Goal: Transaction & Acquisition: Purchase product/service

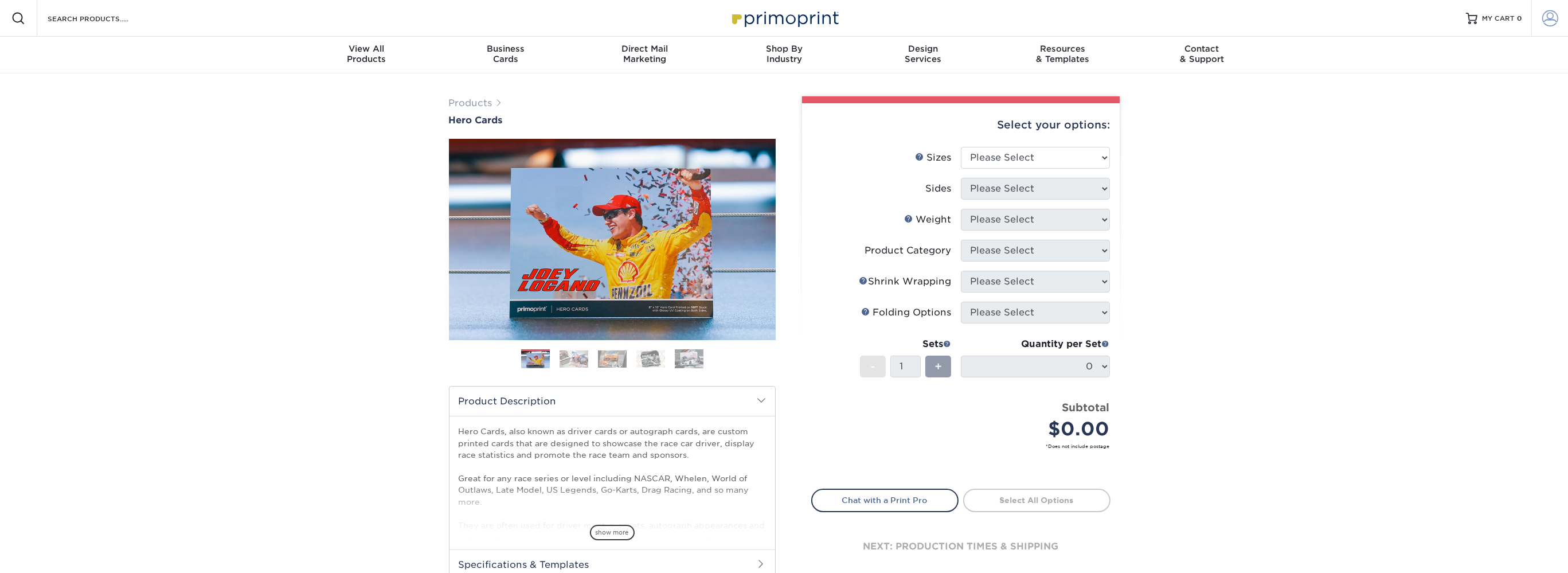
click at [1549, 22] on span at bounding box center [1550, 18] width 16 height 16
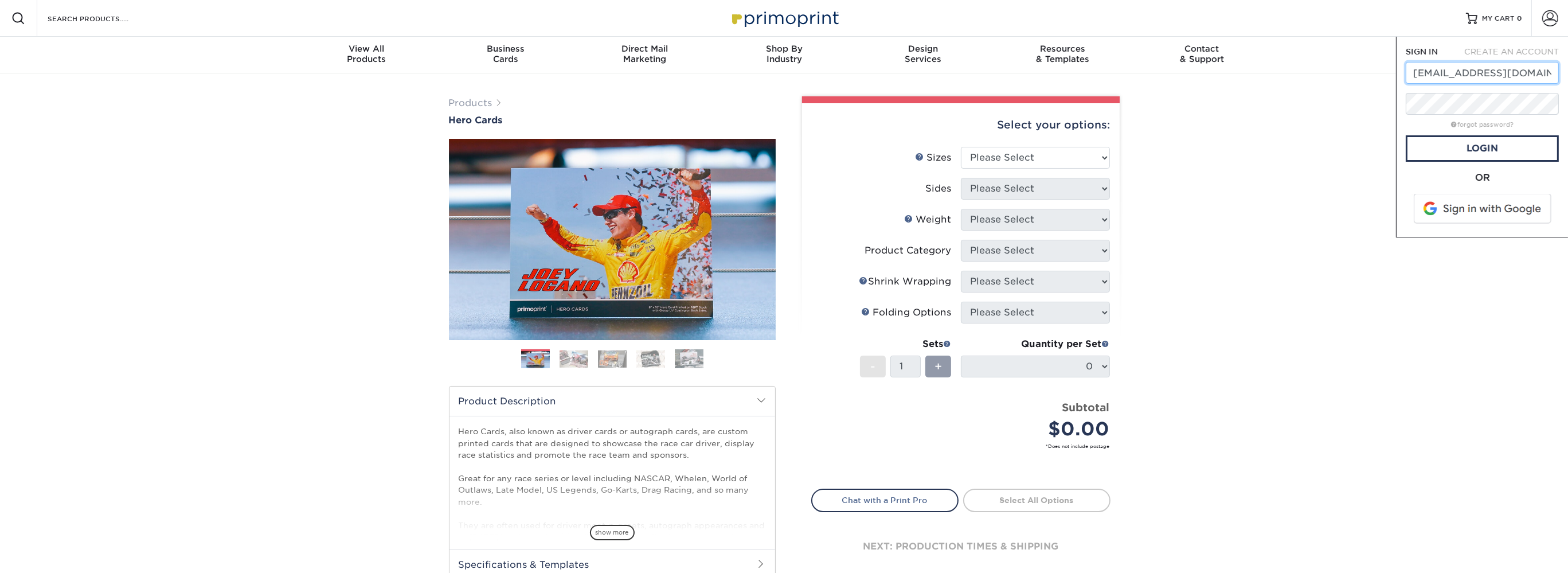
type input "mattkempracing@gmail.com"
click at [1487, 215] on span at bounding box center [1484, 209] width 146 height 30
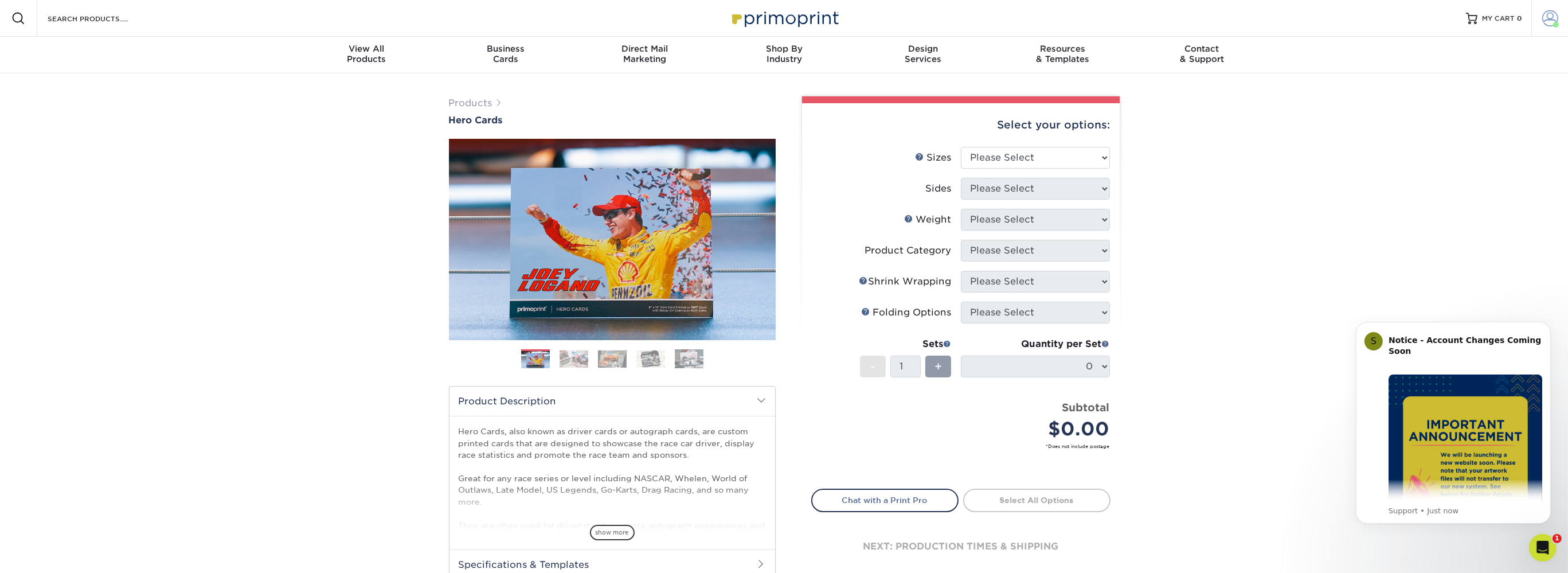
click at [1556, 27] on span at bounding box center [1556, 24] width 6 height 6
click at [1446, 103] on link "Active Orders" at bounding box center [1483, 111] width 144 height 16
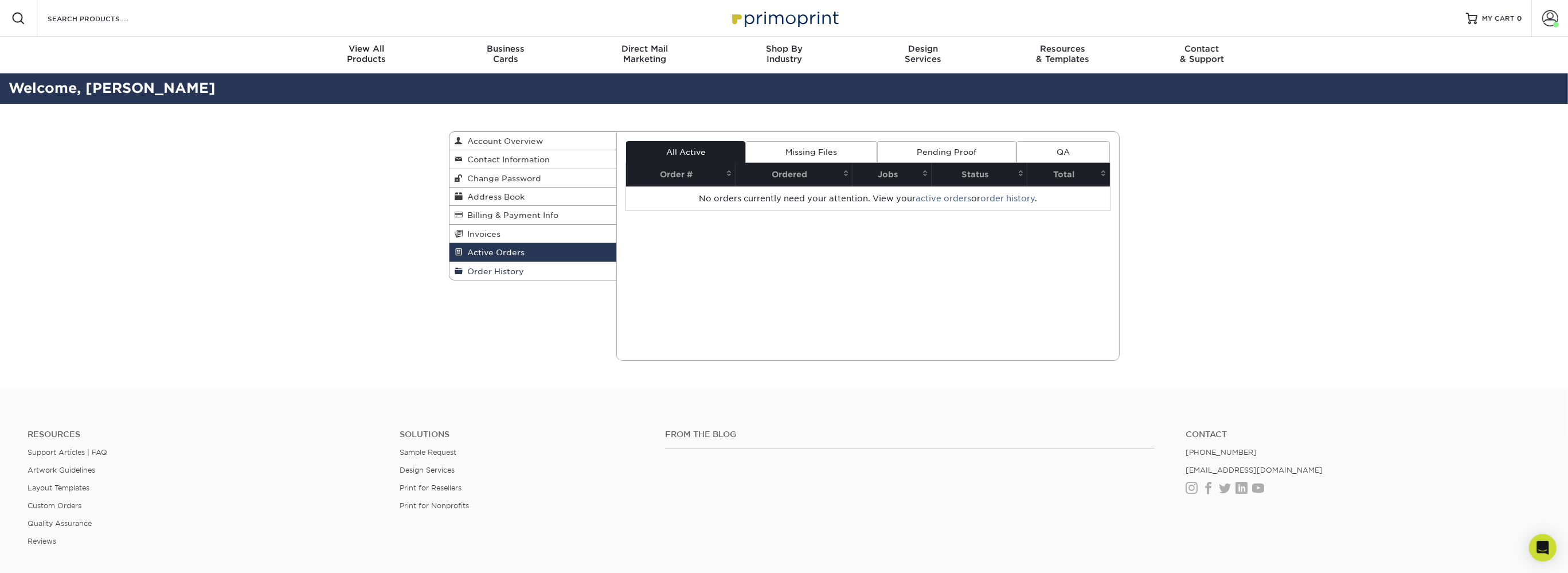
click at [494, 276] on link "Order History" at bounding box center [534, 270] width 168 height 18
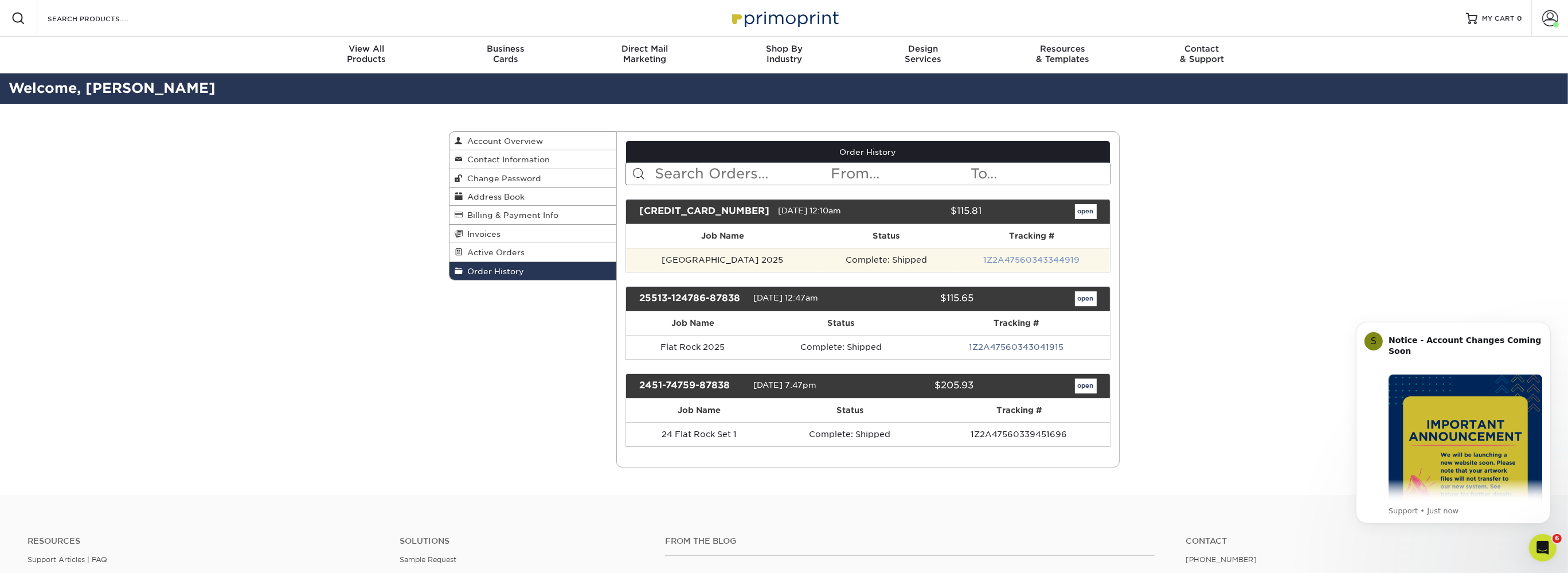
click at [1023, 263] on link "1Z2A47560343344919" at bounding box center [1031, 260] width 96 height 9
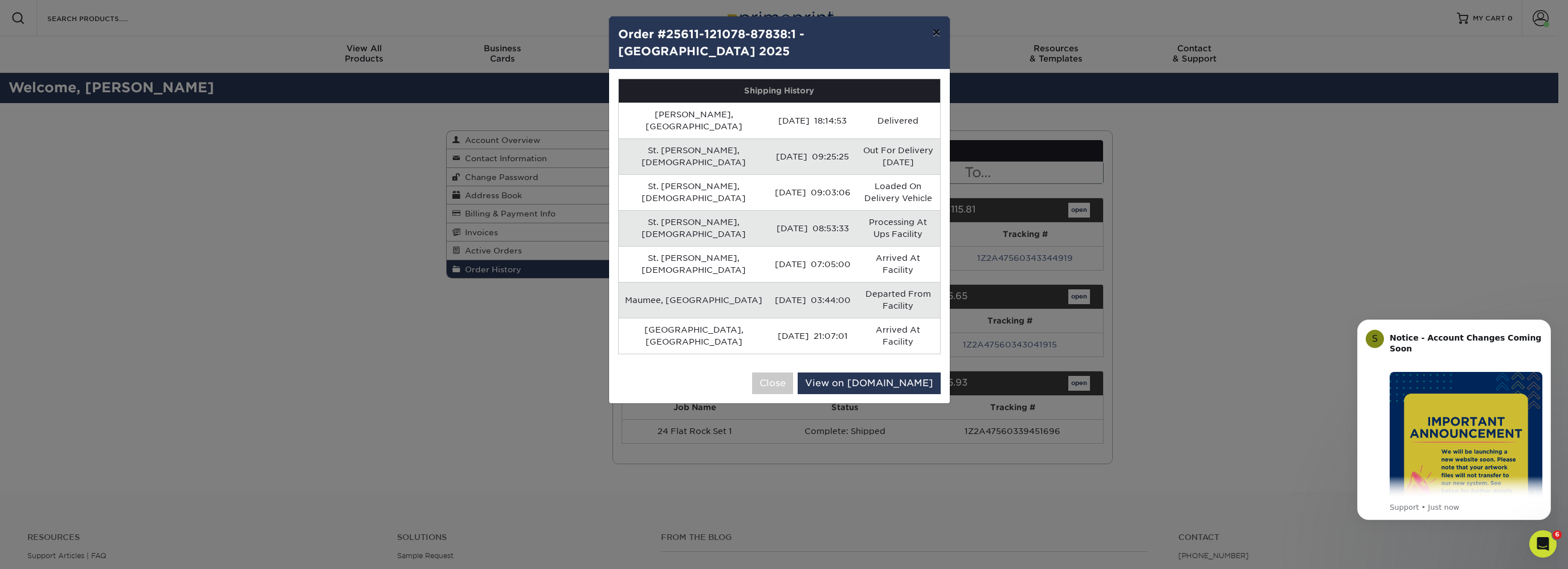
click at [933, 31] on button "×" at bounding box center [936, 32] width 26 height 32
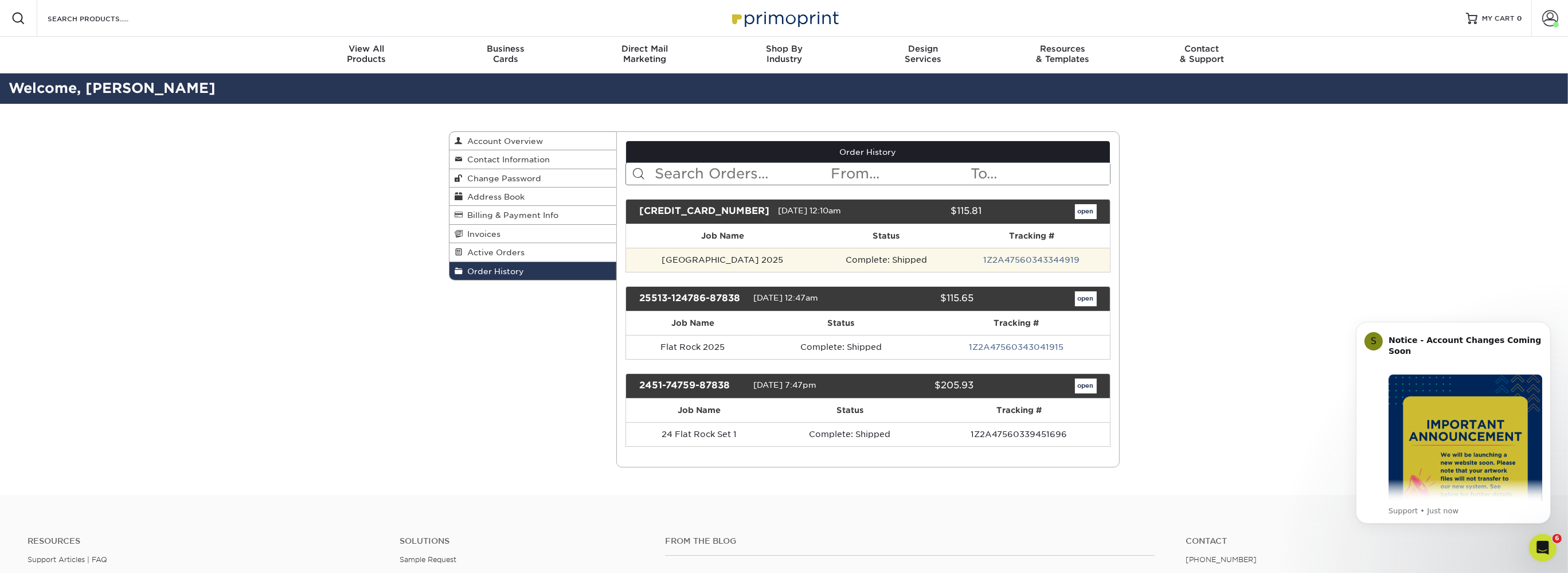
click at [702, 260] on td "[GEOGRAPHIC_DATA] 2025" at bounding box center [722, 259] width 192 height 24
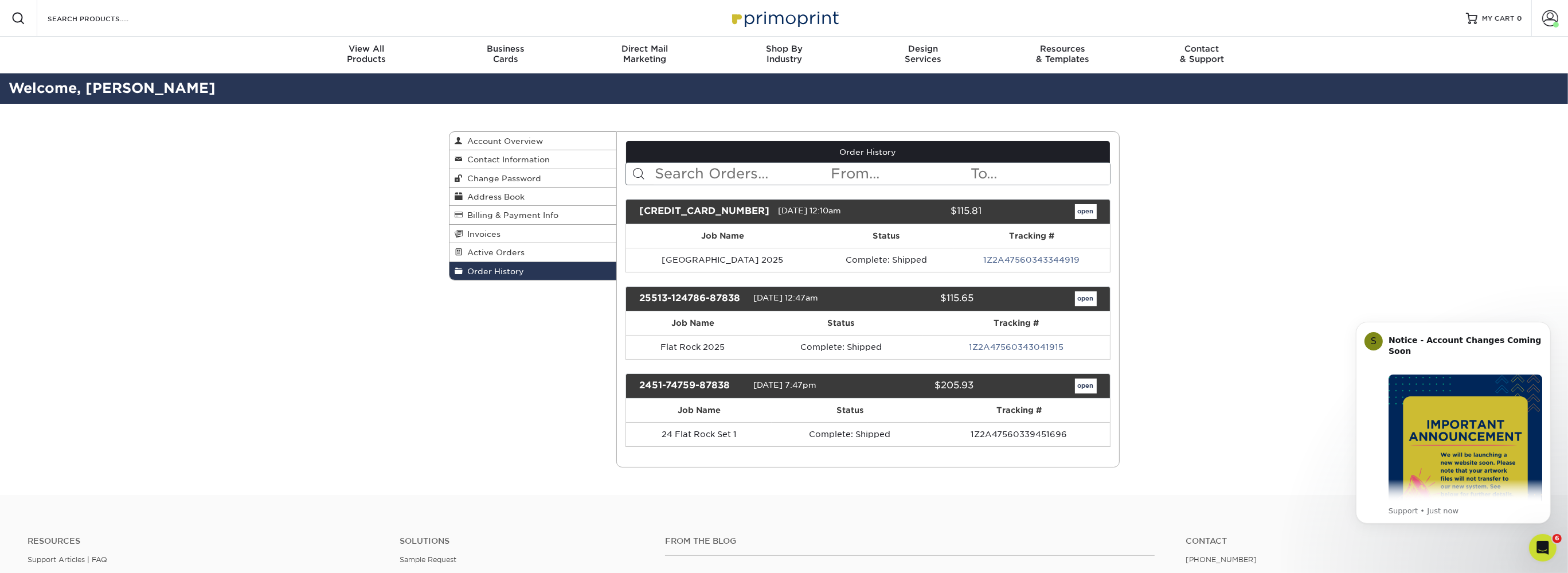
click at [756, 31] on link at bounding box center [784, 18] width 115 height 92
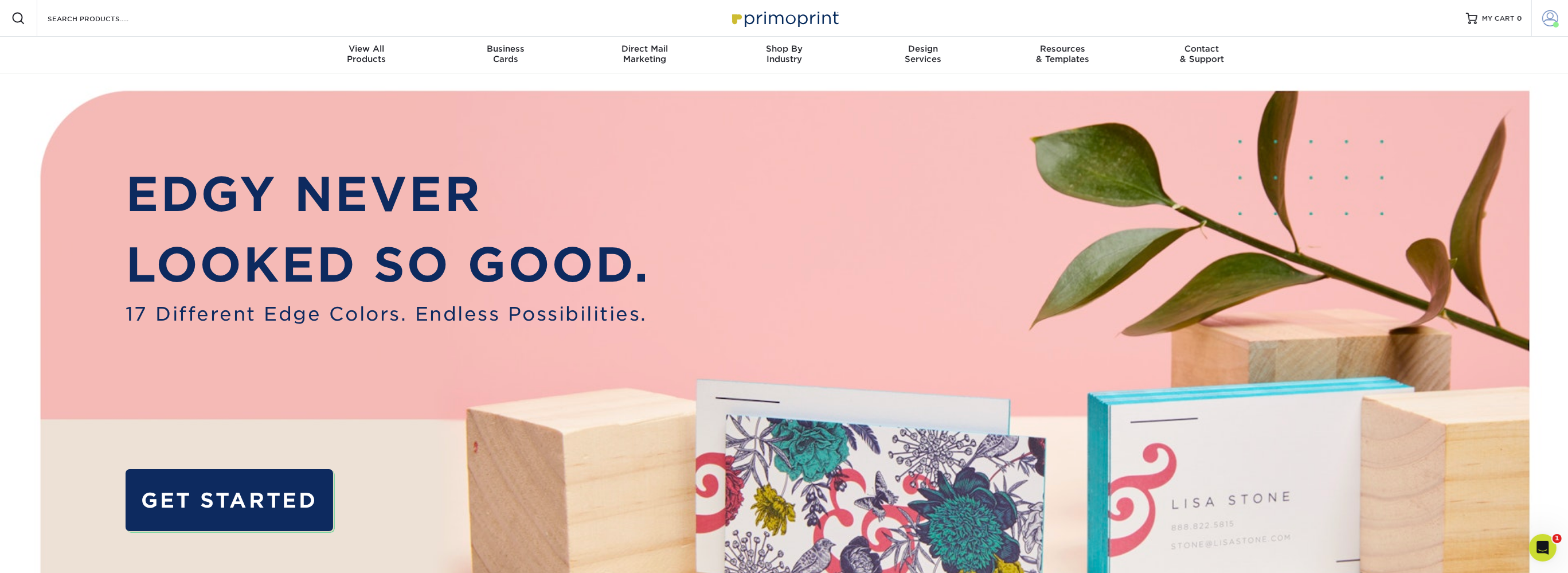
click at [1559, 13] on link "Account" at bounding box center [1550, 18] width 37 height 37
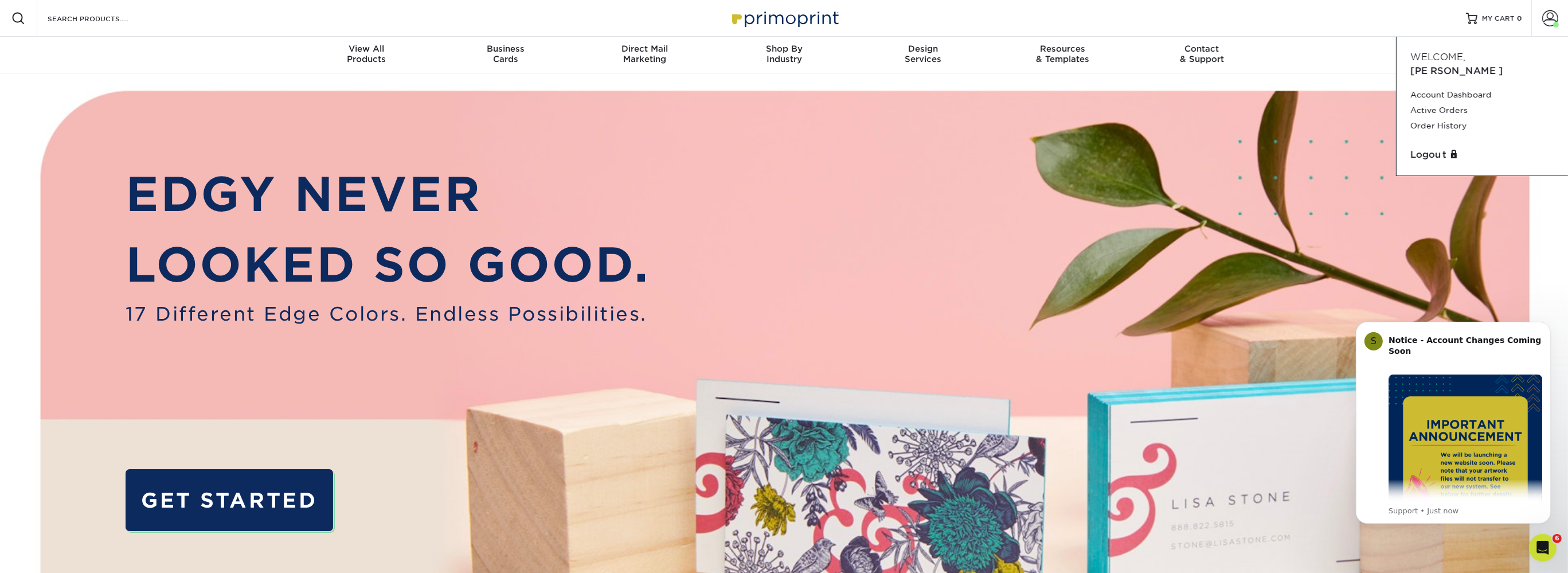
click at [1258, 82] on img at bounding box center [784, 462] width 1553 height 777
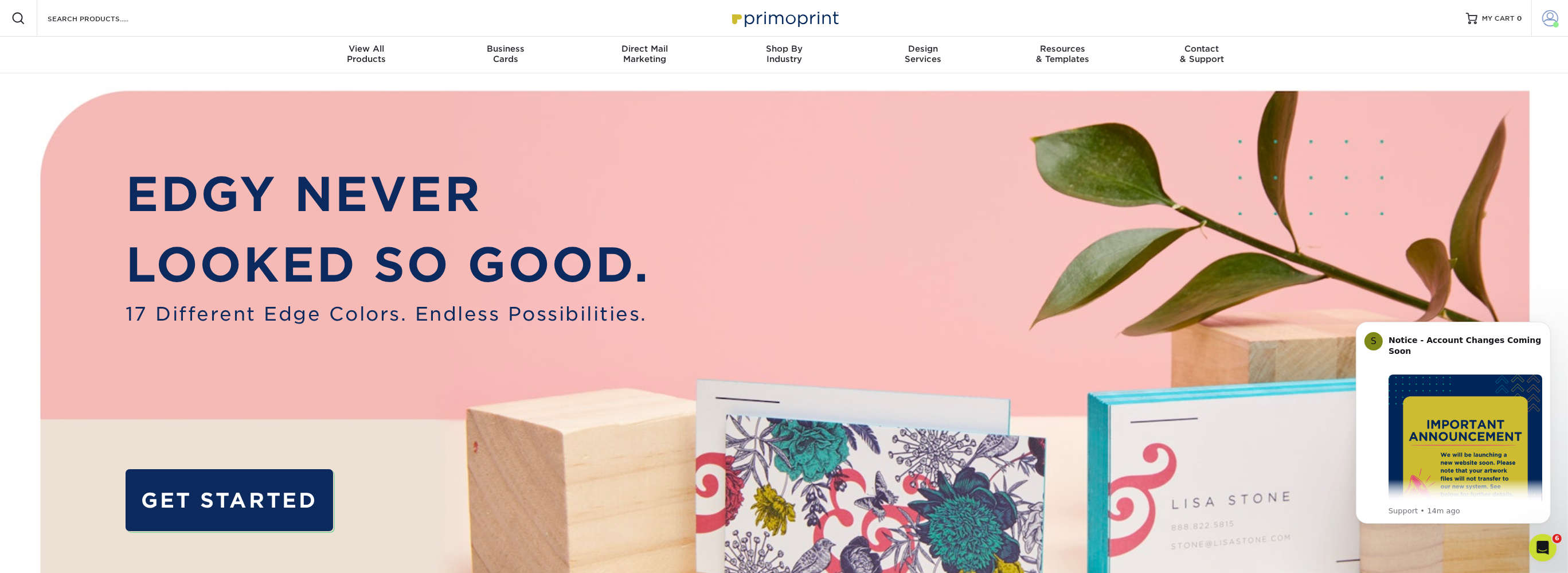
click at [1544, 15] on span at bounding box center [1550, 18] width 16 height 16
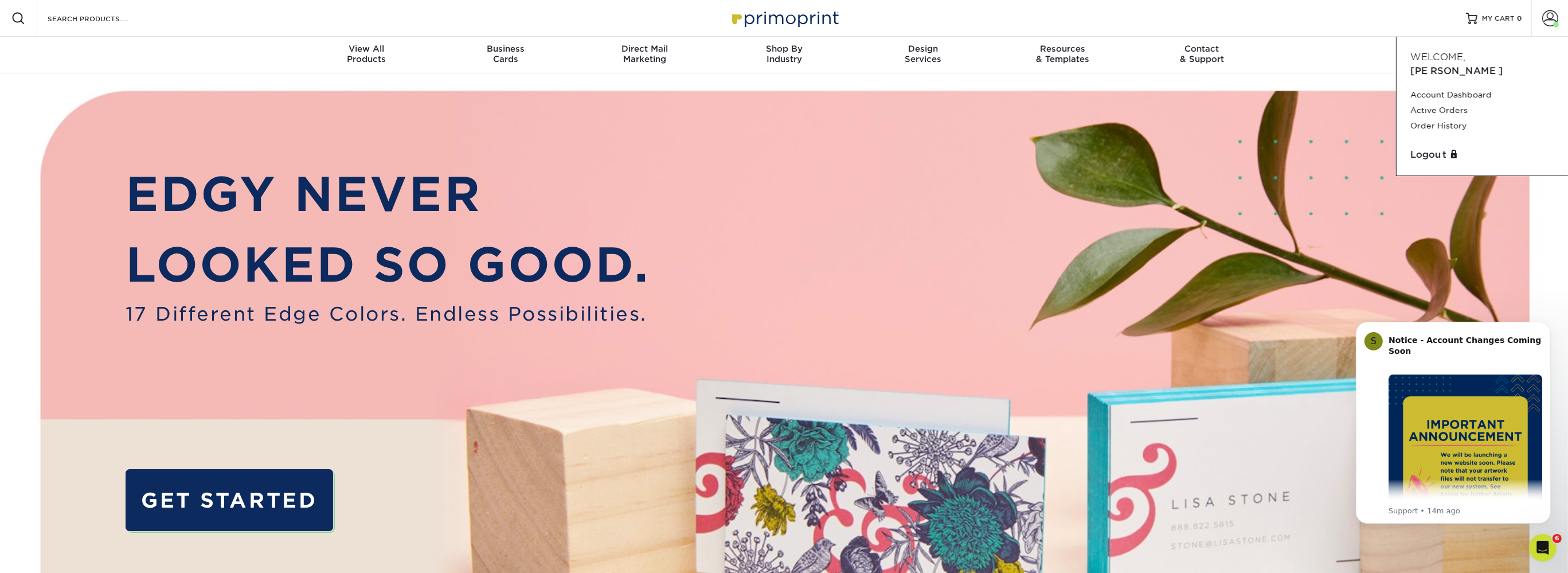
click at [1296, 29] on div "Resources Menu Search Products Account Welcome, Matt Account Dashboard Active O…" at bounding box center [784, 18] width 1568 height 37
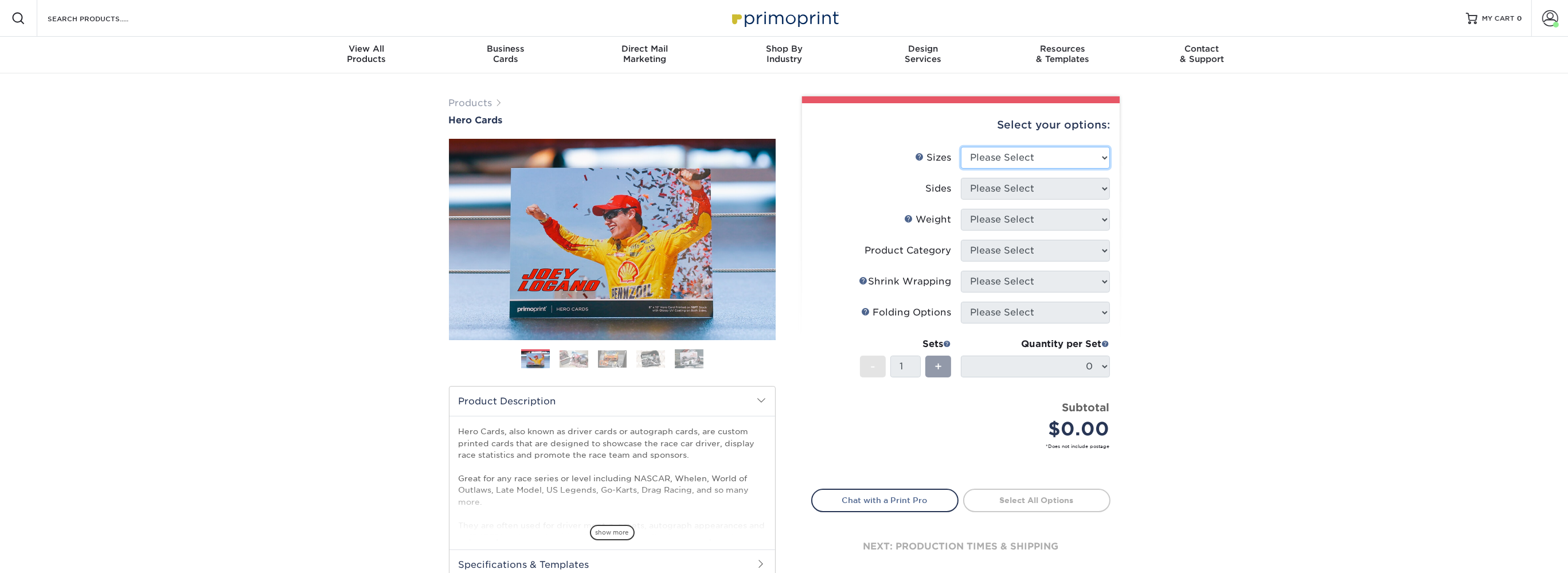
click at [961, 147] on select "Please Select 1.5" x 7" 4" x 6" 5" x 7" 6" x 8" 6" x 8.5" 6" x 9" 7" x 8.5" 7.5…" at bounding box center [1036, 157] width 149 height 22
select select "5.00x7.00"
click option "5" x 7"" at bounding box center [0, 0] width 0 height 0
click at [961, 178] on select "Please Select Print Both Sides Print Front Only" at bounding box center [1036, 189] width 149 height 22
select select "13abbda7-1d64-4f25-8bb2-c179b224825d"
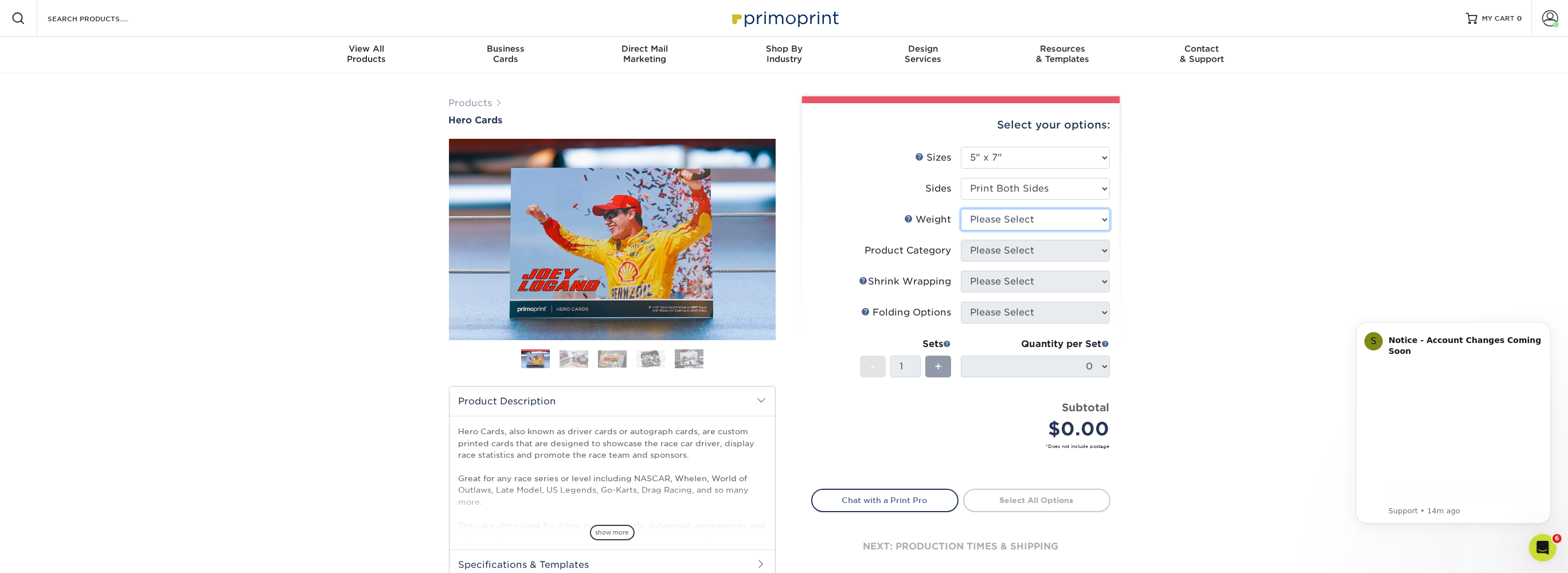
click at [961, 209] on select "Please Select 14PT 16PT 100LB" at bounding box center [1036, 219] width 149 height 22
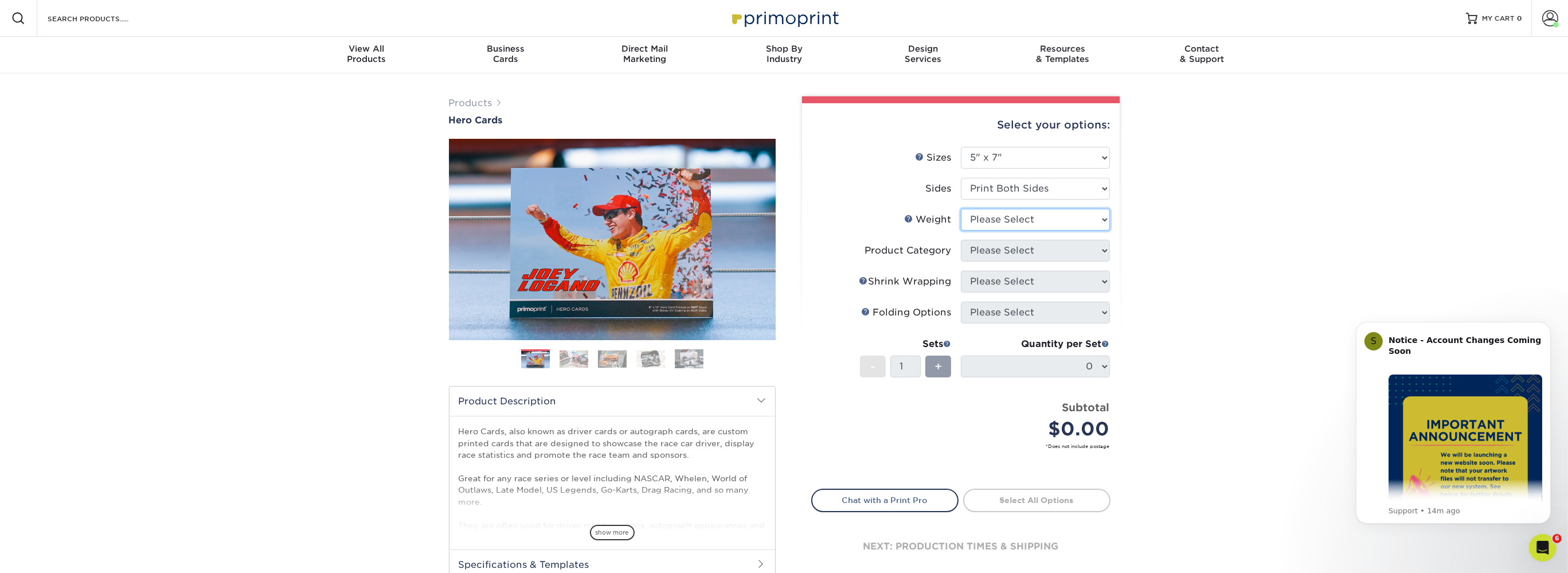
select select "16PT"
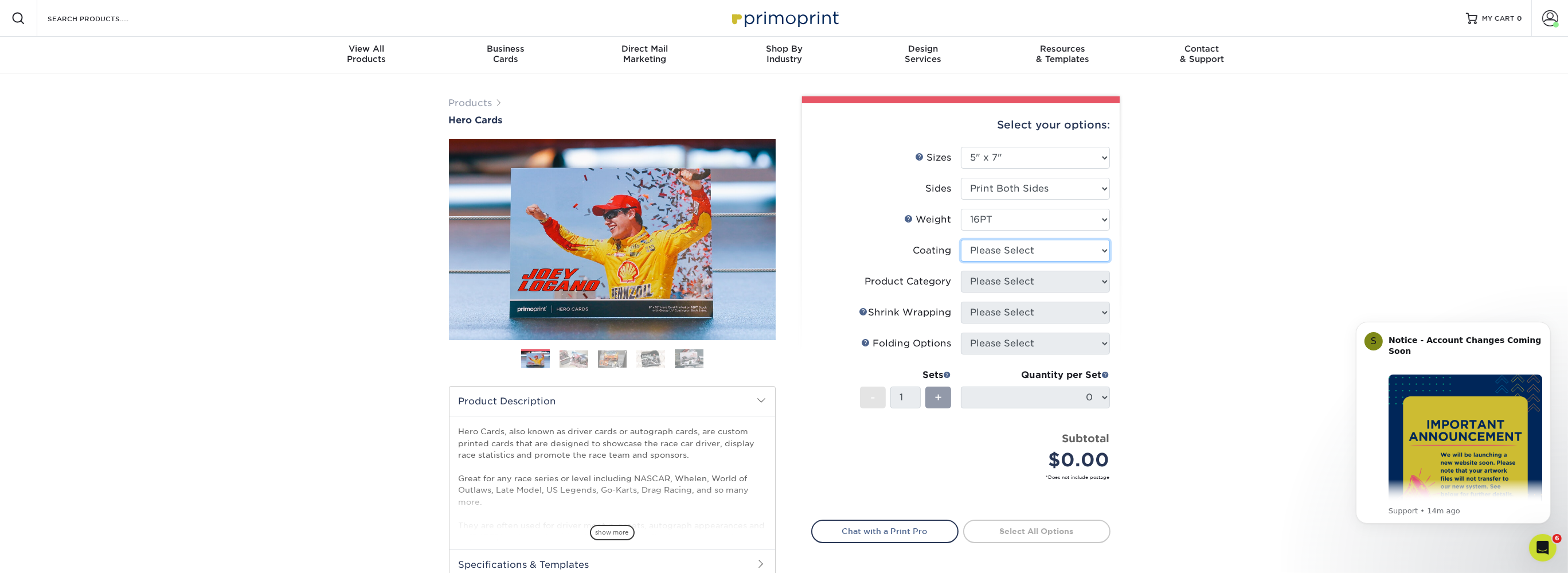
click at [961, 240] on select at bounding box center [1036, 250] width 149 height 22
select select "121bb7b5-3b4d-429f-bd8d-bbf80e953313"
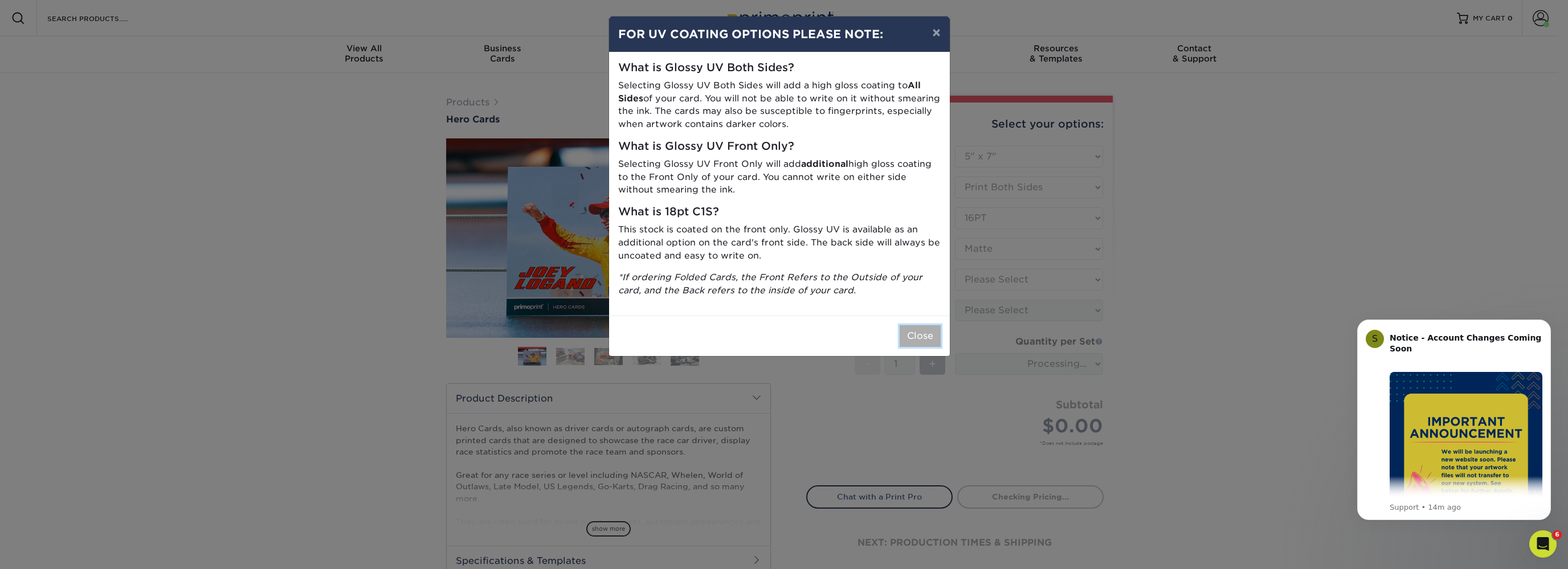
click at [925, 330] on button "Close" at bounding box center [920, 336] width 41 height 21
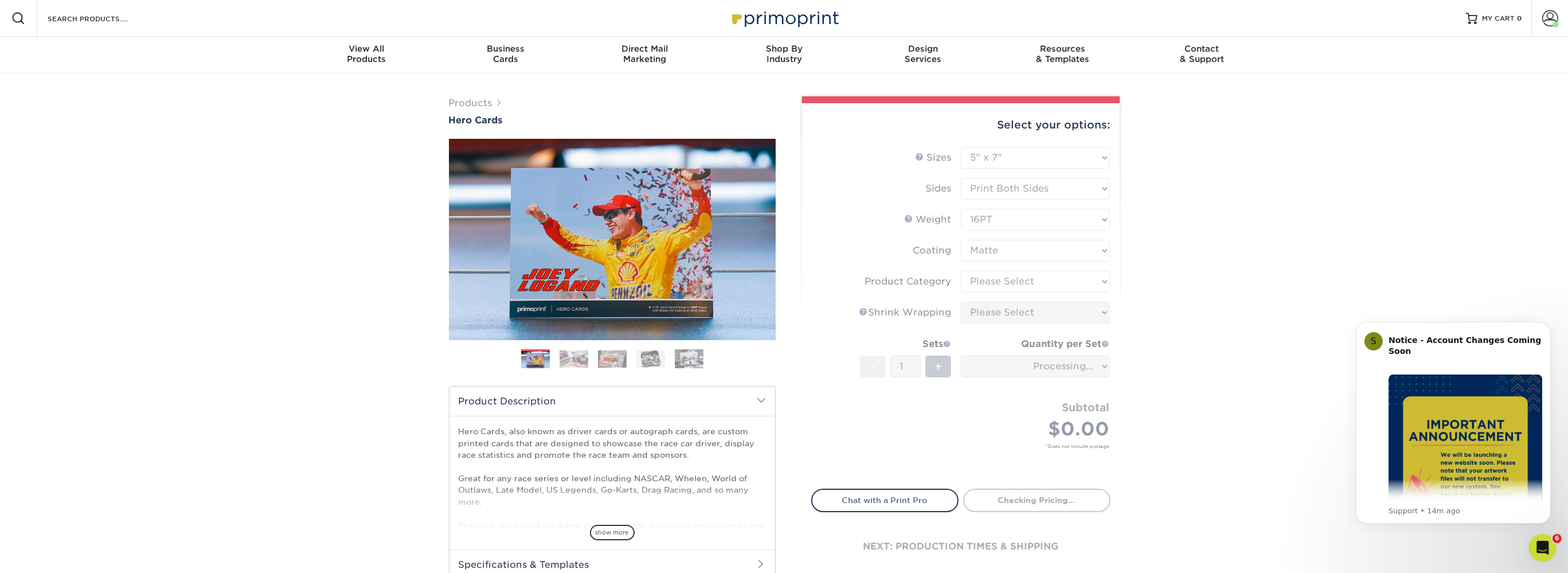
click at [1255, 299] on div "Products Hero Cards Previous Next ," at bounding box center [784, 379] width 1568 height 612
click at [1185, 352] on div "Products Hero Cards Previous Next ," at bounding box center [784, 379] width 1568 height 612
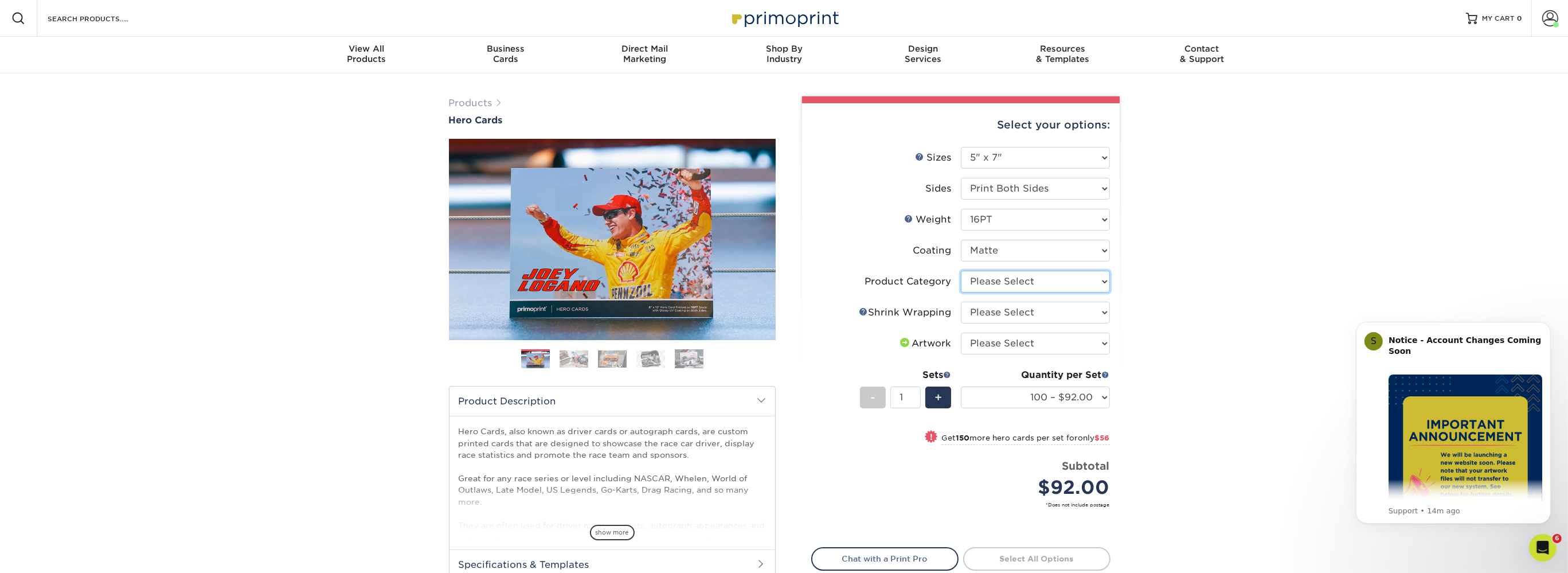
click at [961, 270] on select "Please Select Postcards" at bounding box center [1036, 281] width 149 height 22
select select "9b7272e0-d6c8-4c3c-8e97-d3a1bcdab858"
click option "Postcards" at bounding box center [0, 0] width 0 height 0
click at [961, 302] on select "Please Select No Shrink Wrapping Shrink Wrap 100 Per Package Shrink Wrap 50 Per…" at bounding box center [1036, 312] width 149 height 22
select select "c8749376-e7da-41d0-b3dc-647faf84d907"
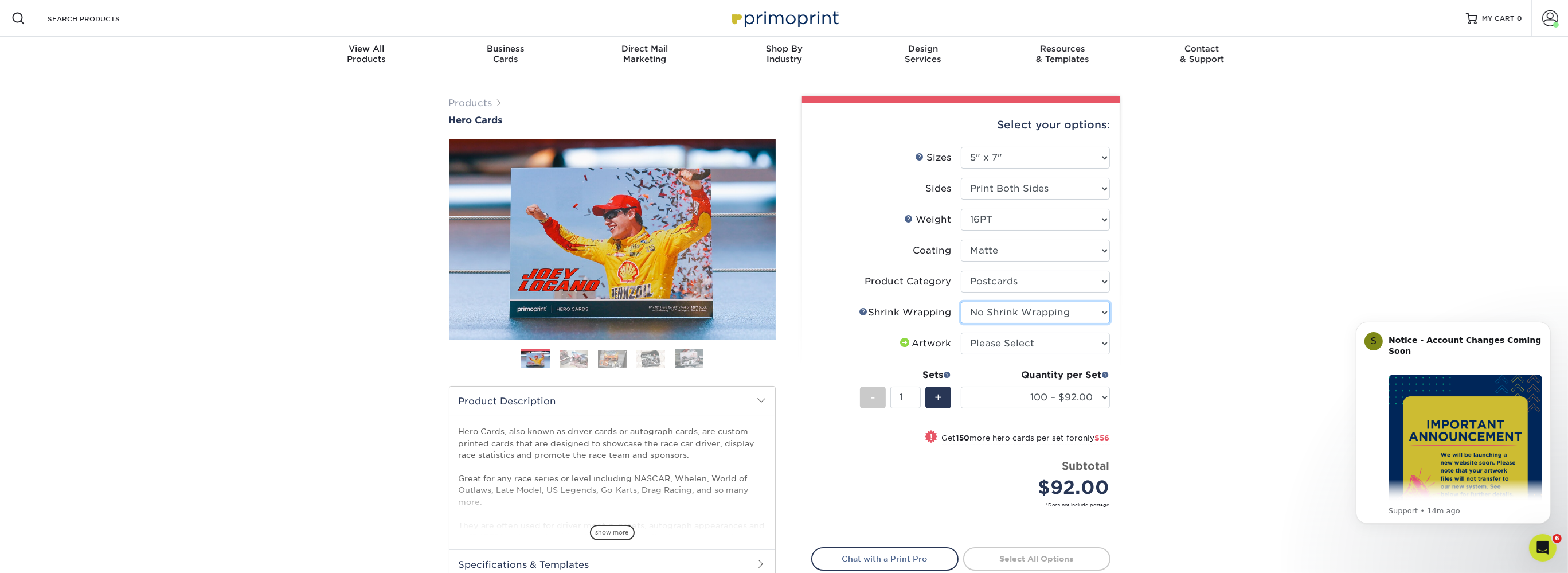
click option "No Shrink Wrapping" at bounding box center [0, 0] width 0 height 0
click at [961, 333] on select "Please Select I will upload files I need a design - $150" at bounding box center [1036, 343] width 149 height 22
select select "upload"
click option "I will upload files" at bounding box center [0, 0] width 0 height 0
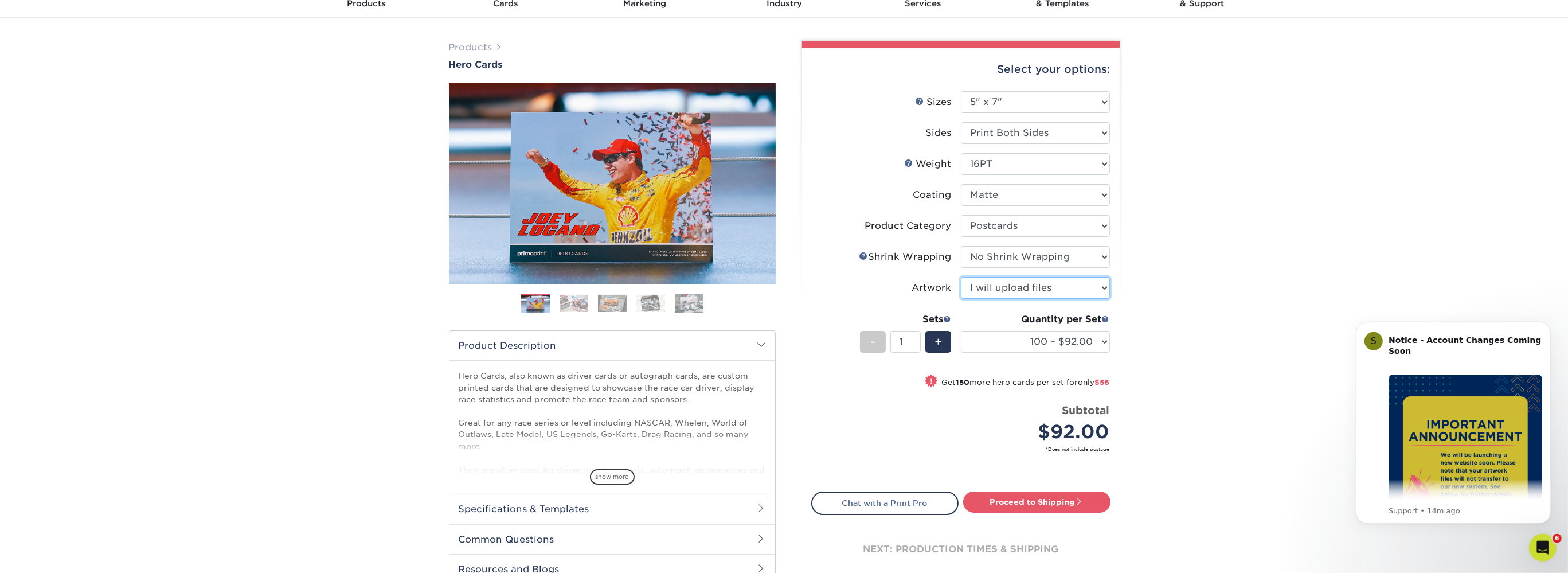
scroll to position [60, 0]
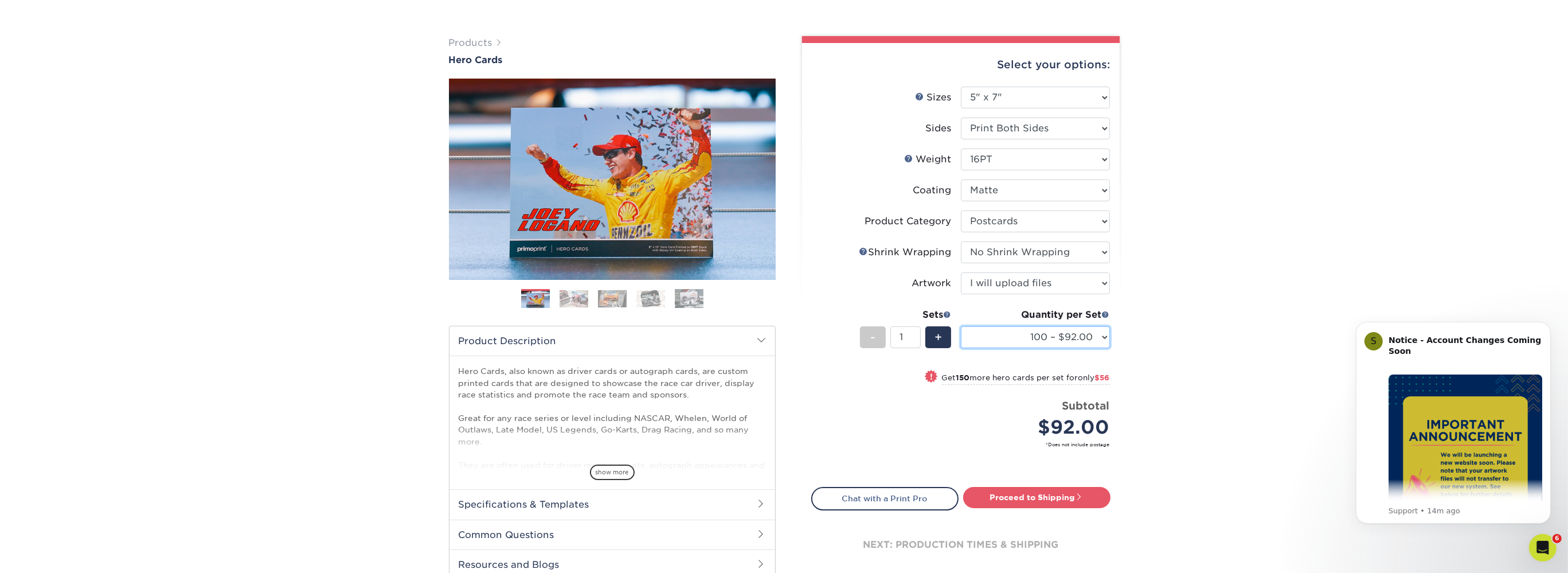
click at [961, 326] on select "100 – $92.00 250 – $148.00 500 – $190.00 1000 – $213.00 2500 – $345.00 5000 – $…" at bounding box center [1036, 337] width 149 height 22
click at [1236, 118] on div "Products Hero Cards Previous Next ," at bounding box center [784, 319] width 1568 height 612
click at [1188, 314] on div "Products Hero Cards Previous Next ," at bounding box center [784, 319] width 1568 height 612
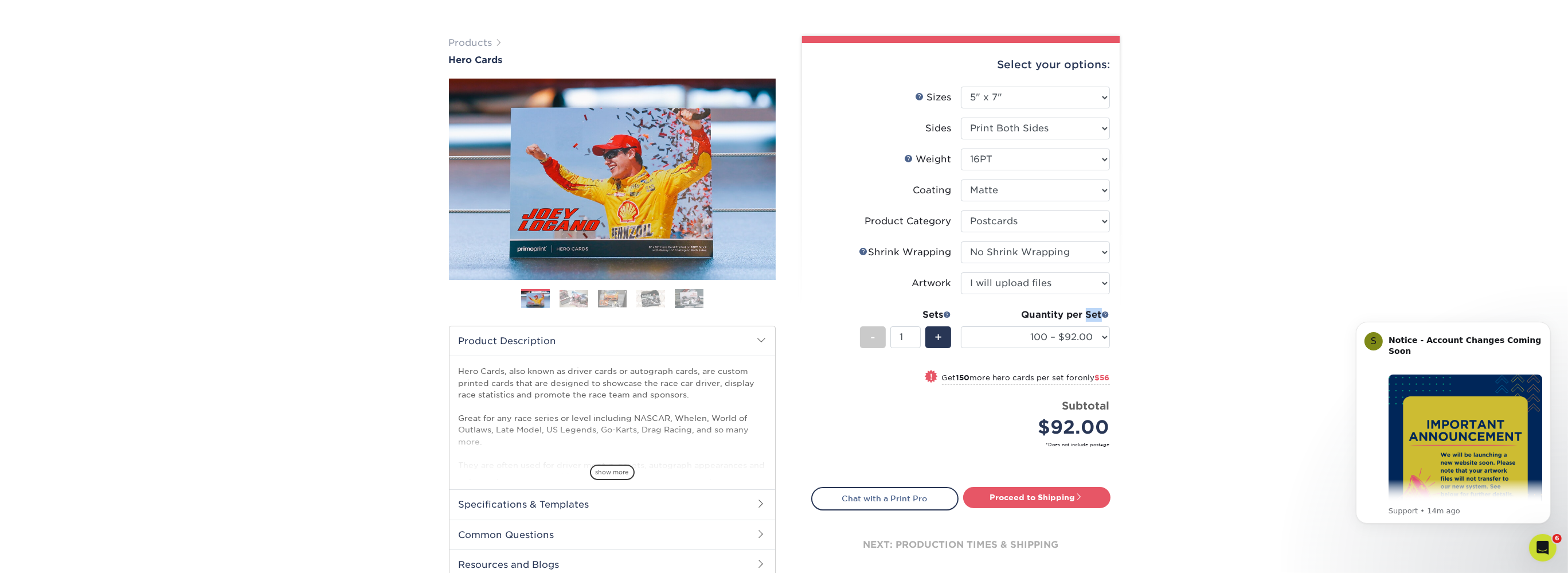
click at [1188, 314] on div "Products Hero Cards Previous Next ," at bounding box center [784, 319] width 1568 height 612
drag, startPoint x: 1188, startPoint y: 314, endPoint x: 1134, endPoint y: 306, distance: 54.6
click at [1184, 314] on div "Products Hero Cards Previous Next ," at bounding box center [784, 319] width 1568 height 612
click at [1101, 301] on li "Artwork Please Select I will upload files I need a design - $150" at bounding box center [960, 287] width 298 height 31
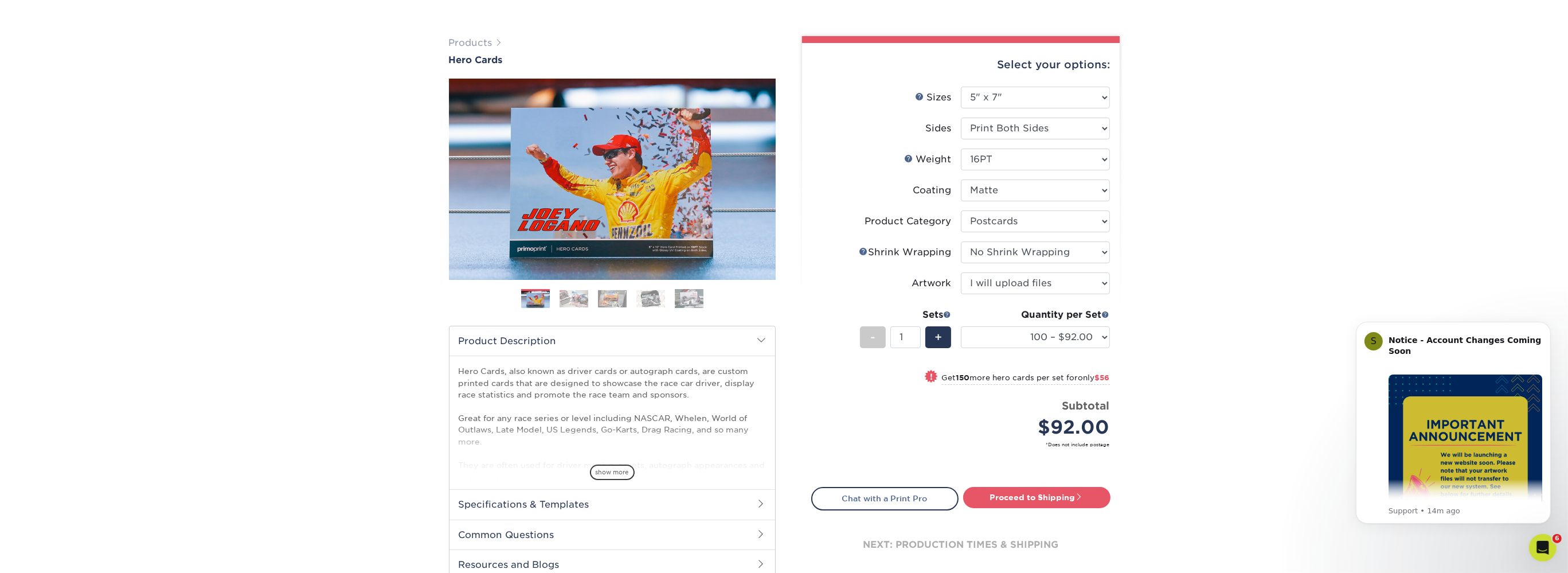
click at [1137, 309] on div "Products Hero Cards Previous Next ," at bounding box center [784, 319] width 1568 height 612
click at [1055, 502] on link "Proceed to Shipping" at bounding box center [1036, 498] width 147 height 21
type input "Set 1"
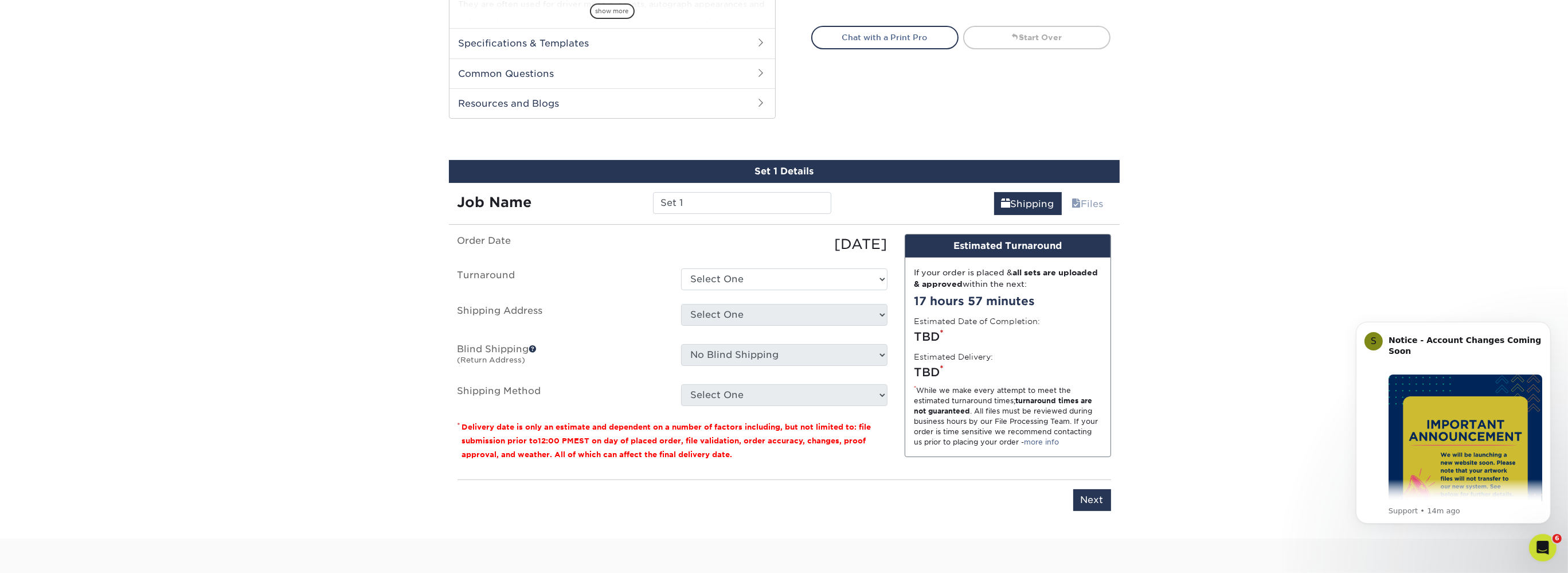
scroll to position [583, 0]
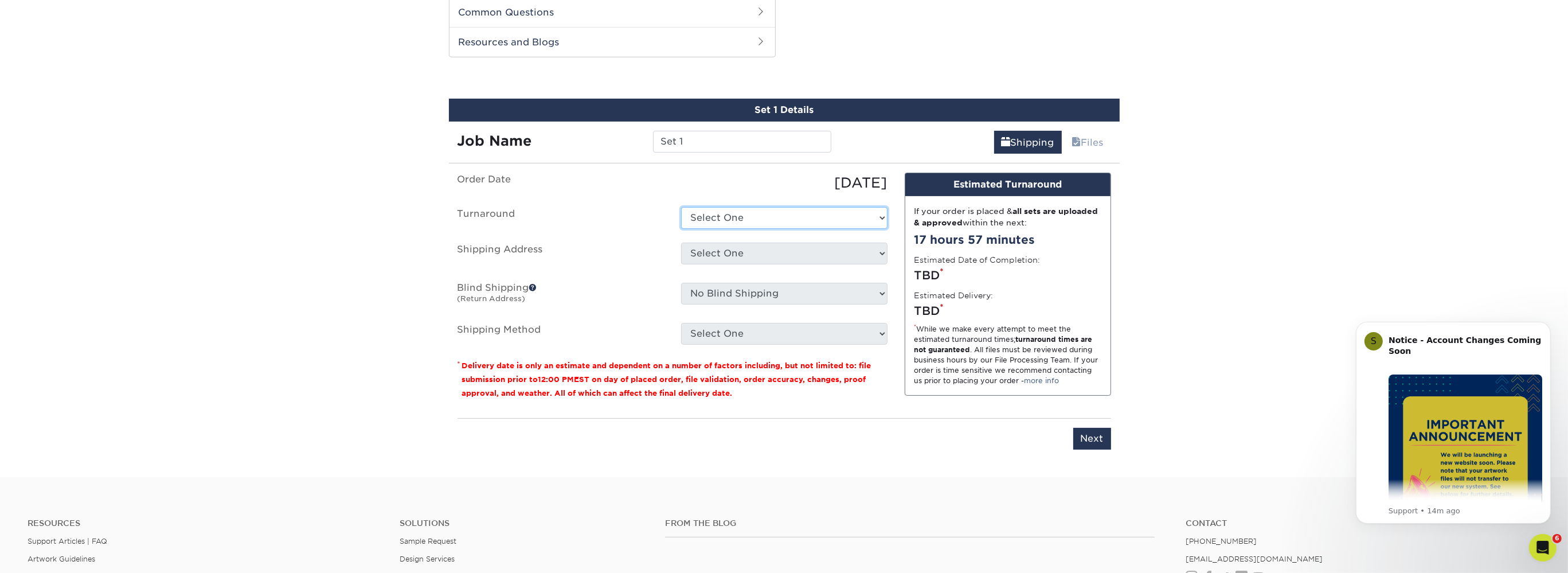
click at [681, 207] on select "Select One 2-4 Business Days 2 Day Next Business Day" at bounding box center [784, 217] width 206 height 22
click option "Next Business Day" at bounding box center [0, 0] width 0 height 0
click at [681, 207] on select "Select One 2-4 Business Days 2 Day Next Business Day" at bounding box center [784, 217] width 206 height 22
select select "a306be3c-c64c-4897-b027-4214f1261ac1"
click option "2-4 Business Days" at bounding box center [0, 0] width 0 height 0
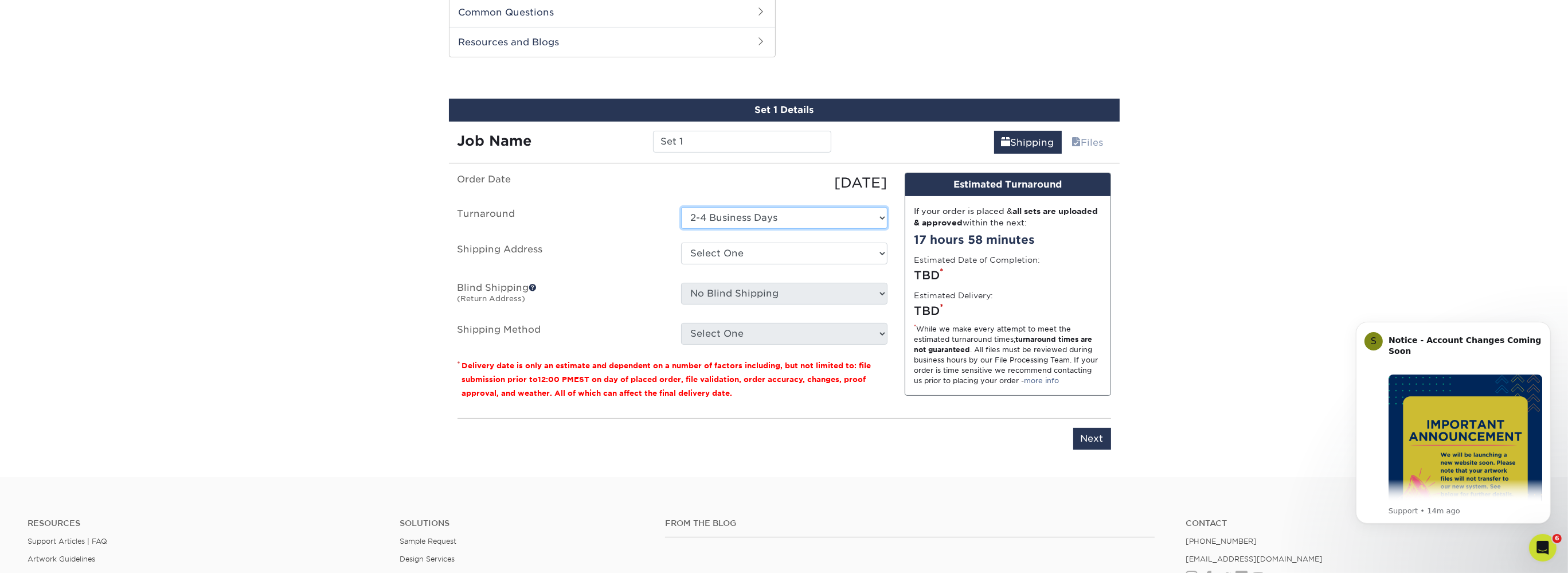
click at [681, 207] on select "Select One 2-4 Business Days 2 Day Next Business Day" at bounding box center [784, 217] width 206 height 22
click at [743, 215] on select "Select One 2-4 Business Days 2 Day Next Business Day" at bounding box center [784, 217] width 206 height 22
click at [681, 207] on select "Select One 2-4 Business Days 2 Day Next Business Day" at bounding box center [784, 217] width 206 height 22
click at [743, 215] on select "Select One 2-4 Business Days 2 Day Next Business Day" at bounding box center [784, 217] width 206 height 22
click at [681, 207] on select "Select One 2-4 Business Days 2 Day Next Business Day" at bounding box center [784, 217] width 206 height 22
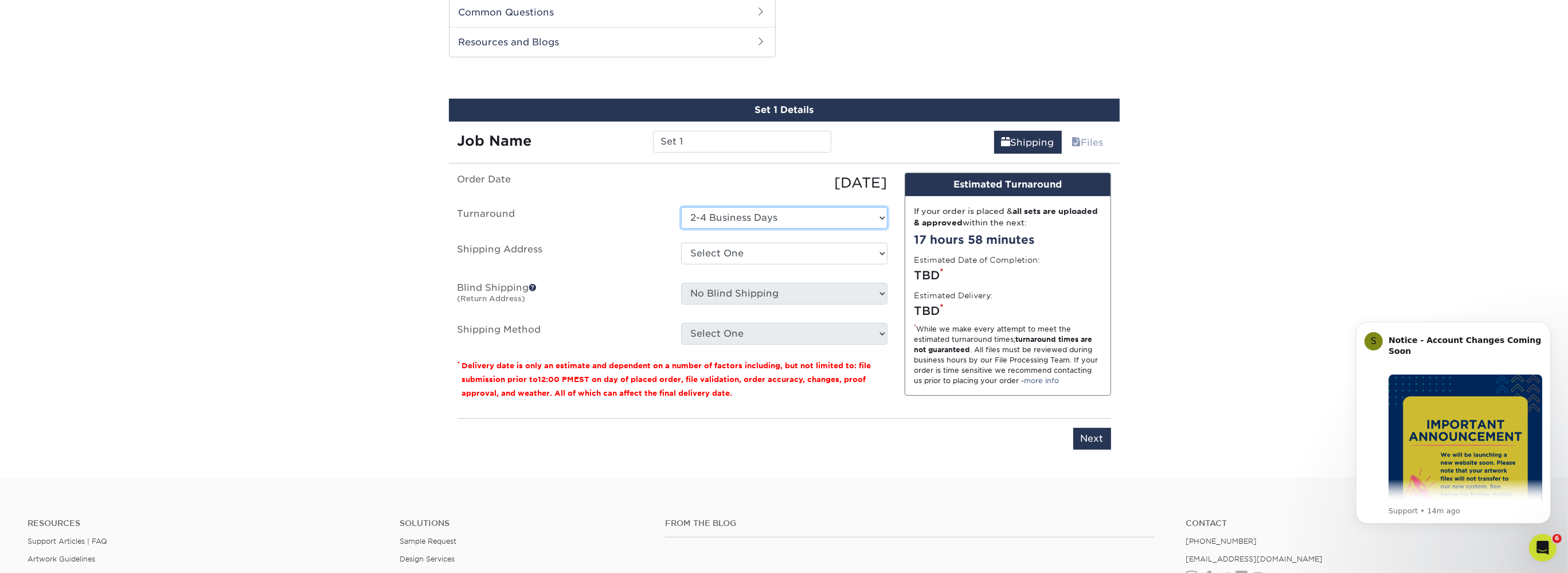
click at [743, 215] on select "Select One 2-4 Business Days 2 Day Next Business Day" at bounding box center [784, 217] width 206 height 22
drag, startPoint x: 686, startPoint y: 134, endPoint x: 646, endPoint y: 139, distance: 40.3
click at [653, 139] on input "Set 1" at bounding box center [742, 141] width 178 height 22
type input "B"
type input "CIS Cards"
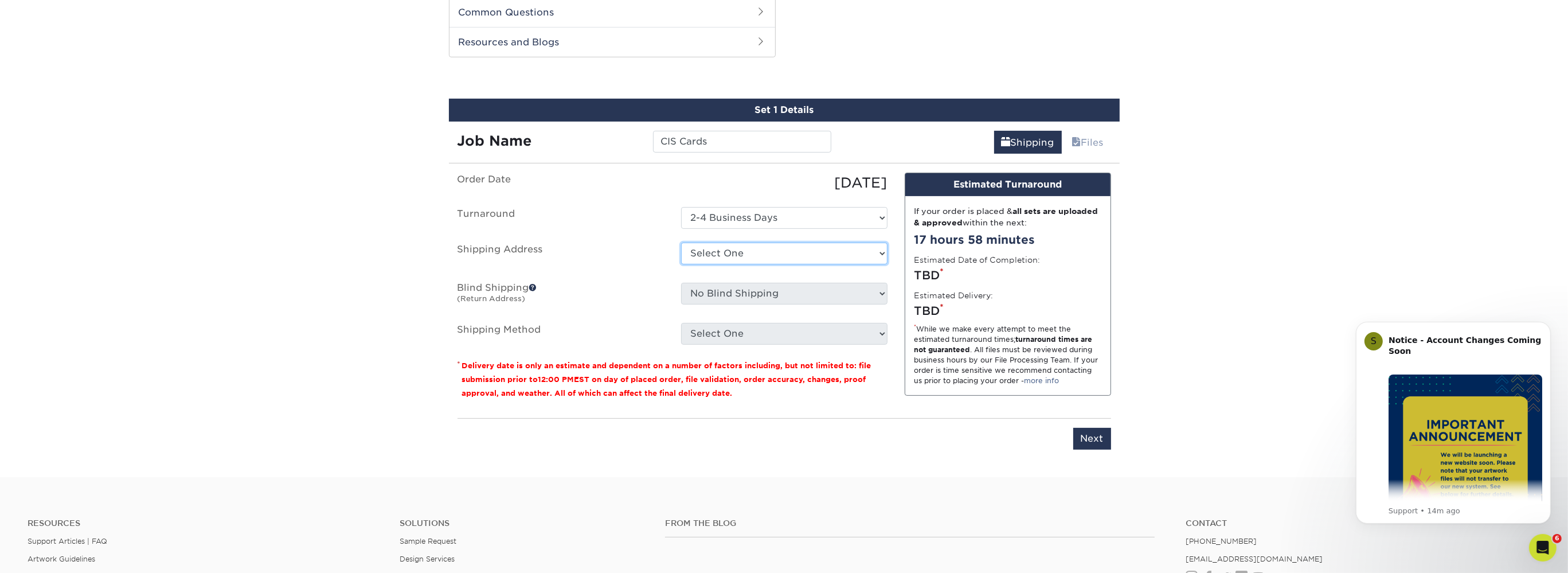
click at [681, 242] on select "Select One Matt Kemp Racing + Add New Address" at bounding box center [784, 253] width 206 height 22
select select "263089"
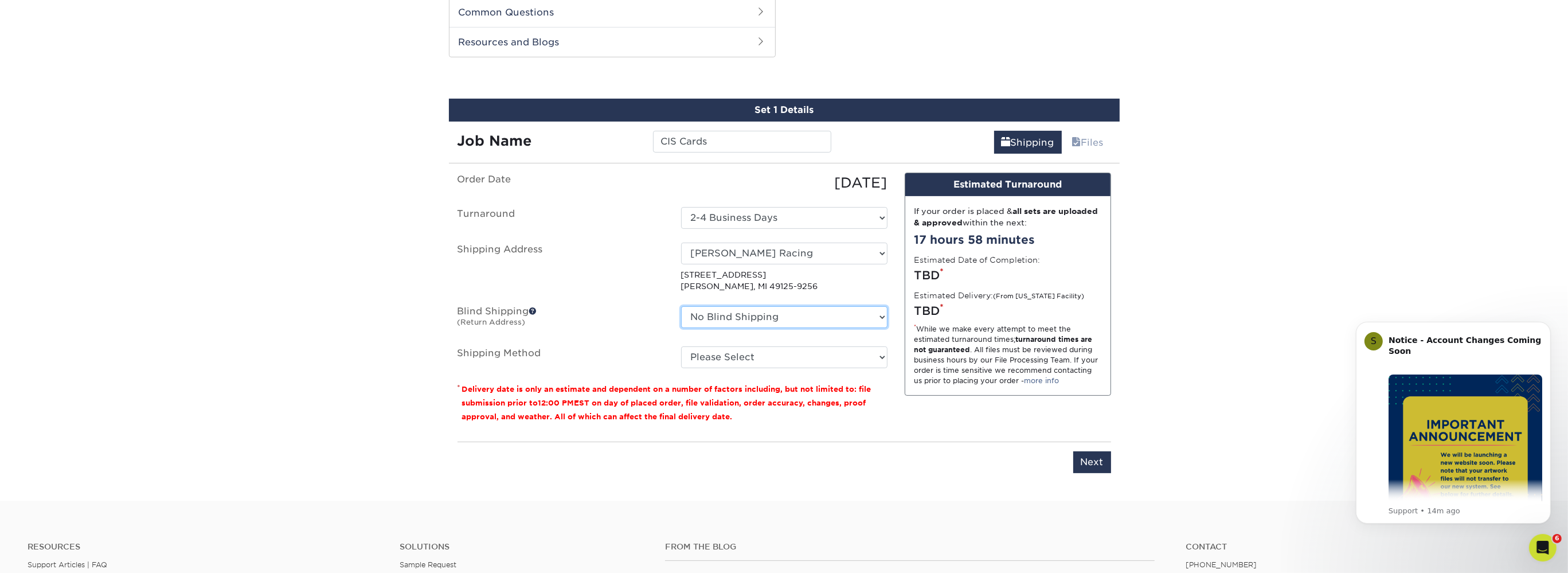
click at [681, 306] on select "No Blind Shipping Matt Kemp Racing + Add New Address" at bounding box center [784, 317] width 206 height 22
click at [583, 328] on label "Blind Shipping (Return Address)" at bounding box center [561, 320] width 224 height 26
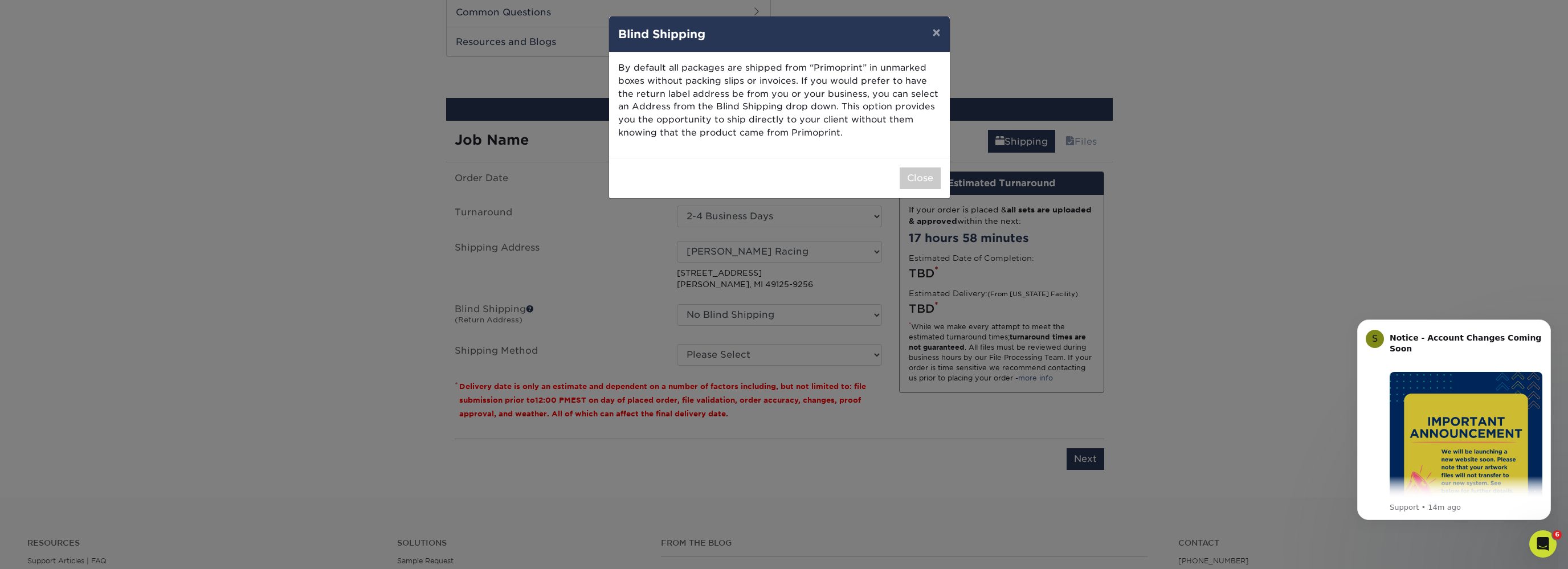
click at [921, 165] on div "Close" at bounding box center [779, 178] width 341 height 40
click at [917, 185] on button "Close" at bounding box center [920, 178] width 41 height 21
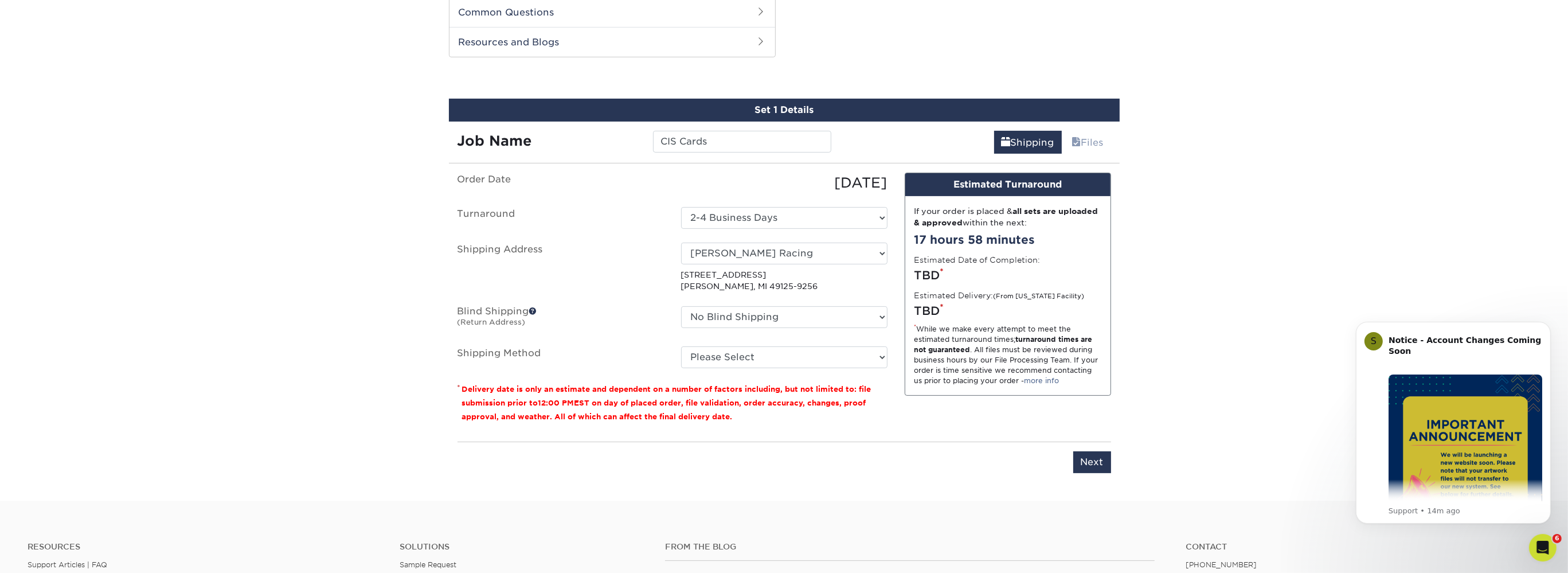
click at [757, 370] on fieldset "Order Date 08/19/2025 Turnaround Select One 2-4 Business Days 2 Day Next Busine…" at bounding box center [672, 278] width 430 height 210
click at [659, 320] on label "Blind Shipping (Return Address)" at bounding box center [561, 320] width 224 height 26
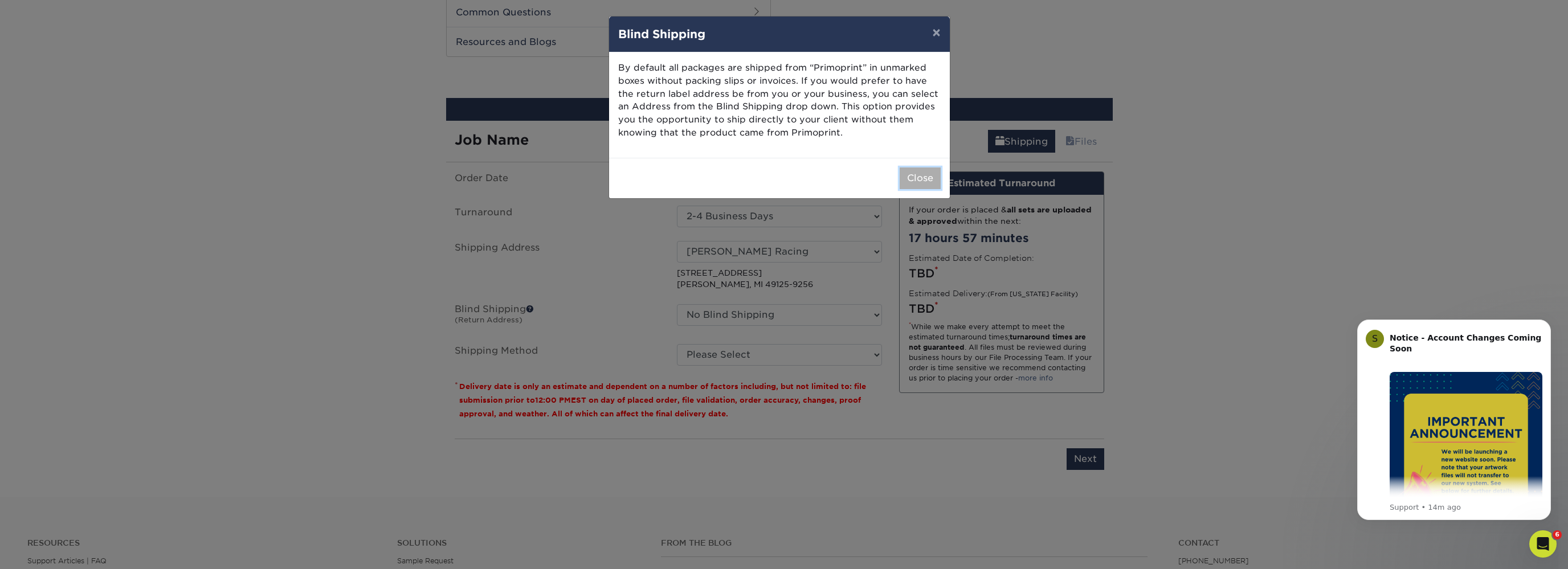
click at [936, 172] on button "Close" at bounding box center [920, 178] width 41 height 21
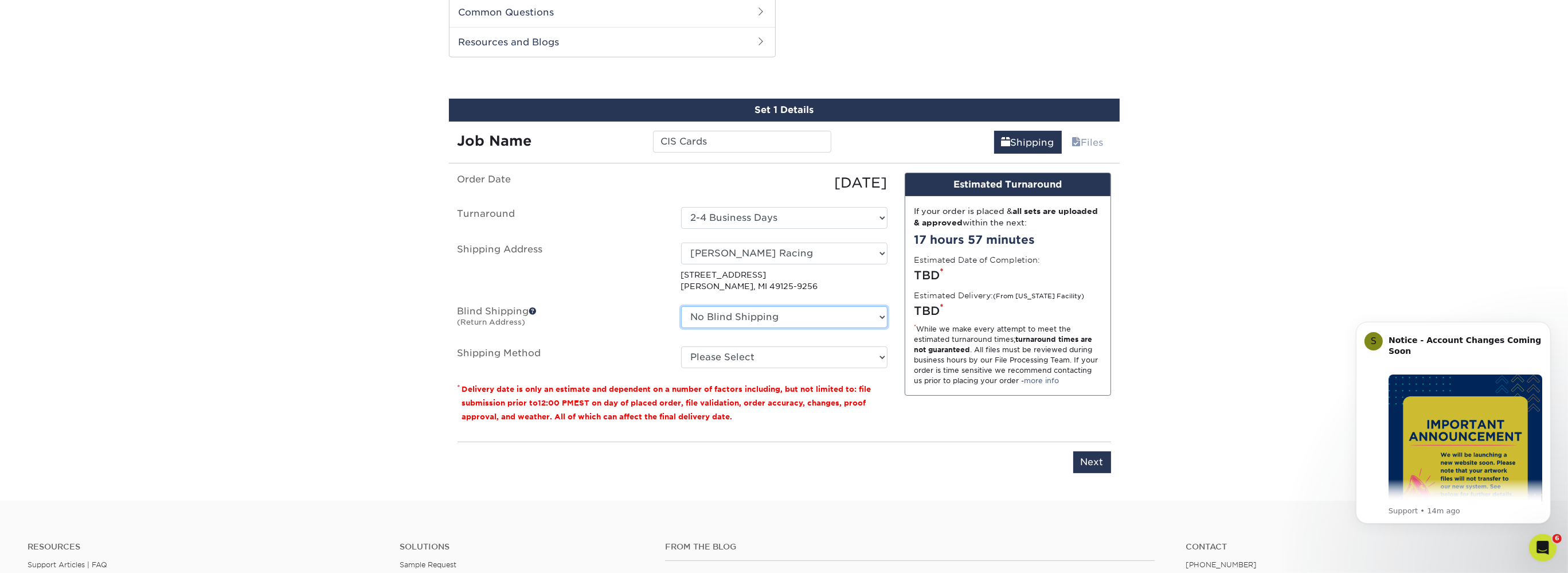
click at [681, 306] on select "No Blind Shipping Matt Kemp Racing + Add New Address" at bounding box center [784, 317] width 206 height 22
click at [754, 320] on select "No Blind Shipping Matt Kemp Racing + Add New Address" at bounding box center [784, 317] width 206 height 22
click at [681, 306] on select "No Blind Shipping Matt Kemp Racing + Add New Address" at bounding box center [784, 317] width 206 height 22
click at [754, 320] on select "No Blind Shipping Matt Kemp Racing + Add New Address" at bounding box center [784, 317] width 206 height 22
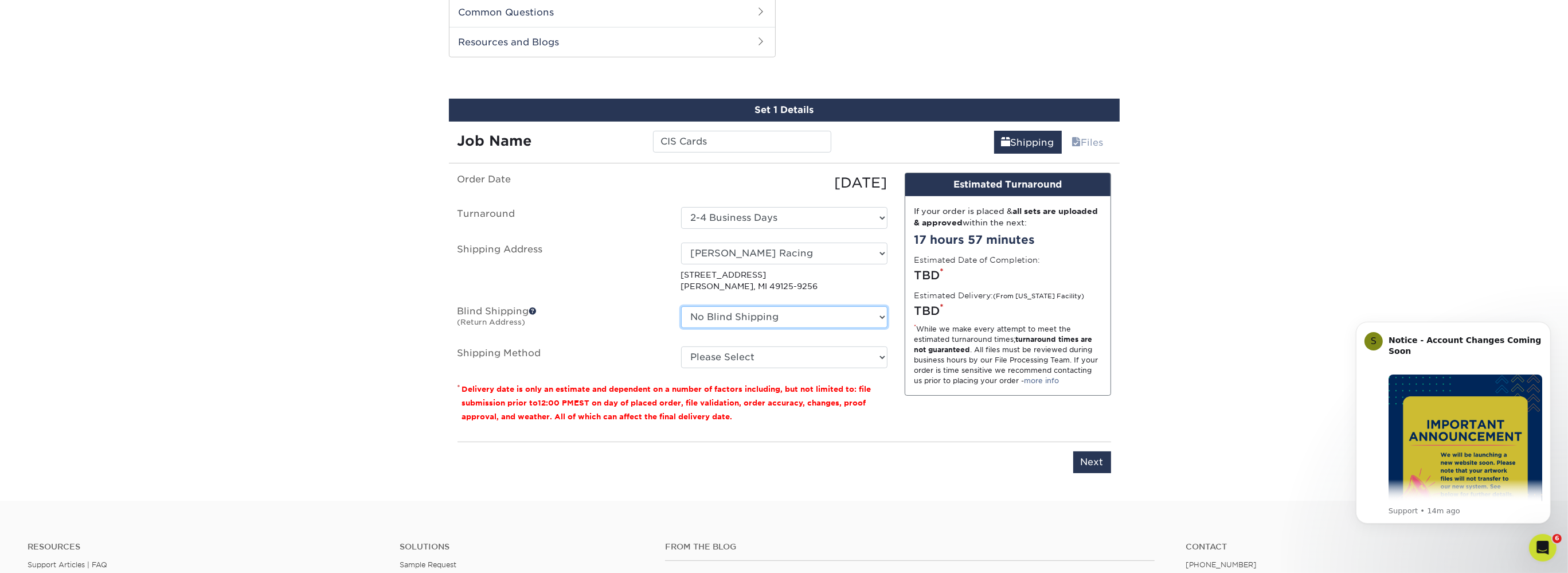
click at [681, 306] on select "No Blind Shipping Matt Kemp Racing + Add New Address" at bounding box center [784, 317] width 206 height 22
click at [754, 320] on select "No Blind Shipping Matt Kemp Racing + Add New Address" at bounding box center [784, 317] width 206 height 22
click at [681, 306] on select "No Blind Shipping Matt Kemp Racing + Add New Address" at bounding box center [784, 317] width 206 height 22
click at [754, 320] on select "No Blind Shipping Matt Kemp Racing + Add New Address" at bounding box center [784, 317] width 206 height 22
click at [681, 306] on select "No Blind Shipping Matt Kemp Racing + Add New Address" at bounding box center [784, 317] width 206 height 22
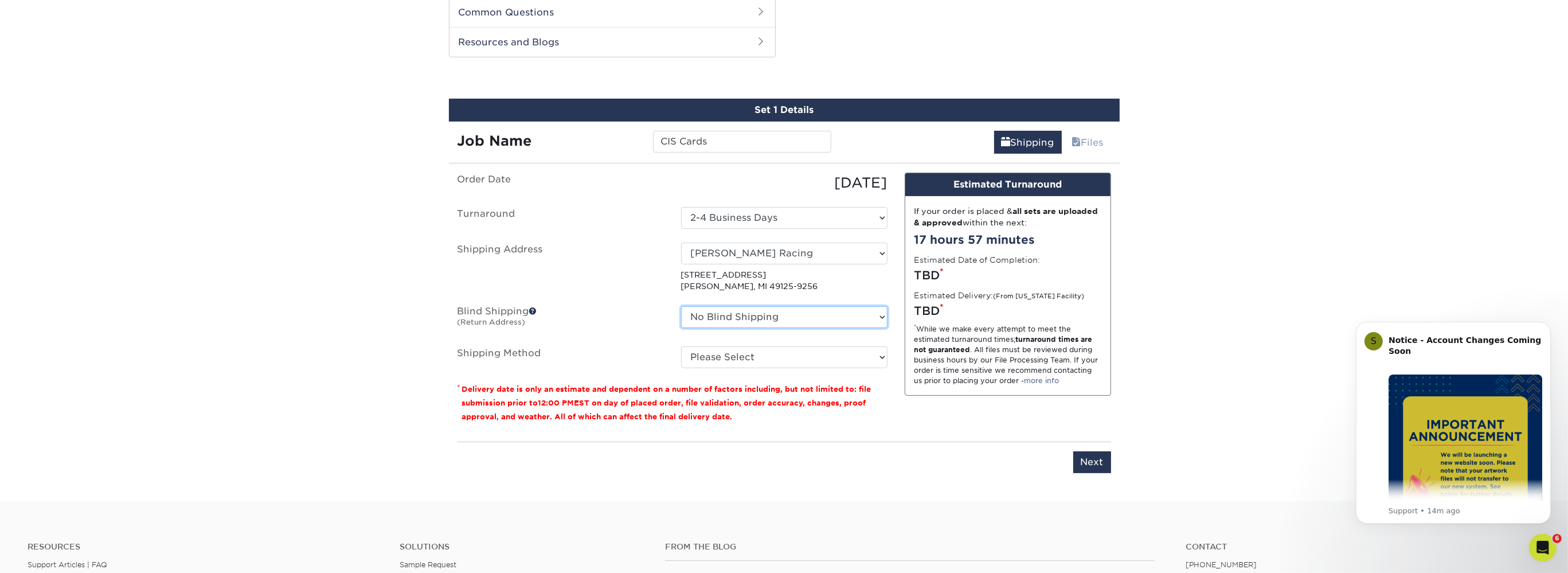
click at [754, 320] on select "No Blind Shipping Matt Kemp Racing + Add New Address" at bounding box center [784, 317] width 206 height 22
click at [681, 306] on select "No Blind Shipping Matt Kemp Racing + Add New Address" at bounding box center [784, 317] width 206 height 22
click at [557, 314] on label "Blind Shipping (Return Address)" at bounding box center [561, 320] width 224 height 26
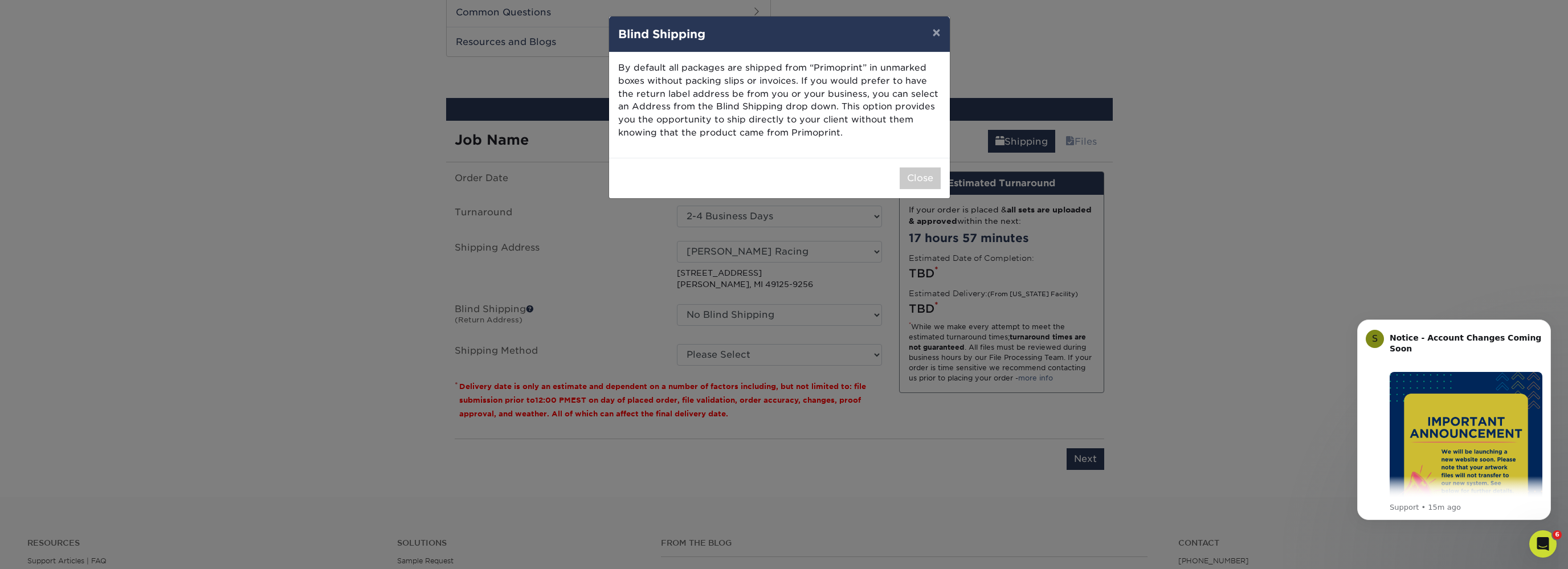
click at [530, 305] on div "× Blind Shipping By default all packages are shipped from “Primoprint” in unmar…" at bounding box center [784, 284] width 1568 height 569
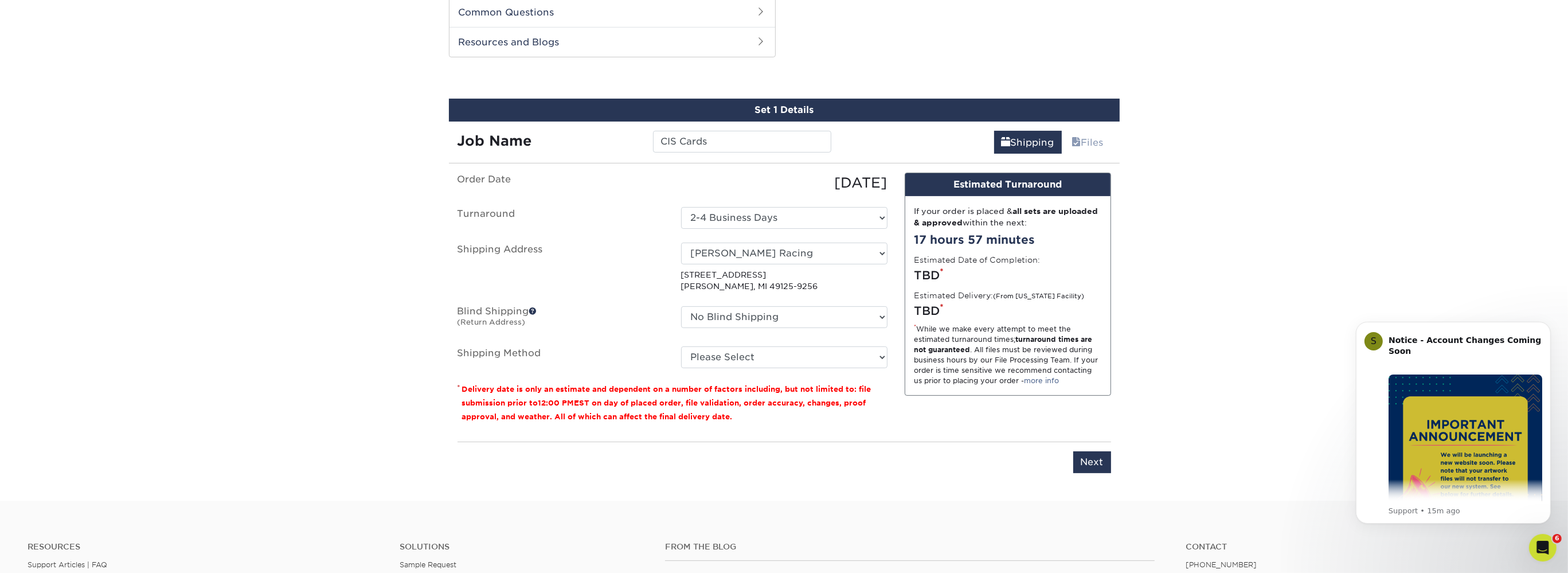
click at [534, 310] on span at bounding box center [533, 311] width 8 height 8
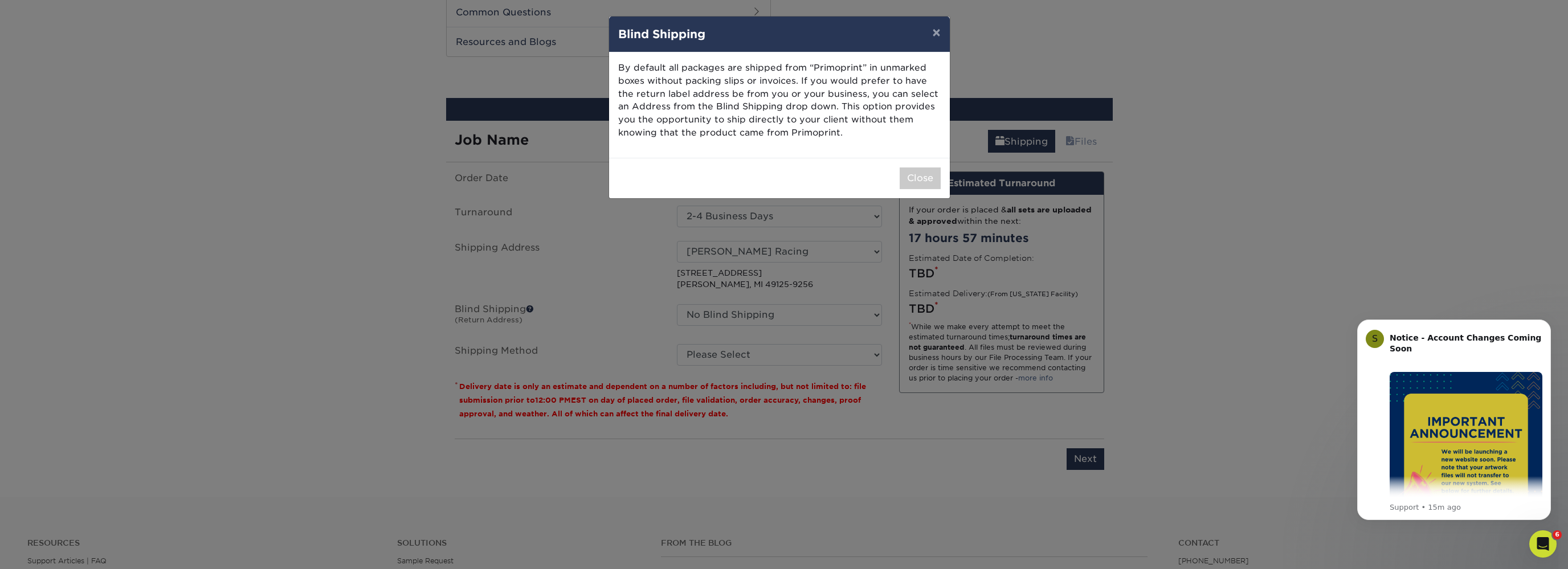
click at [595, 308] on div "× Blind Shipping By default all packages are shipped from “Primoprint” in unmar…" at bounding box center [784, 284] width 1568 height 569
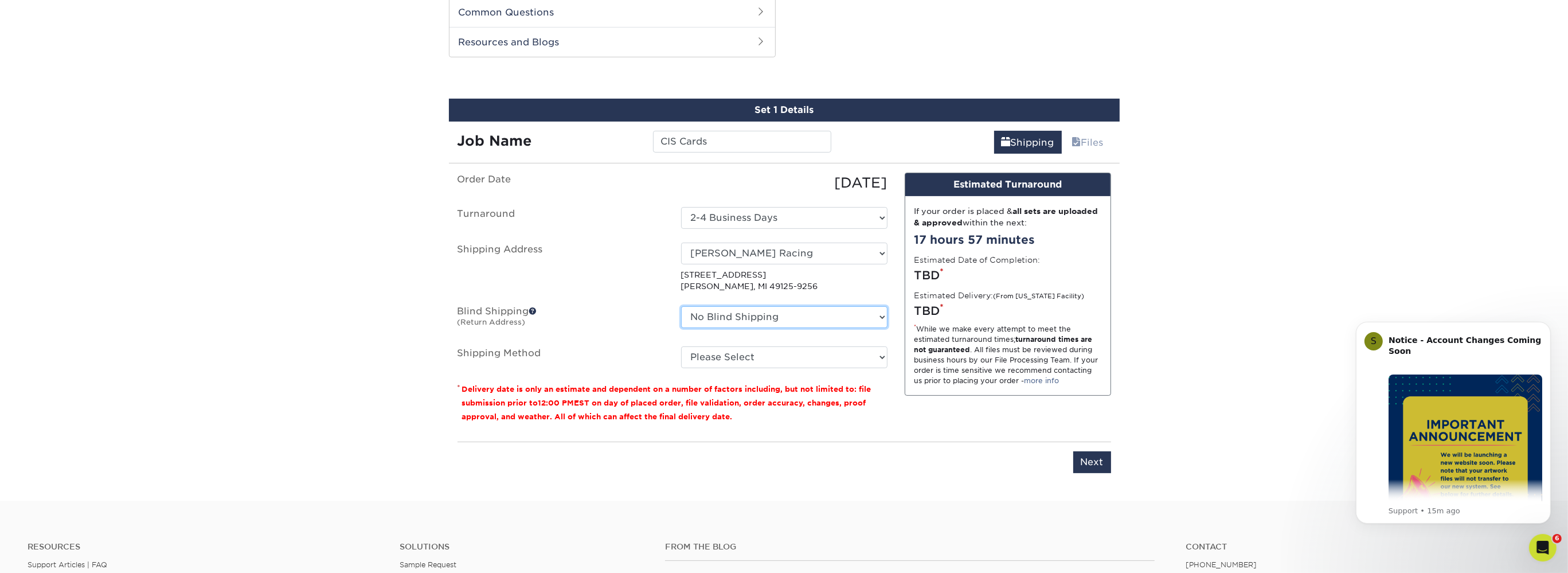
click at [681, 306] on select "No Blind Shipping Matt Kemp Racing + Add New Address" at bounding box center [784, 317] width 206 height 22
select select "263089"
click option "Matt Kemp Racing" at bounding box center [0, 0] width 0 height 0
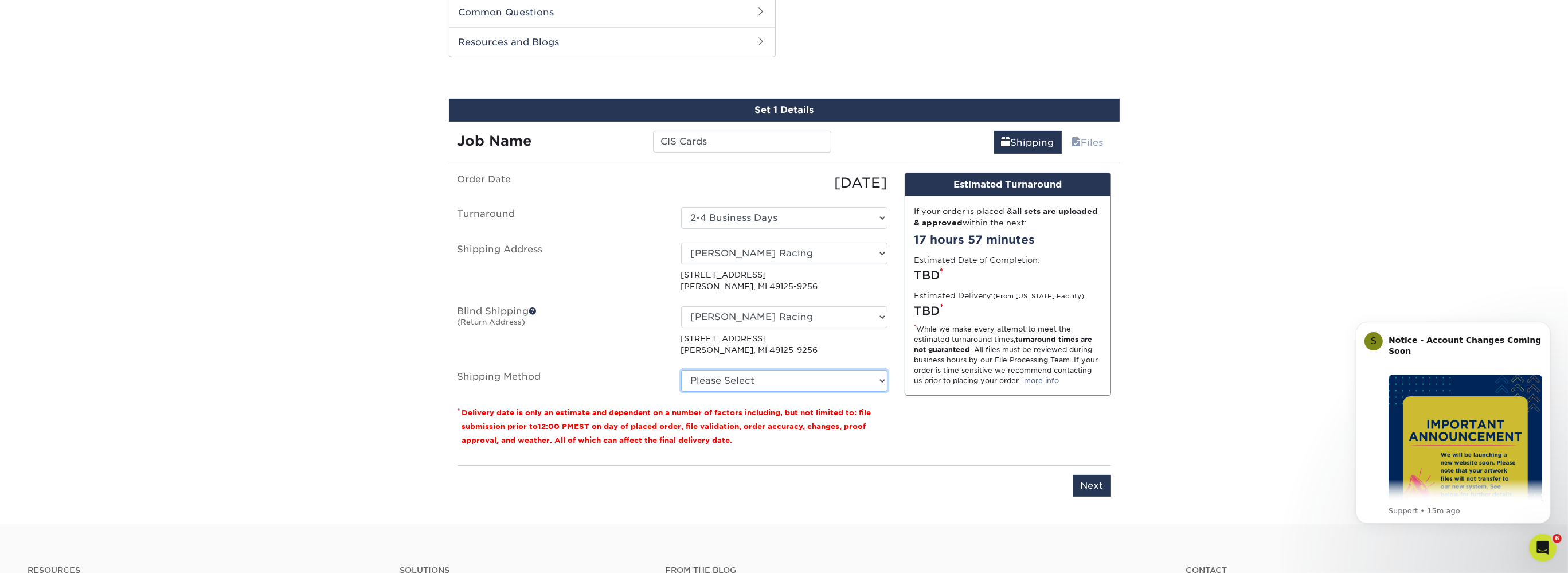
click at [681, 370] on select "Please Select Ground Shipping (+$24.70) 3 Day Shipping Service (+$31.12) 2 Day …" at bounding box center [784, 380] width 206 height 22
select select "03"
click option "Ground Shipping (+$24.70)" at bounding box center [0, 0] width 0 height 0
click at [890, 418] on div "Order Date 08/19/2025 Turnaround Select One 2-4 Business Days 2 Day Next Busine…" at bounding box center [672, 314] width 447 height 284
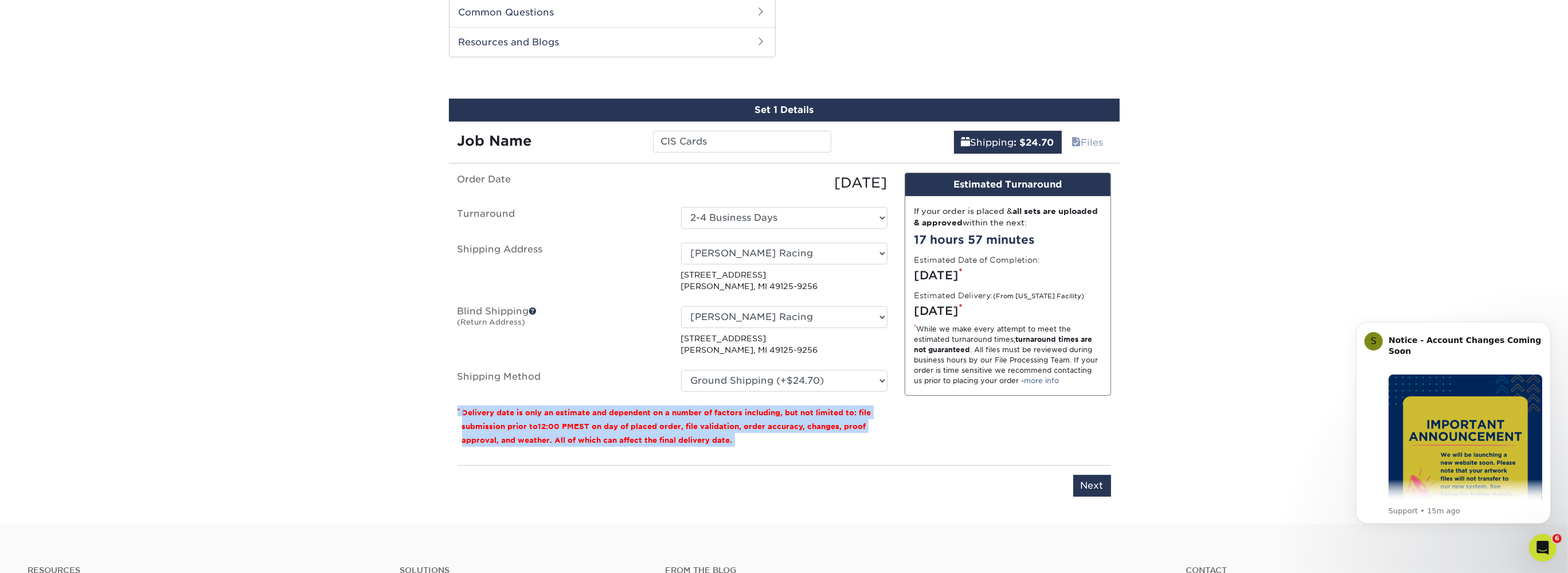
click at [890, 418] on div "Order Date 08/19/2025 Turnaround Select One 2-4 Business Days 2 Day Next Busine…" at bounding box center [672, 314] width 447 height 284
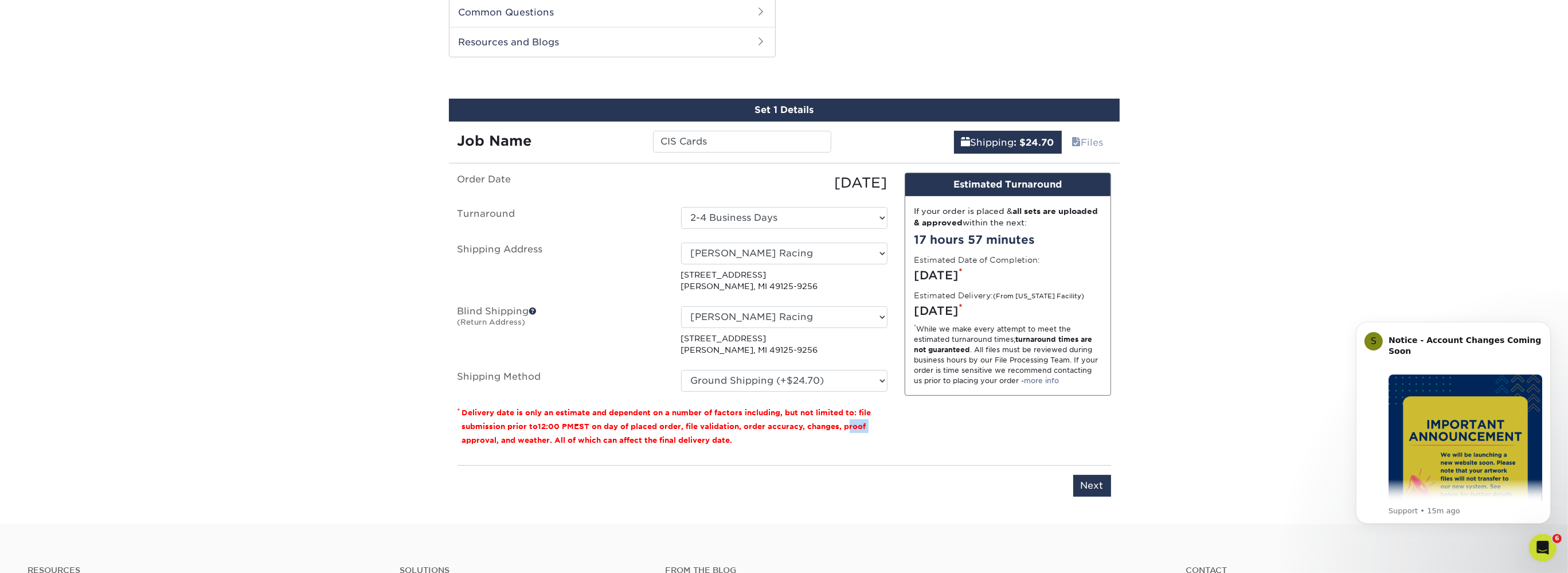
click at [890, 418] on div "Order Date 08/19/2025 Turnaround Select One 2-4 Business Days 2 Day Next Busine…" at bounding box center [672, 314] width 447 height 284
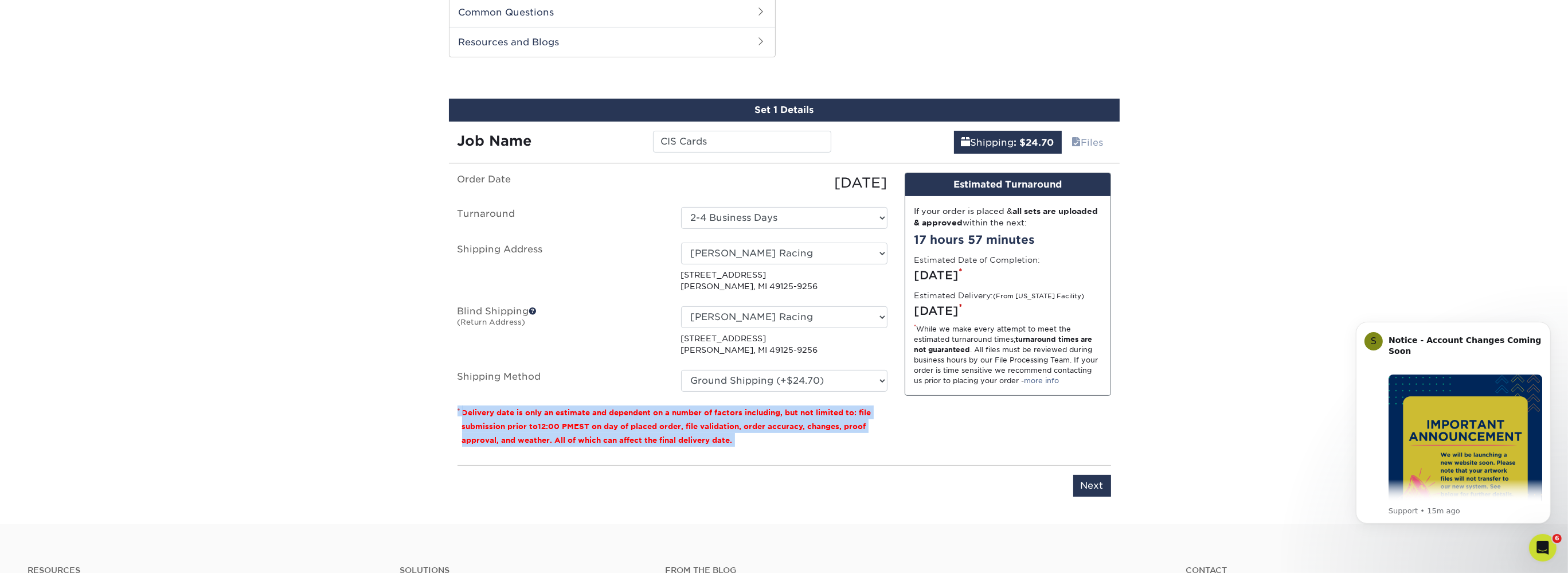
click at [890, 418] on div "Order Date 08/19/2025 Turnaround Select One 2-4 Business Days 2 Day Next Busine…" at bounding box center [672, 314] width 447 height 284
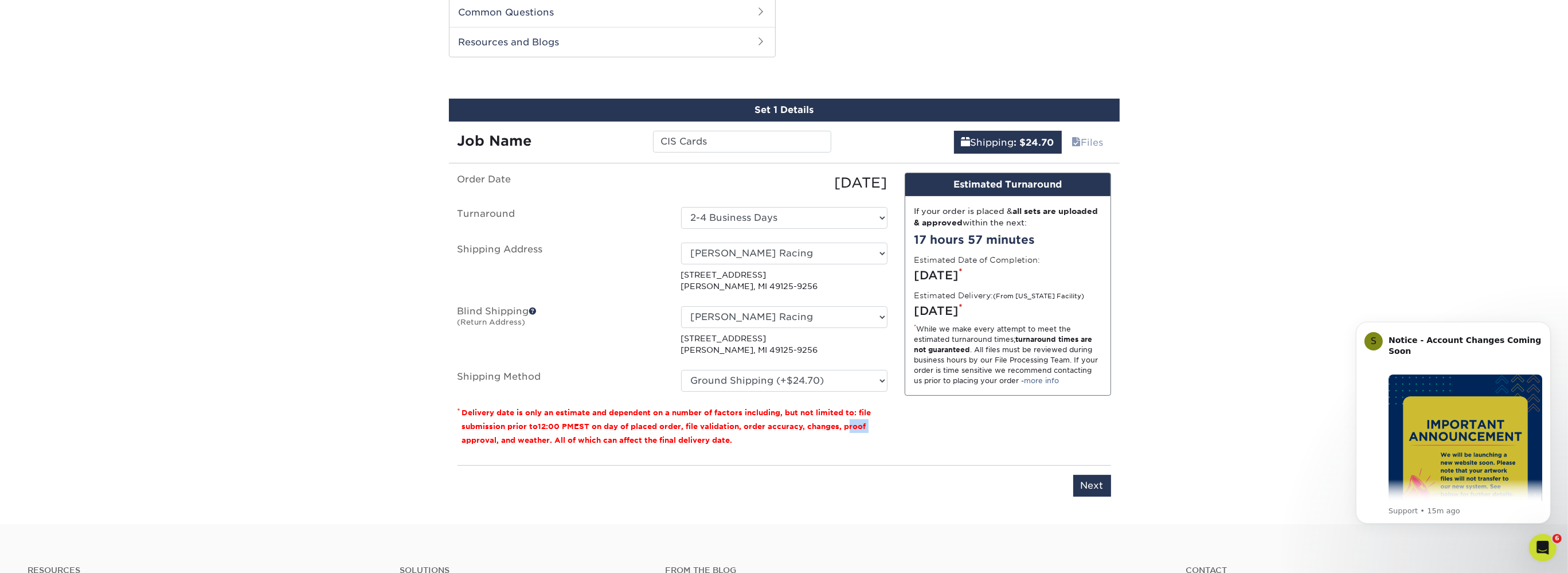
click at [890, 418] on div "Order Date 08/19/2025 Turnaround Select One 2-4 Business Days 2 Day Next Busine…" at bounding box center [672, 314] width 447 height 284
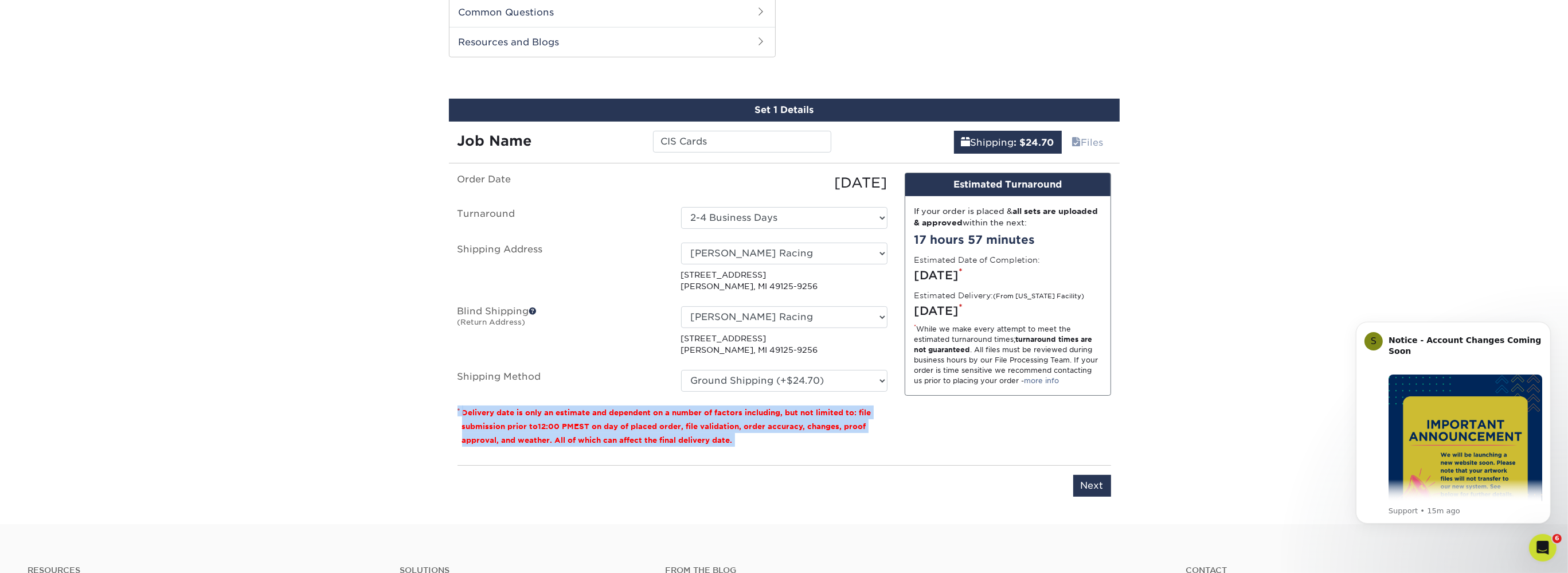
click at [890, 418] on div "Order Date 08/19/2025 Turnaround Select One 2-4 Business Days 2 Day Next Busine…" at bounding box center [672, 314] width 447 height 284
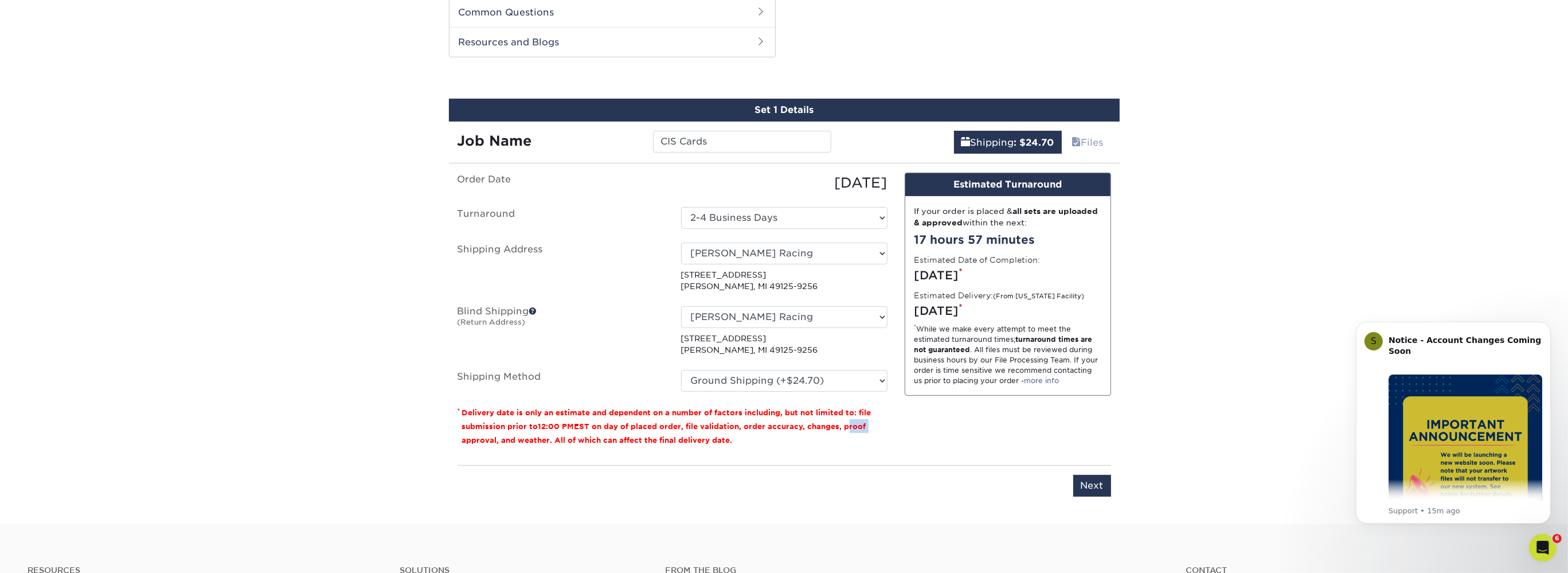
click at [890, 418] on div "Order Date 08/19/2025 Turnaround Select One 2-4 Business Days 2 Day Next Busine…" at bounding box center [672, 314] width 447 height 284
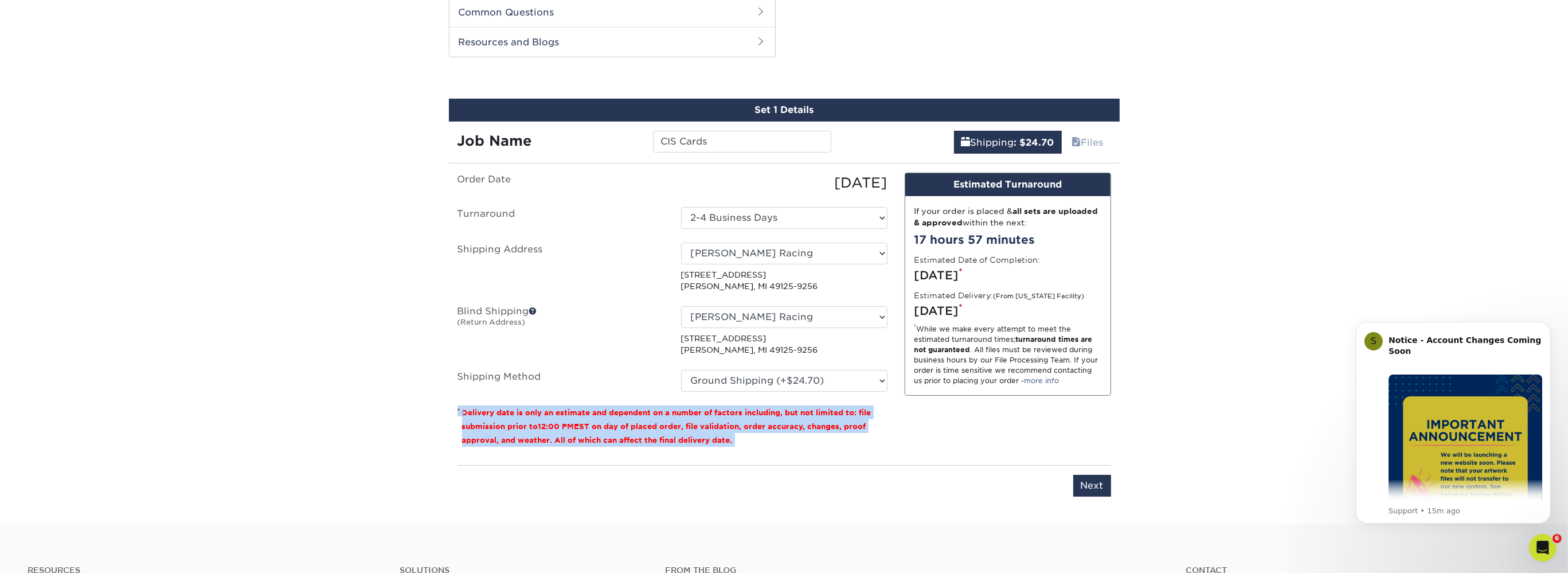
click at [890, 418] on div "Order Date 08/19/2025 Turnaround Select One 2-4 Business Days 2 Day Next Busine…" at bounding box center [672, 314] width 447 height 284
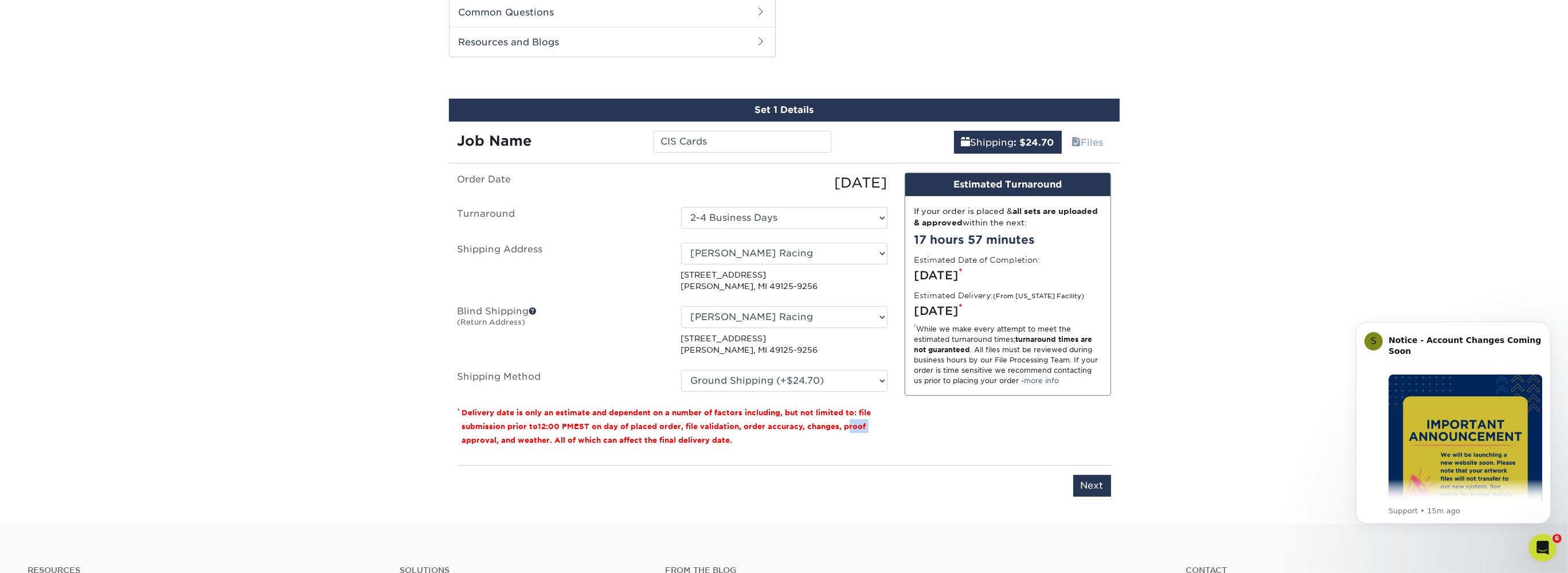
click at [890, 418] on div "Order Date 08/19/2025 Turnaround Select One 2-4 Business Days 2 Day Next Busine…" at bounding box center [672, 314] width 447 height 284
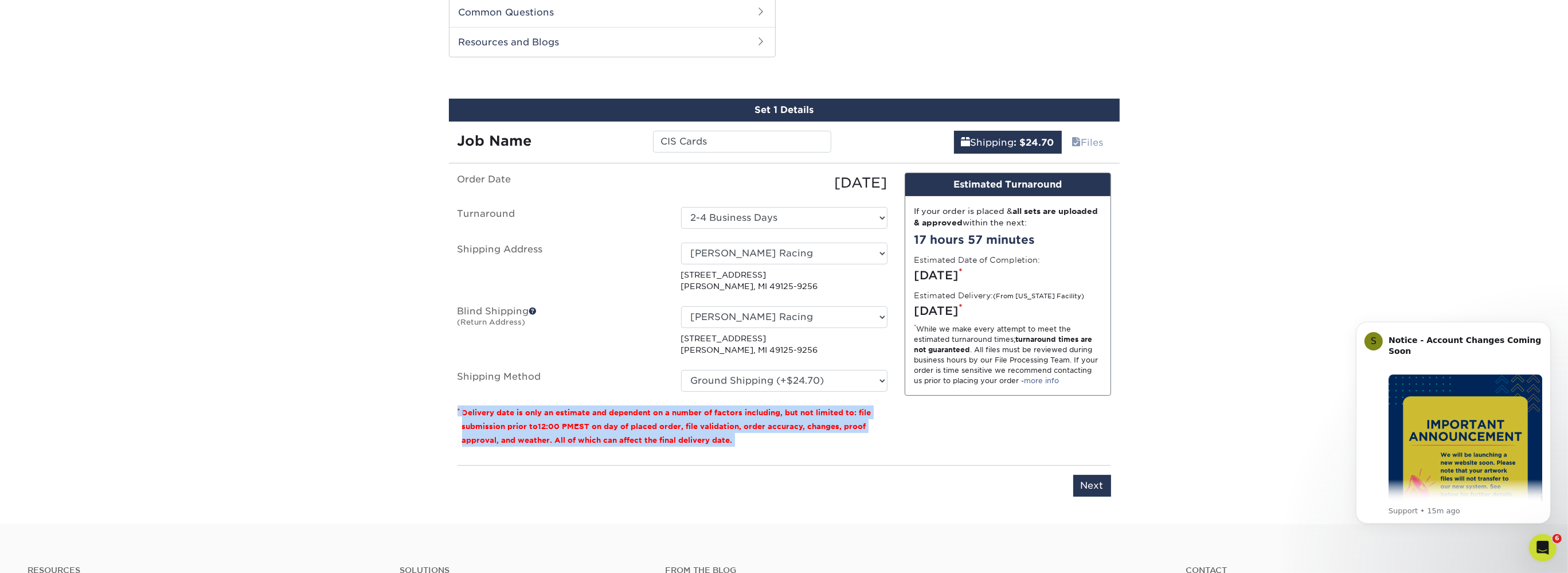
click at [890, 418] on div "Order Date 08/19/2025 Turnaround Select One 2-4 Business Days 2 Day Next Busine…" at bounding box center [672, 314] width 447 height 284
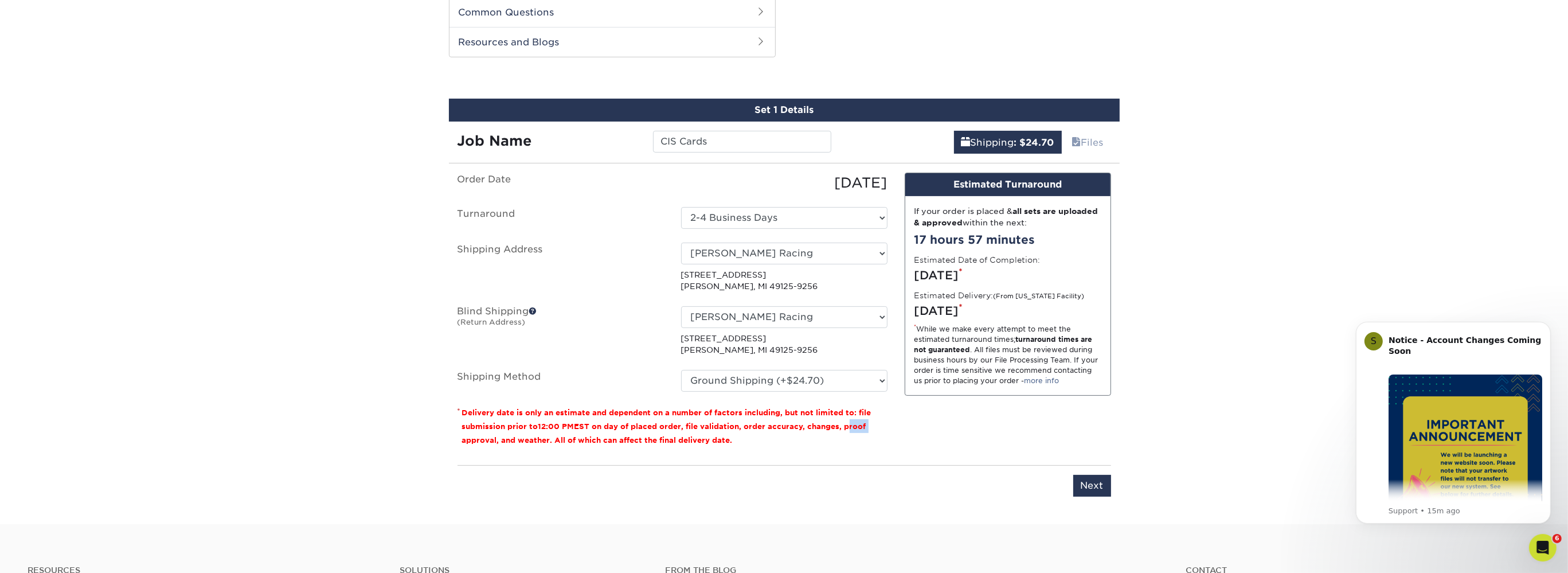
click at [890, 418] on div "Order Date 08/19/2025 Turnaround Select One 2-4 Business Days 2 Day Next Busine…" at bounding box center [672, 314] width 447 height 284
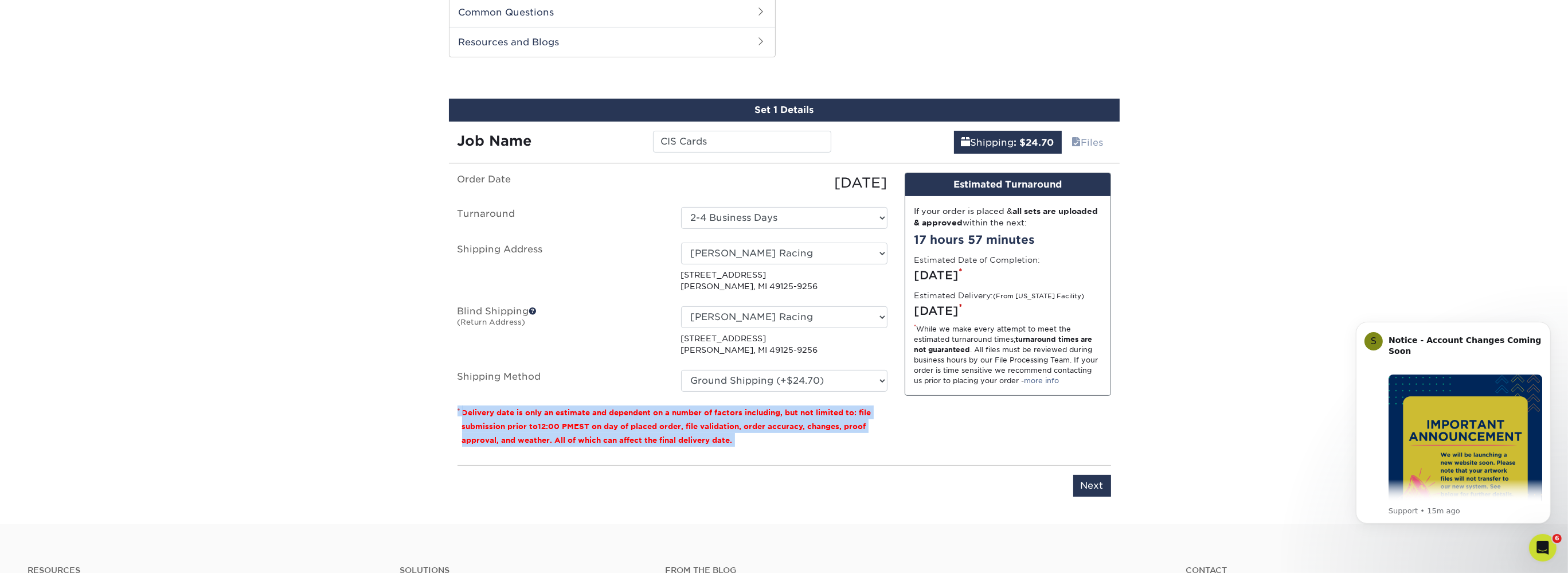
click at [890, 418] on div "Order Date 08/19/2025 Turnaround Select One 2-4 Business Days 2 Day Next Busine…" at bounding box center [672, 314] width 447 height 284
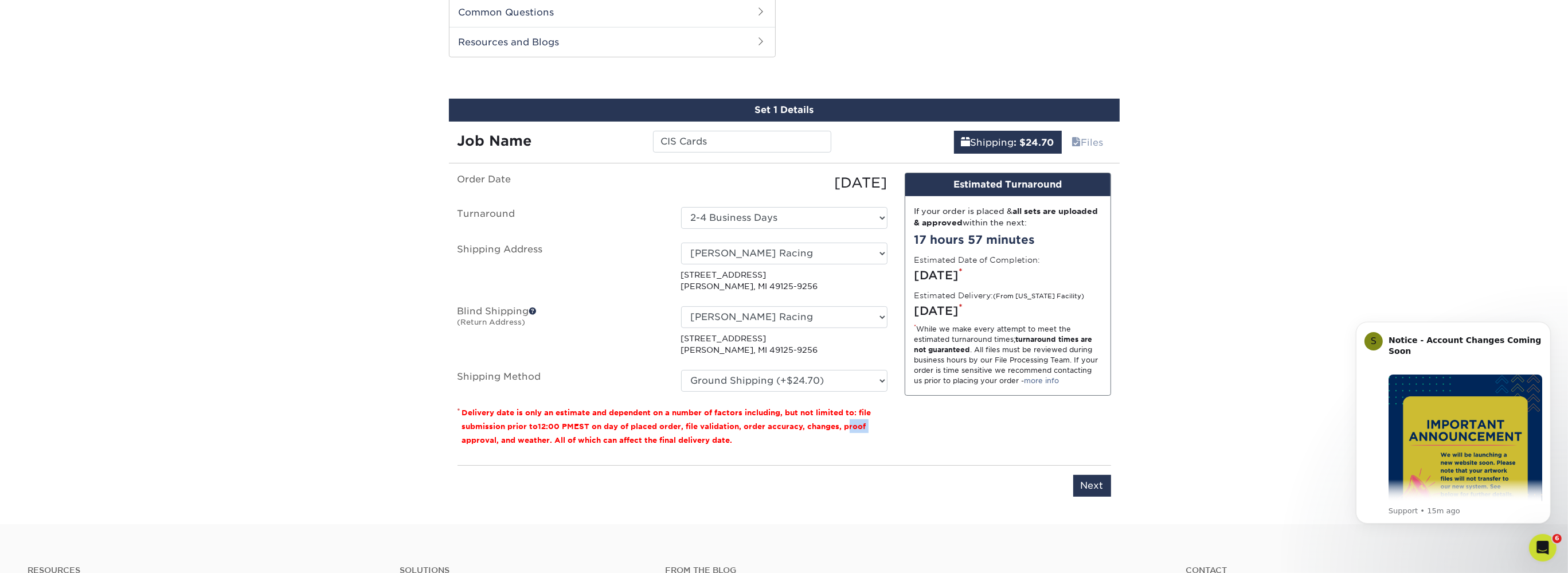
click at [890, 418] on div "Order Date 08/19/2025 Turnaround Select One 2-4 Business Days 2 Day Next Busine…" at bounding box center [672, 314] width 447 height 284
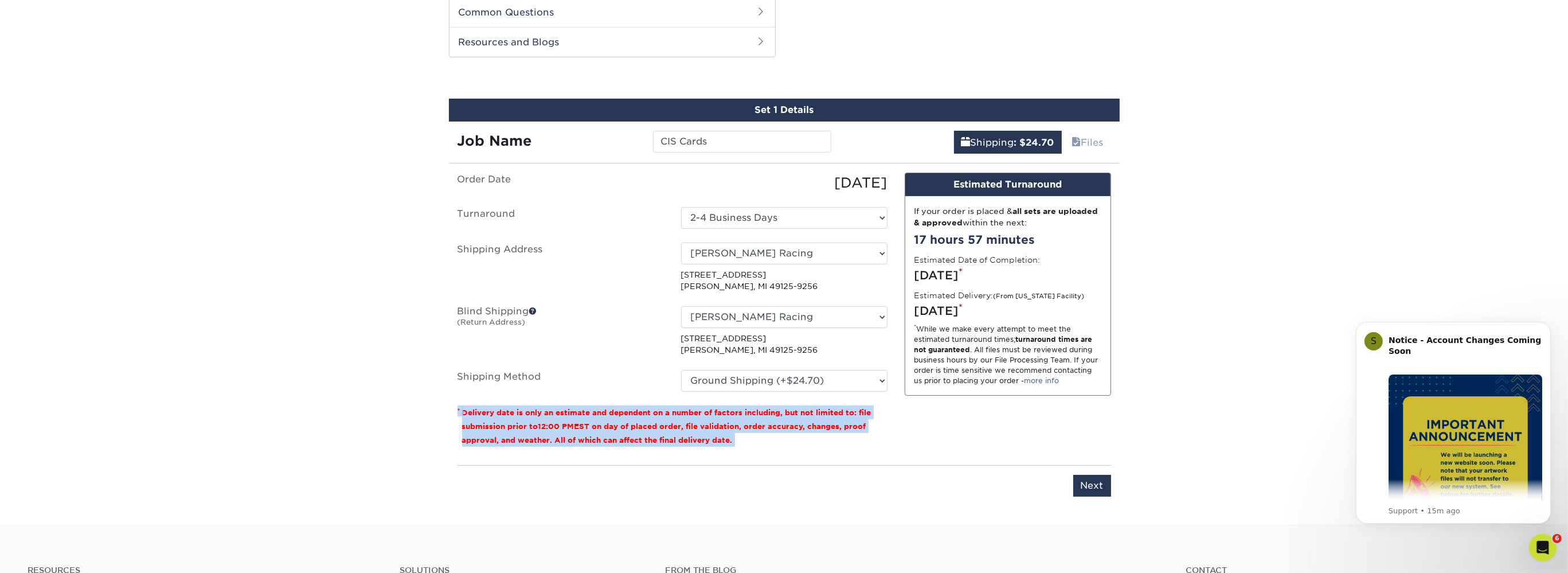
click at [890, 418] on div "Order Date 08/19/2025 Turnaround Select One 2-4 Business Days 2 Day Next Busine…" at bounding box center [672, 314] width 447 height 284
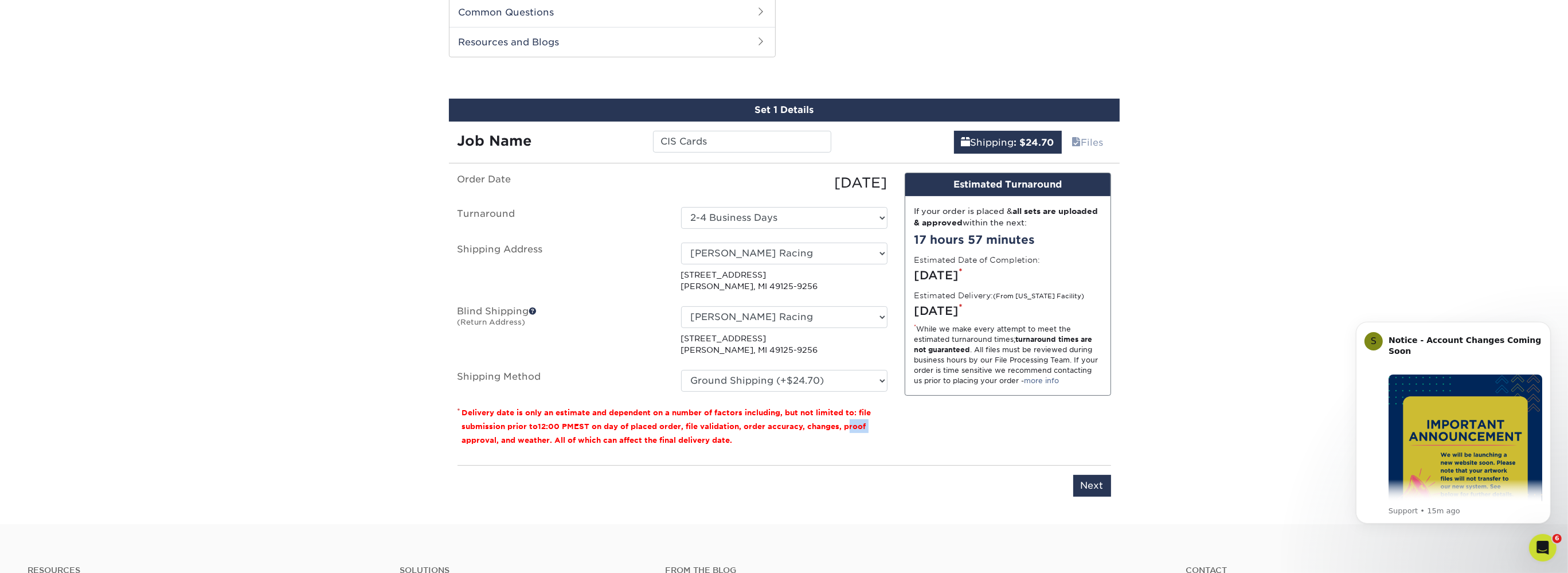
click at [890, 418] on div "Order Date 08/19/2025 Turnaround Select One 2-4 Business Days 2 Day Next Busine…" at bounding box center [672, 314] width 447 height 284
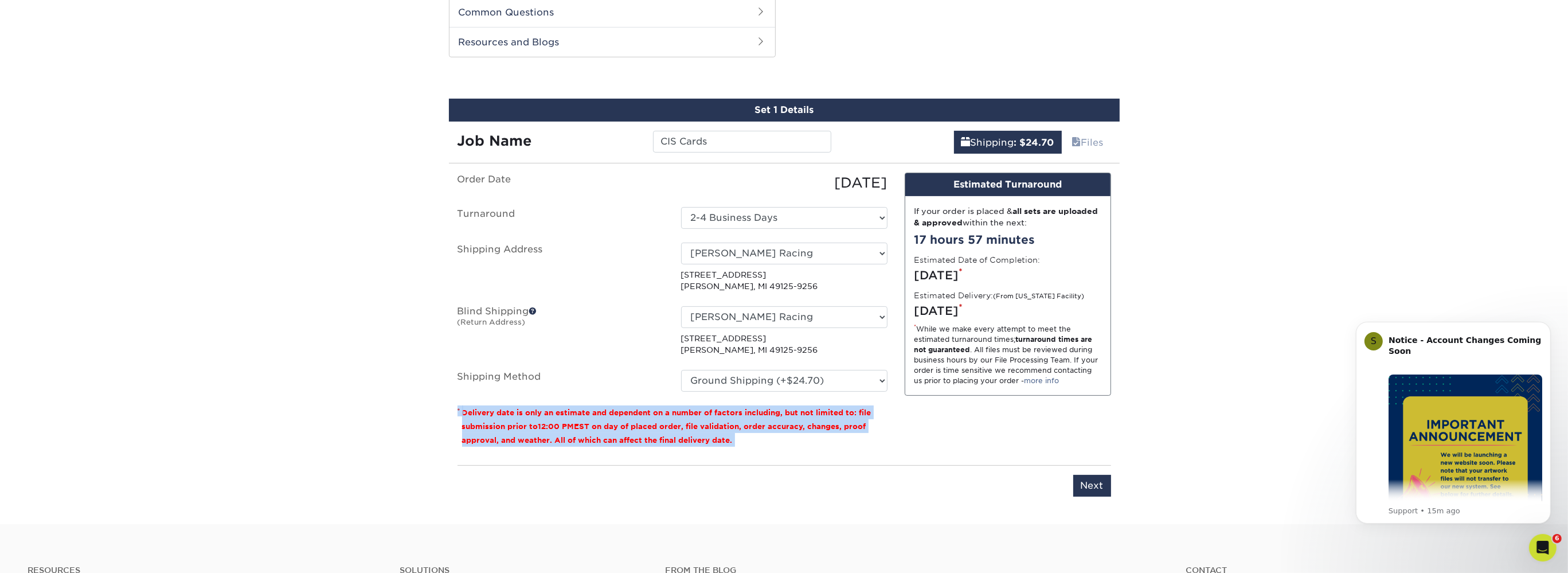
click at [890, 418] on div "Order Date 08/19/2025 Turnaround Select One 2-4 Business Days 2 Day Next Busine…" at bounding box center [672, 314] width 447 height 284
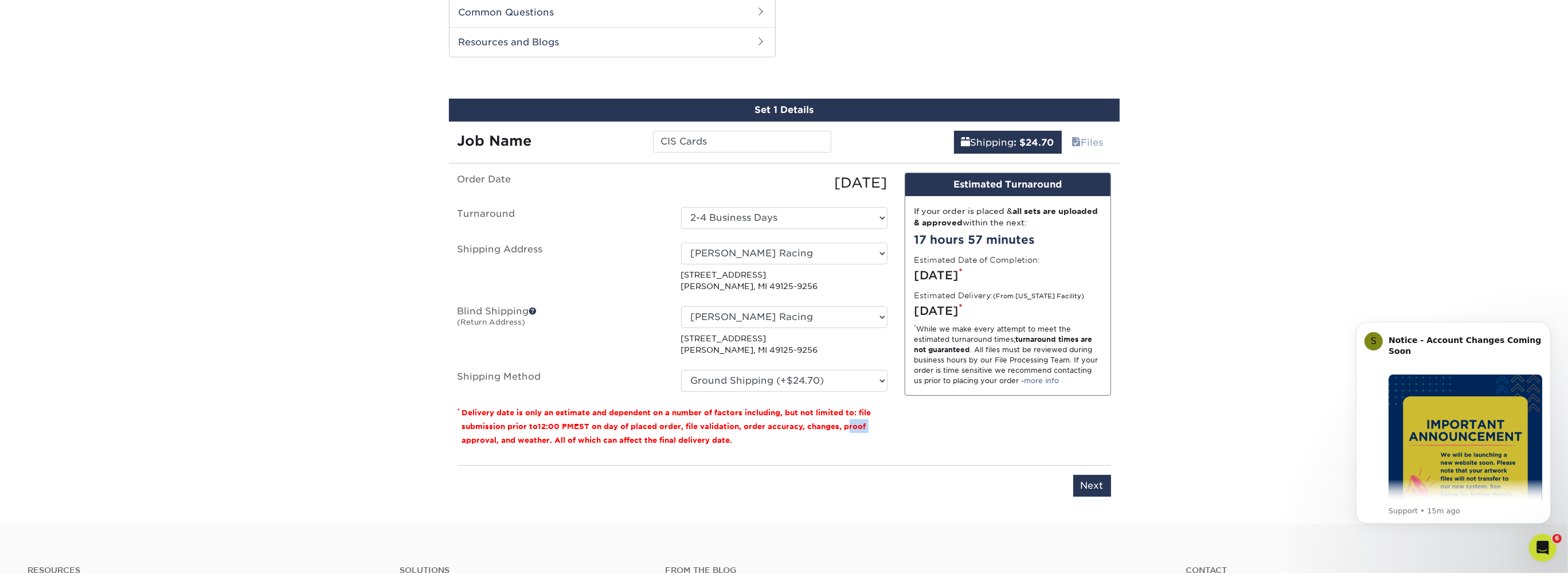
click at [890, 418] on div "Order Date 08/19/2025 Turnaround Select One 2-4 Business Days 2 Day Next Busine…" at bounding box center [672, 314] width 447 height 284
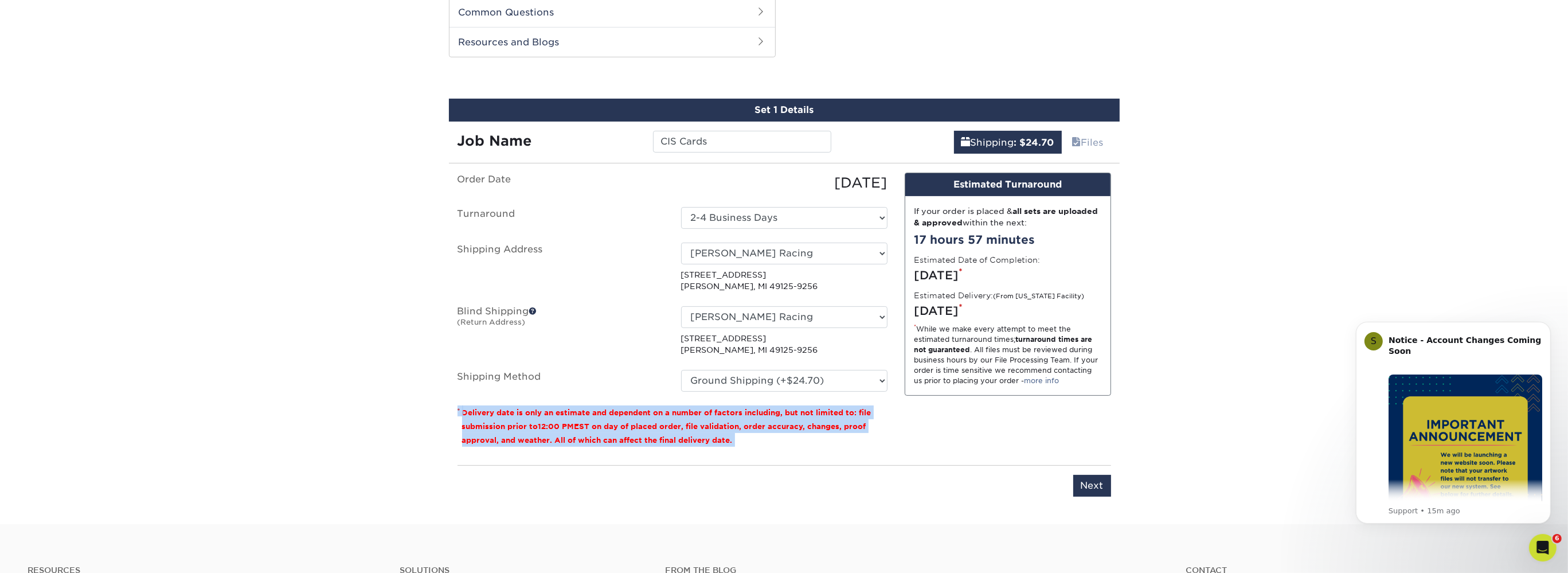
click at [890, 418] on div "Order Date 08/19/2025 Turnaround Select One 2-4 Business Days 2 Day Next Busine…" at bounding box center [672, 314] width 447 height 284
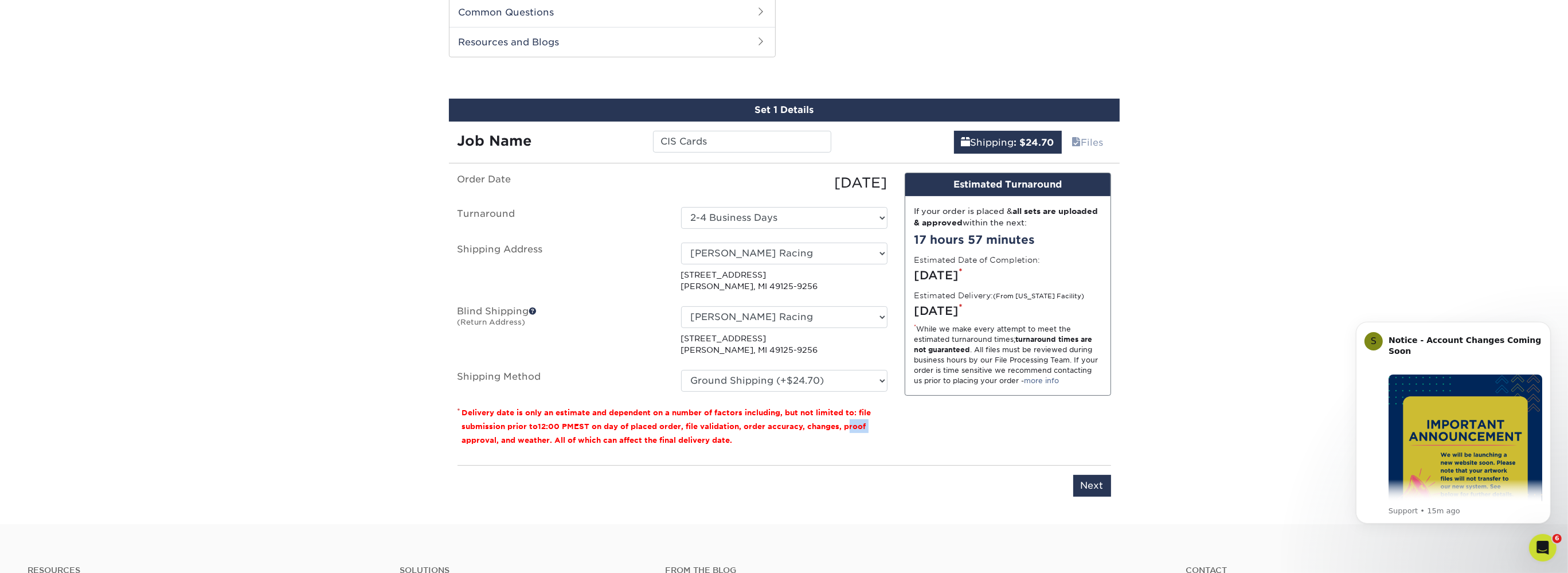
click at [890, 418] on div "Order Date 08/19/2025 Turnaround Select One 2-4 Business Days 2 Day Next Busine…" at bounding box center [672, 314] width 447 height 284
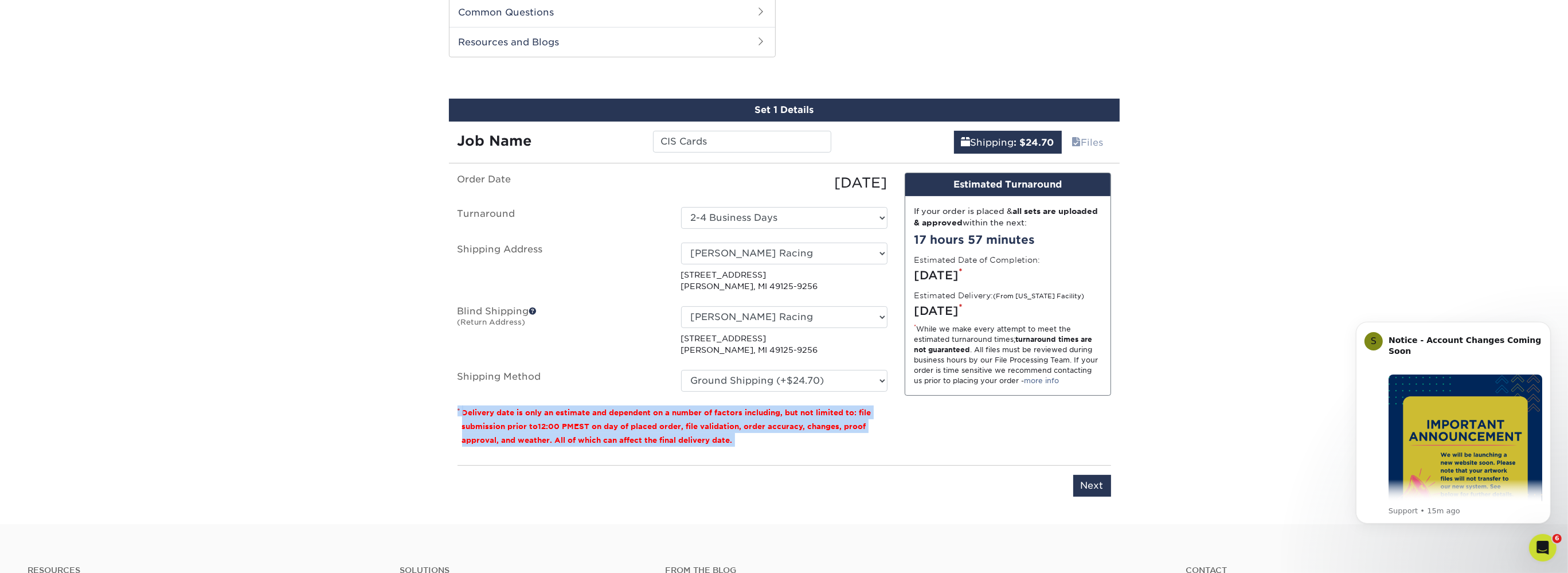
click at [890, 418] on div "Order Date 08/19/2025 Turnaround Select One 2-4 Business Days 2 Day Next Busine…" at bounding box center [672, 314] width 447 height 284
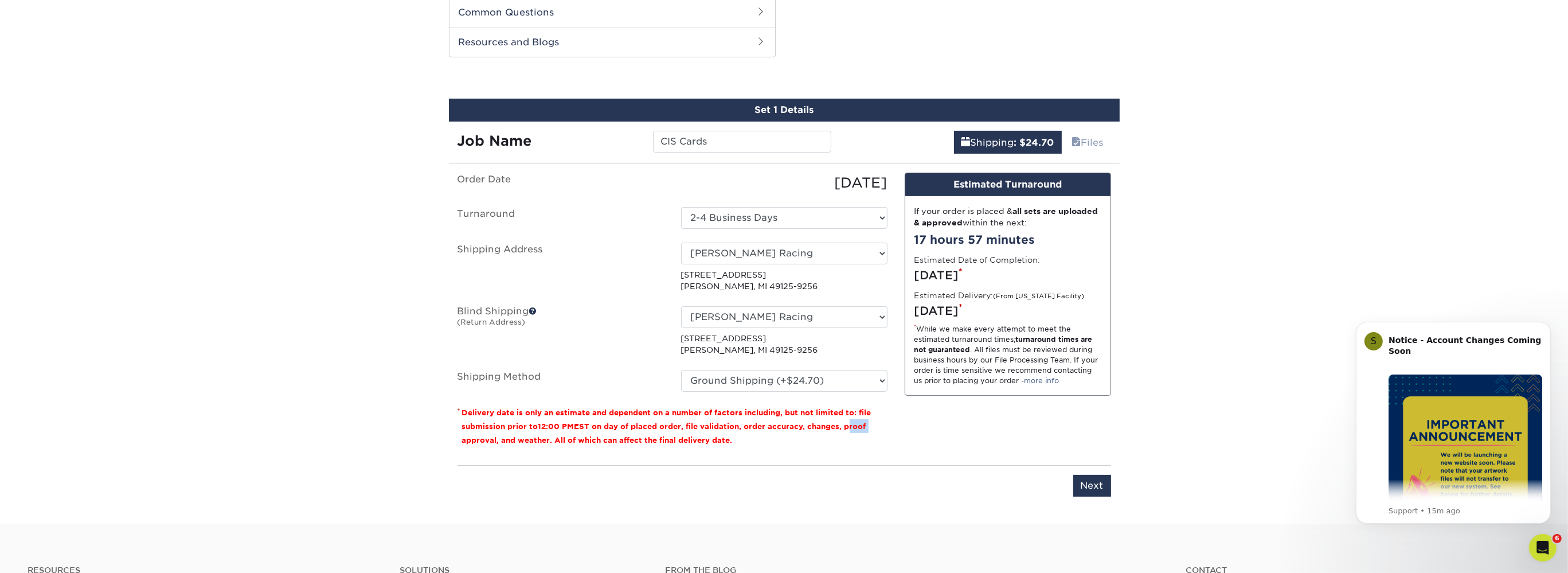
click at [890, 418] on div "Order Date 08/19/2025 Turnaround Select One 2-4 Business Days 2 Day Next Busine…" at bounding box center [672, 314] width 447 height 284
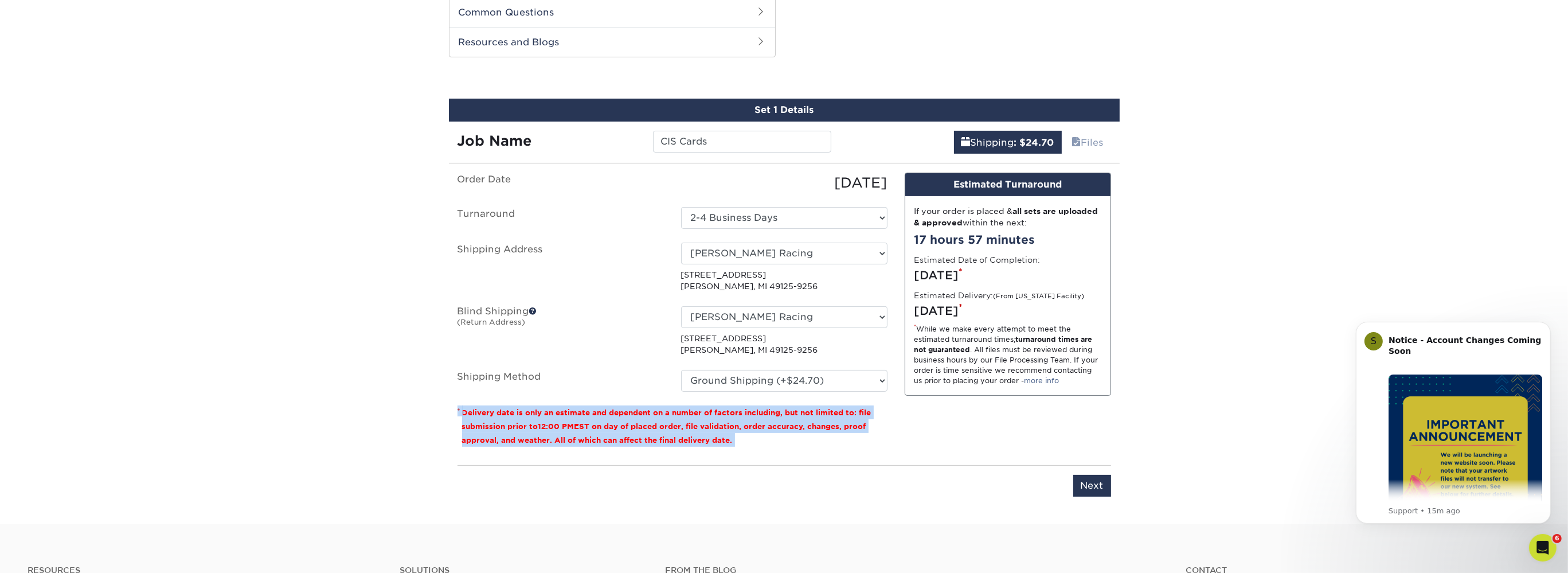
click at [890, 418] on div "Order Date 08/19/2025 Turnaround Select One 2-4 Business Days 2 Day Next Busine…" at bounding box center [672, 314] width 447 height 284
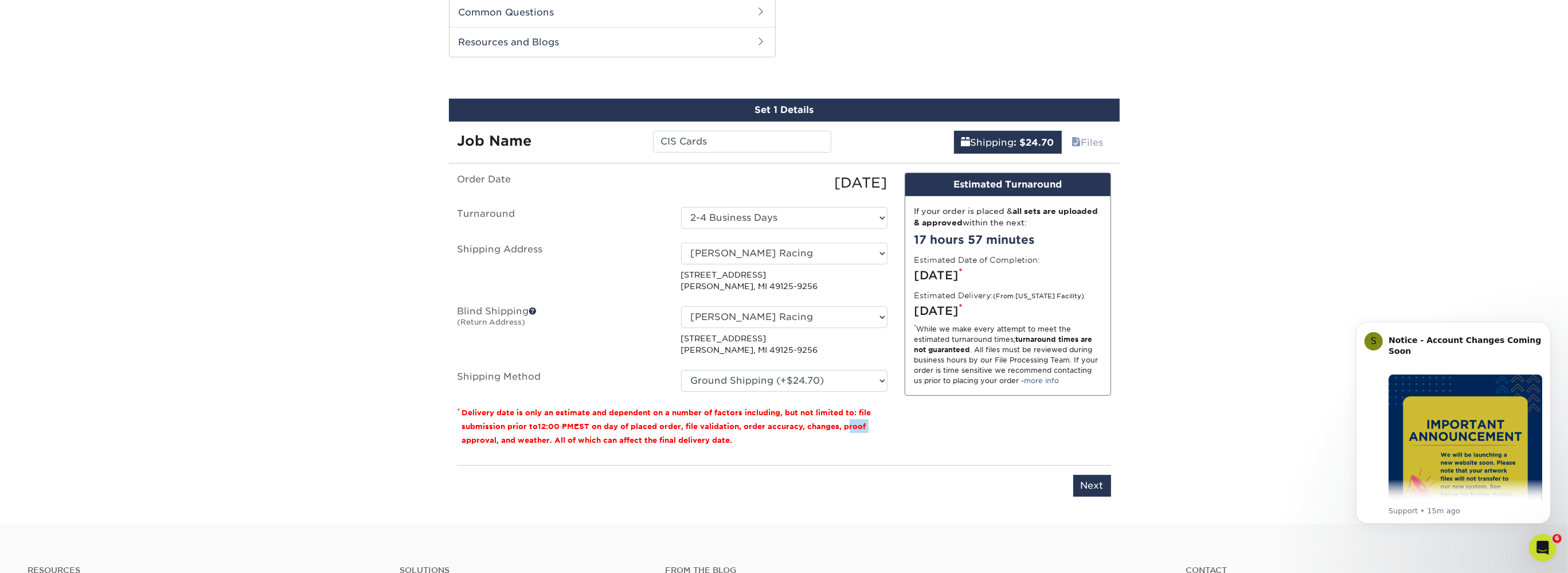
click at [890, 418] on div "Order Date 08/19/2025 Turnaround Select One 2-4 Business Days 2 Day Next Busine…" at bounding box center [672, 314] width 447 height 284
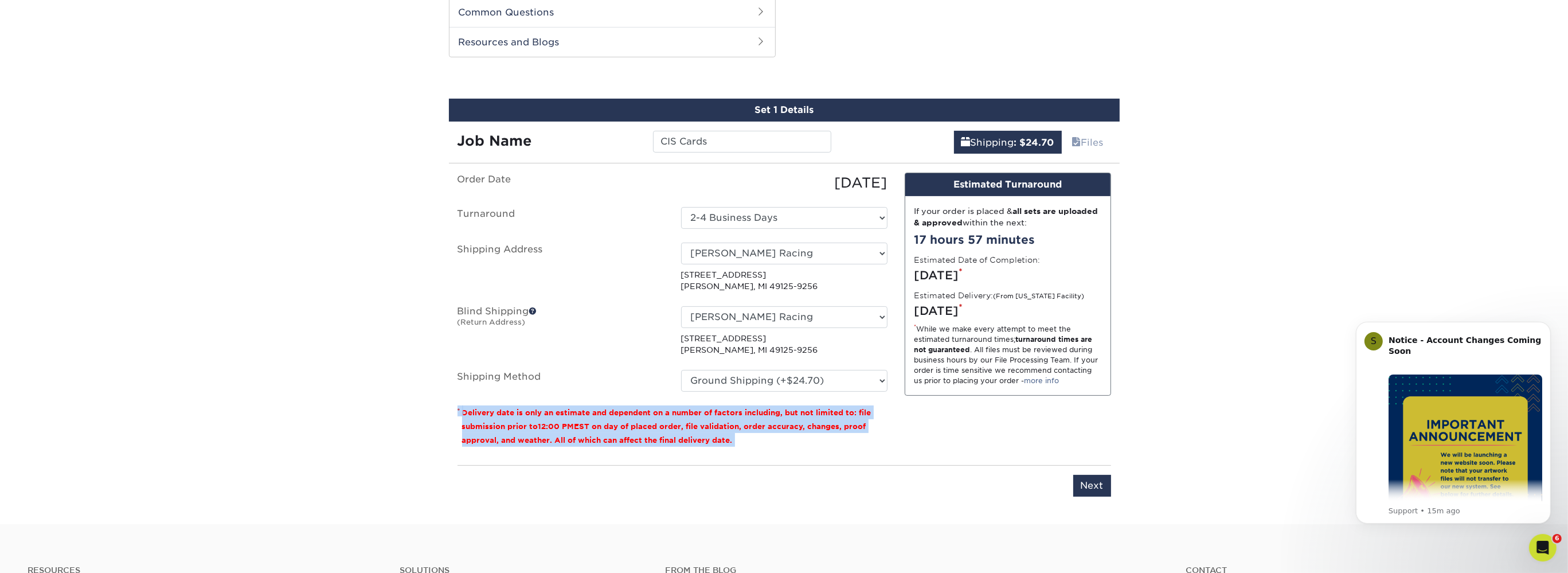
click at [890, 418] on div "Order Date 08/19/2025 Turnaround Select One 2-4 Business Days 2 Day Next Busine…" at bounding box center [672, 314] width 447 height 284
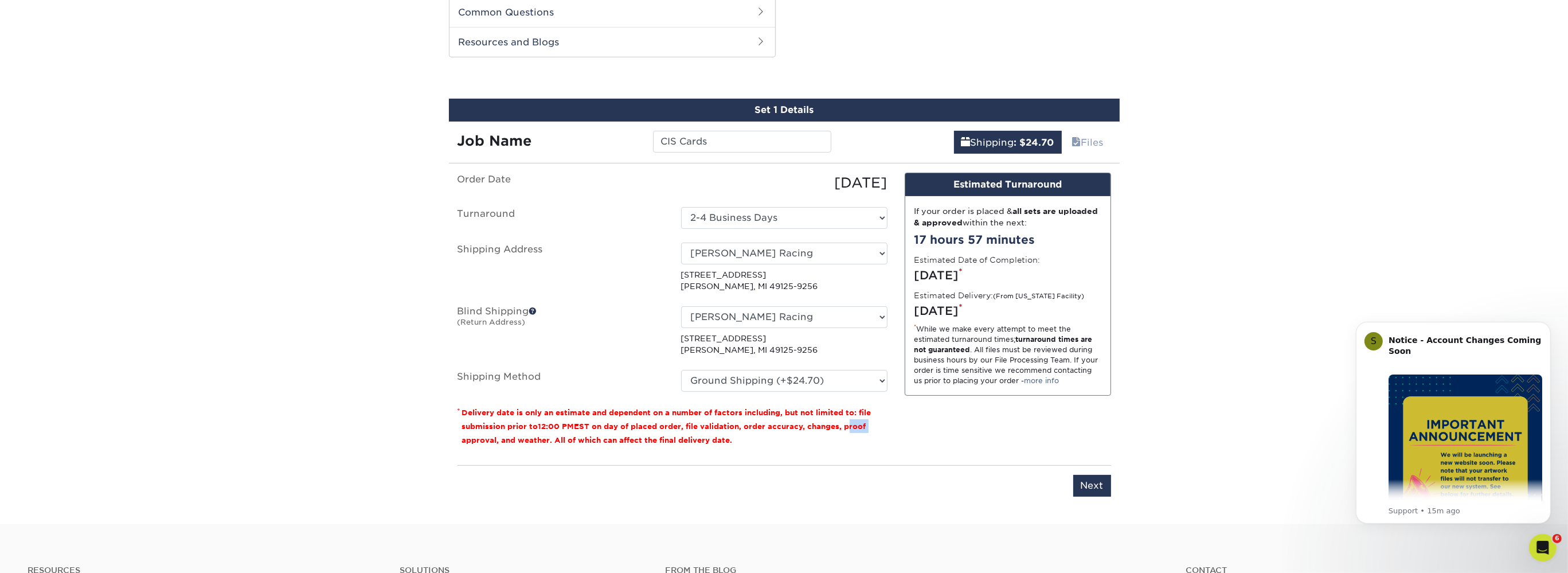
click at [890, 418] on div "Order Date 08/19/2025 Turnaround Select One 2-4 Business Days 2 Day Next Busine…" at bounding box center [672, 314] width 447 height 284
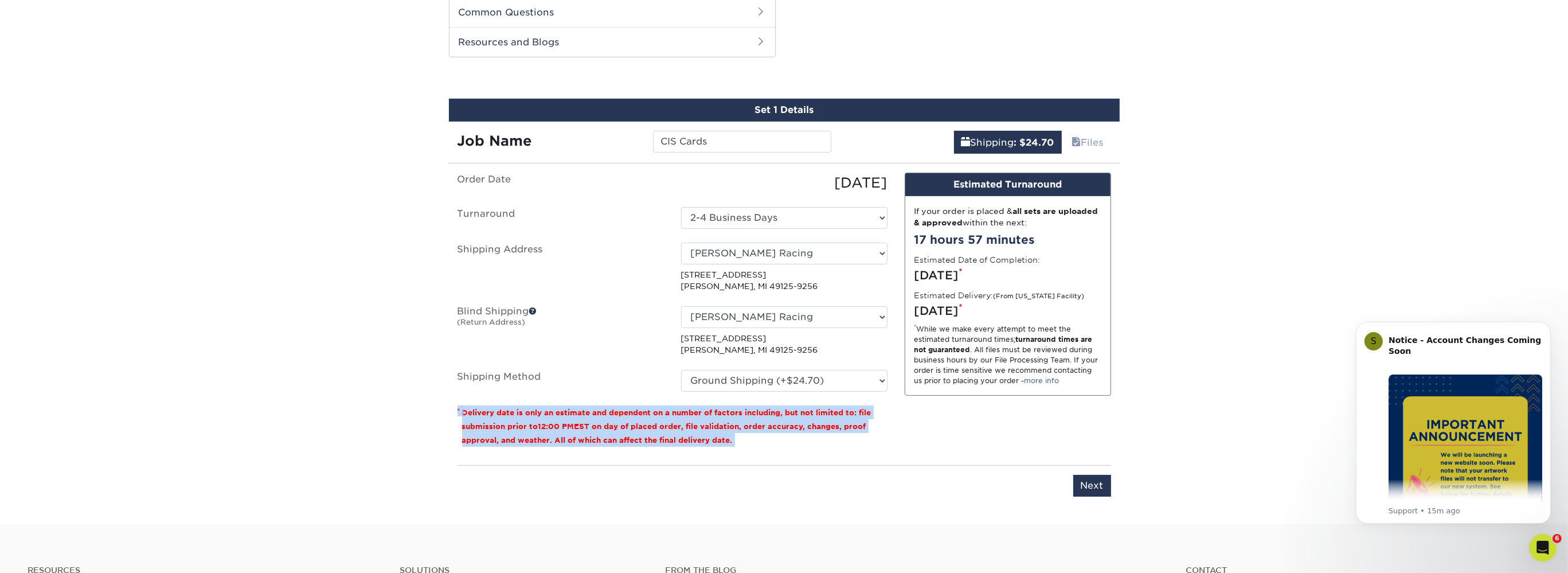
click at [890, 418] on div "Order Date 08/19/2025 Turnaround Select One 2-4 Business Days 2 Day Next Busine…" at bounding box center [672, 314] width 447 height 284
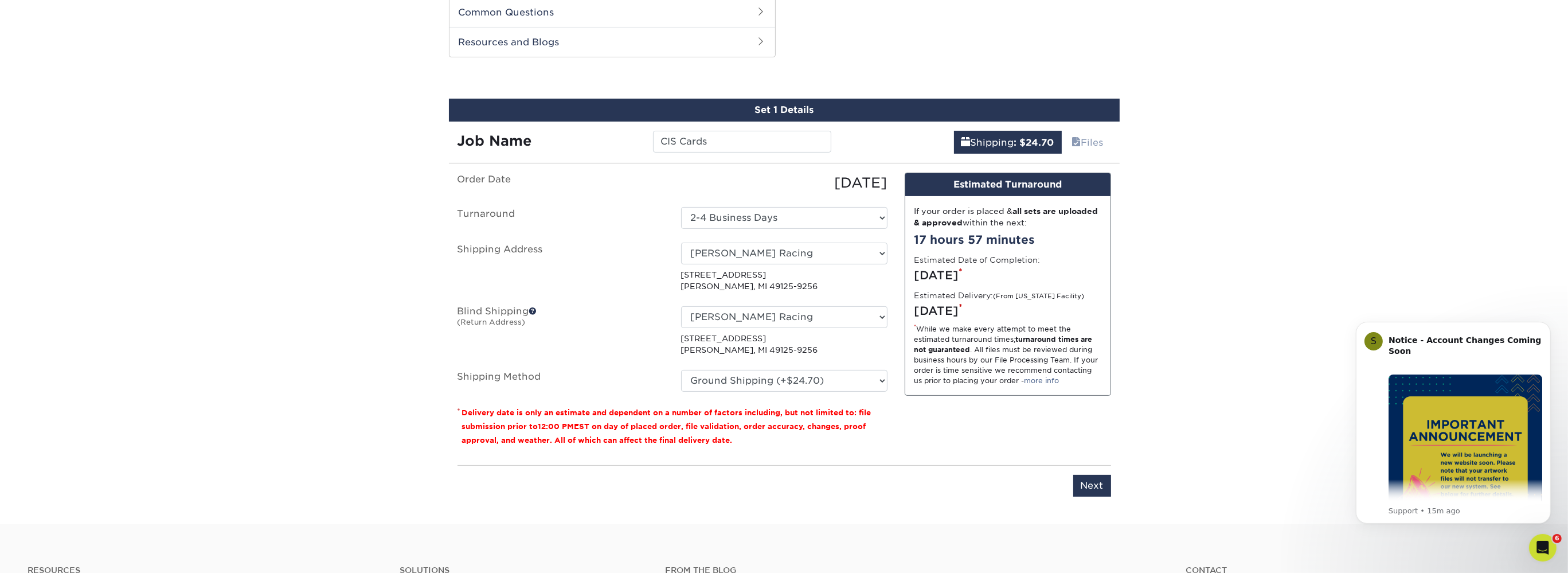
click at [910, 462] on div "You've choosen mailing services! If you have a csv address list please upload i…" at bounding box center [784, 342] width 653 height 338
click at [681, 207] on select "Select One 2-4 Business Days 2 Day Next Business Day" at bounding box center [784, 217] width 206 height 22
select select "a477ebba-ac76-4e84-8bb1-78de2788de88"
click at [681, 370] on select "Please Select Ground Shipping (+$24.70) 3 Day Shipping Service (+$31.12) 2 Day …" at bounding box center [784, 380] width 206 height 22
select select "03"
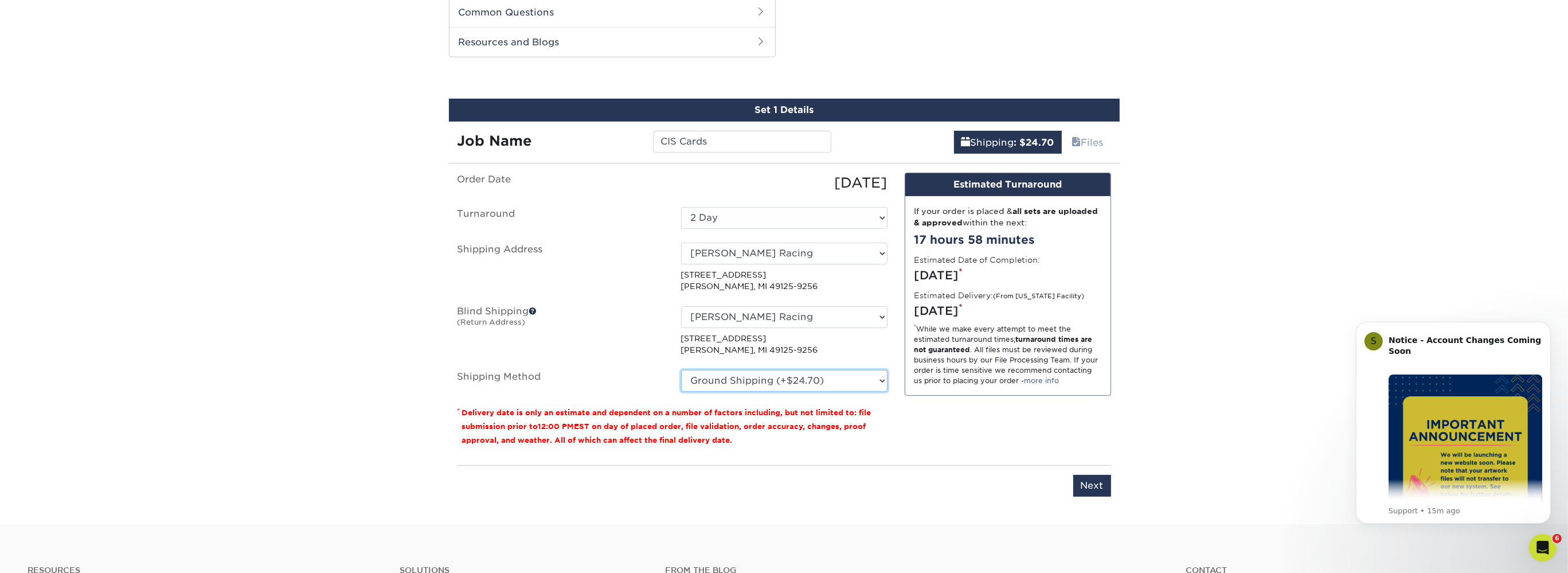
click option "Ground Shipping (+$24.70)" at bounding box center [0, 0] width 0 height 0
click at [681, 207] on select "Select One 2-4 Business Days 2 Day Next Business Day" at bounding box center [784, 217] width 206 height 22
click at [728, 210] on select "Select One 2-4 Business Days 2 Day Next Business Day" at bounding box center [784, 217] width 206 height 22
click at [681, 207] on select "Select One 2-4 Business Days 2 Day Next Business Day" at bounding box center [784, 217] width 206 height 22
click at [728, 210] on select "Select One 2-4 Business Days 2 Day Next Business Day" at bounding box center [784, 217] width 206 height 22
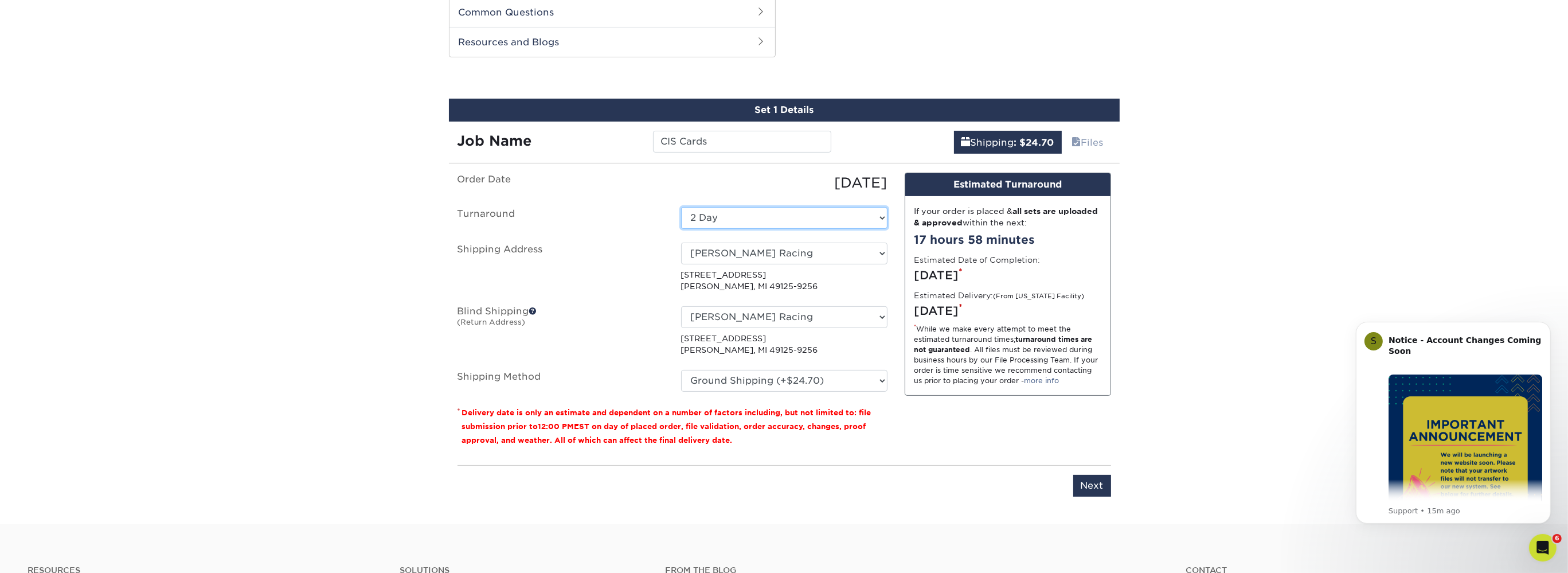
click at [681, 207] on select "Select One 2-4 Business Days 2 Day Next Business Day" at bounding box center [784, 217] width 206 height 22
click at [728, 210] on select "Select One 2-4 Business Days 2 Day Next Business Day" at bounding box center [784, 217] width 206 height 22
click at [681, 207] on select "Select One 2-4 Business Days 2 Day Next Business Day" at bounding box center [784, 217] width 206 height 22
select select "e8ad2885-5229-4831-b22d-a7c14bb02f5e"
click at [681, 370] on select "Please Select Ground Shipping (+$24.70) 3 Day Shipping Service (+$31.12) 2 Day …" at bounding box center [784, 380] width 206 height 22
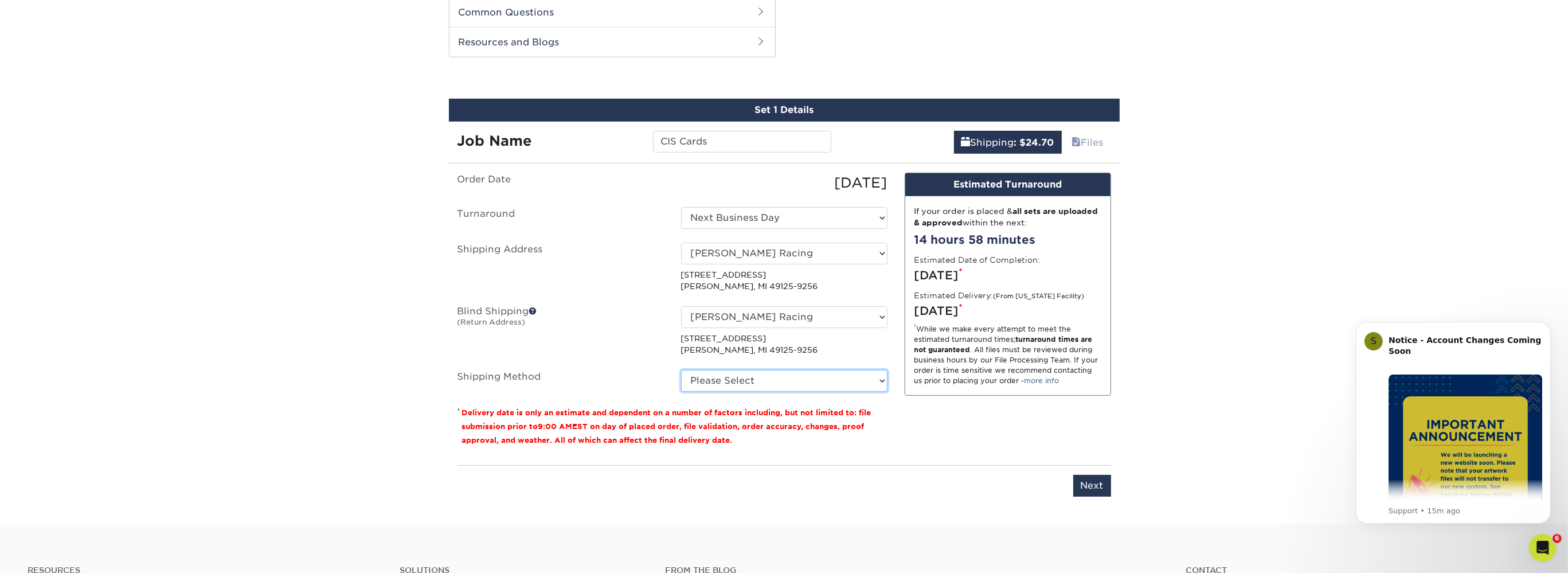
select select "03"
click option "Ground Shipping (+$24.70)" at bounding box center [0, 0] width 0 height 0
click at [1074, 423] on div "Design Estimated Turnaround If your order is placed & all sets are uploaded & a…" at bounding box center [1008, 314] width 224 height 284
click at [1074, 424] on div "Design Estimated Turnaround If your order is placed & all sets are uploaded & a…" at bounding box center [1008, 314] width 224 height 284
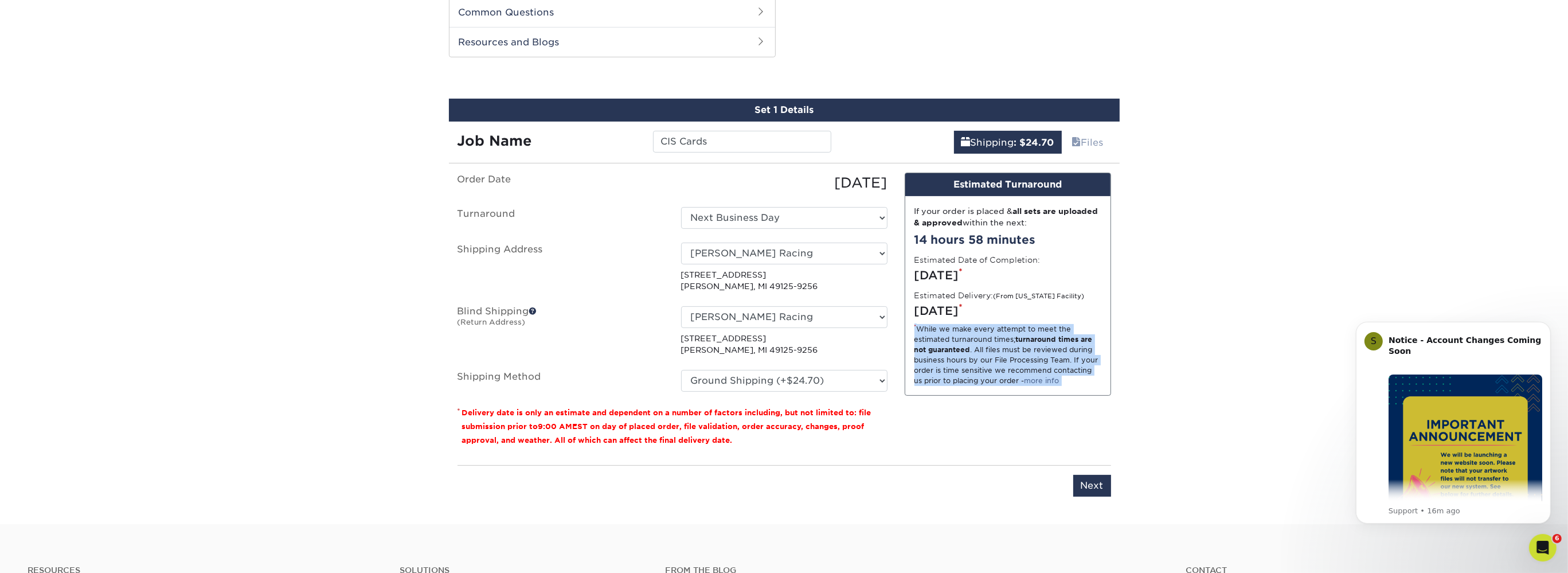
click at [1074, 426] on div "Design Estimated Turnaround If your order is placed & all sets are uploaded & a…" at bounding box center [1008, 314] width 224 height 284
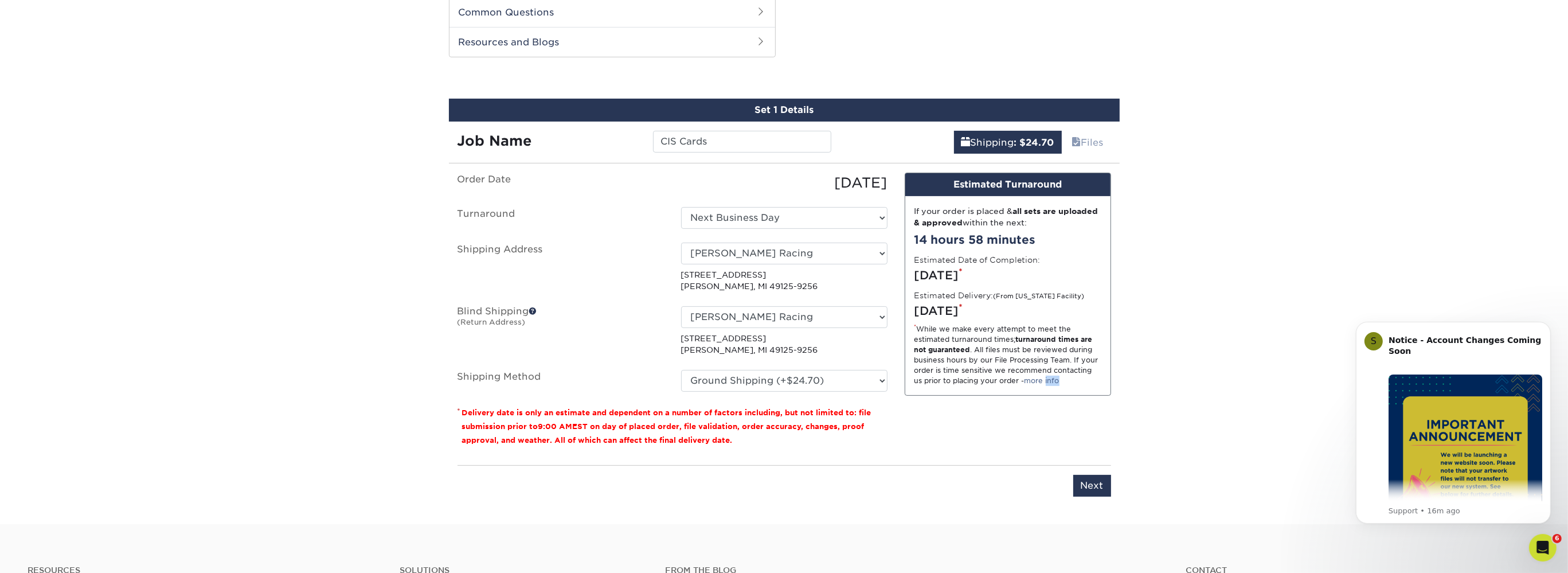
click at [1074, 425] on div "Design Estimated Turnaround If your order is placed & all sets are uploaded & a…" at bounding box center [1008, 314] width 224 height 284
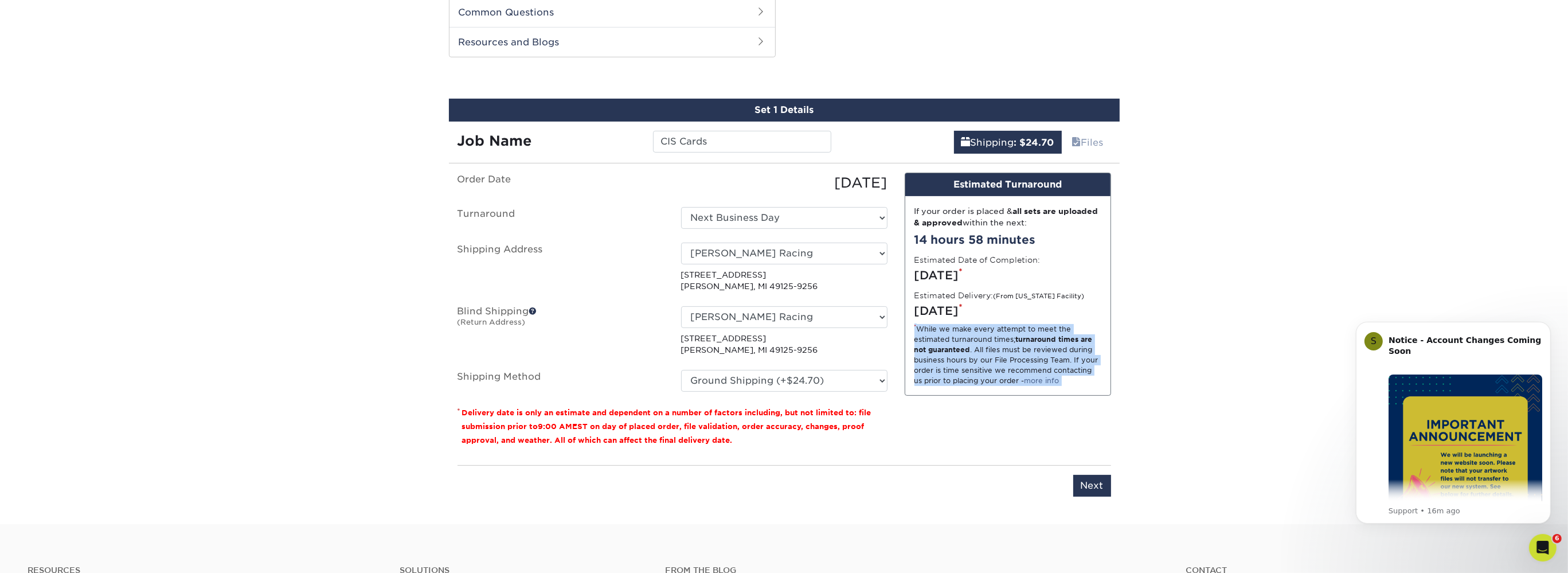
click at [1074, 425] on div "Design Estimated Turnaround If your order is placed & all sets are uploaded & a…" at bounding box center [1008, 314] width 224 height 284
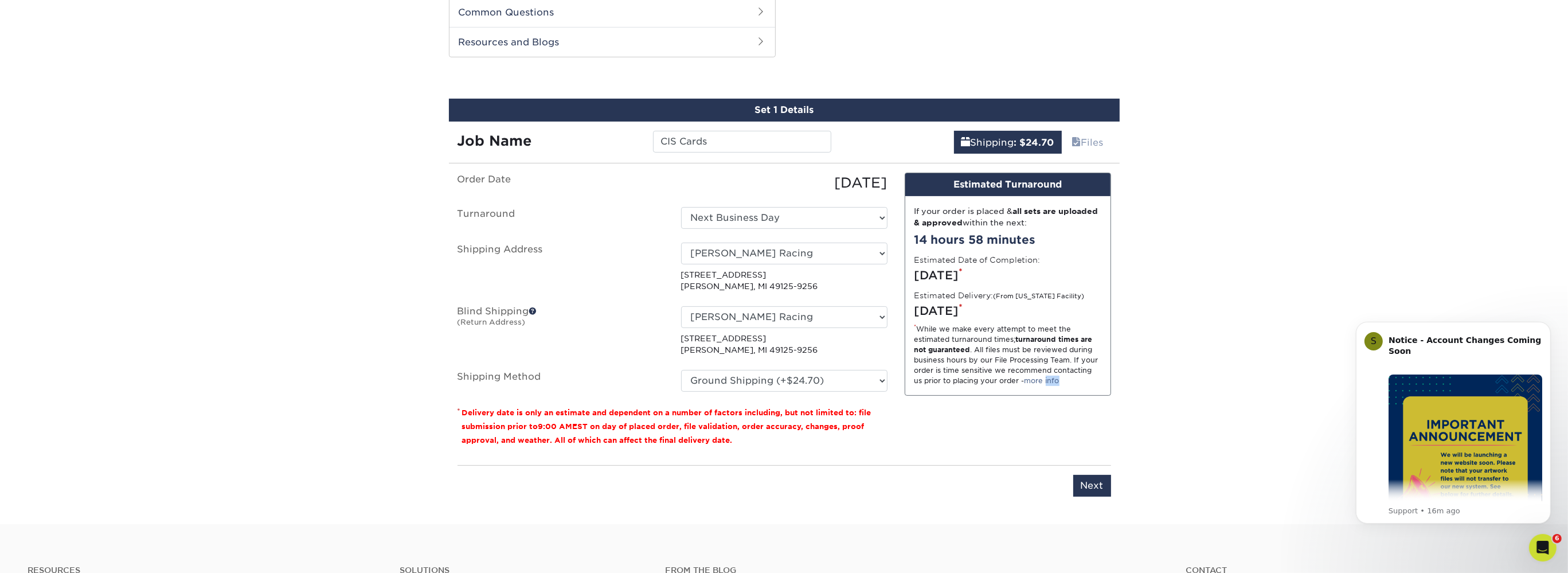
click at [1074, 425] on div "Design Estimated Turnaround If your order is placed & all sets are uploaded & a…" at bounding box center [1008, 314] width 224 height 284
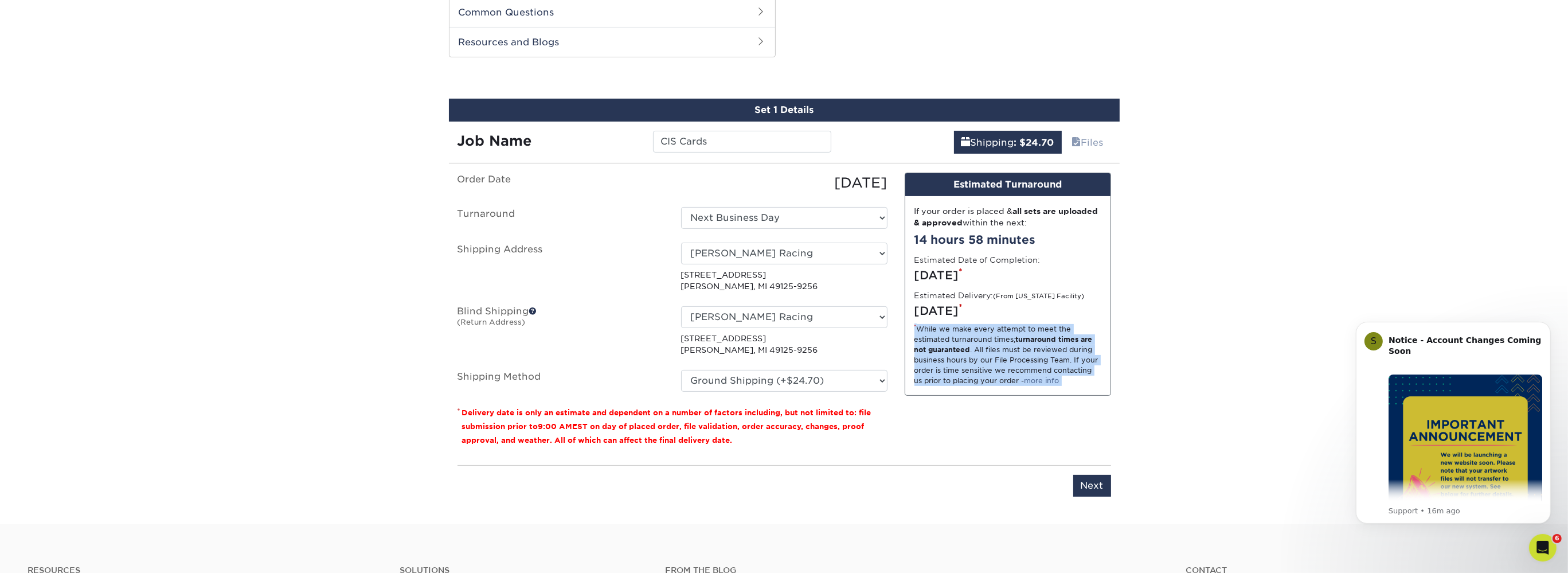
click at [1074, 425] on div "Design Estimated Turnaround If your order is placed & all sets are uploaded & a…" at bounding box center [1008, 314] width 224 height 284
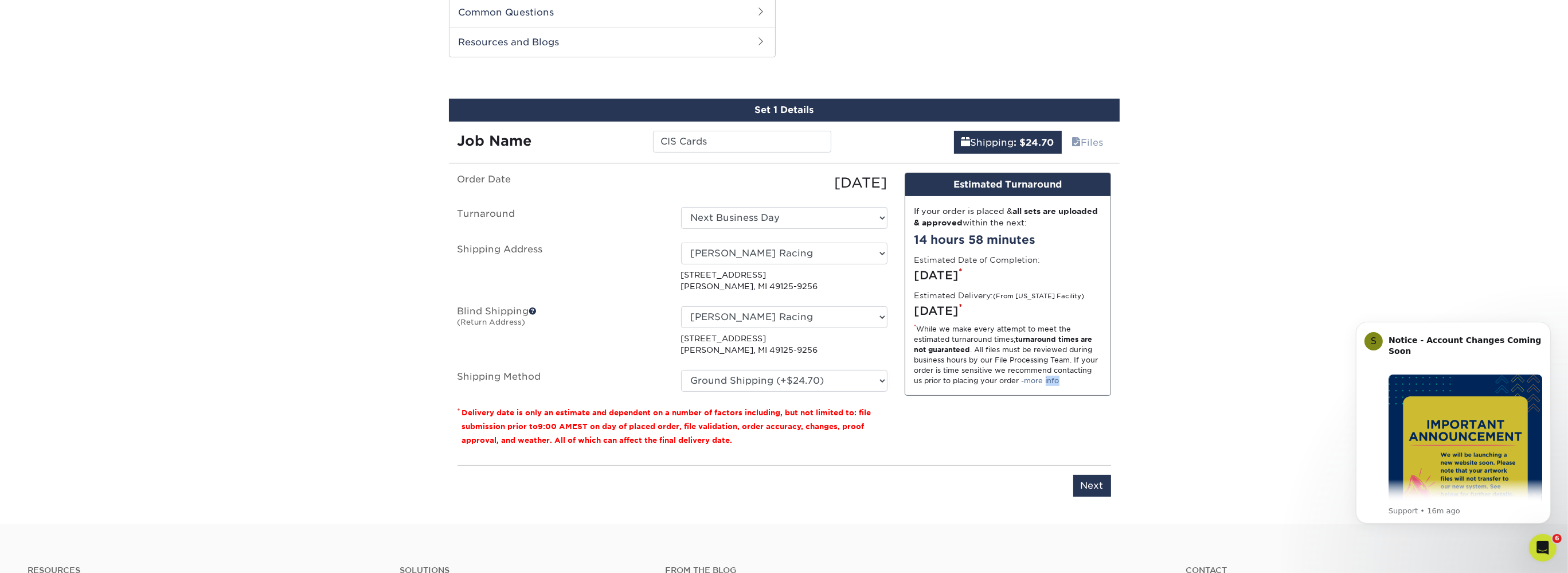
click at [1074, 425] on div "Design Estimated Turnaround If your order is placed & all sets are uploaded & a…" at bounding box center [1008, 314] width 224 height 284
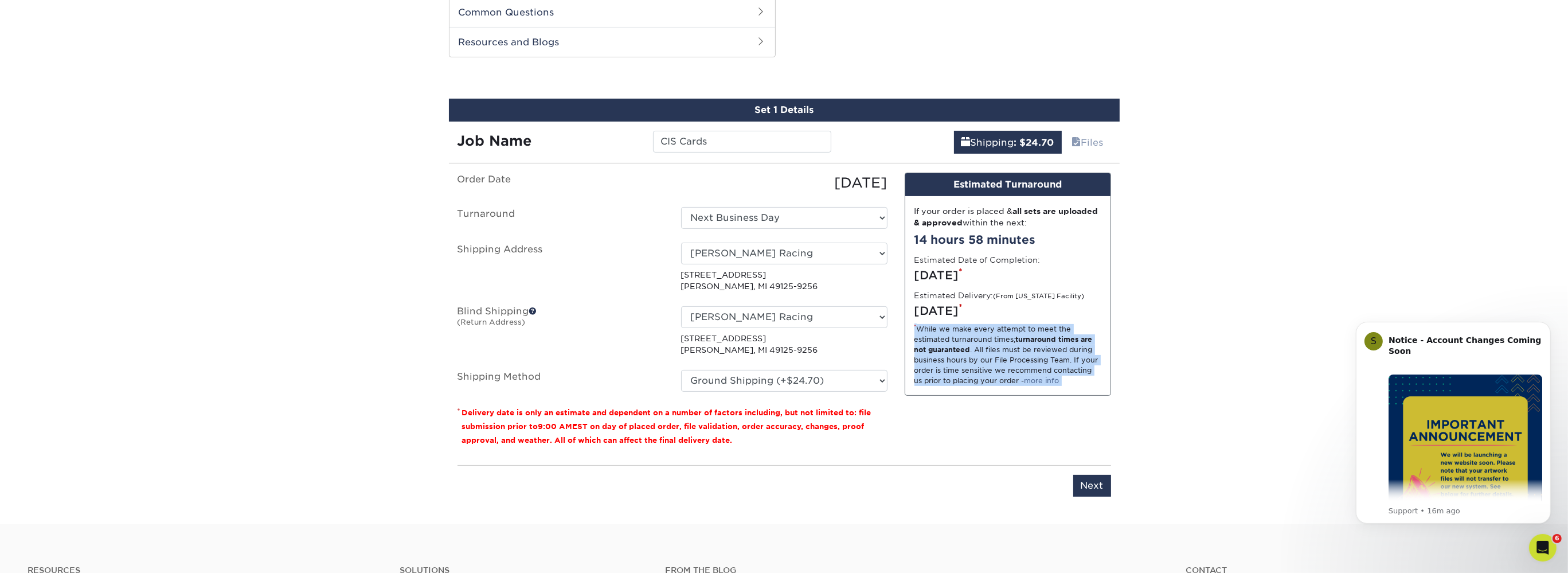
click at [1074, 425] on div "Design Estimated Turnaround If your order is placed & all sets are uploaded & a…" at bounding box center [1008, 314] width 224 height 284
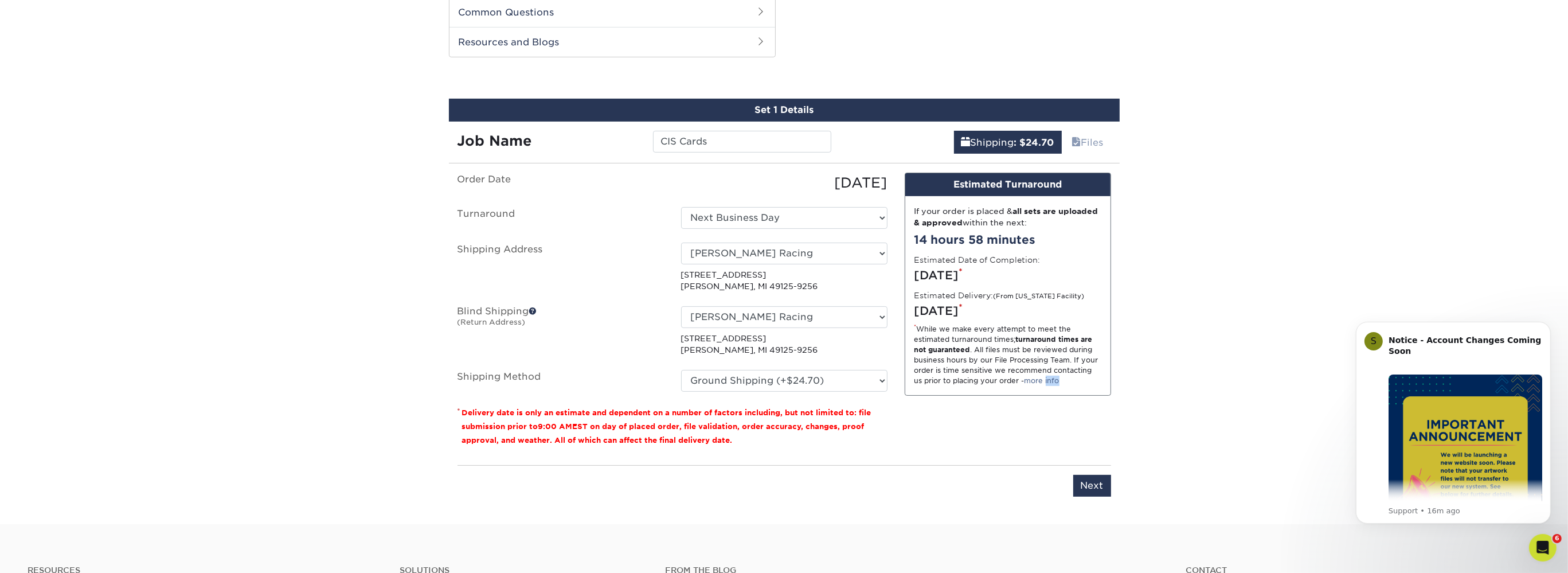
click at [1074, 425] on div "Design Estimated Turnaround If your order is placed & all sets are uploaded & a…" at bounding box center [1008, 314] width 224 height 284
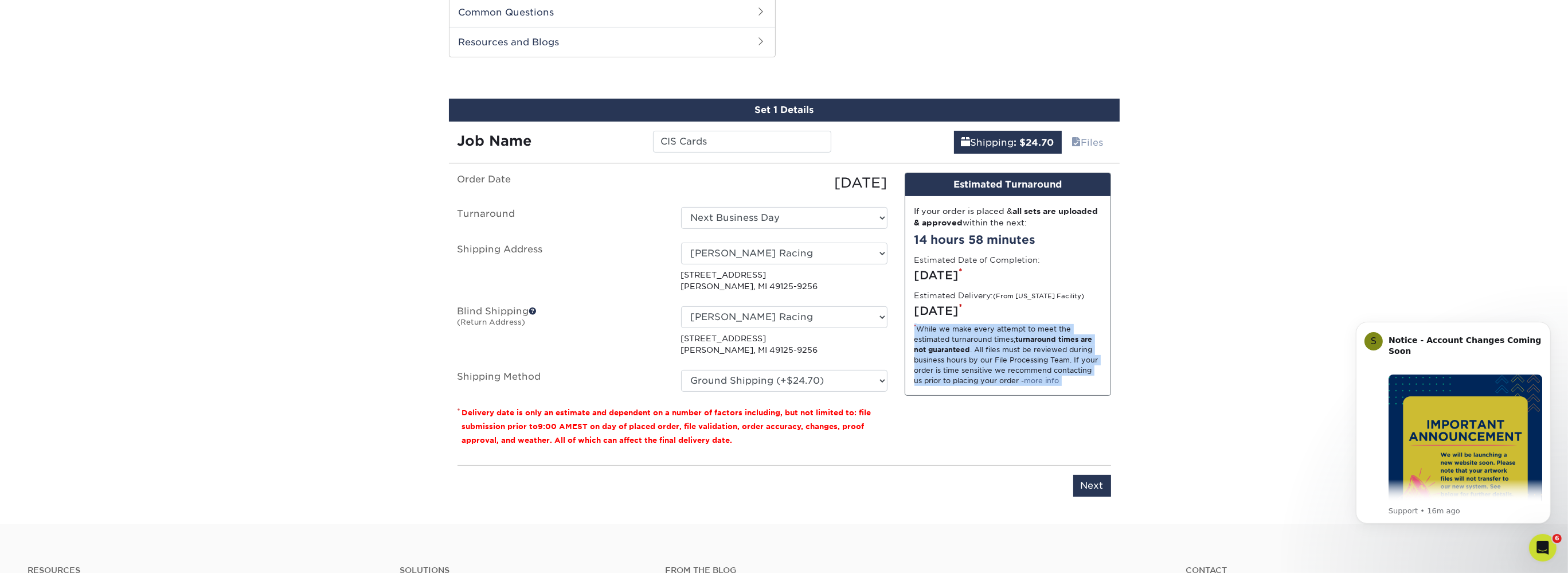
click at [1074, 425] on div "Design Estimated Turnaround If your order is placed & all sets are uploaded & a…" at bounding box center [1008, 314] width 224 height 284
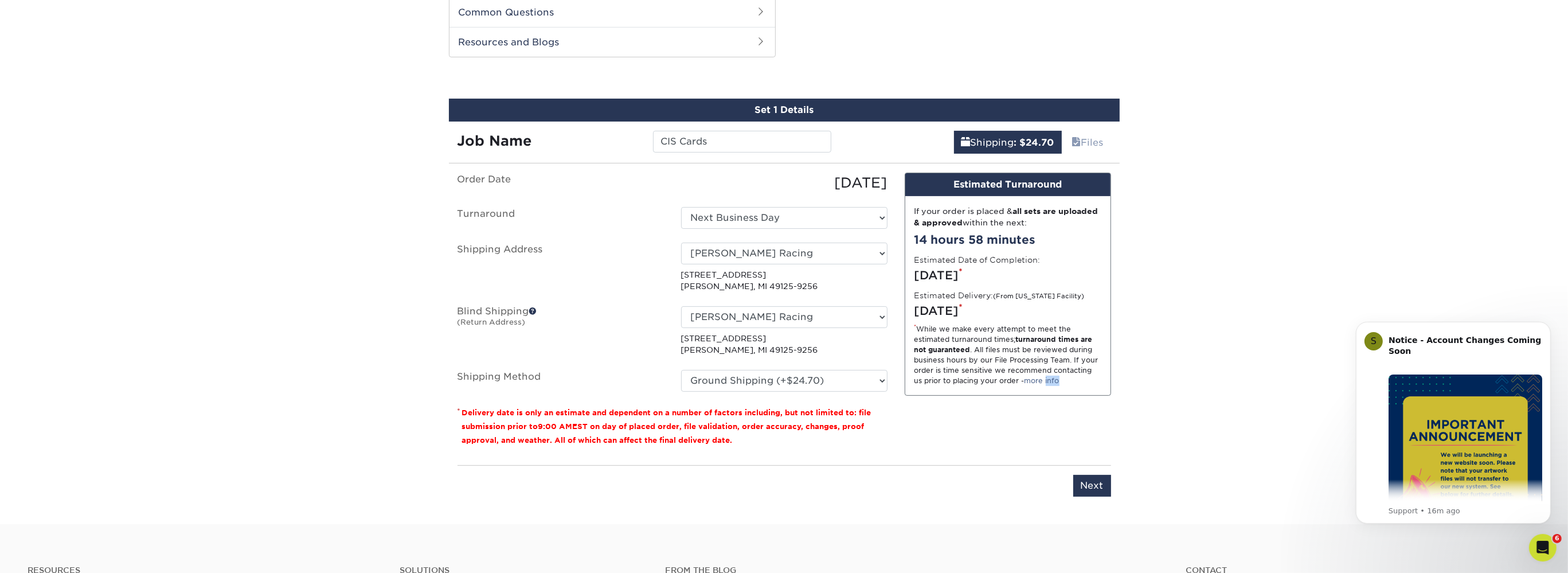
click at [1074, 425] on div "Design Estimated Turnaround If your order is placed & all sets are uploaded & a…" at bounding box center [1008, 314] width 224 height 284
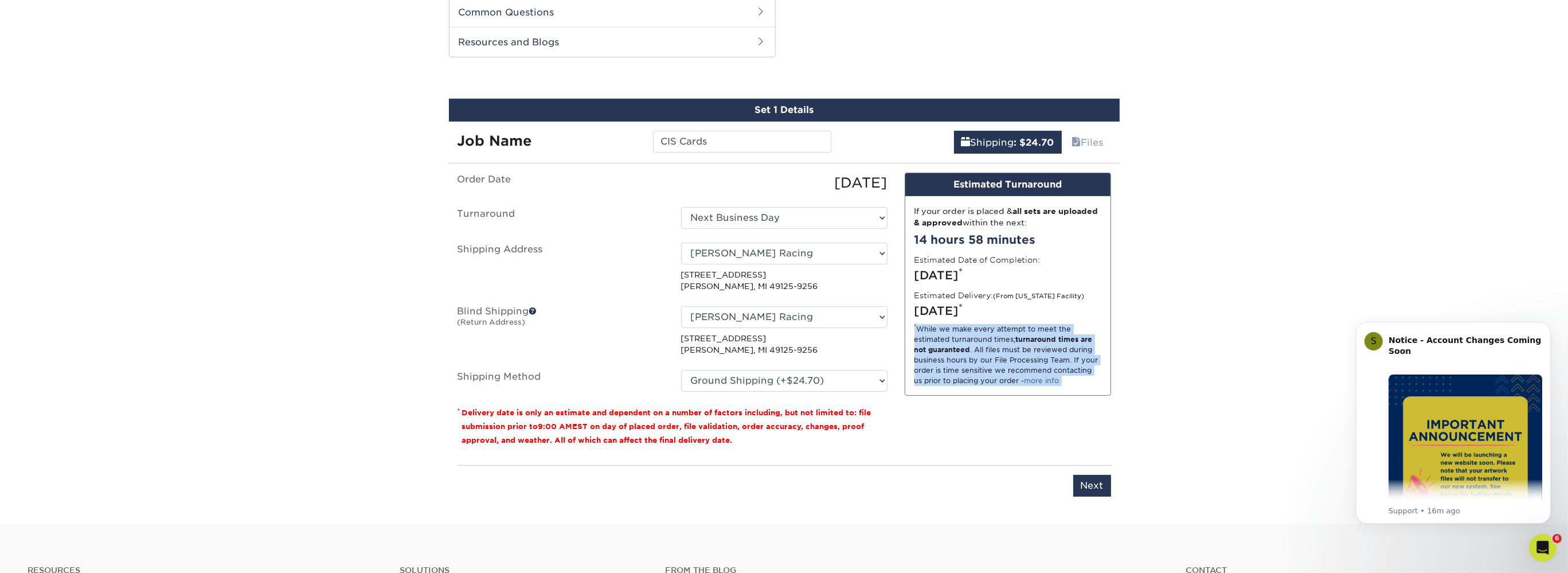
click at [1074, 425] on div "Design Estimated Turnaround If your order is placed & all sets are uploaded & a…" at bounding box center [1008, 314] width 224 height 284
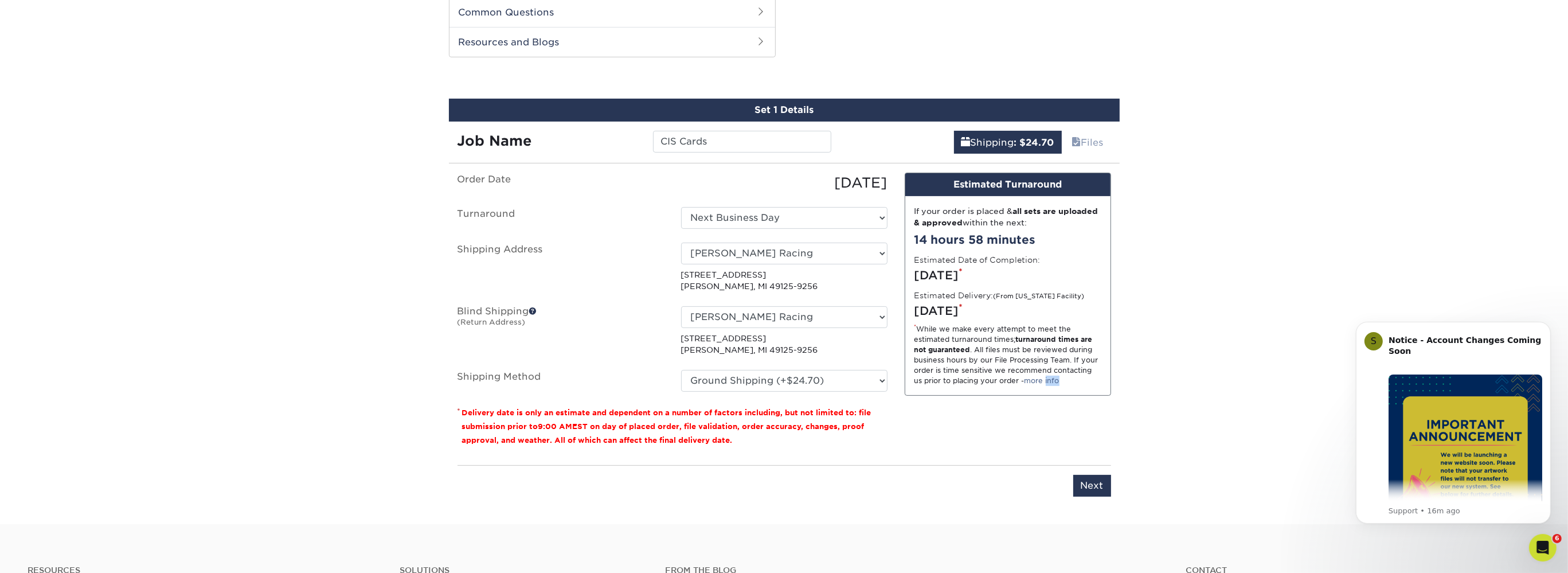
click at [1074, 425] on div "Design Estimated Turnaround If your order is placed & all sets are uploaded & a…" at bounding box center [1008, 314] width 224 height 284
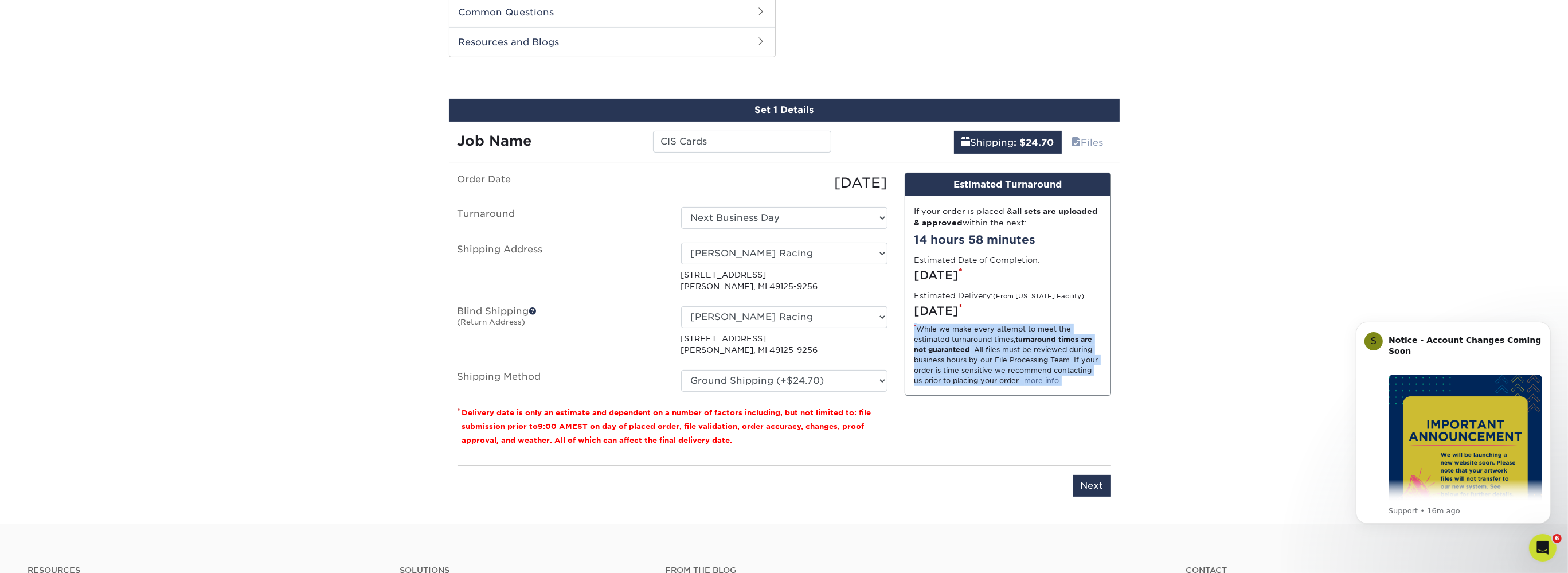
click at [1074, 425] on div "Design Estimated Turnaround If your order is placed & all sets are uploaded & a…" at bounding box center [1008, 314] width 224 height 284
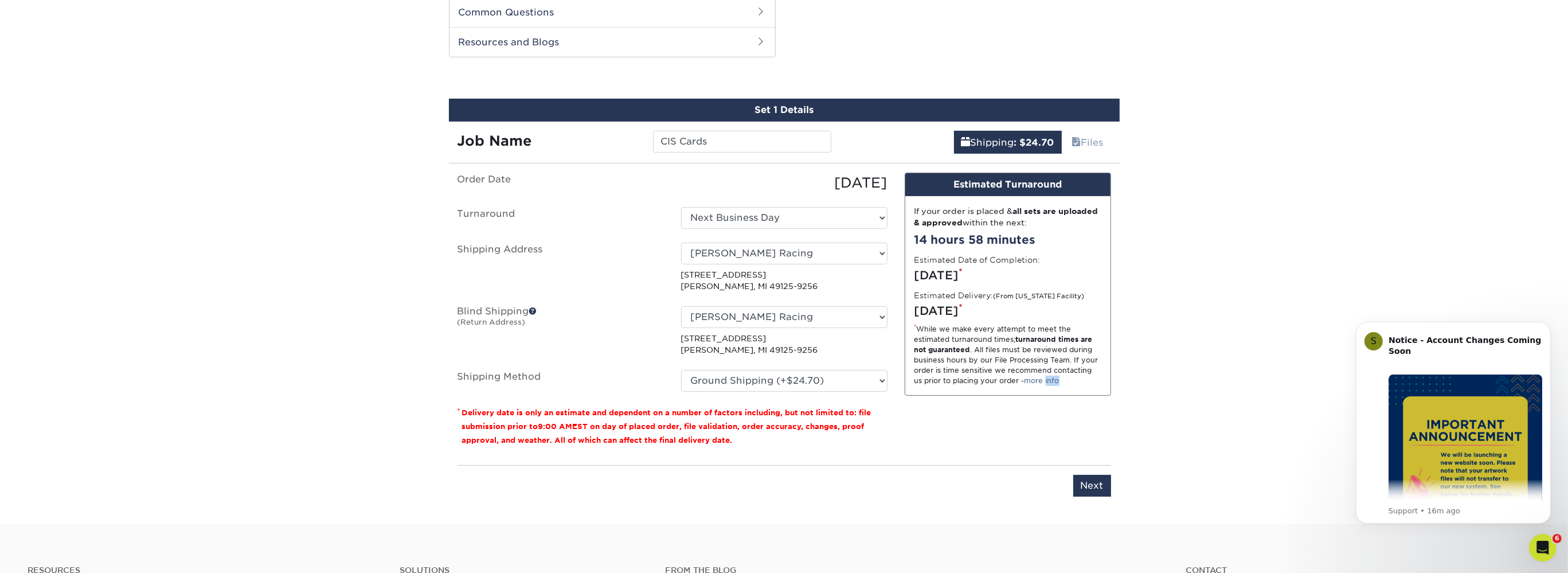
drag, startPoint x: 1074, startPoint y: 425, endPoint x: 1068, endPoint y: 425, distance: 6.0
click at [1073, 425] on div "Design Estimated Turnaround If your order is placed & all sets are uploaded & a…" at bounding box center [1008, 314] width 224 height 284
click at [1068, 425] on div "Design Estimated Turnaround If your order is placed & all sets are uploaded & a…" at bounding box center [1008, 314] width 224 height 284
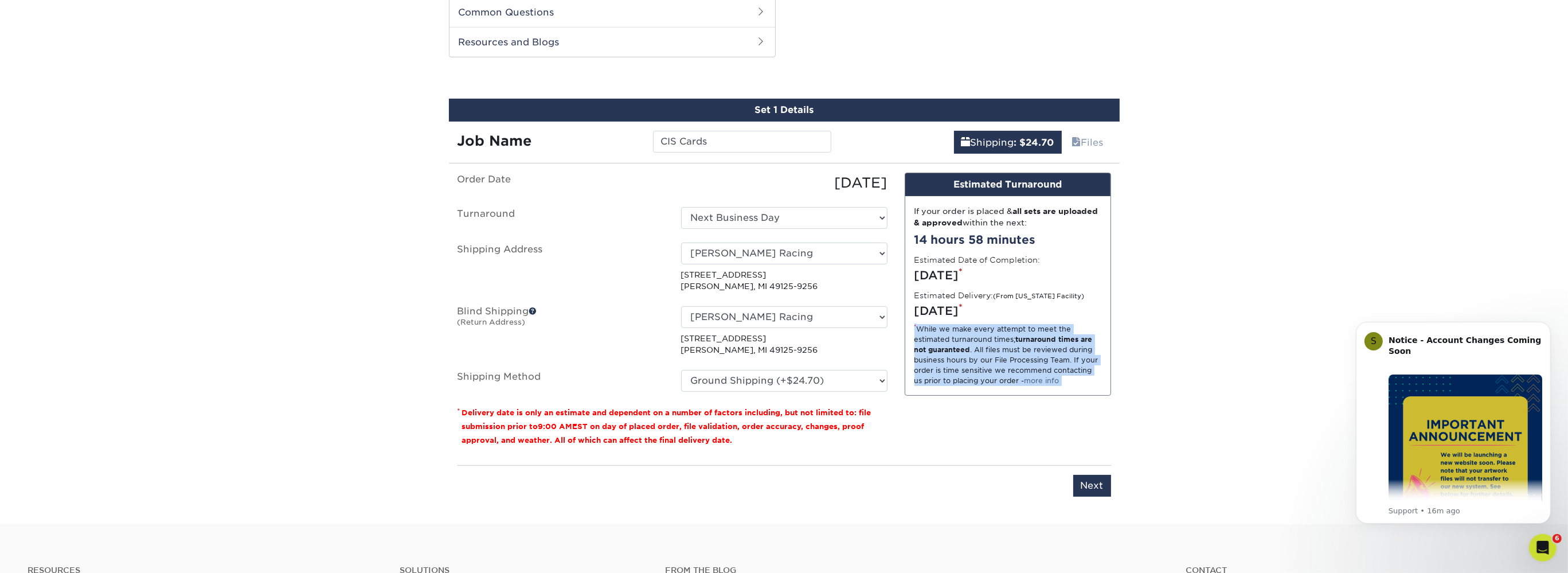
click at [1068, 425] on div "Design Estimated Turnaround If your order is placed & all sets are uploaded & a…" at bounding box center [1008, 314] width 224 height 284
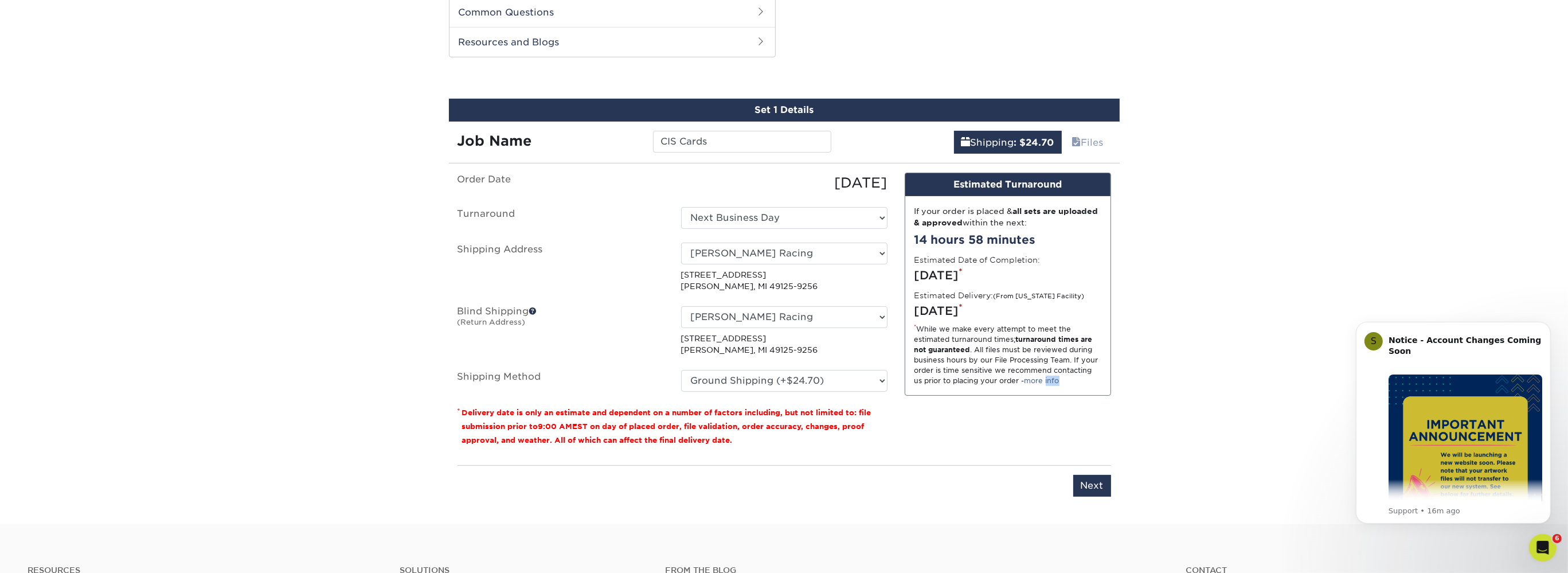
click at [1068, 425] on div "Design Estimated Turnaround If your order is placed & all sets are uploaded & a…" at bounding box center [1008, 314] width 224 height 284
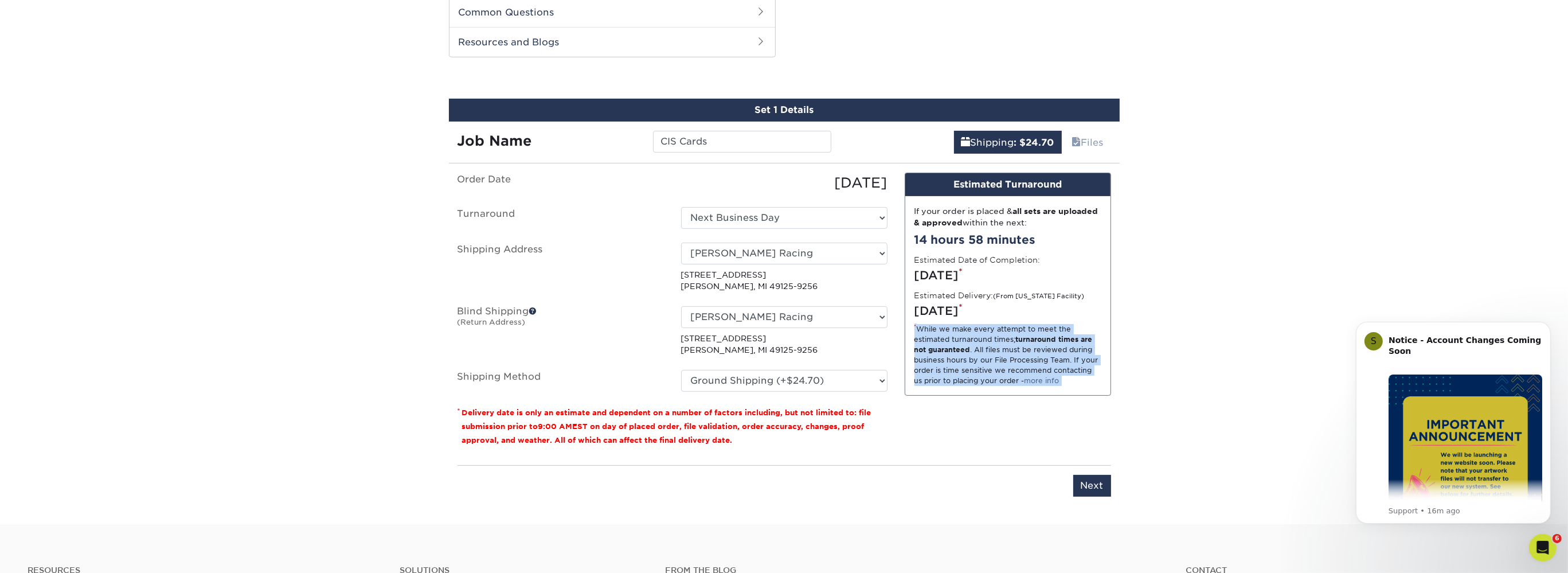
click at [1067, 425] on div "Design Estimated Turnaround If your order is placed & all sets are uploaded & a…" at bounding box center [1008, 314] width 224 height 284
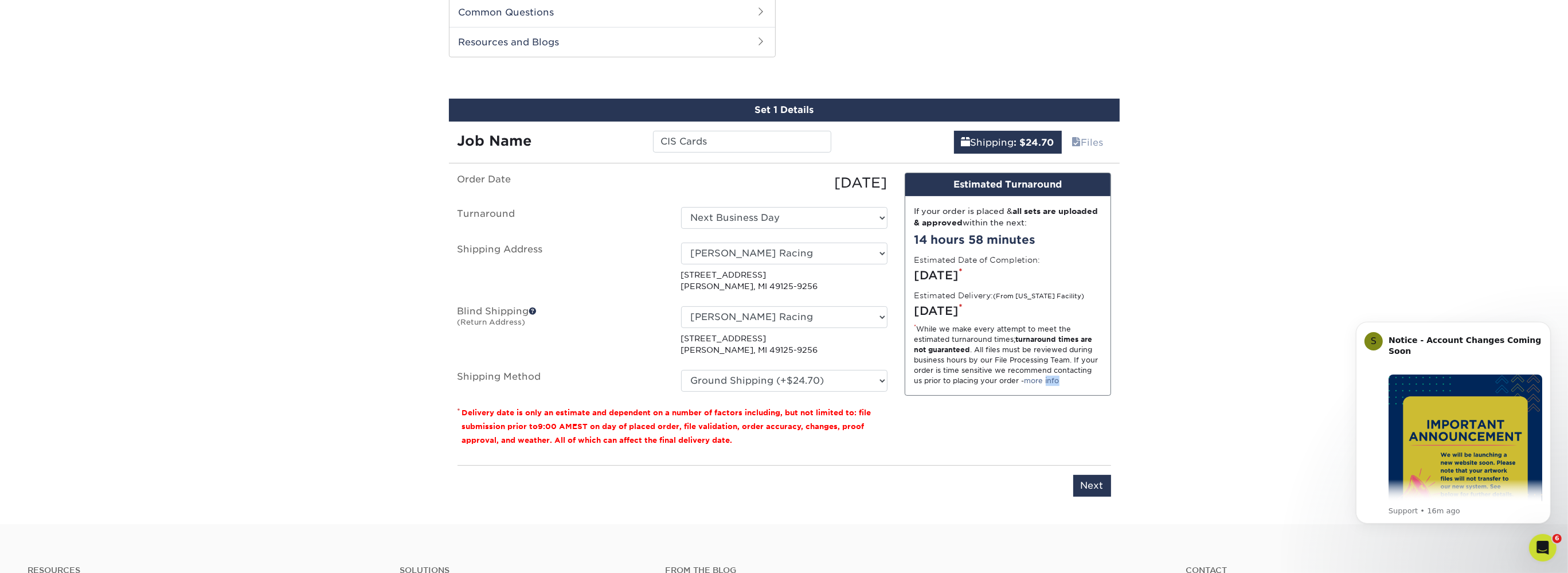
click at [1067, 425] on div "Design Estimated Turnaround If your order is placed & all sets are uploaded & a…" at bounding box center [1008, 314] width 224 height 284
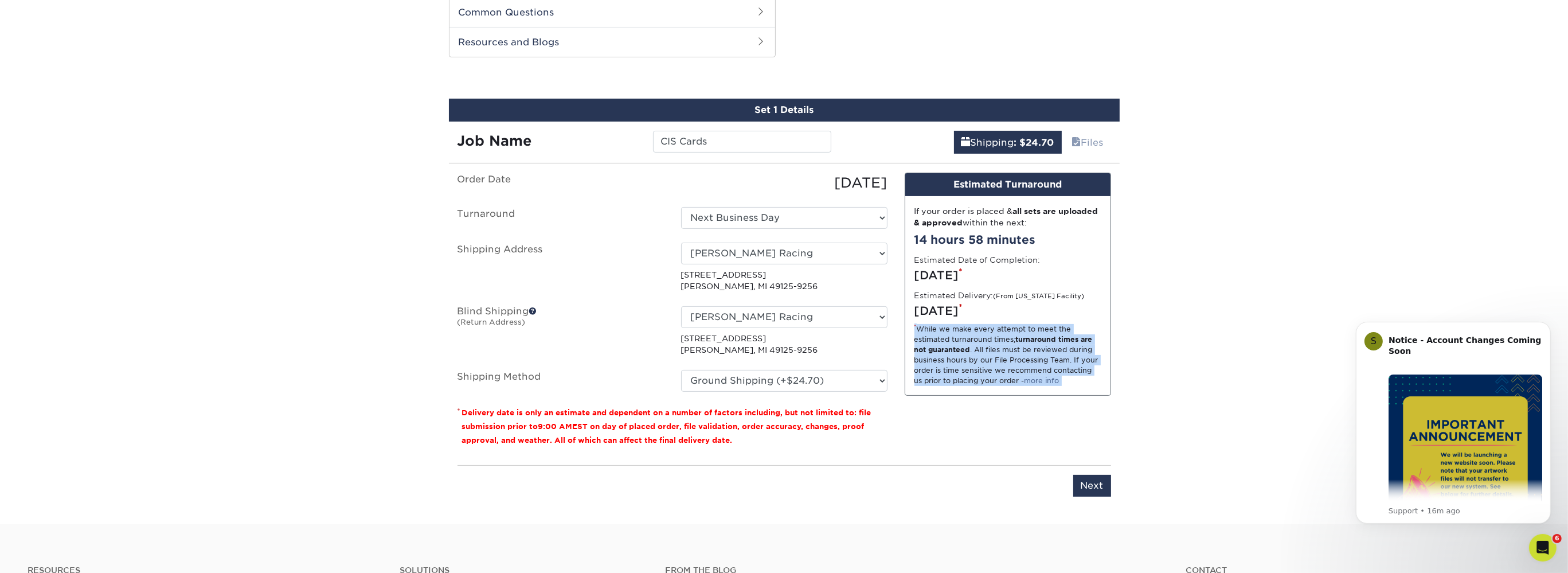
click at [1067, 424] on div "Design Estimated Turnaround If your order is placed & all sets are uploaded & a…" at bounding box center [1008, 314] width 224 height 284
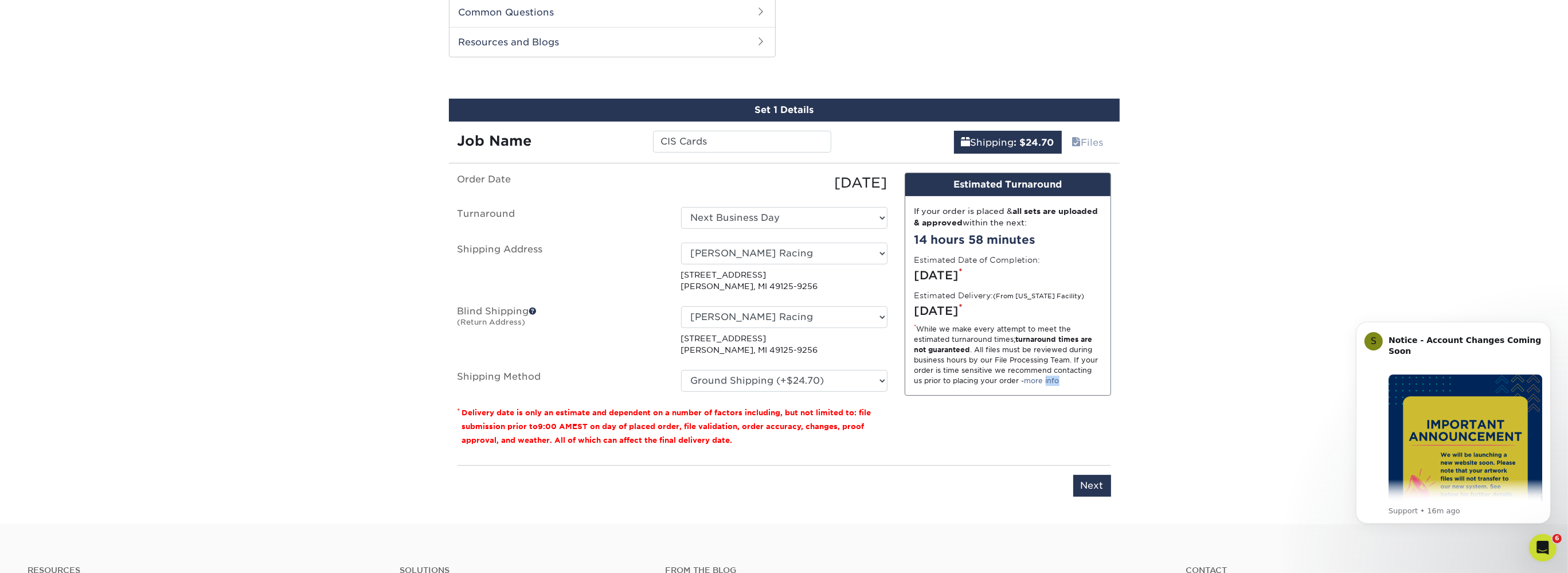
click at [1067, 424] on div "Design Estimated Turnaround If your order is placed & all sets are uploaded & a…" at bounding box center [1008, 314] width 224 height 284
click at [1068, 430] on div "Design Estimated Turnaround If your order is placed & all sets are uploaded & a…" at bounding box center [1008, 314] width 224 height 284
click at [981, 428] on div "Design Estimated Turnaround If your order is placed & all sets are uploaded & a…" at bounding box center [1008, 314] width 224 height 284
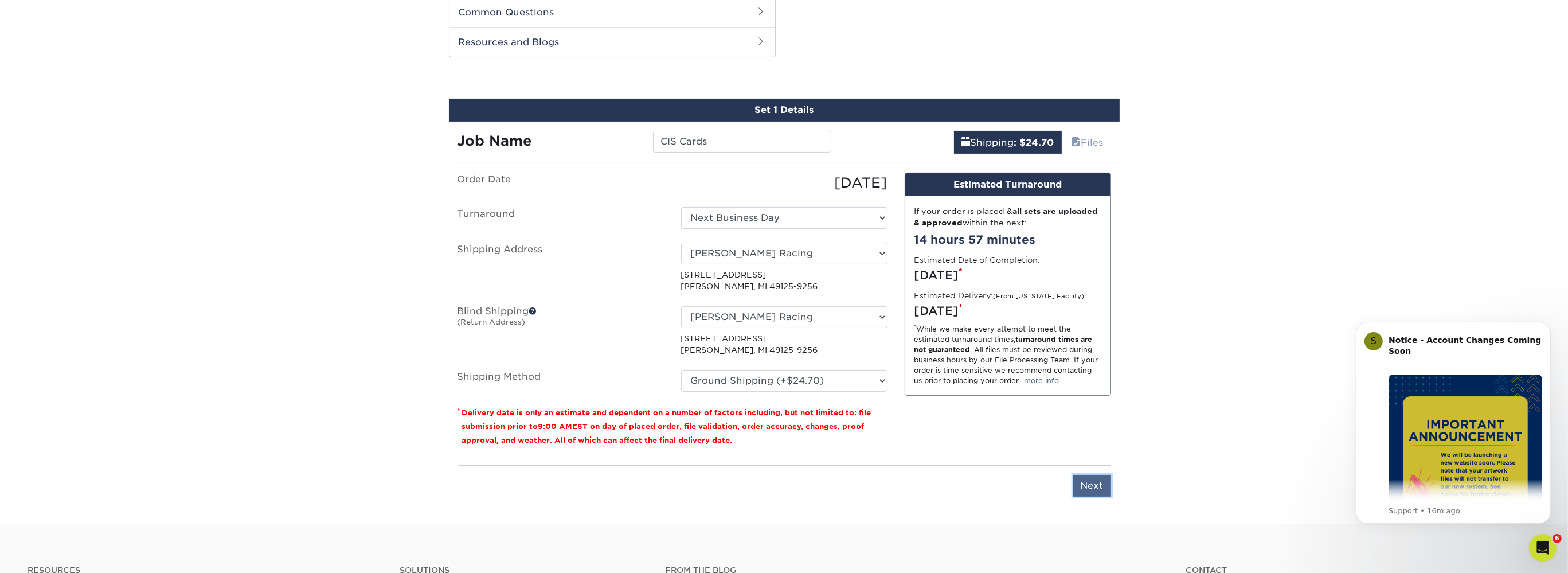
click at [1099, 483] on input "Next" at bounding box center [1093, 485] width 38 height 22
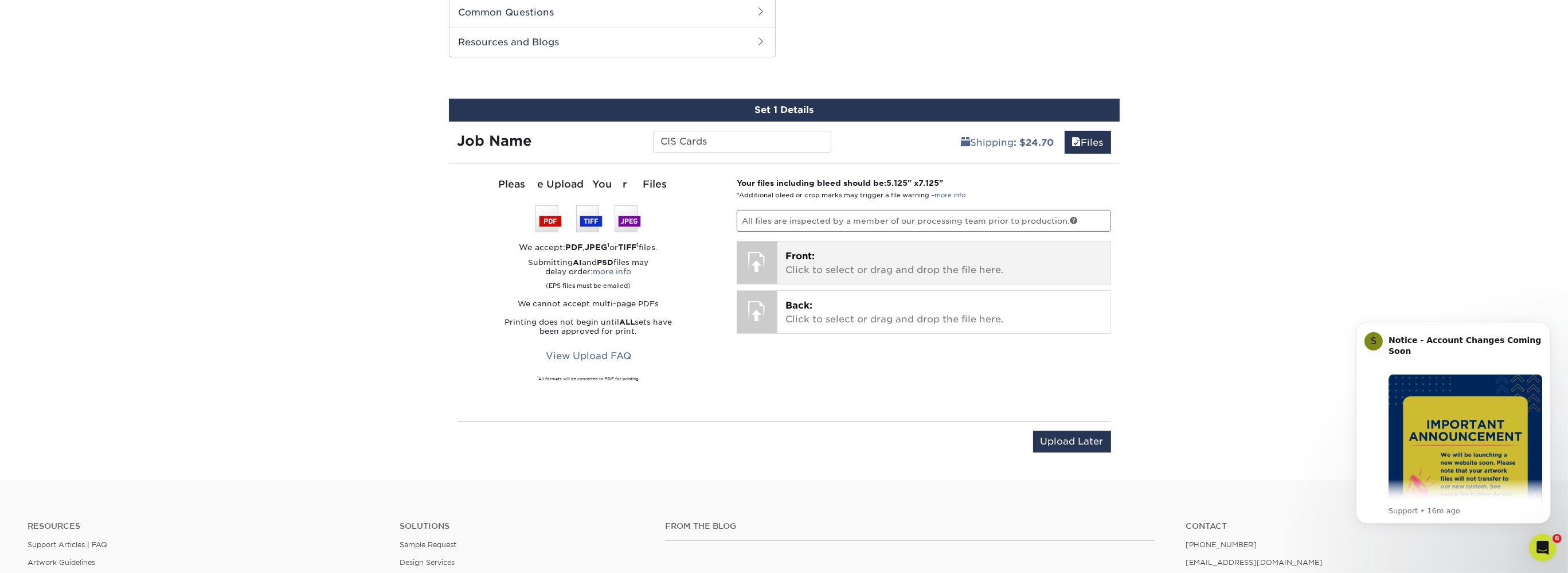
click at [811, 270] on p "Front: Click to select or drag and drop the file here." at bounding box center [944, 263] width 317 height 28
click at [719, 146] on input "CIS Cards" at bounding box center [742, 141] width 178 height 22
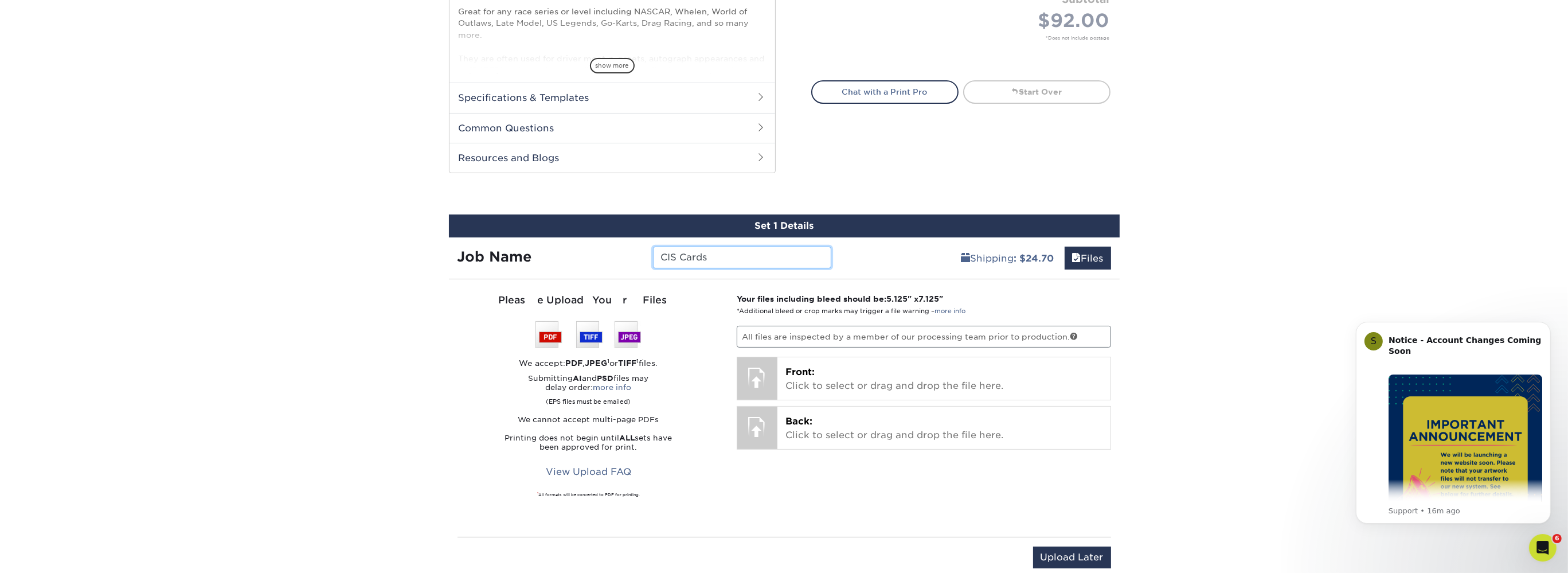
scroll to position [461, 0]
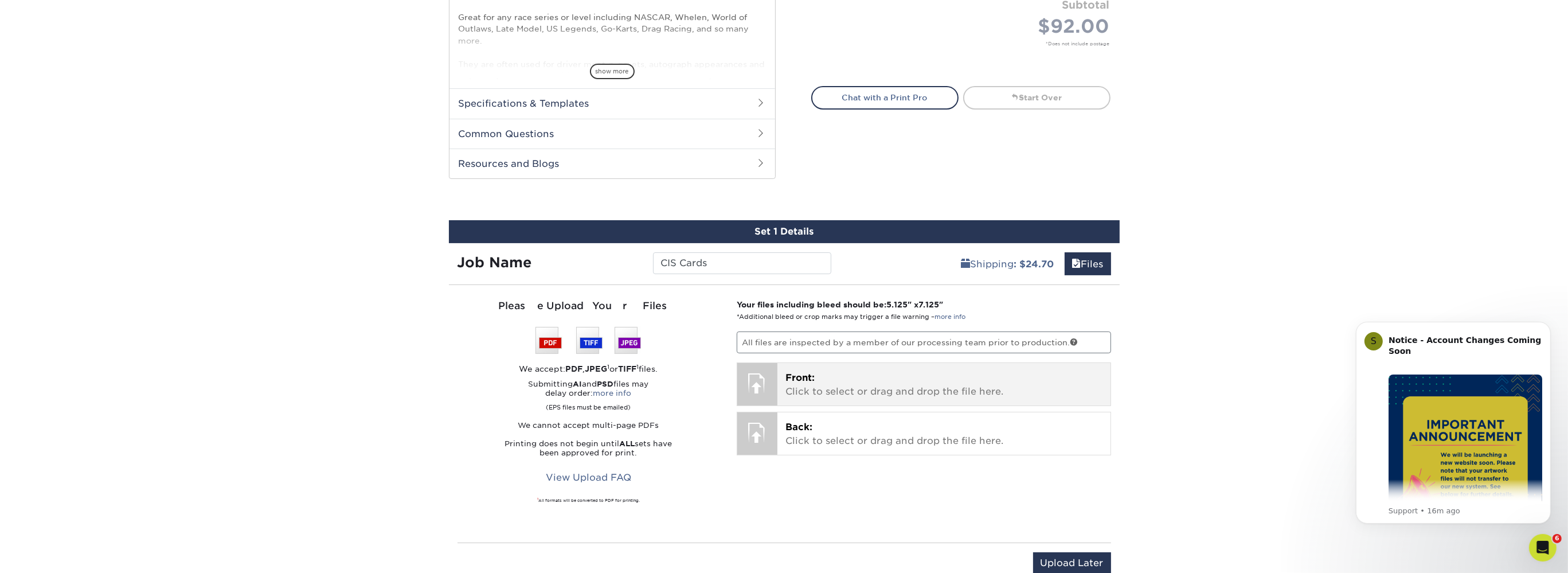
click at [800, 383] on p "Front: Click to select or drag and drop the file here." at bounding box center [944, 385] width 317 height 28
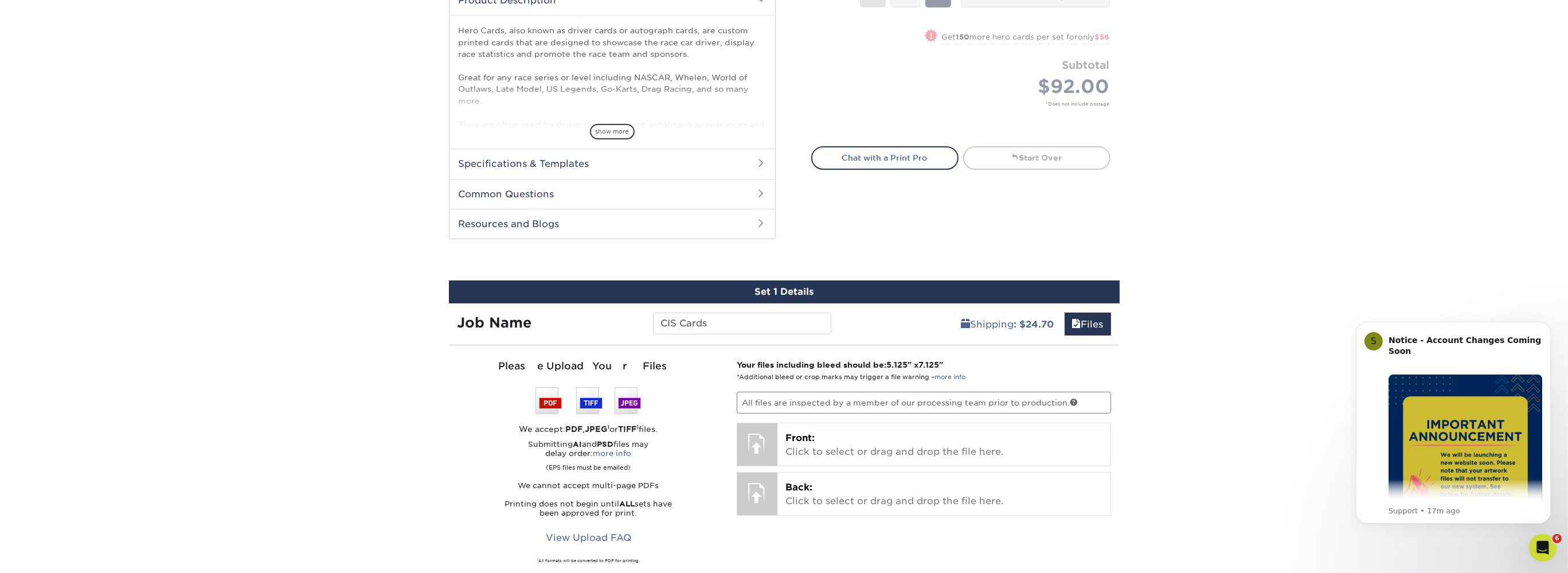
click at [935, 278] on div "Products Hero Cards Previous Next ," at bounding box center [784, 167] width 1568 height 989
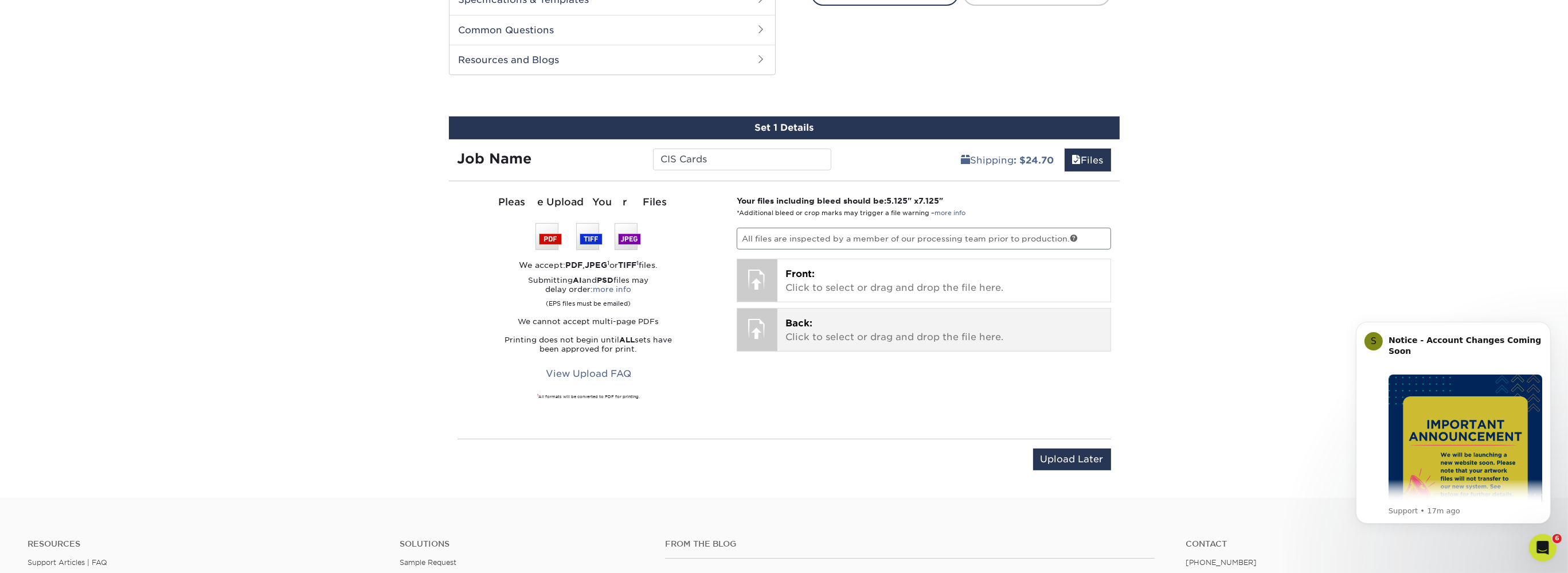
scroll to position [583, 0]
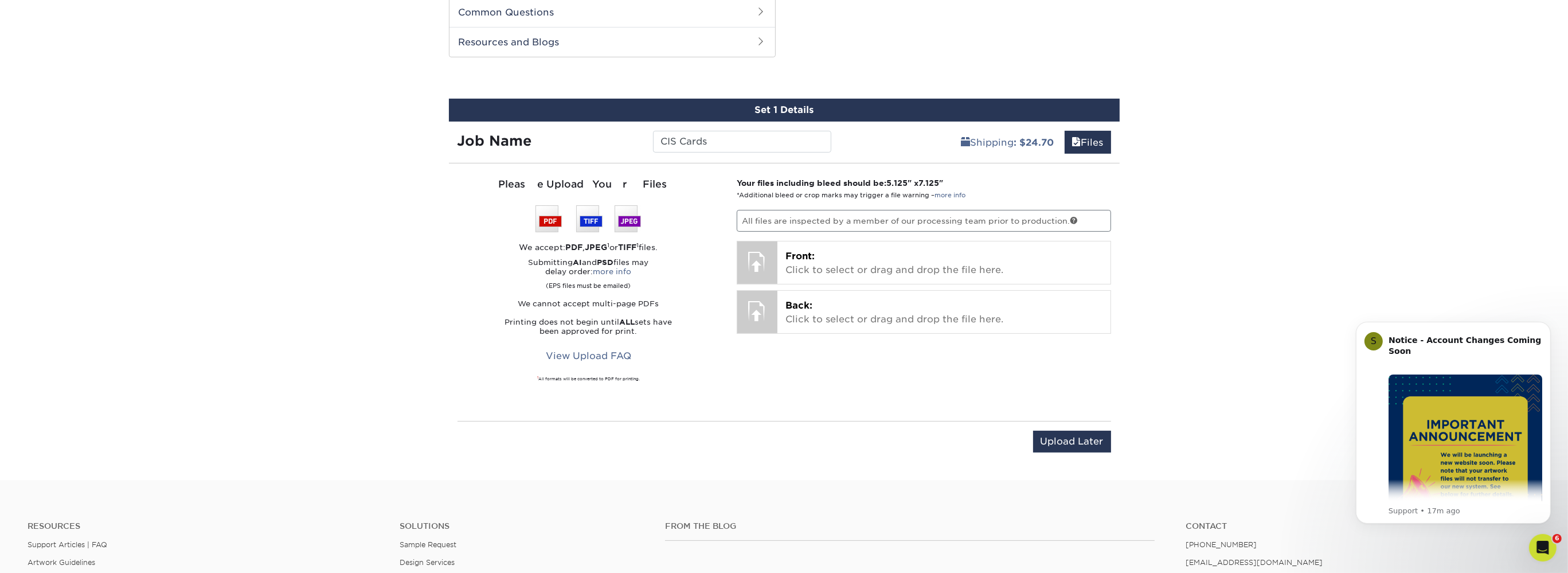
click at [723, 311] on div "Please Upload Your Files We accept: PDF , JPEG 1 or TIFF 1 files. Submitting AI…" at bounding box center [589, 292] width 280 height 230
click at [520, 136] on strong "Job Name" at bounding box center [495, 140] width 75 height 16
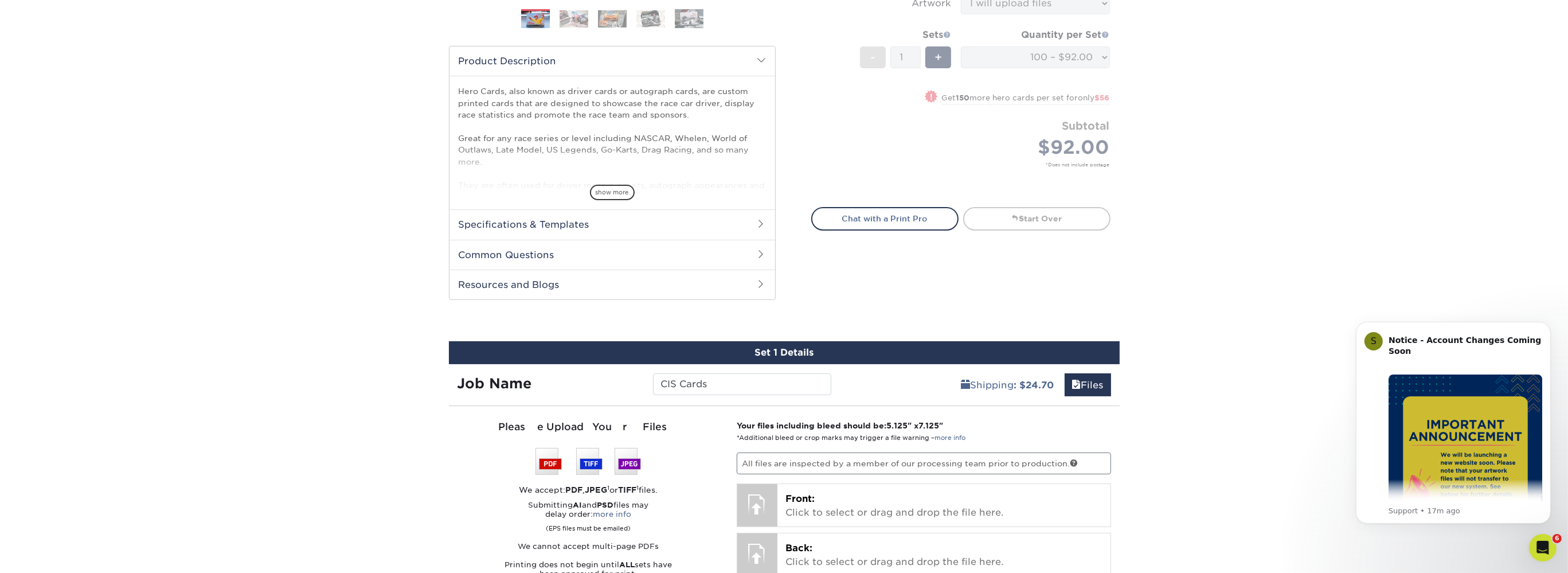
scroll to position [219, 0]
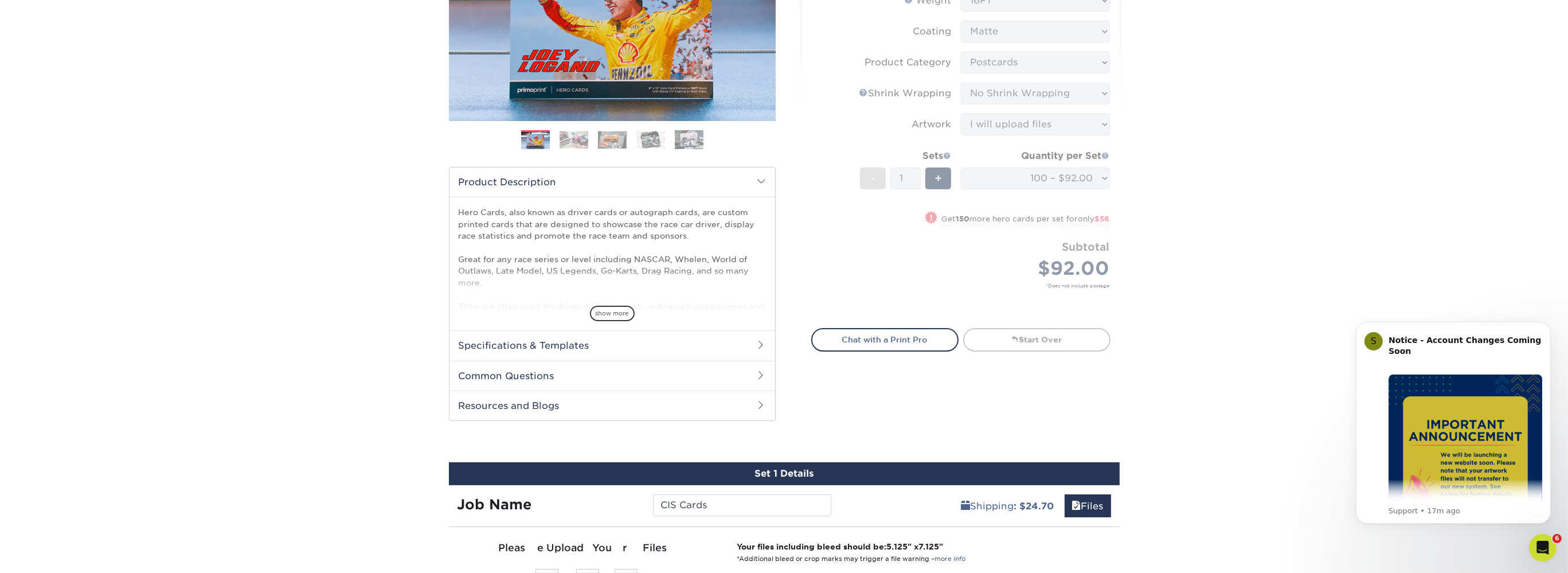
click at [928, 229] on form "Sizes Help Sizes Please Select 1.5" x 7" 4" x 6" 5" x 7" 6" x 8" 6" x 8.5" 6" x…" at bounding box center [960, 121] width 299 height 387
drag, startPoint x: 958, startPoint y: 229, endPoint x: 940, endPoint y: 231, distance: 18.1
click at [947, 231] on form "Sizes Help Sizes Please Select 1.5" x 7" 4" x 6" 5" x 7" 6" x 8" 6" x 8.5" 6" x…" at bounding box center [960, 121] width 299 height 387
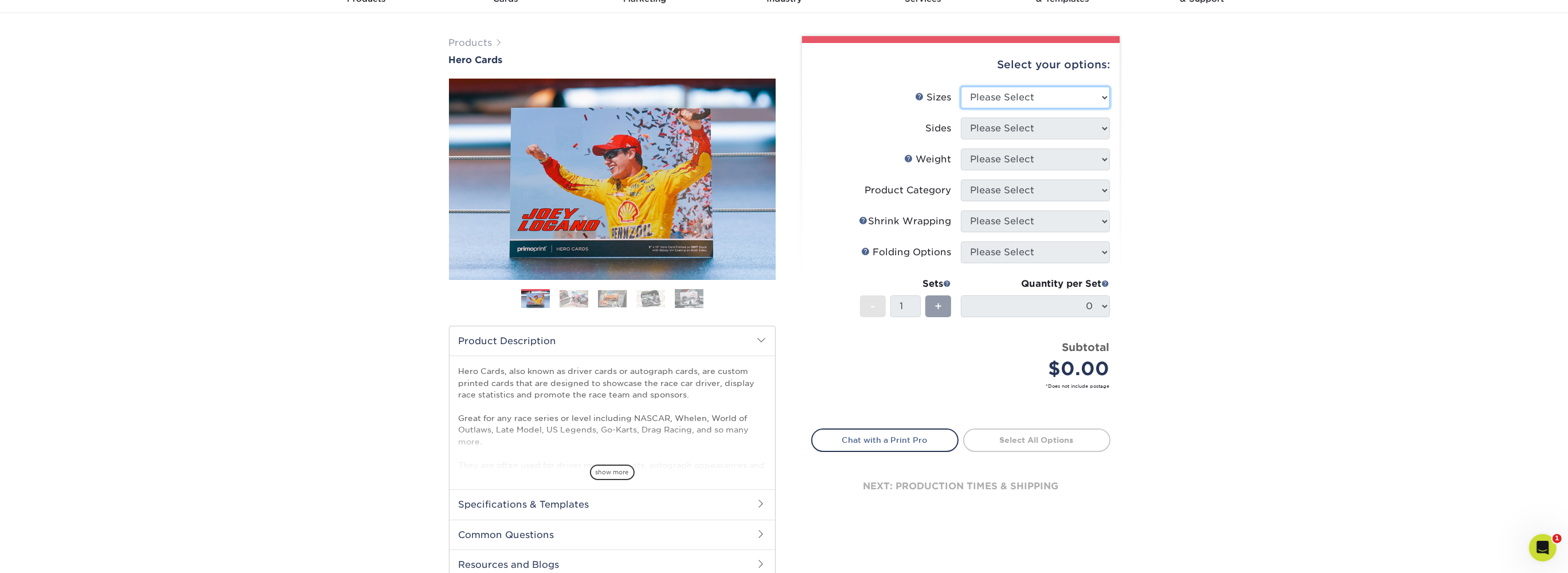
click at [961, 86] on select "Please Select 1.5" x 7" 4" x 6" 5" x 7" 6" x 8" 6" x 8.5" 6" x 9" 7" x 8.5" 7.5…" at bounding box center [1036, 97] width 149 height 22
select select "5.00x7.00"
click option "5" x 7"" at bounding box center [0, 0] width 0 height 0
click at [961, 118] on select "Please Select Print Both Sides Print Front Only" at bounding box center [1036, 128] width 149 height 22
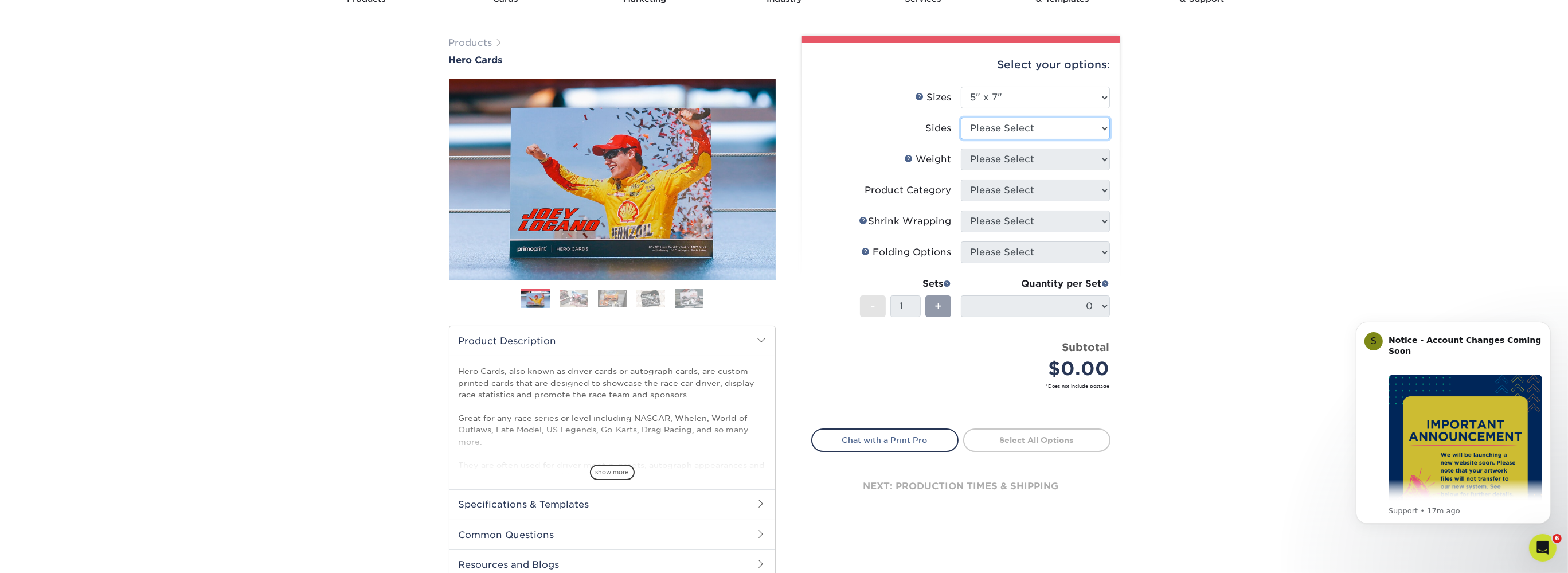
select select "13abbda7-1d64-4f25-8bb2-c179b224825d"
click at [961, 149] on select "Please Select 14PT 16PT 100LB" at bounding box center [1036, 159] width 149 height 22
select select "16PT"
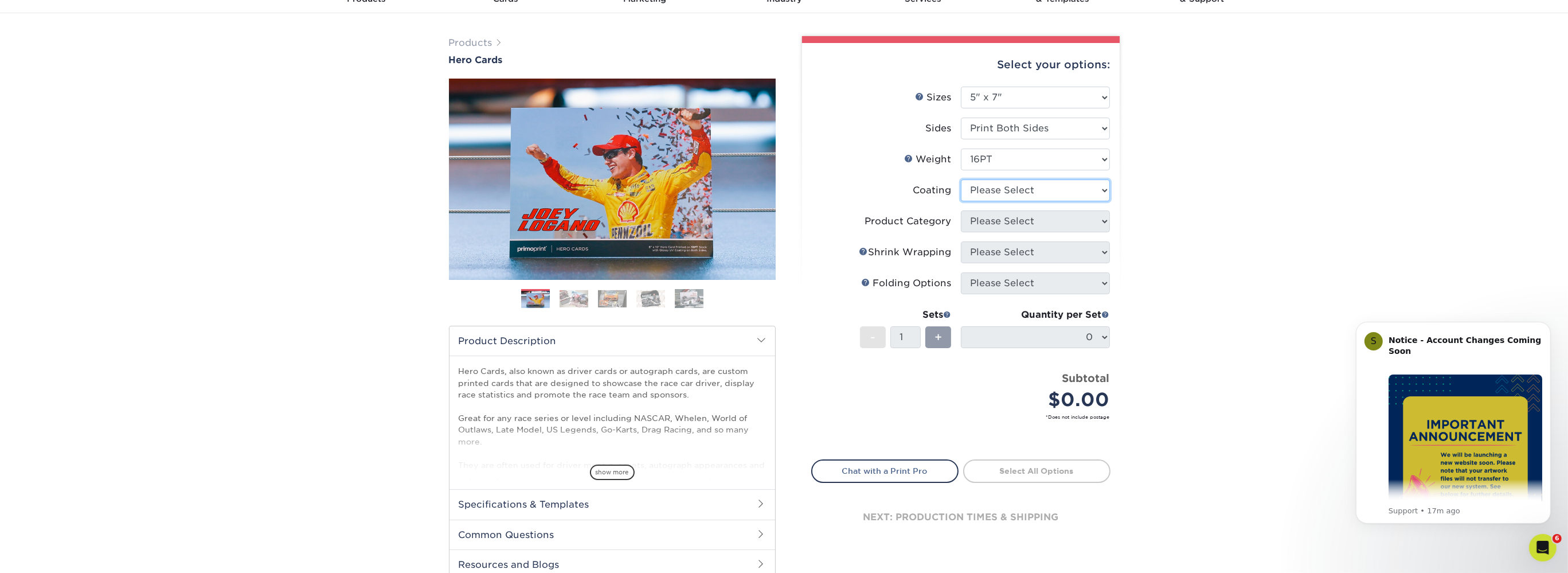
click at [961, 179] on select at bounding box center [1036, 190] width 149 height 22
select select "121bb7b5-3b4d-429f-bd8d-bbf80e953313"
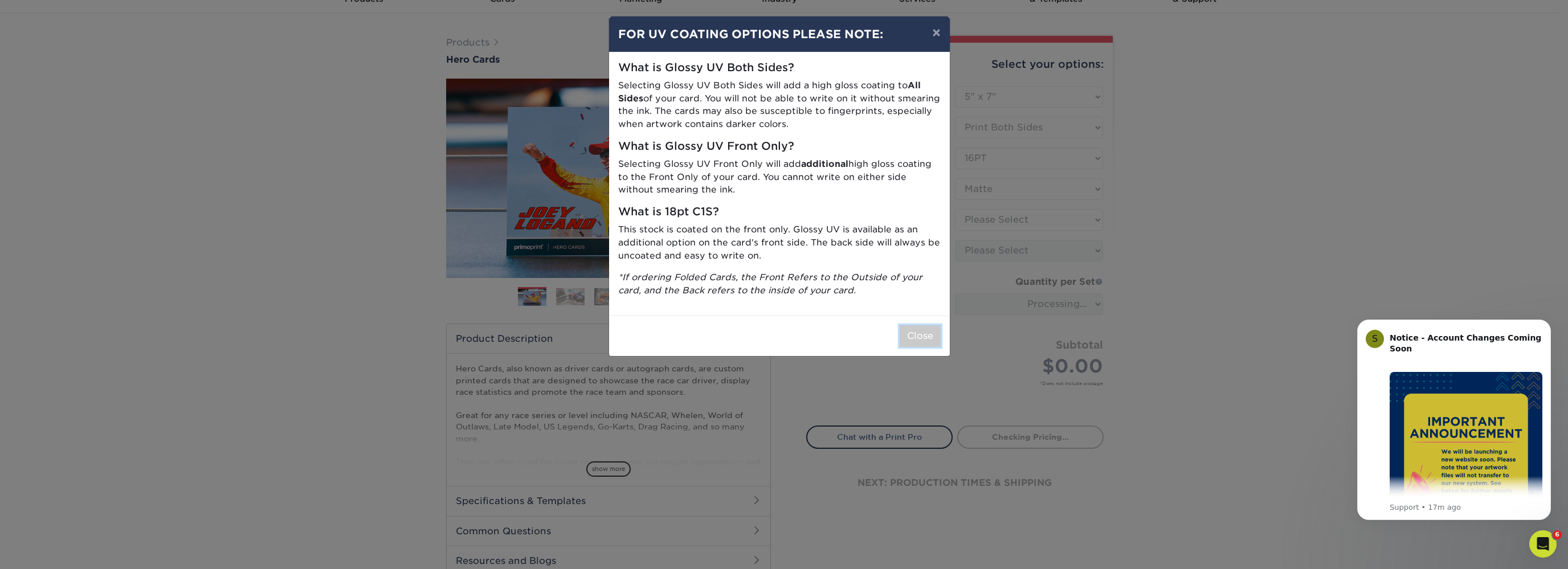
click at [919, 336] on button "Close" at bounding box center [920, 336] width 41 height 21
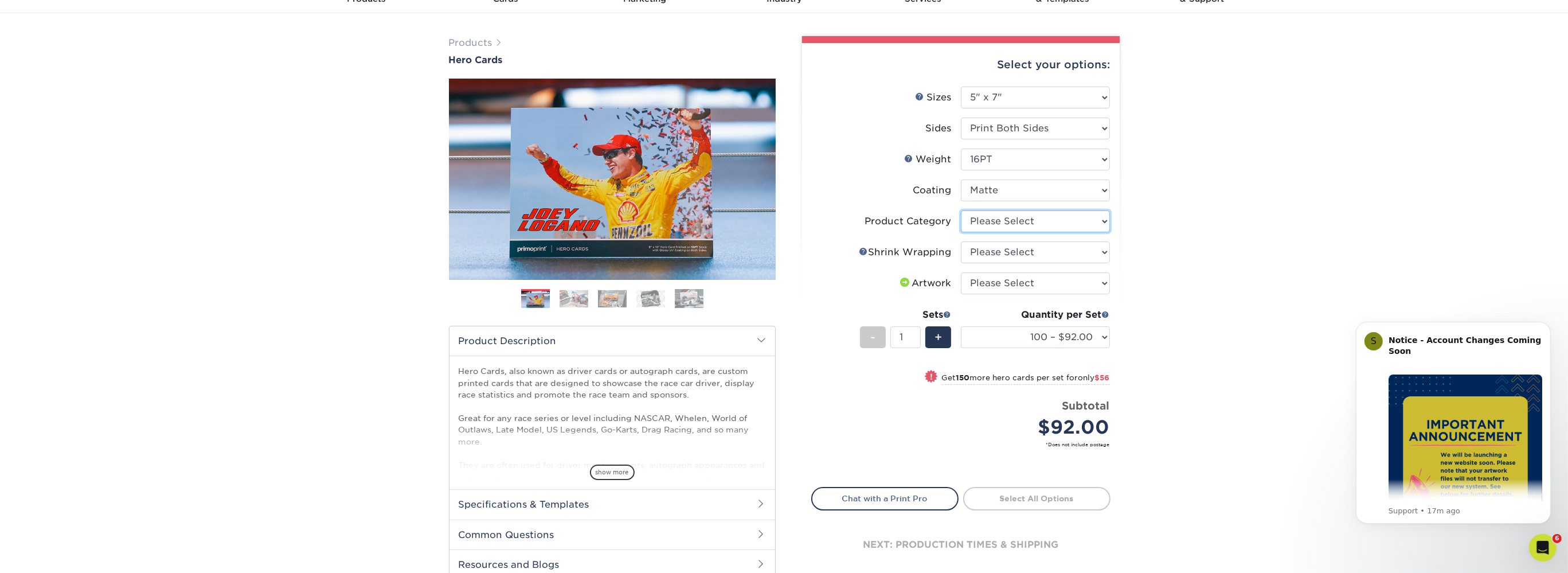
click at [961, 210] on select "Please Select Postcards" at bounding box center [1036, 221] width 149 height 22
select select "9b7272e0-d6c8-4c3c-8e97-d3a1bcdab858"
click option "Postcards" at bounding box center [0, 0] width 0 height 0
click at [961, 242] on select "Please Select No Shrink Wrapping Shrink Wrap 100 Per Package Shrink Wrap 50 Per…" at bounding box center [1036, 252] width 149 height 22
select select "c8749376-e7da-41d0-b3dc-647faf84d907"
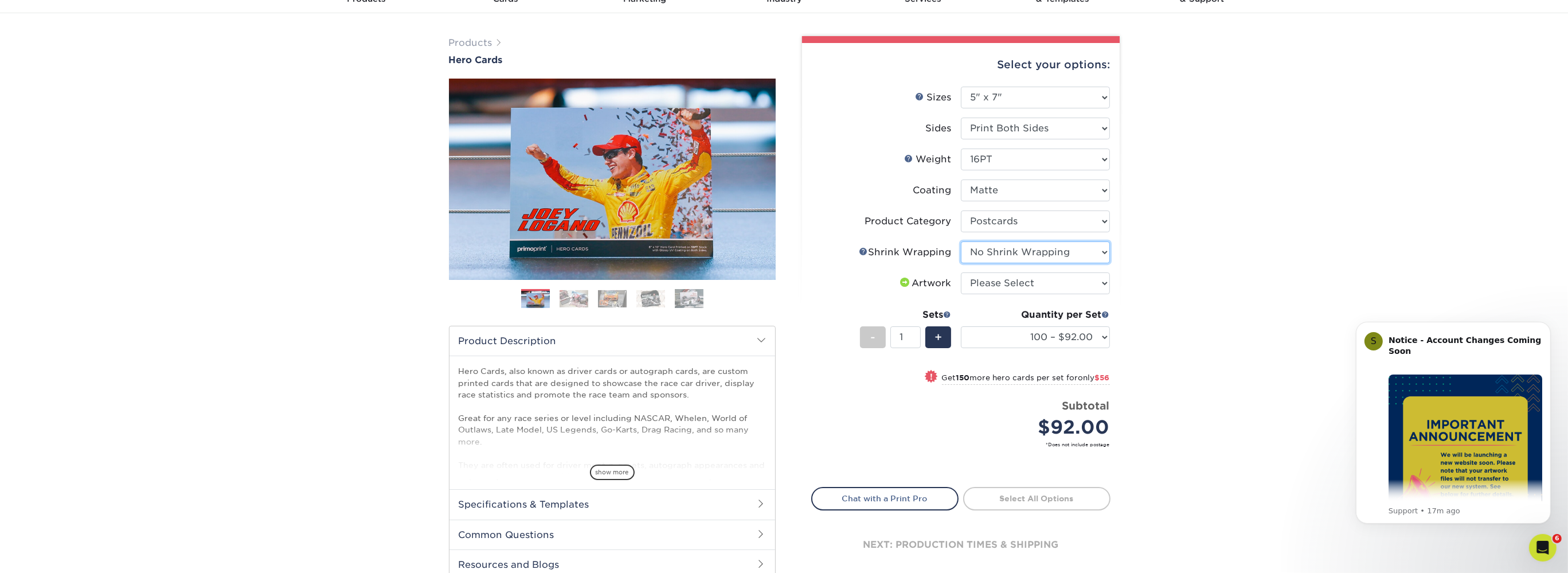
click option "No Shrink Wrapping" at bounding box center [0, 0] width 0 height 0
click at [961, 272] on select "Please Select I will upload files I need a design - $150" at bounding box center [1036, 283] width 149 height 22
select select "upload"
click option "I will upload files" at bounding box center [0, 0] width 0 height 0
click at [1018, 500] on link "Proceed to Shipping" at bounding box center [1036, 498] width 147 height 21
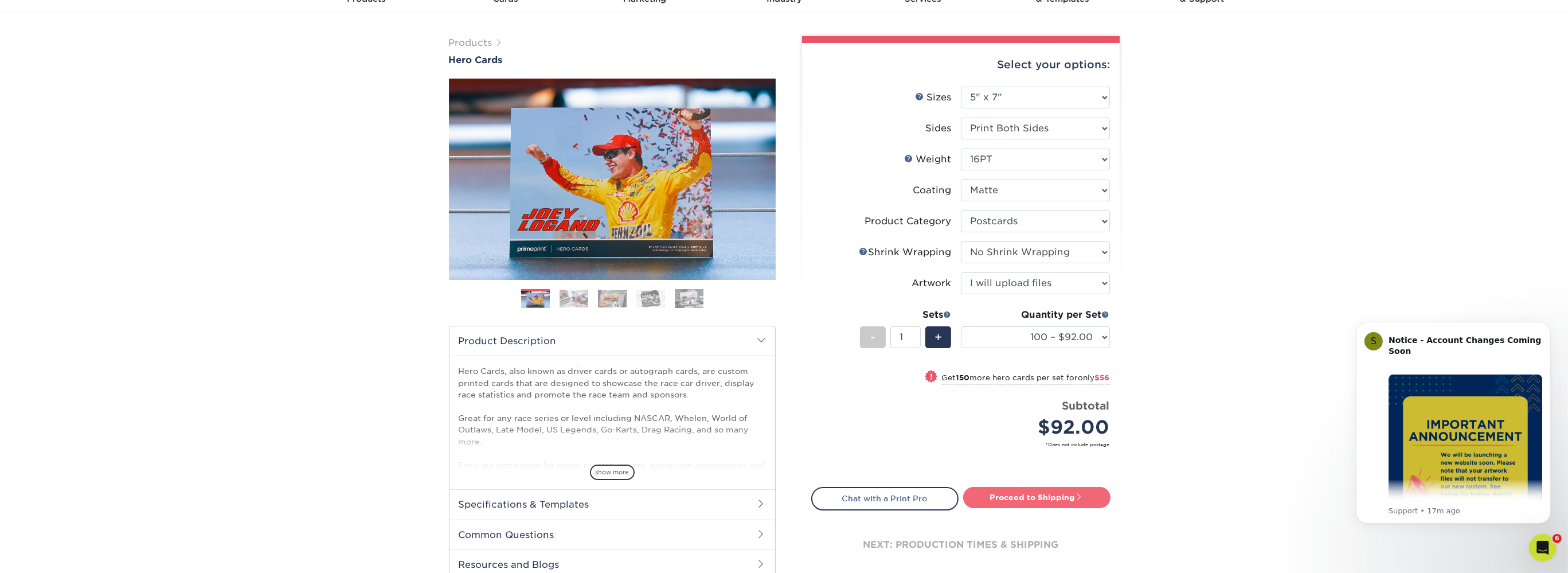
type input "Set 1"
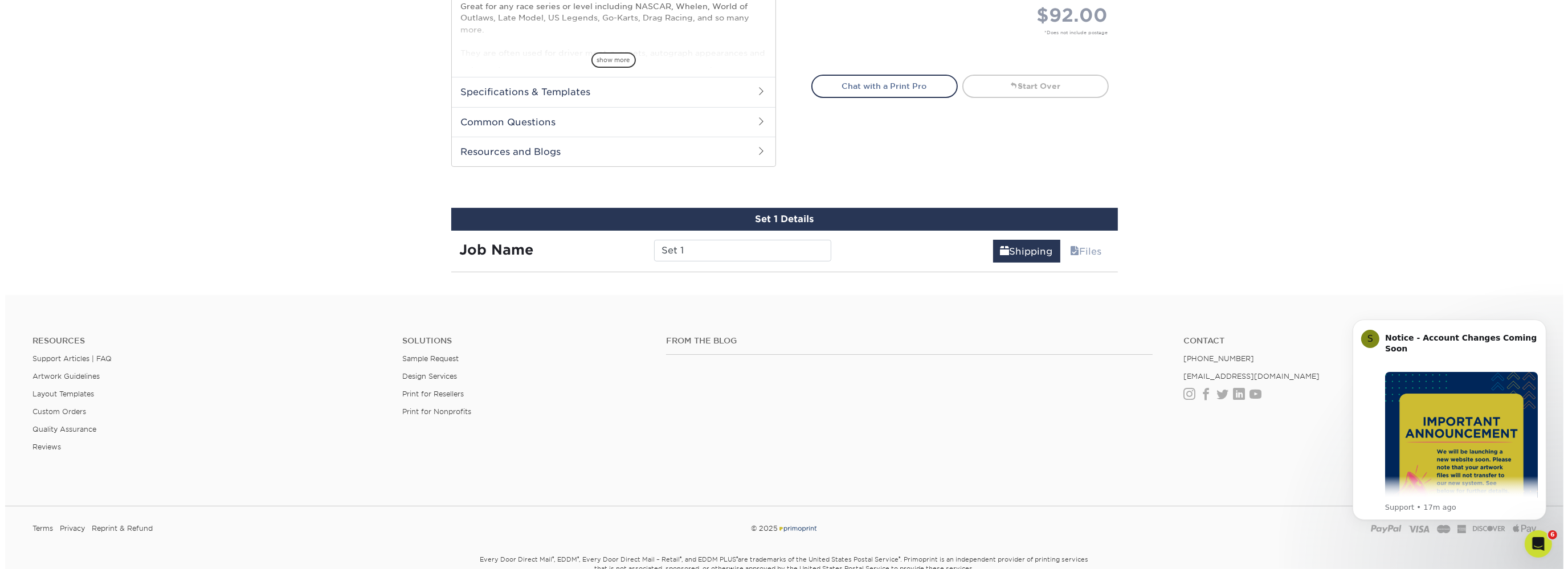
scroll to position [579, 0]
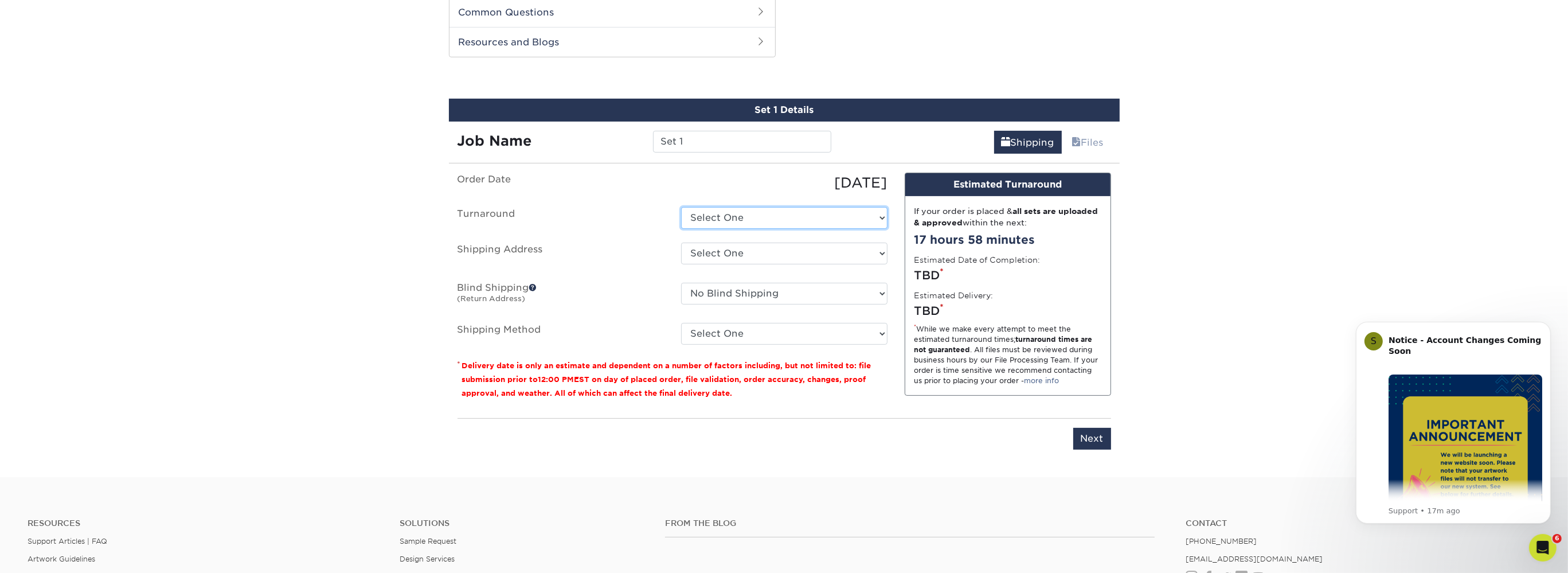
click at [681, 207] on select "Select One 2-4 Business Days 2 Day Next Business Day" at bounding box center [784, 217] width 206 height 22
select select "e8ad2885-5229-4831-b22d-a7c14bb02f5e"
click option "Next Business Day" at bounding box center [0, 0] width 0 height 0
click at [681, 242] on select "Select One Matt Kemp Racing + Add New Address" at bounding box center [784, 253] width 206 height 22
select select "263089"
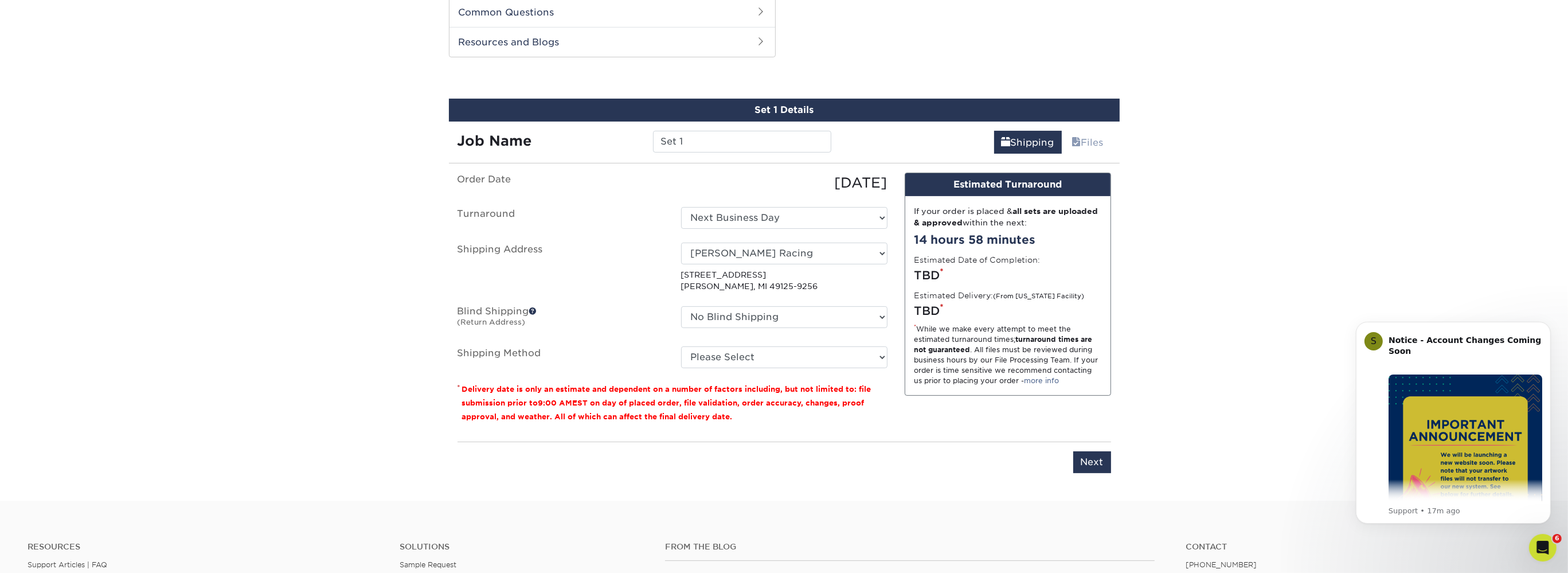
click at [754, 368] on fieldset "Order Date 08/19/2025 Turnaround Select One 2-4 Business Days 2 Day Next Busine…" at bounding box center [672, 278] width 430 height 210
click at [681, 346] on select "Please Select Ground Shipping (+$24.70) 3 Day Shipping Service (+$31.12) 2 Day …" at bounding box center [784, 357] width 206 height 22
select select "03"
click option "Ground Shipping (+$24.70)" at bounding box center [0, 0] width 0 height 0
drag, startPoint x: 672, startPoint y: 138, endPoint x: 639, endPoint y: 138, distance: 33.0
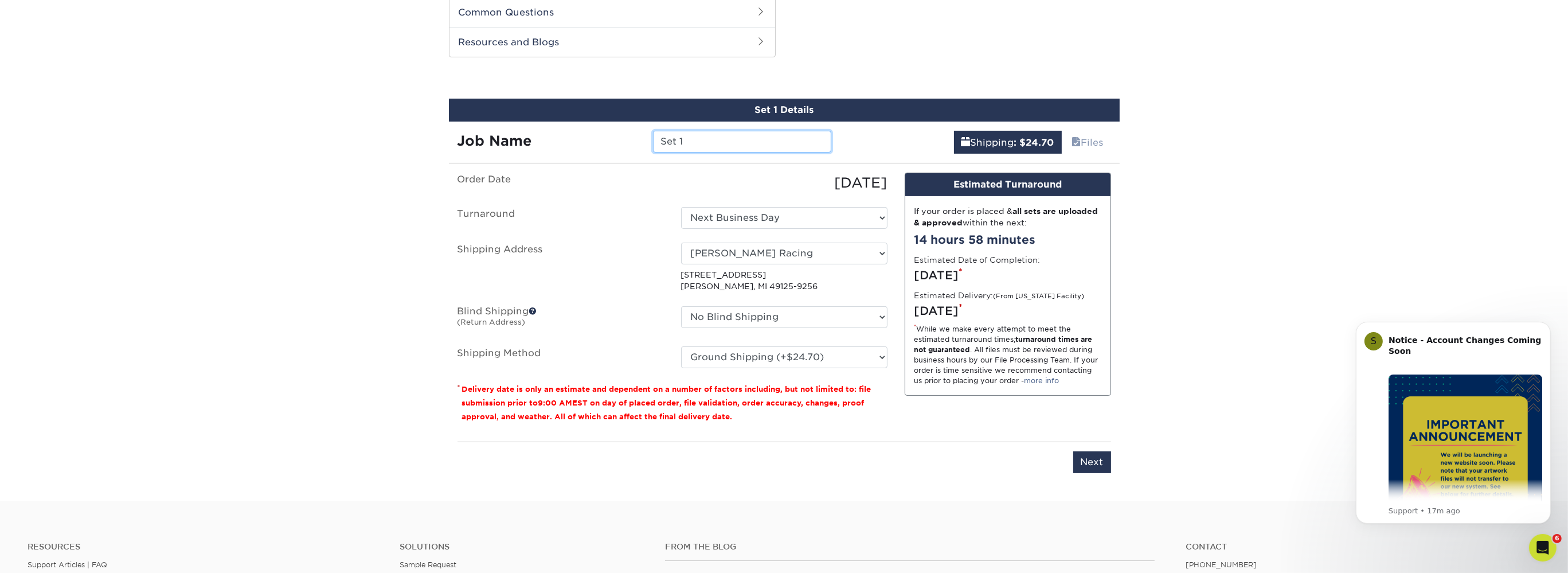
click at [653, 138] on input "Set 1" at bounding box center [742, 141] width 178 height 22
type input "CIS Cards"
click at [681, 306] on select "No Blind Shipping Matt Kemp Racing + Add New Address" at bounding box center [784, 317] width 206 height 22
click at [759, 319] on select "No Blind Shipping Matt Kemp Racing + Add New Address" at bounding box center [784, 317] width 206 height 22
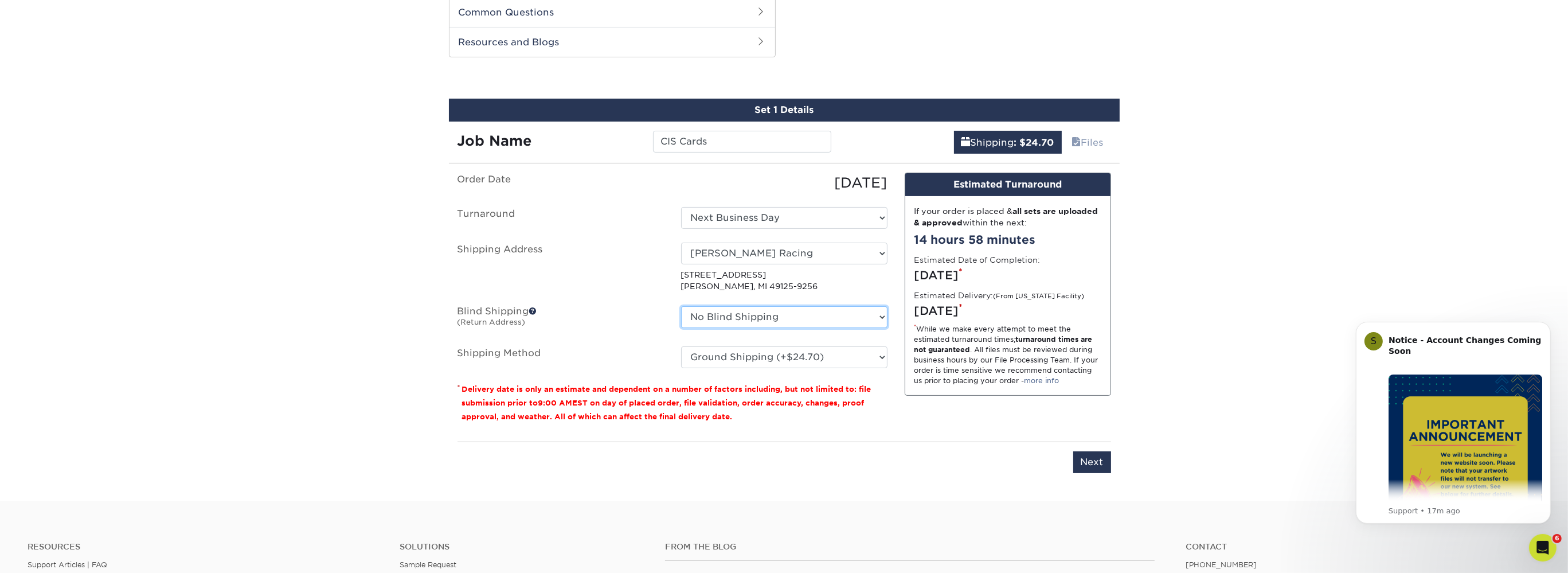
click at [681, 306] on select "No Blind Shipping Matt Kemp Racing + Add New Address" at bounding box center [784, 317] width 206 height 22
click at [759, 319] on select "No Blind Shipping Matt Kemp Racing + Add New Address" at bounding box center [784, 317] width 206 height 22
click at [681, 306] on select "No Blind Shipping Matt Kemp Racing + Add New Address" at bounding box center [784, 317] width 206 height 22
click at [759, 319] on select "No Blind Shipping Matt Kemp Racing + Add New Address" at bounding box center [784, 317] width 206 height 22
click at [681, 306] on select "No Blind Shipping Matt Kemp Racing + Add New Address" at bounding box center [784, 317] width 206 height 22
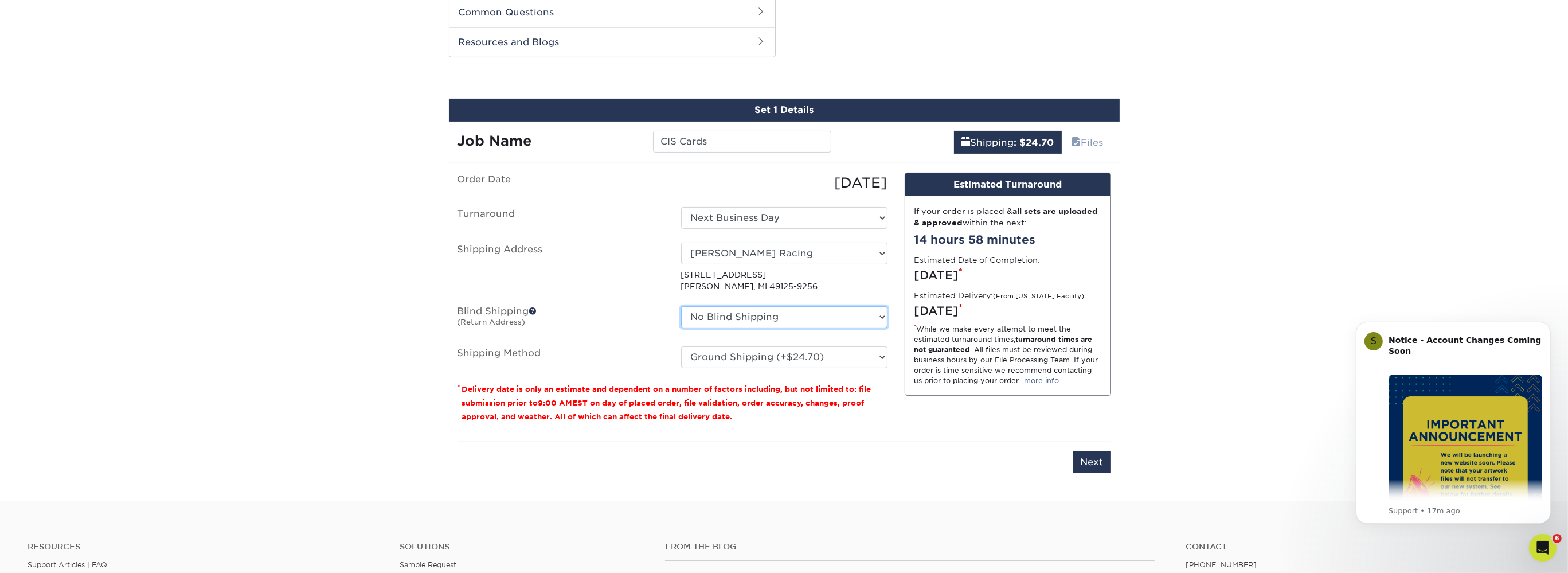
click at [759, 319] on select "No Blind Shipping Matt Kemp Racing + Add New Address" at bounding box center [784, 317] width 206 height 22
click at [681, 306] on select "No Blind Shipping Matt Kemp Racing + Add New Address" at bounding box center [784, 317] width 206 height 22
click at [759, 319] on select "No Blind Shipping Matt Kemp Racing + Add New Address" at bounding box center [784, 317] width 206 height 22
click at [681, 306] on select "No Blind Shipping Matt Kemp Racing + Add New Address" at bounding box center [784, 317] width 206 height 22
click at [759, 319] on select "No Blind Shipping Matt Kemp Racing + Add New Address" at bounding box center [784, 317] width 206 height 22
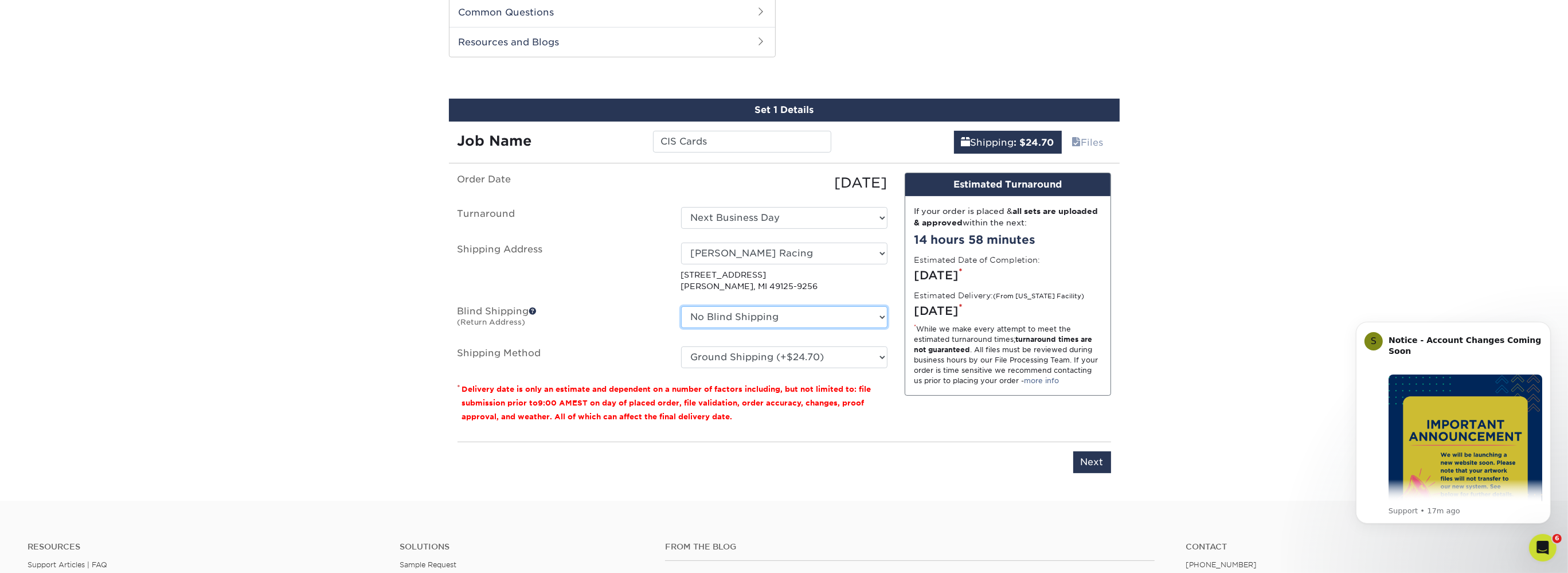
click at [681, 306] on select "No Blind Shipping Matt Kemp Racing + Add New Address" at bounding box center [784, 317] width 206 height 22
click at [759, 319] on select "No Blind Shipping Matt Kemp Racing + Add New Address" at bounding box center [784, 317] width 206 height 22
click at [681, 306] on select "No Blind Shipping Matt Kemp Racing + Add New Address" at bounding box center [784, 317] width 206 height 22
click at [759, 319] on select "No Blind Shipping Matt Kemp Racing + Add New Address" at bounding box center [784, 317] width 206 height 22
click at [681, 306] on select "No Blind Shipping Matt Kemp Racing + Add New Address" at bounding box center [784, 317] width 206 height 22
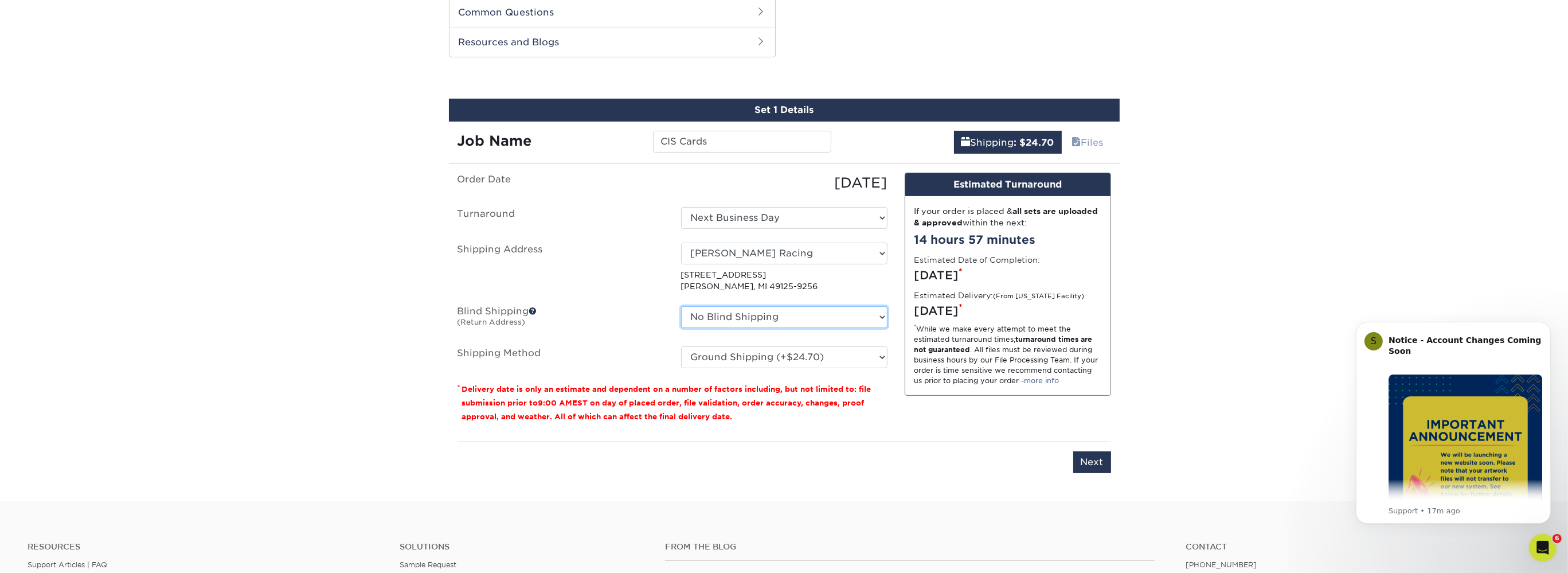
click at [759, 319] on select "No Blind Shipping Matt Kemp Racing + Add New Address" at bounding box center [784, 317] width 206 height 22
click at [681, 306] on select "No Blind Shipping Matt Kemp Racing + Add New Address" at bounding box center [784, 317] width 206 height 22
click at [759, 319] on select "No Blind Shipping Matt Kemp Racing + Add New Address" at bounding box center [784, 317] width 206 height 22
click at [681, 306] on select "No Blind Shipping Matt Kemp Racing + Add New Address" at bounding box center [784, 317] width 206 height 22
click at [759, 319] on select "No Blind Shipping Matt Kemp Racing + Add New Address" at bounding box center [784, 317] width 206 height 22
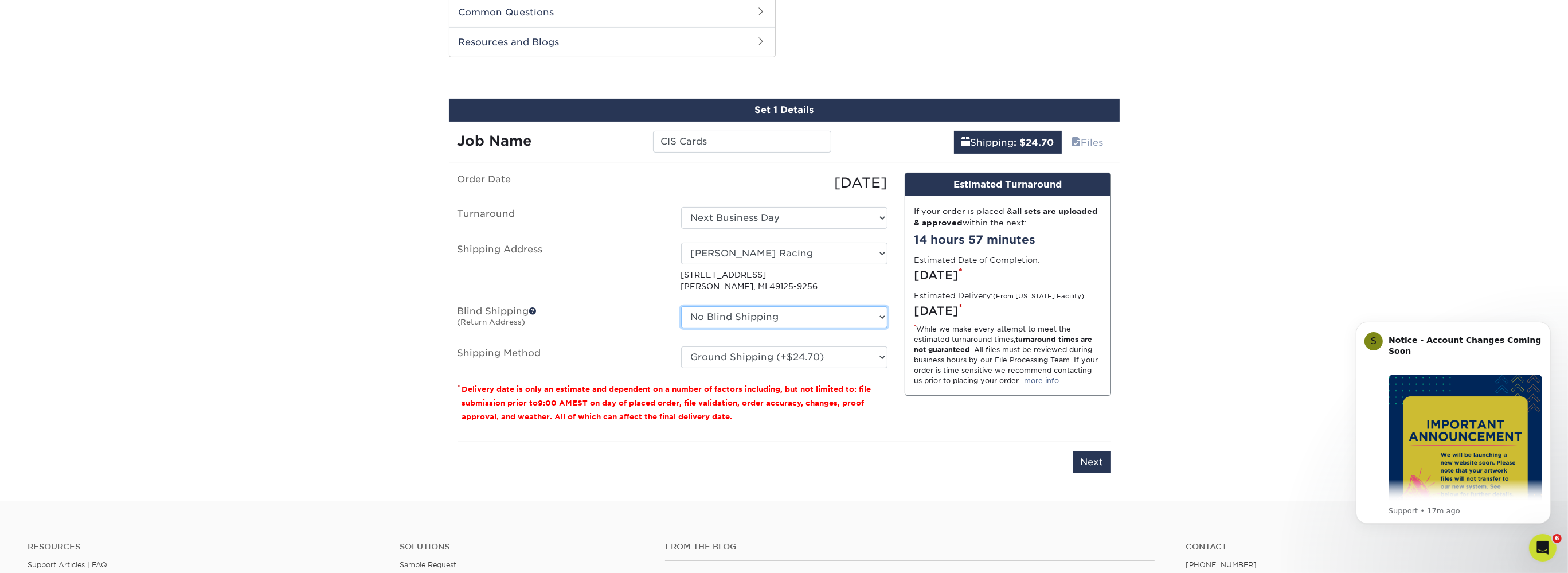
click at [681, 306] on select "No Blind Shipping Matt Kemp Racing + Add New Address" at bounding box center [784, 317] width 206 height 22
click at [759, 319] on select "No Blind Shipping Matt Kemp Racing + Add New Address" at bounding box center [784, 317] width 206 height 22
click at [681, 306] on select "No Blind Shipping Matt Kemp Racing + Add New Address" at bounding box center [784, 317] width 206 height 22
click at [759, 319] on select "No Blind Shipping Matt Kemp Racing + Add New Address" at bounding box center [784, 317] width 206 height 22
click at [681, 306] on select "No Blind Shipping Matt Kemp Racing + Add New Address" at bounding box center [784, 317] width 206 height 22
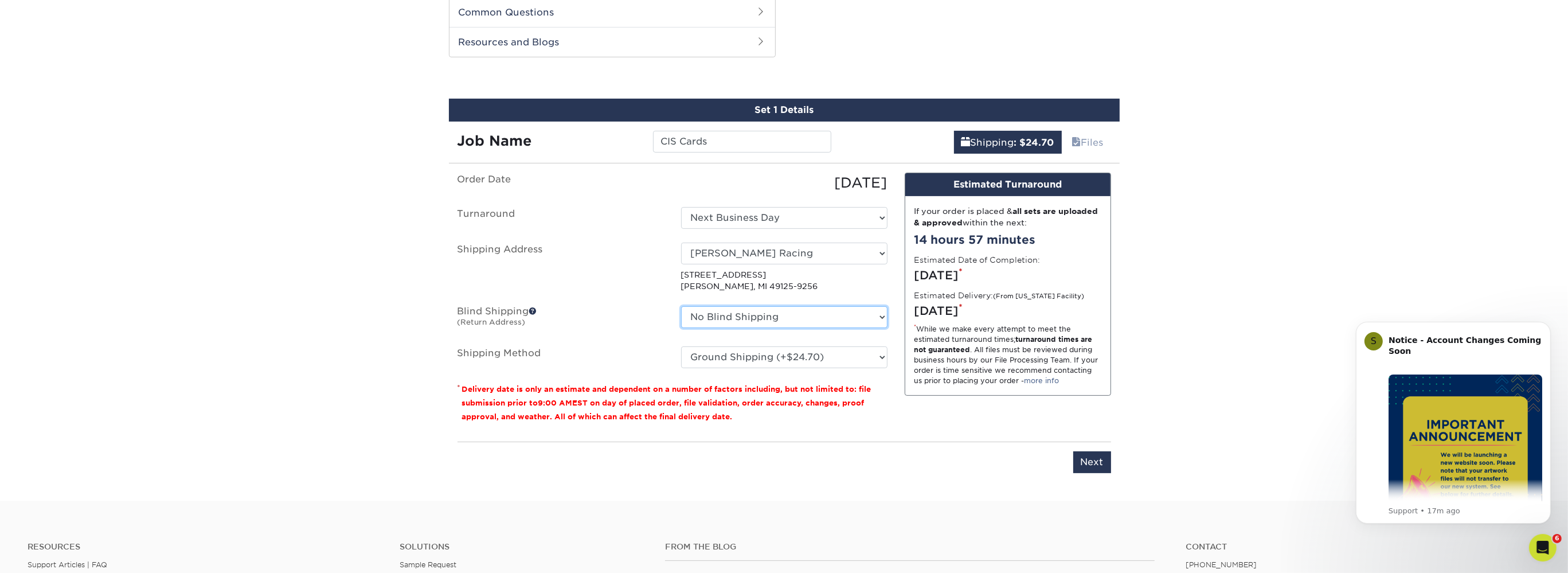
click at [759, 319] on select "No Blind Shipping Matt Kemp Racing + Add New Address" at bounding box center [784, 317] width 206 height 22
click at [681, 306] on select "No Blind Shipping Matt Kemp Racing + Add New Address" at bounding box center [784, 317] width 206 height 22
click at [759, 319] on select "No Blind Shipping Matt Kemp Racing + Add New Address" at bounding box center [784, 317] width 206 height 22
click at [681, 306] on select "No Blind Shipping Matt Kemp Racing + Add New Address" at bounding box center [784, 317] width 206 height 22
click at [759, 319] on select "No Blind Shipping Matt Kemp Racing + Add New Address" at bounding box center [784, 317] width 206 height 22
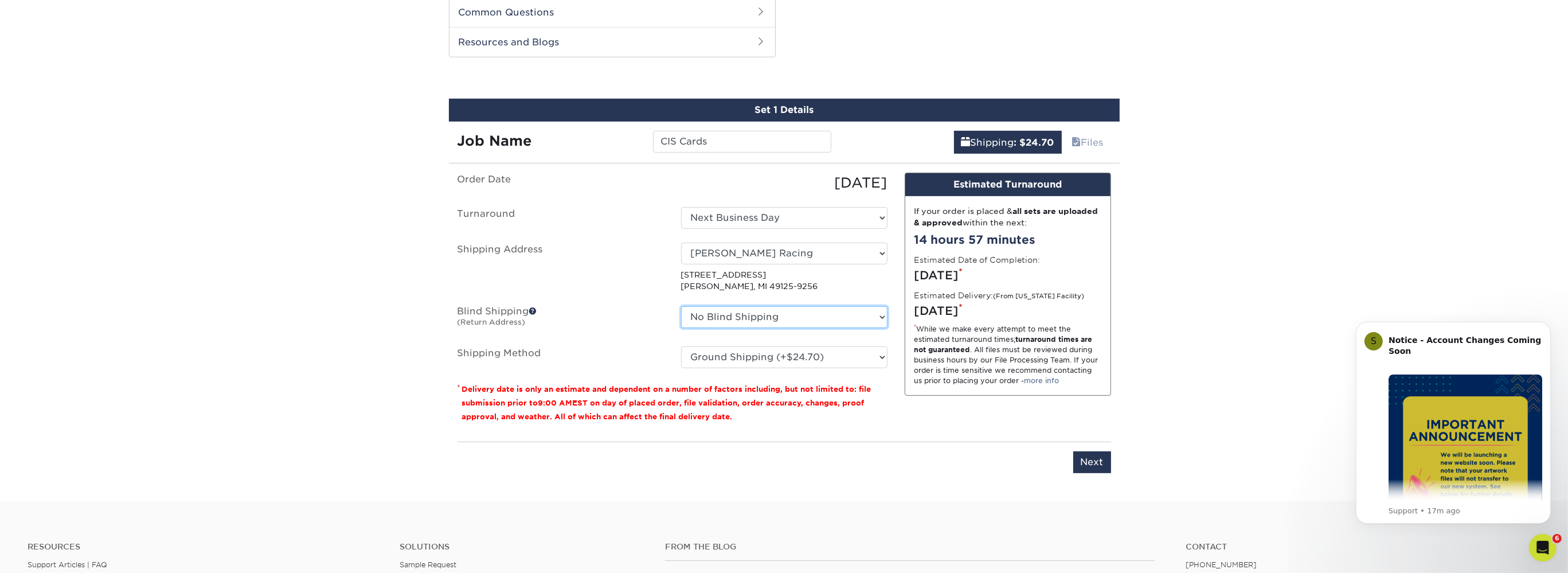
click at [681, 306] on select "No Blind Shipping Matt Kemp Racing + Add New Address" at bounding box center [784, 317] width 206 height 22
click at [759, 319] on select "No Blind Shipping Matt Kemp Racing + Add New Address" at bounding box center [784, 317] width 206 height 22
click at [681, 306] on select "No Blind Shipping Matt Kemp Racing + Add New Address" at bounding box center [784, 317] width 206 height 22
click at [759, 319] on select "No Blind Shipping Matt Kemp Racing + Add New Address" at bounding box center [784, 317] width 206 height 22
click at [681, 306] on select "No Blind Shipping Matt Kemp Racing + Add New Address" at bounding box center [784, 317] width 206 height 22
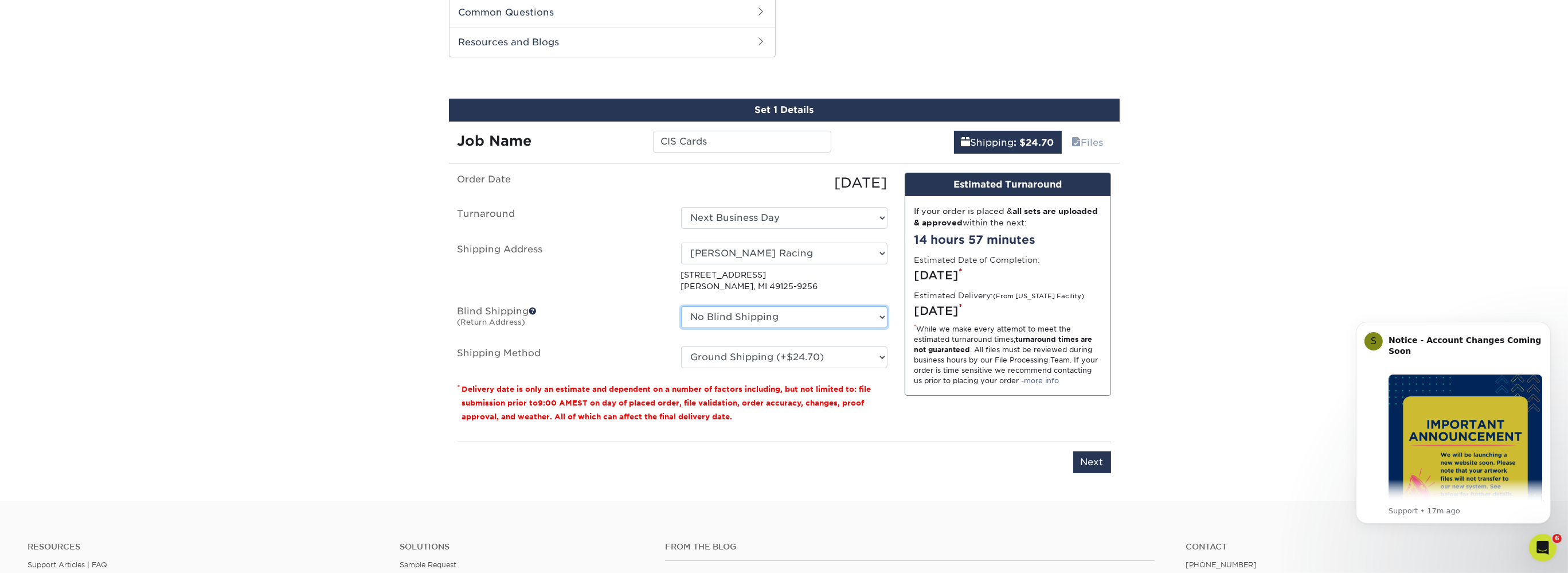
click at [759, 319] on select "No Blind Shipping Matt Kemp Racing + Add New Address" at bounding box center [784, 317] width 206 height 22
click at [681, 306] on select "No Blind Shipping Matt Kemp Racing + Add New Address" at bounding box center [784, 317] width 206 height 22
click at [759, 319] on select "No Blind Shipping Matt Kemp Racing + Add New Address" at bounding box center [784, 317] width 206 height 22
click at [681, 306] on select "No Blind Shipping Matt Kemp Racing + Add New Address" at bounding box center [784, 317] width 206 height 22
click at [759, 319] on select "No Blind Shipping Matt Kemp Racing + Add New Address" at bounding box center [784, 317] width 206 height 22
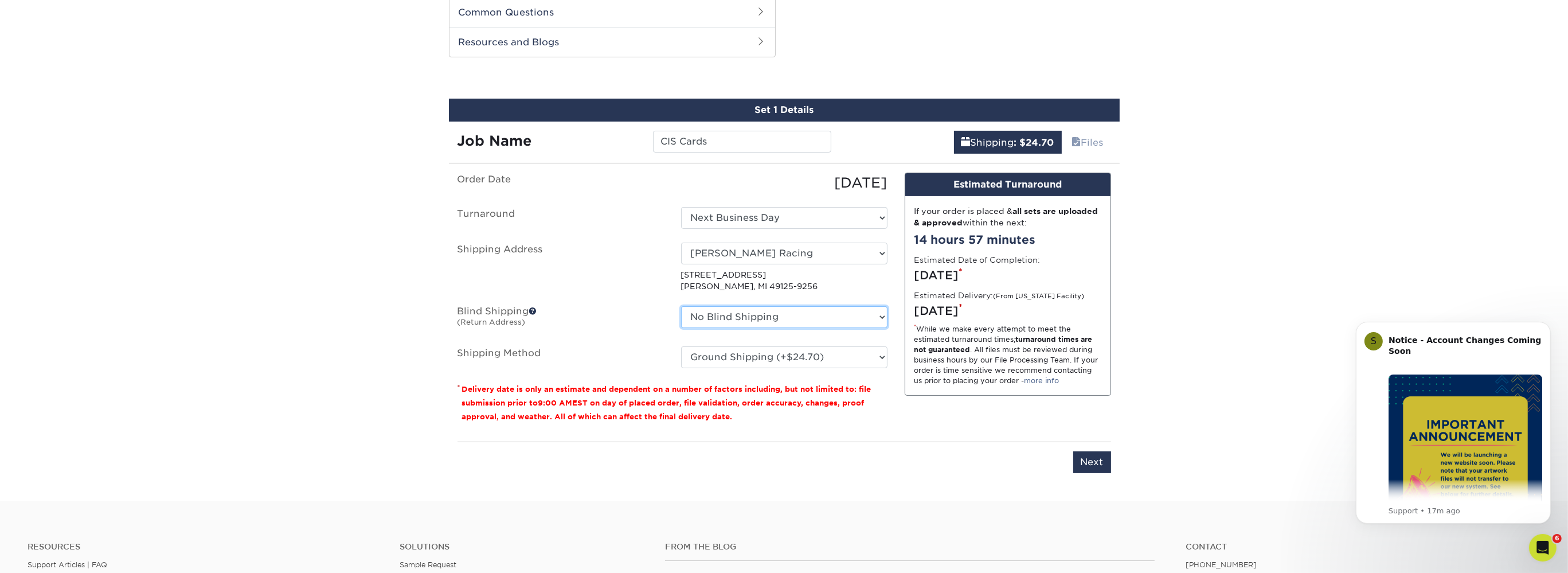
click at [681, 306] on select "No Blind Shipping Matt Kemp Racing + Add New Address" at bounding box center [784, 317] width 206 height 22
click at [759, 319] on select "No Blind Shipping Matt Kemp Racing + Add New Address" at bounding box center [784, 317] width 206 height 22
click at [681, 306] on select "No Blind Shipping Matt Kemp Racing + Add New Address" at bounding box center [784, 317] width 206 height 22
click at [759, 319] on select "No Blind Shipping Matt Kemp Racing + Add New Address" at bounding box center [784, 317] width 206 height 22
click at [681, 306] on select "No Blind Shipping Matt Kemp Racing + Add New Address" at bounding box center [784, 317] width 206 height 22
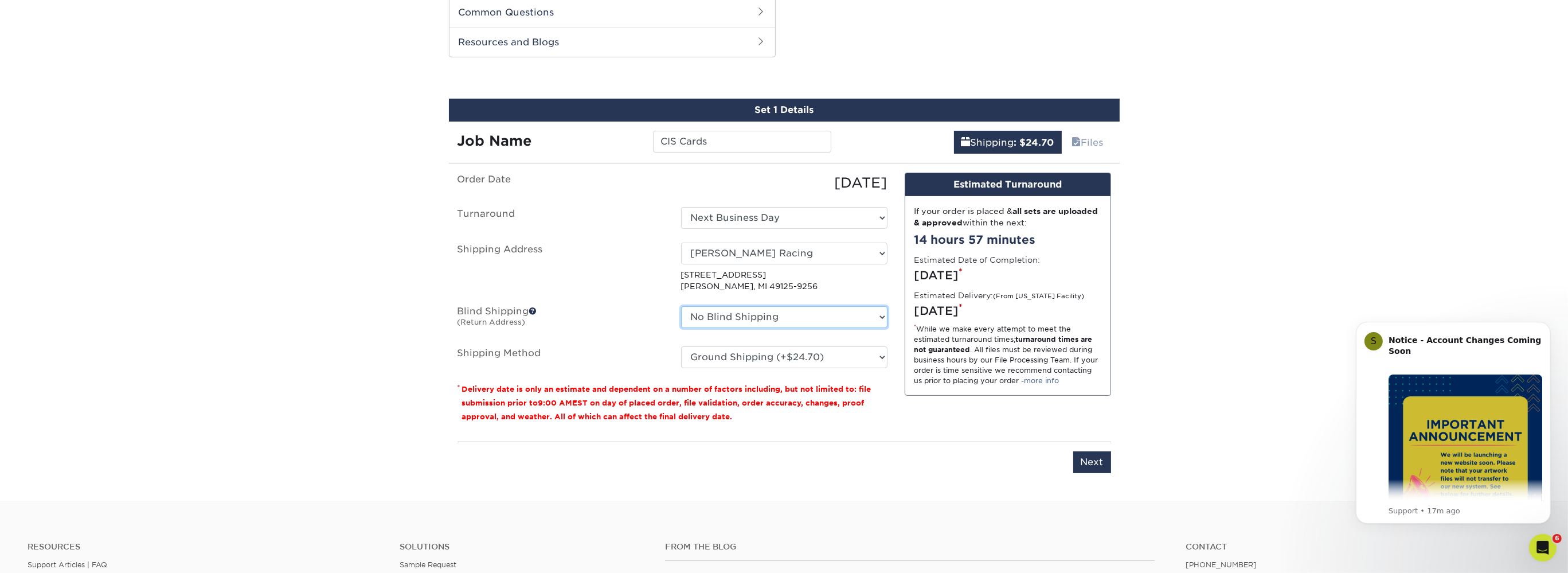
click at [759, 319] on select "No Blind Shipping Matt Kemp Racing + Add New Address" at bounding box center [784, 317] width 206 height 22
click at [681, 306] on select "No Blind Shipping Matt Kemp Racing + Add New Address" at bounding box center [784, 317] width 206 height 22
click at [759, 319] on select "No Blind Shipping Matt Kemp Racing + Add New Address" at bounding box center [784, 317] width 206 height 22
click at [681, 306] on select "No Blind Shipping Matt Kemp Racing + Add New Address" at bounding box center [784, 317] width 206 height 22
click at [759, 319] on select "No Blind Shipping Matt Kemp Racing + Add New Address" at bounding box center [784, 317] width 206 height 22
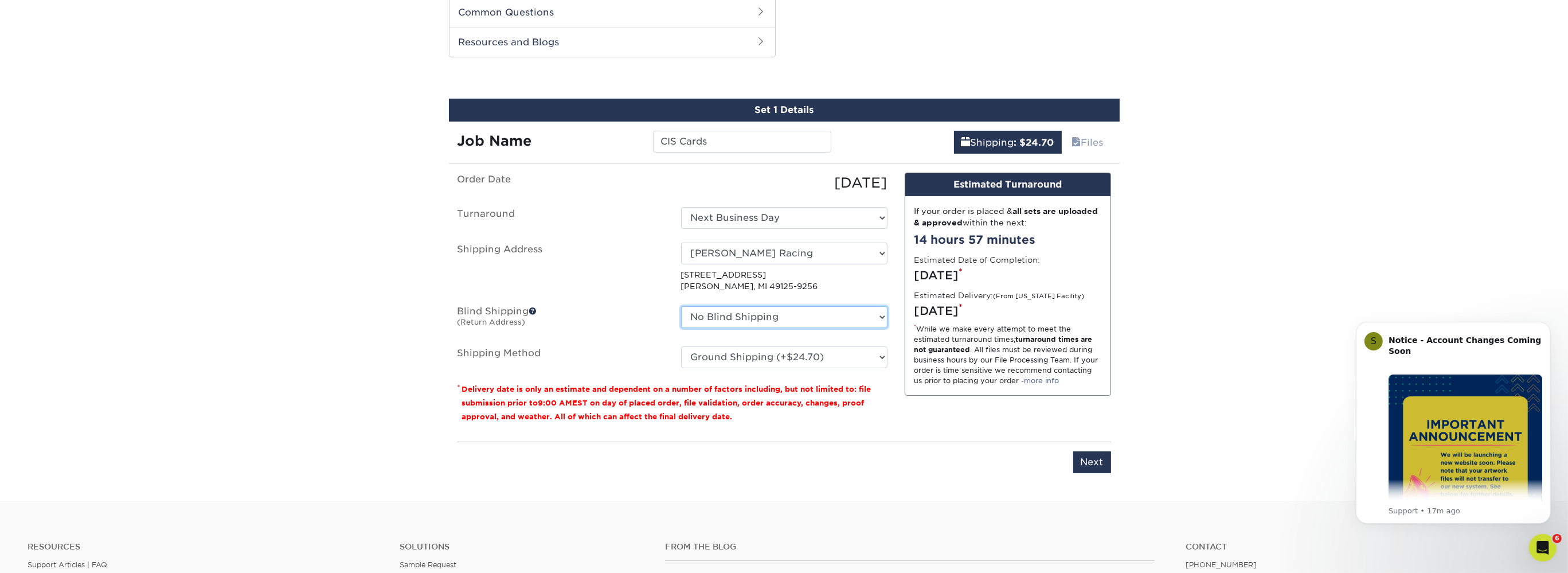
click at [681, 306] on select "No Blind Shipping Matt Kemp Racing + Add New Address" at bounding box center [784, 317] width 206 height 22
click at [759, 319] on select "No Blind Shipping Matt Kemp Racing + Add New Address" at bounding box center [784, 317] width 206 height 22
click at [681, 306] on select "No Blind Shipping Matt Kemp Racing + Add New Address" at bounding box center [784, 317] width 206 height 22
click at [759, 319] on select "No Blind Shipping Matt Kemp Racing + Add New Address" at bounding box center [784, 317] width 206 height 22
click at [681, 242] on select "Select One Matt Kemp Racing + Add New Address" at bounding box center [784, 253] width 206 height 22
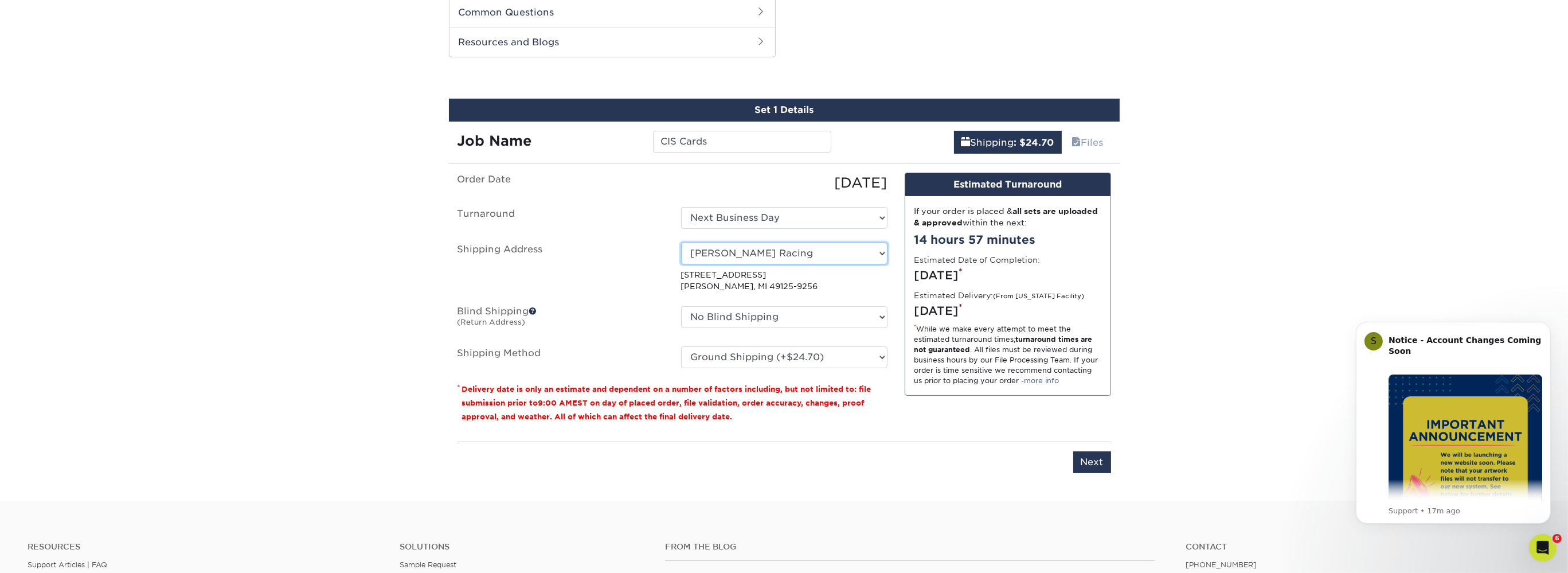
select select "newaddress"
click option "+ Add New Address" at bounding box center [0, 0] width 0 height 0
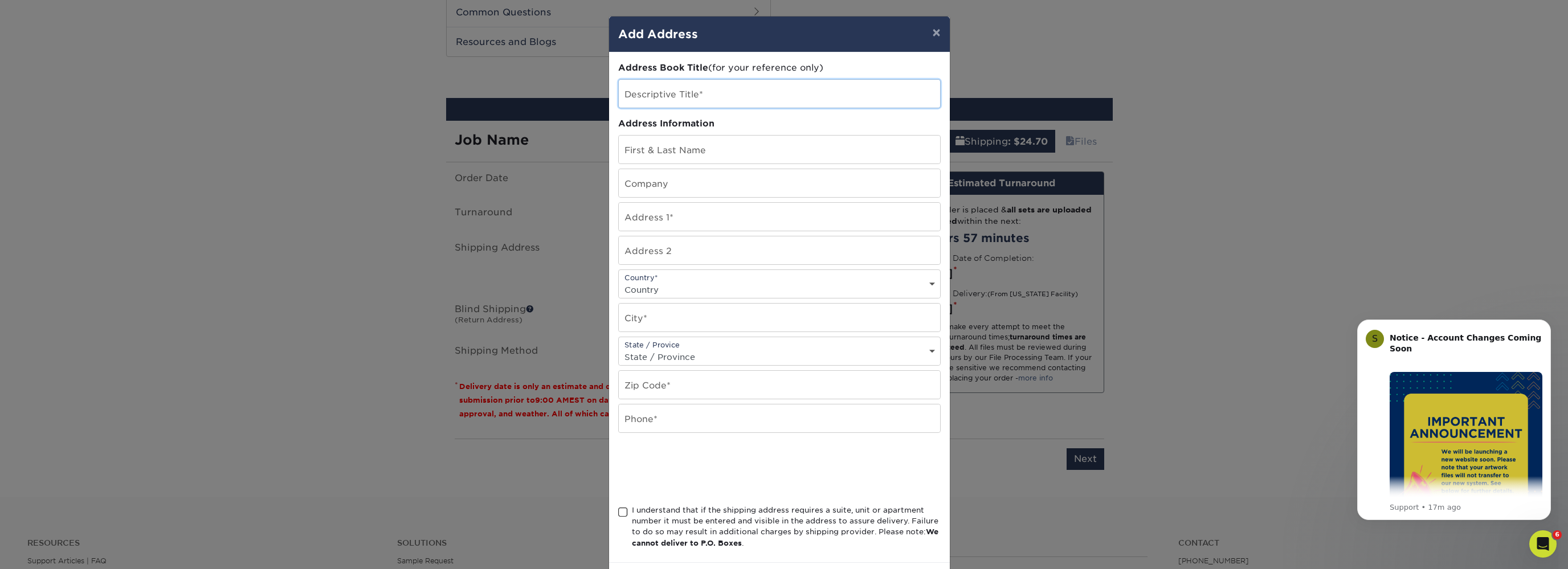
click at [679, 94] on input "text" at bounding box center [779, 94] width 321 height 28
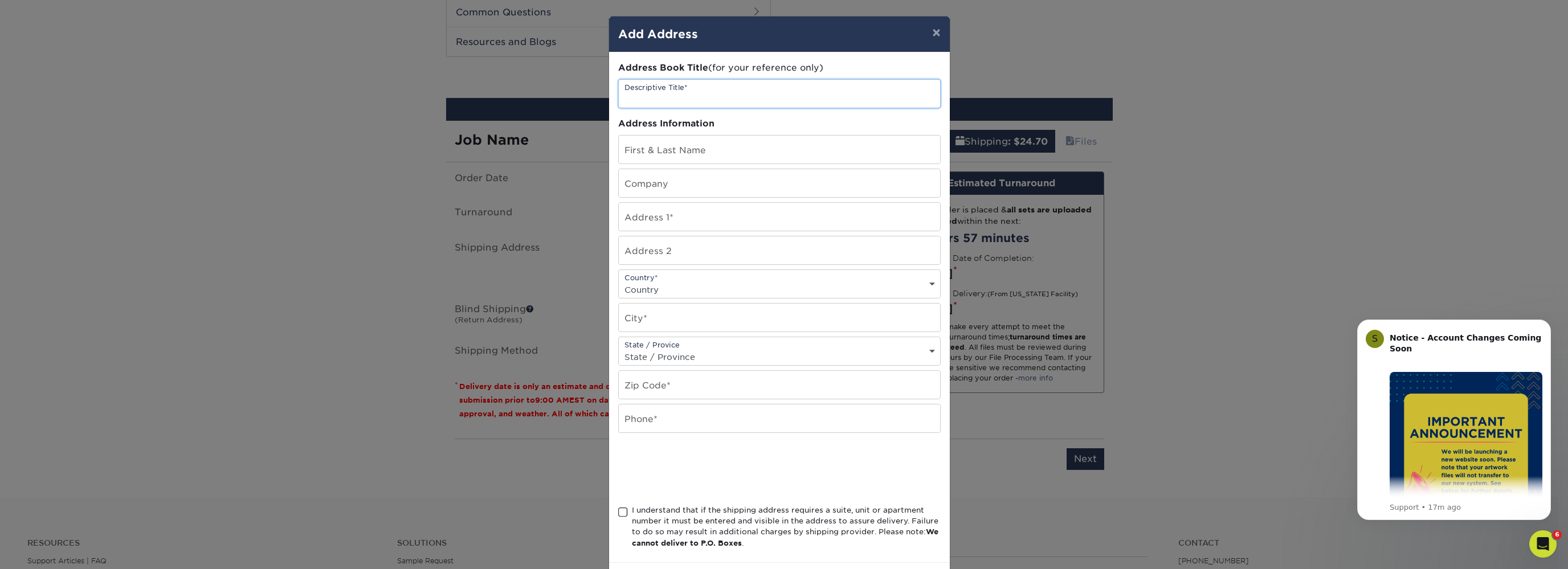
click at [679, 94] on input "text" at bounding box center [779, 94] width 321 height 28
click at [679, 96] on input "text" at bounding box center [779, 94] width 321 height 28
click at [679, 97] on input "text" at bounding box center [779, 94] width 321 height 28
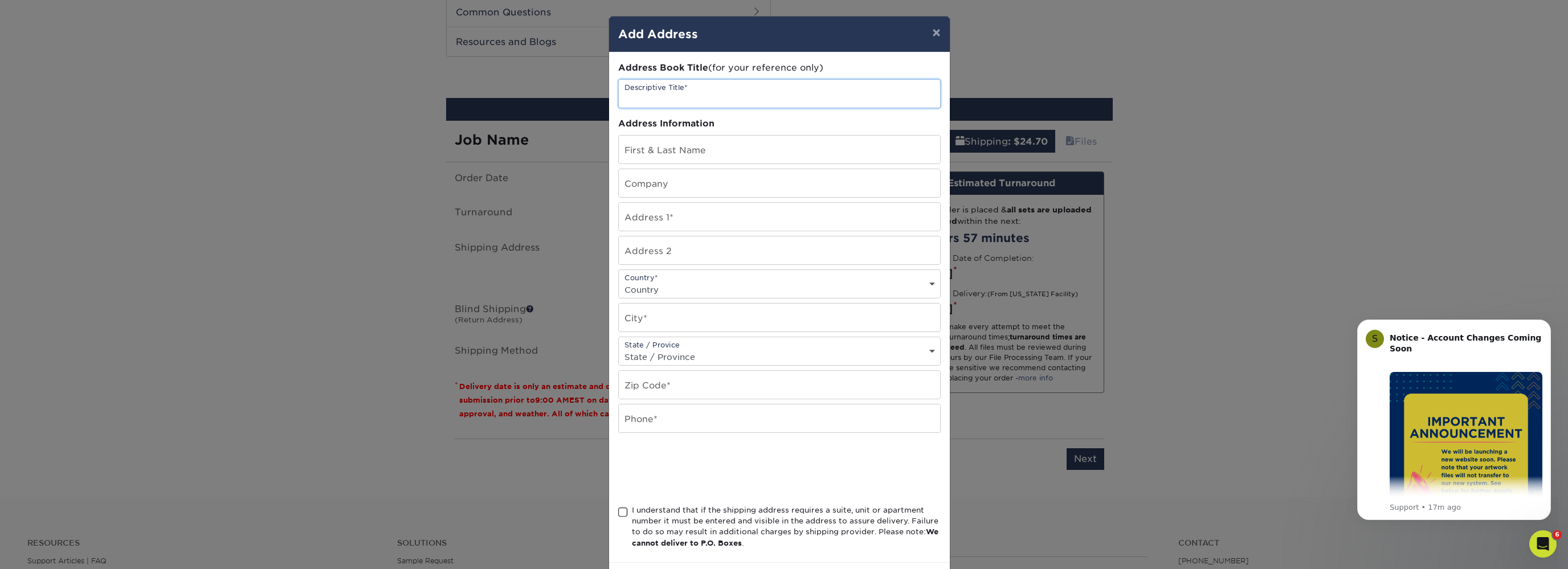
click at [679, 97] on input "text" at bounding box center [779, 94] width 321 height 28
type input "CIS Agency"
click at [664, 153] on input "text" at bounding box center [779, 149] width 321 height 28
type input "Carlos Valladares"
click at [679, 184] on input "text" at bounding box center [779, 183] width 321 height 28
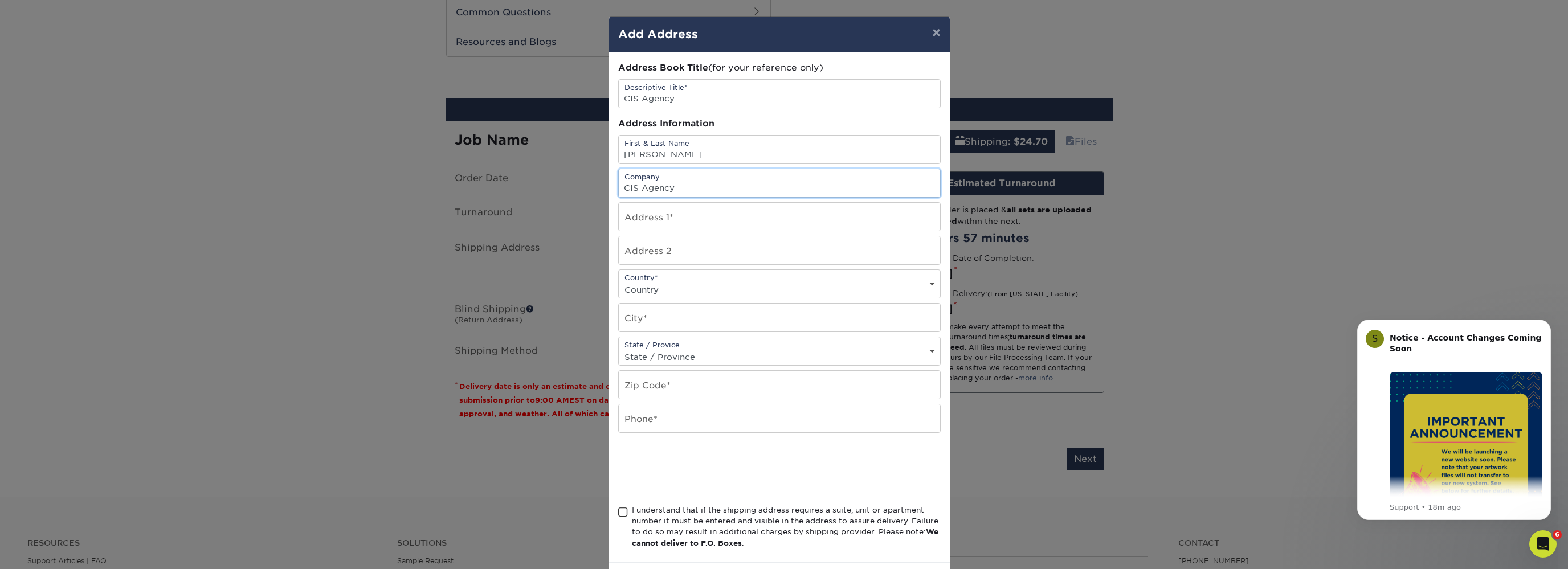
type input "CIS Agency"
click at [667, 215] on input "text" at bounding box center [779, 217] width 321 height 28
type input "6501 Balsam Dr"
click at [619, 282] on select "Country United States Canada ----------------------------- Afghanistan Albania …" at bounding box center [779, 289] width 321 height 16
click at [654, 291] on select "Country United States Canada ----------------------------- Afghanistan Albania …" at bounding box center [779, 289] width 321 height 16
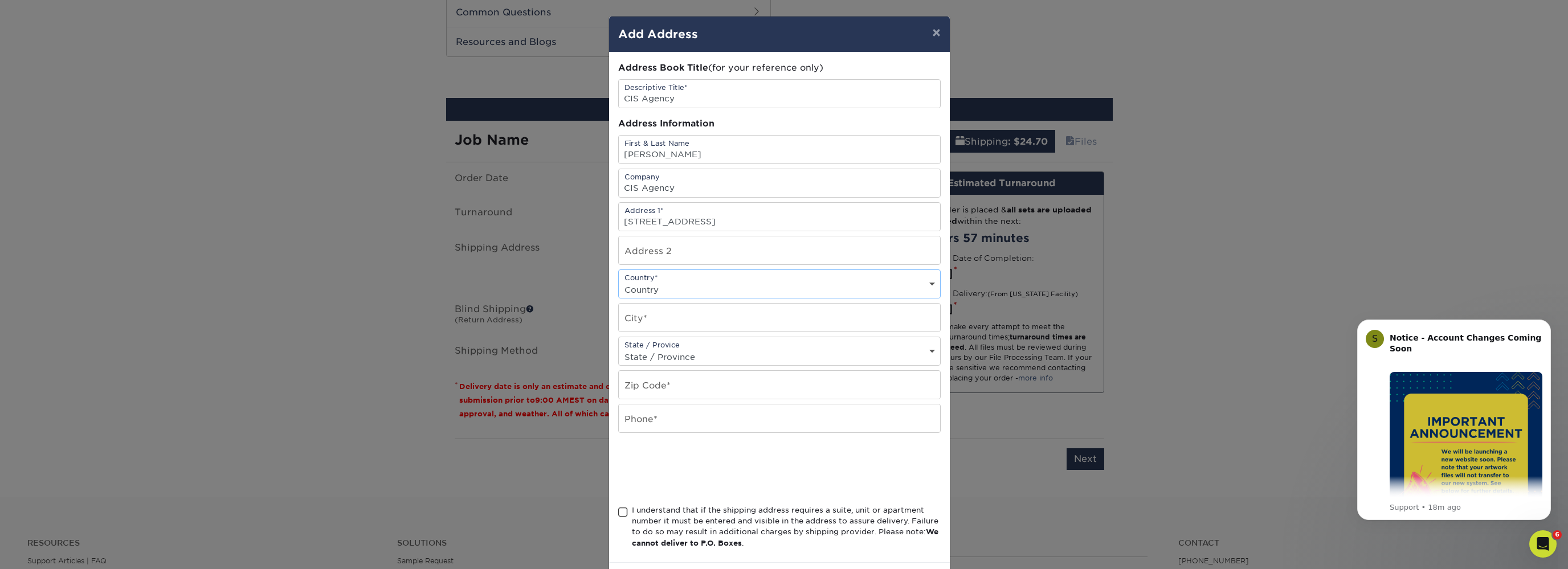
click at [619, 282] on select "Country United States Canada ----------------------------- Afghanistan Albania …" at bounding box center [779, 289] width 321 height 16
select select "US"
click option "United States" at bounding box center [0, 0] width 0 height 0
click at [655, 320] on input "text" at bounding box center [779, 317] width 321 height 28
type input "Hudsonville"
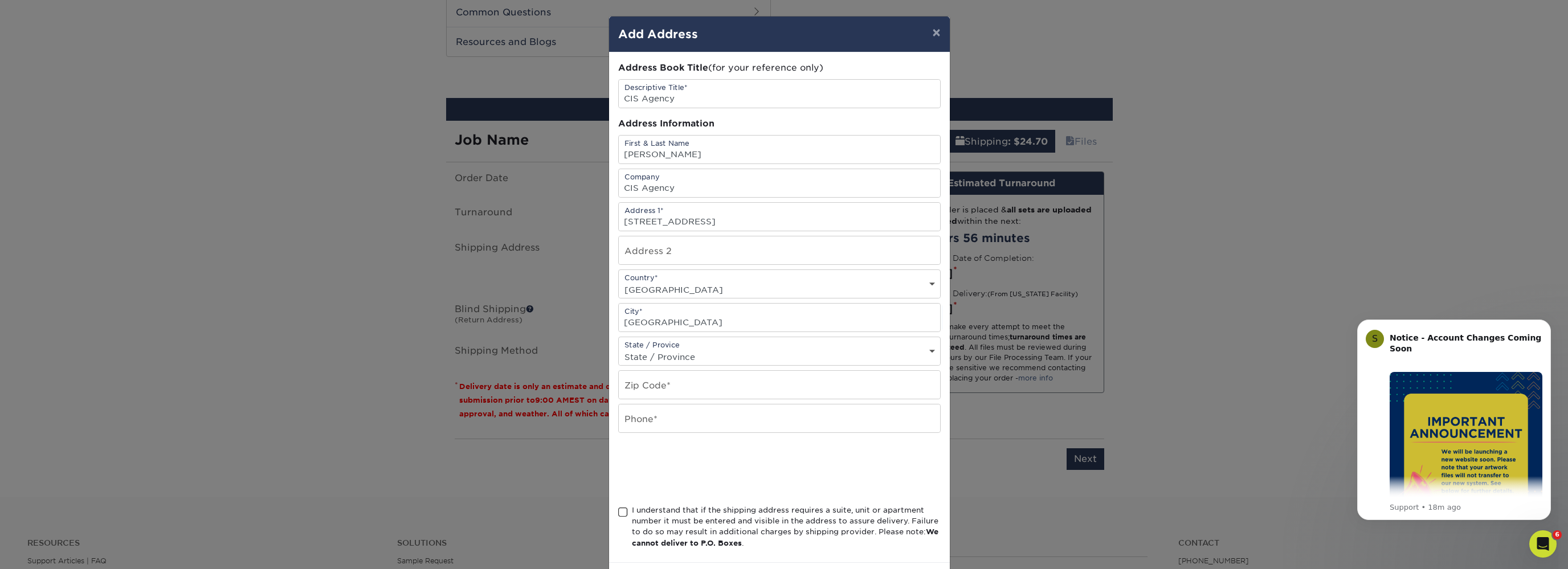
click at [619, 349] on select "State / Province Alabama Alaska Arizona Arkansas California Colorado Connecticu…" at bounding box center [779, 356] width 321 height 16
select select "MI"
click option "Michigan" at bounding box center [0, 0] width 0 height 0
click at [662, 384] on input "text" at bounding box center [779, 384] width 321 height 28
type input "49426"
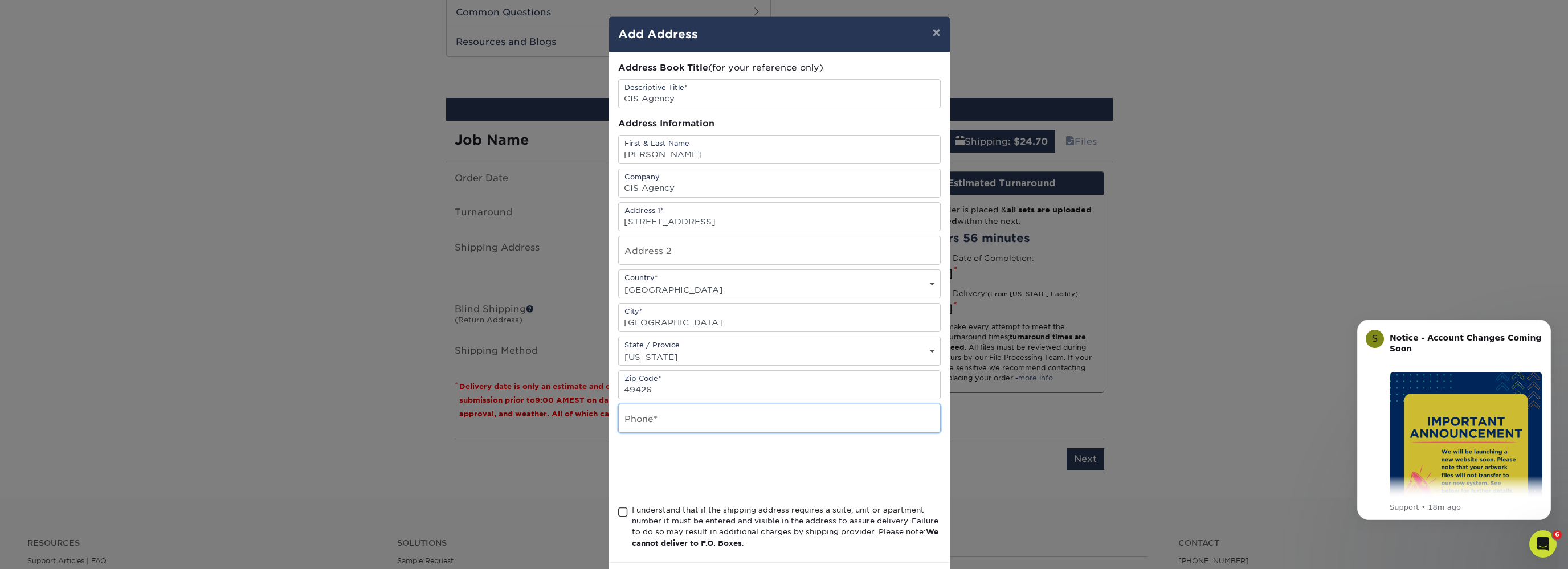
click at [679, 430] on input "text" at bounding box center [779, 418] width 321 height 28
type input "2692816922"
drag, startPoint x: 621, startPoint y: 512, endPoint x: 640, endPoint y: 510, distance: 19.1
click at [621, 512] on span at bounding box center [623, 512] width 10 height 11
click at [0, 0] on input "I understand that if the shipping address requires a suite, unit or apartment n…" at bounding box center [0, 0] width 0 height 0
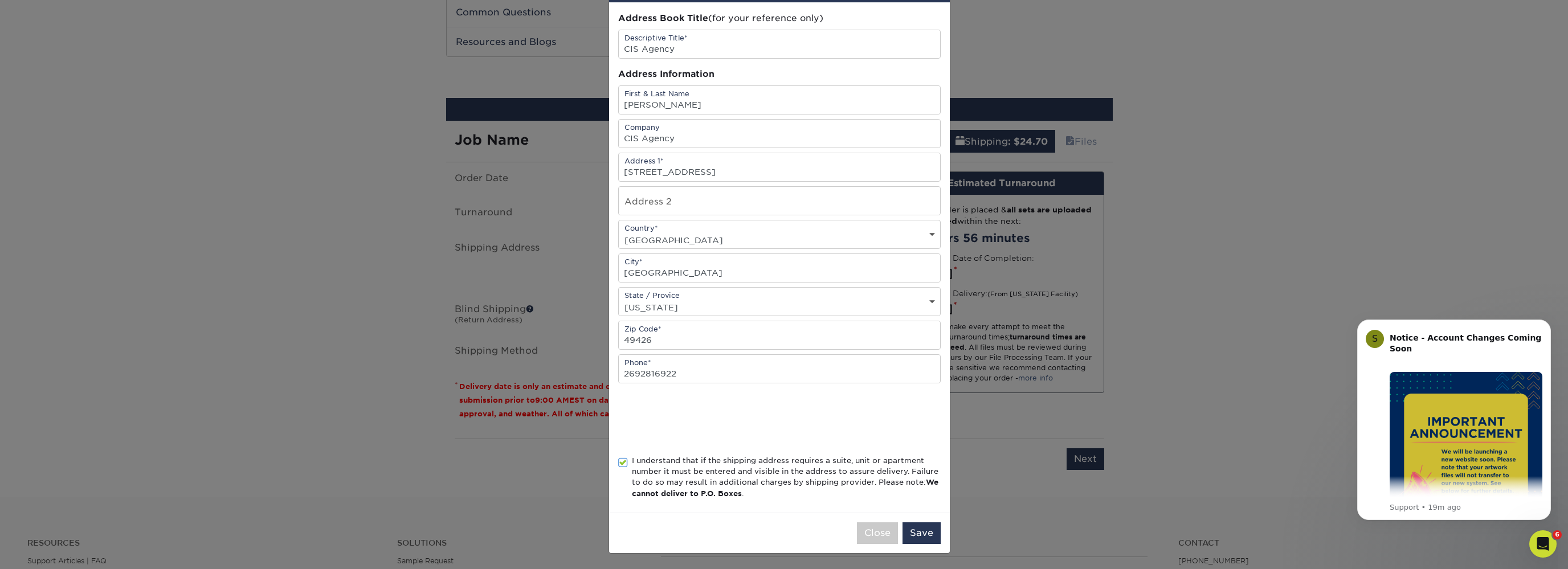
scroll to position [50, 0]
click at [913, 530] on button "Save" at bounding box center [921, 532] width 38 height 21
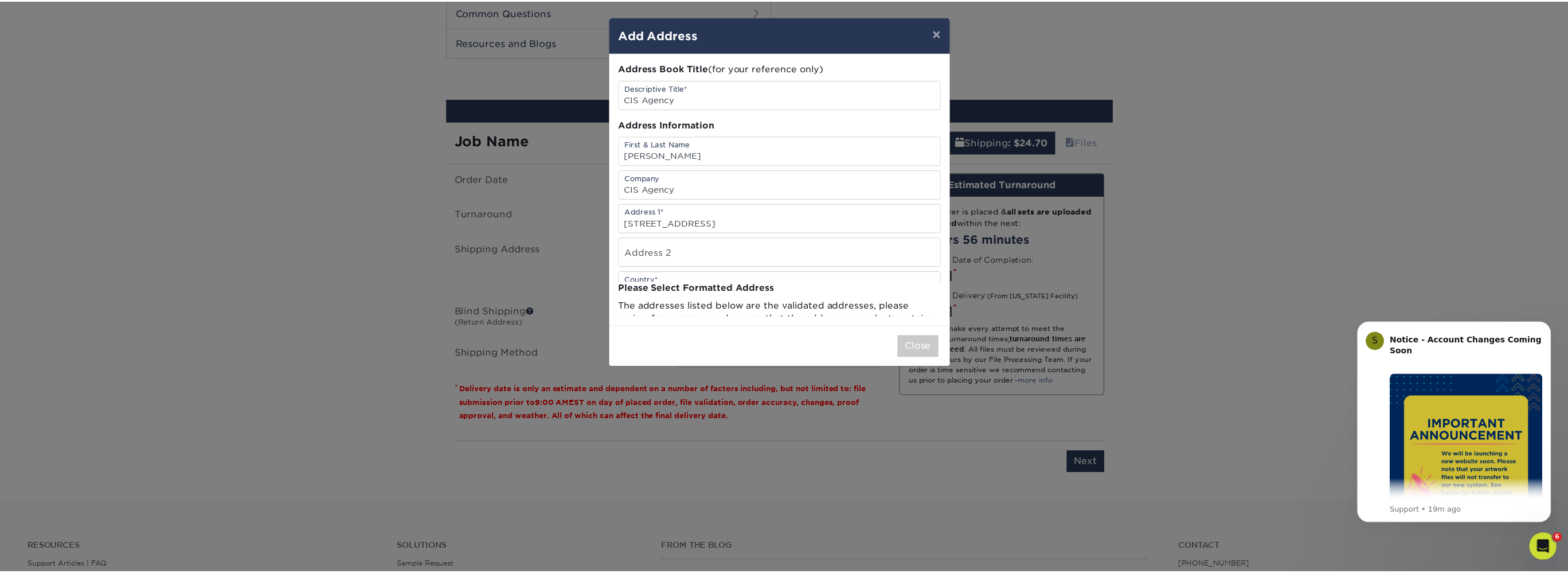
scroll to position [0, 0]
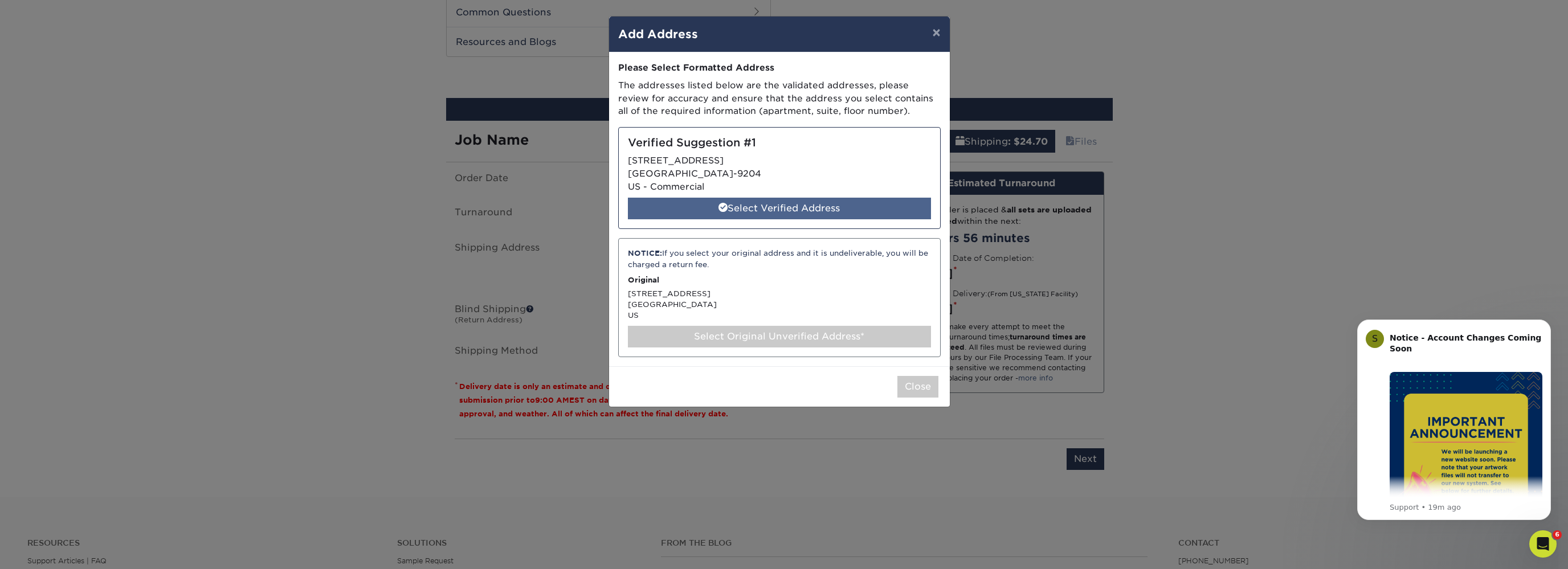
click at [764, 213] on div "Select Verified Address" at bounding box center [779, 208] width 303 height 21
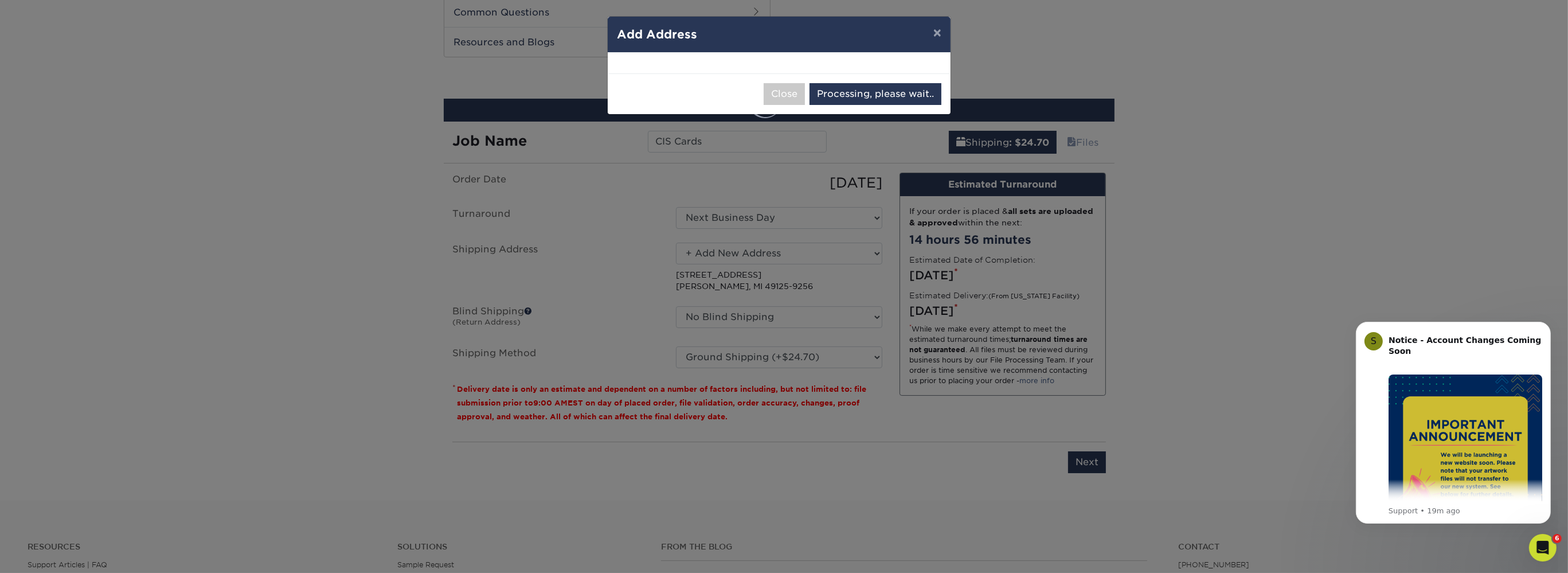
select select "285243"
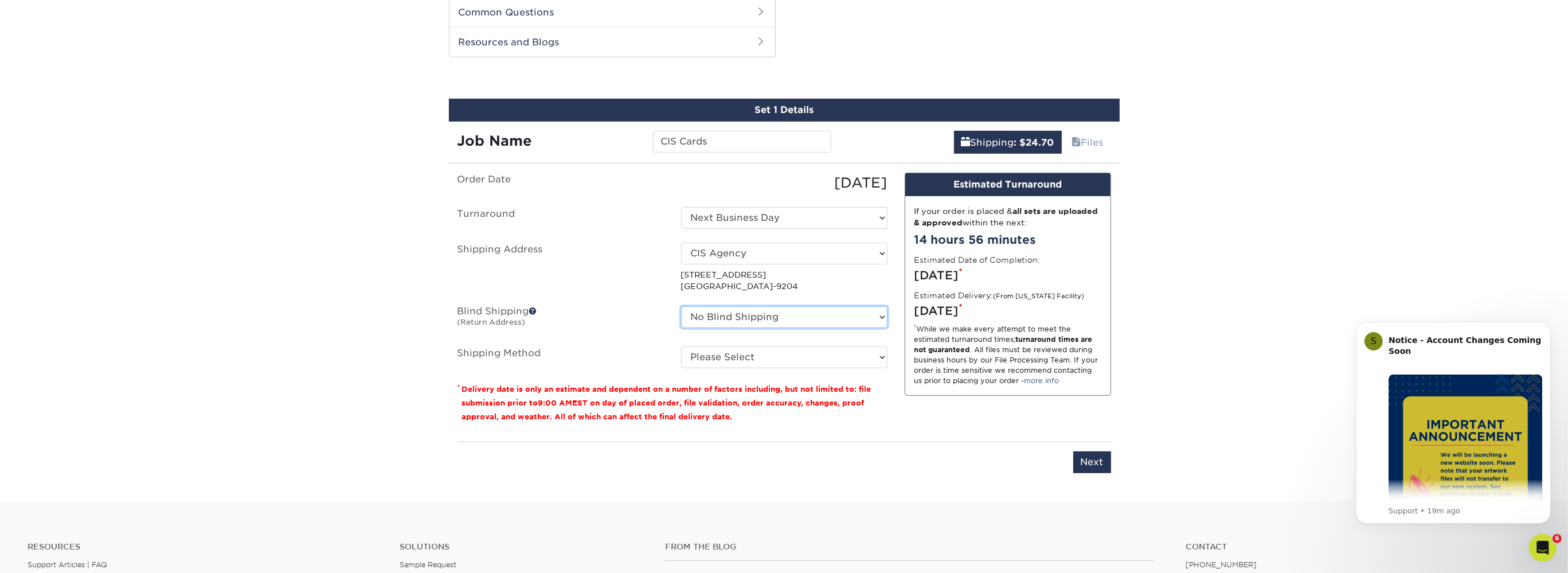
click at [681, 306] on select "No Blind Shipping Matt Kemp Racing + Add New Address" at bounding box center [784, 317] width 206 height 22
select select "263089"
click option "[PERSON_NAME] Racing" at bounding box center [0, 0] width 0 height 0
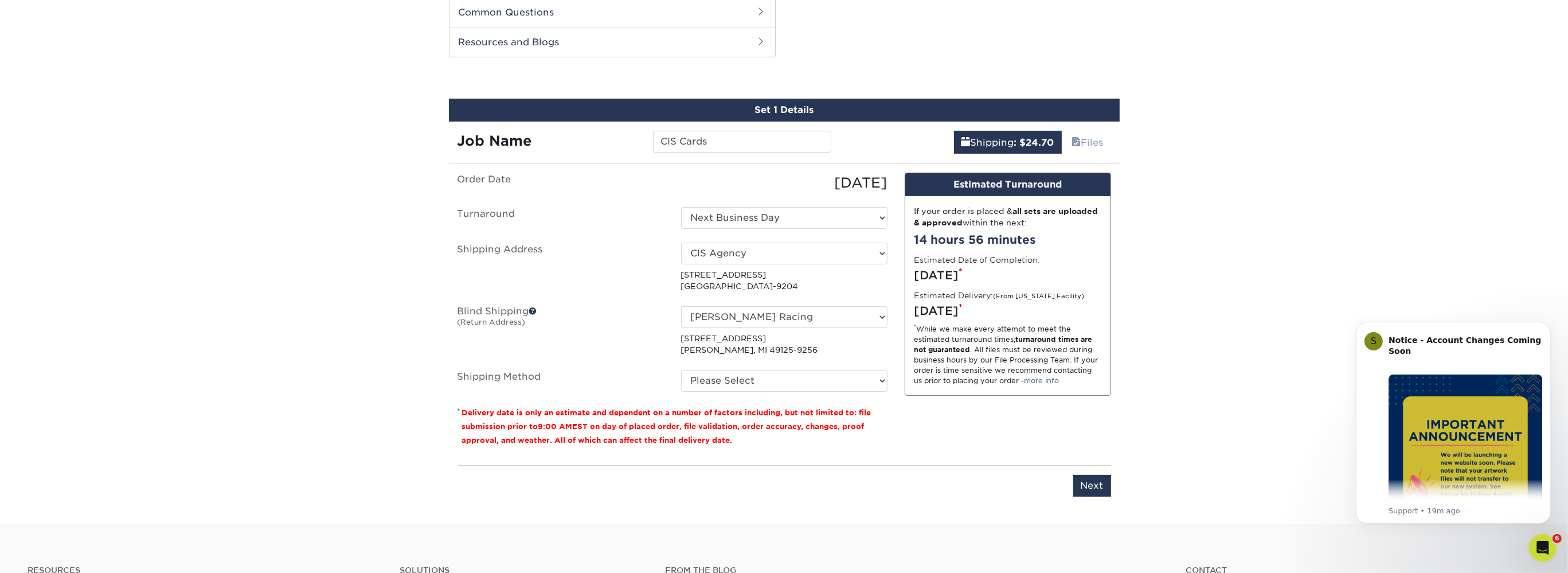
click at [535, 310] on span at bounding box center [533, 311] width 8 height 8
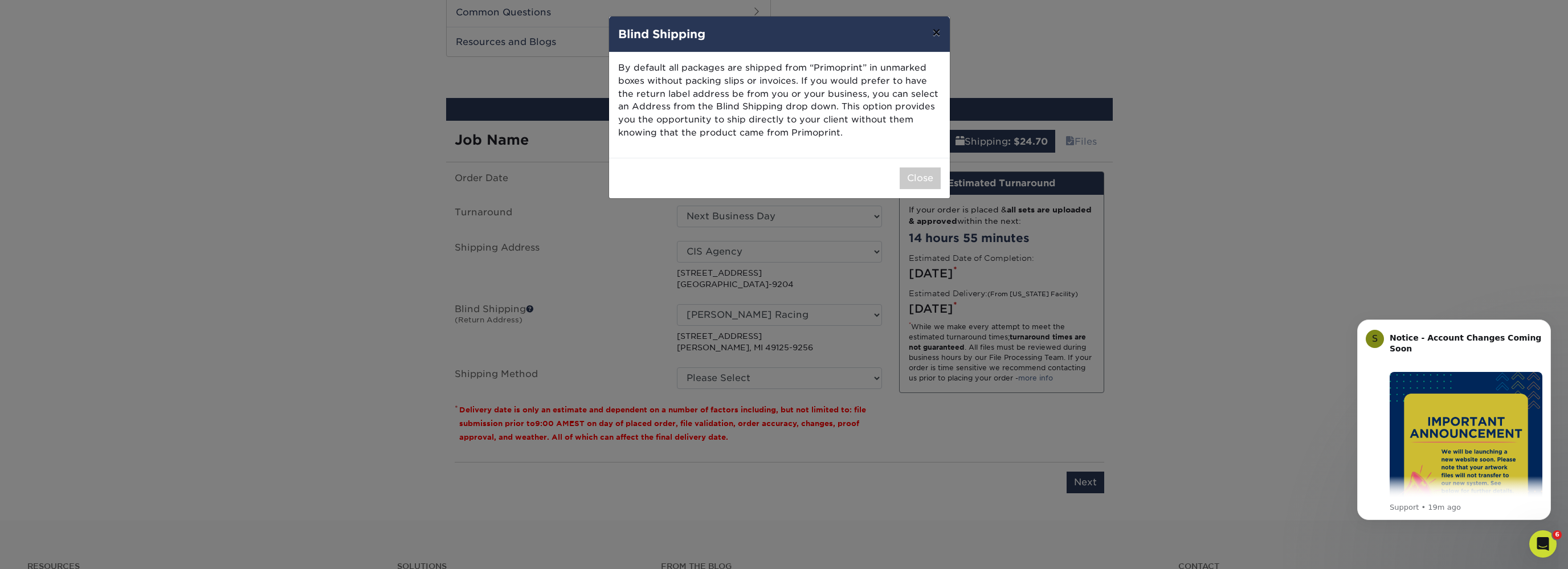
click at [936, 34] on button "×" at bounding box center [936, 32] width 26 height 32
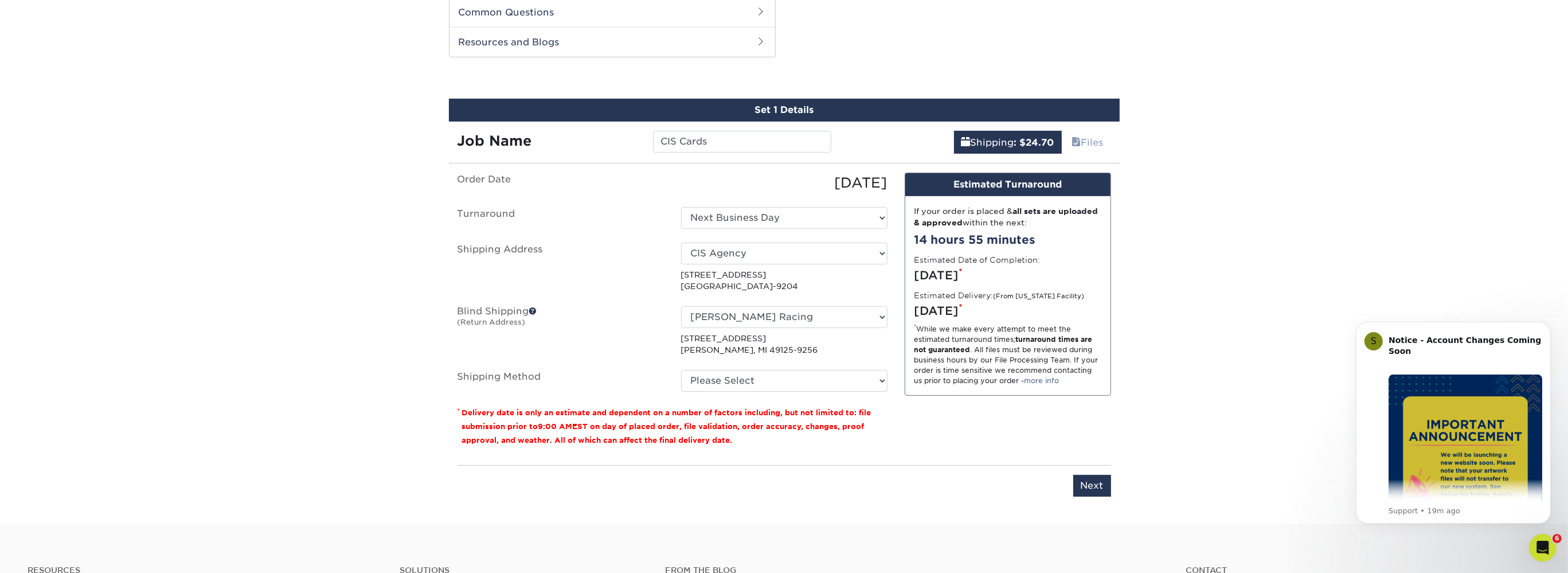
click at [710, 390] on fieldset "Order Date 08/19/2025 Turnaround Select One 2-4 Business Days 2 Day Next Busine…" at bounding box center [672, 289] width 430 height 233
click at [681, 370] on select "Please Select Ground Shipping (+$16.21) 3 Day Shipping Service (+$19.91) 2 Day …" at bounding box center [784, 380] width 206 height 22
select select "03"
click option "Ground Shipping (+$16.21)" at bounding box center [0, 0] width 0 height 0
click at [681, 370] on select "Please Select Ground Shipping (+$16.21) 3 Day Shipping Service (+$19.91) 2 Day …" at bounding box center [784, 380] width 206 height 22
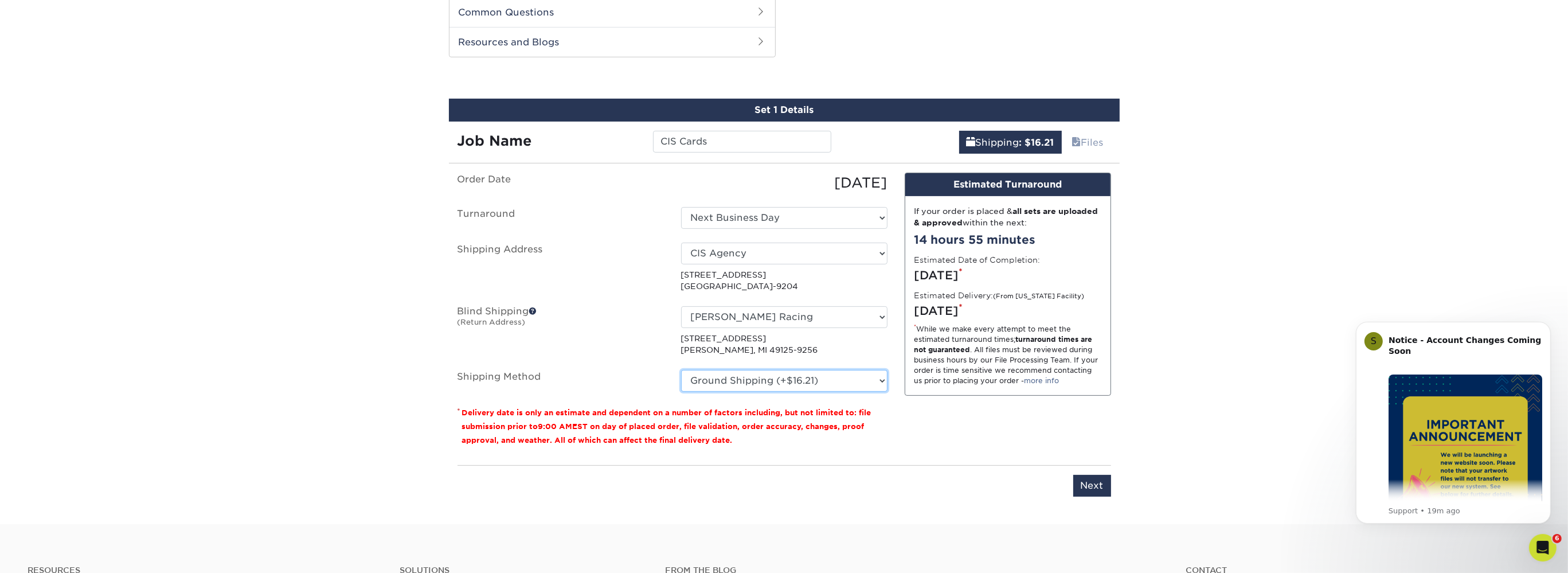
click at [681, 370] on select "Please Select Ground Shipping (+$16.21) 3 Day Shipping Service (+$19.91) 2 Day …" at bounding box center [784, 380] width 206 height 22
click at [815, 378] on select "Please Select Ground Shipping (+$16.21) 3 Day Shipping Service (+$19.91) 2 Day …" at bounding box center [784, 380] width 206 height 22
click at [681, 370] on select "Please Select Ground Shipping (+$16.21) 3 Day Shipping Service (+$19.91) 2 Day …" at bounding box center [784, 380] width 206 height 22
click at [815, 378] on select "Please Select Ground Shipping (+$16.21) 3 Day Shipping Service (+$19.91) 2 Day …" at bounding box center [784, 380] width 206 height 22
click at [681, 370] on select "Please Select Ground Shipping (+$16.21) 3 Day Shipping Service (+$19.91) 2 Day …" at bounding box center [784, 380] width 206 height 22
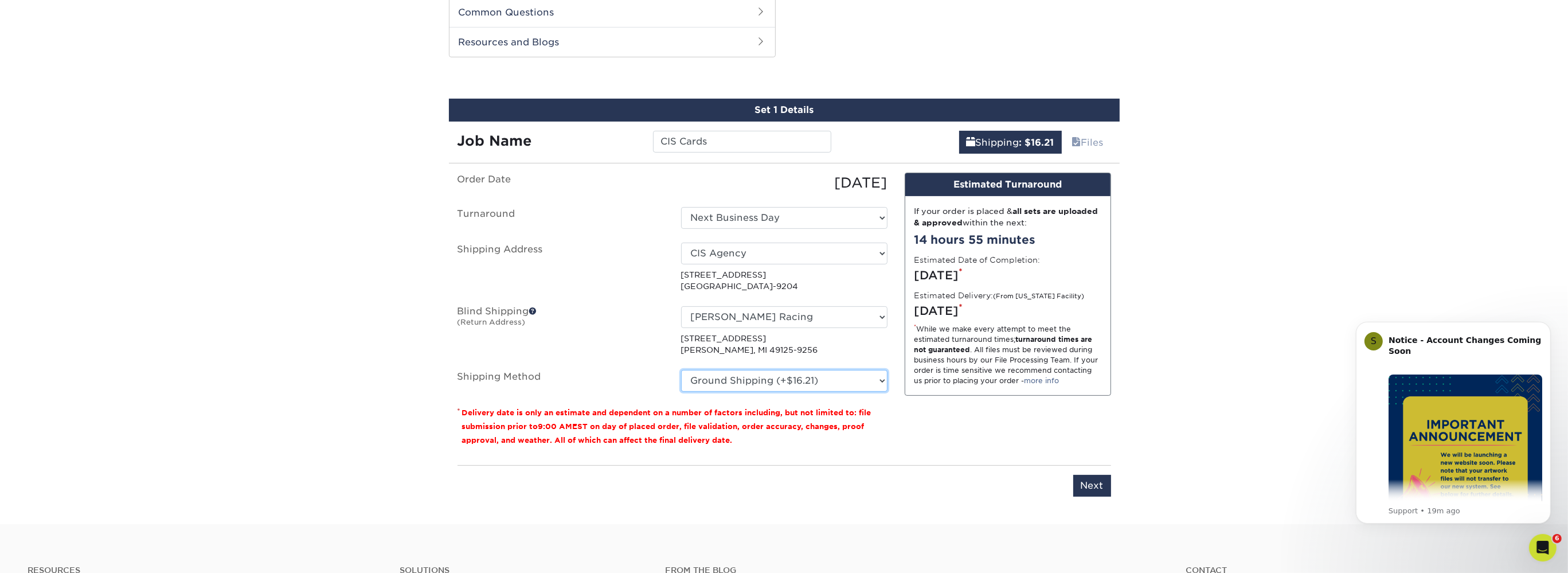
click at [815, 378] on select "Please Select Ground Shipping (+$16.21) 3 Day Shipping Service (+$19.91) 2 Day …" at bounding box center [784, 380] width 206 height 22
click at [681, 370] on select "Please Select Ground Shipping (+$16.21) 3 Day Shipping Service (+$19.91) 2 Day …" at bounding box center [784, 380] width 206 height 22
click at [815, 378] on select "Please Select Ground Shipping (+$16.21) 3 Day Shipping Service (+$19.91) 2 Day …" at bounding box center [784, 380] width 206 height 22
click at [681, 370] on select "Please Select Ground Shipping (+$16.21) 3 Day Shipping Service (+$19.91) 2 Day …" at bounding box center [784, 380] width 206 height 22
click at [815, 378] on select "Please Select Ground Shipping (+$16.21) 3 Day Shipping Service (+$19.91) 2 Day …" at bounding box center [784, 380] width 206 height 22
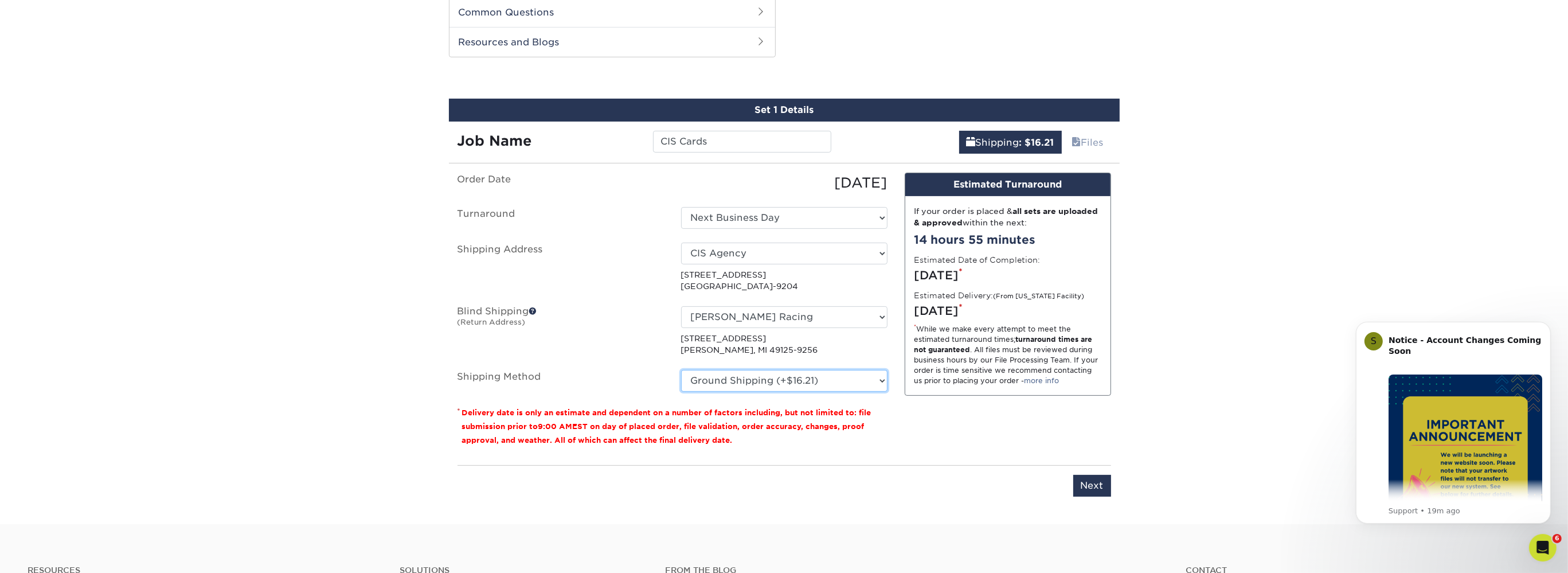
click at [681, 370] on select "Please Select Ground Shipping (+$16.21) 3 Day Shipping Service (+$19.91) 2 Day …" at bounding box center [784, 380] width 206 height 22
click at [815, 378] on select "Please Select Ground Shipping (+$16.21) 3 Day Shipping Service (+$19.91) 2 Day …" at bounding box center [784, 380] width 206 height 22
click at [681, 370] on select "Please Select Ground Shipping (+$16.21) 3 Day Shipping Service (+$19.91) 2 Day …" at bounding box center [784, 380] width 206 height 22
click at [815, 378] on select "Please Select Ground Shipping (+$16.21) 3 Day Shipping Service (+$19.91) 2 Day …" at bounding box center [784, 380] width 206 height 22
click at [681, 370] on select "Please Select Ground Shipping (+$16.21) 3 Day Shipping Service (+$19.91) 2 Day …" at bounding box center [784, 380] width 206 height 22
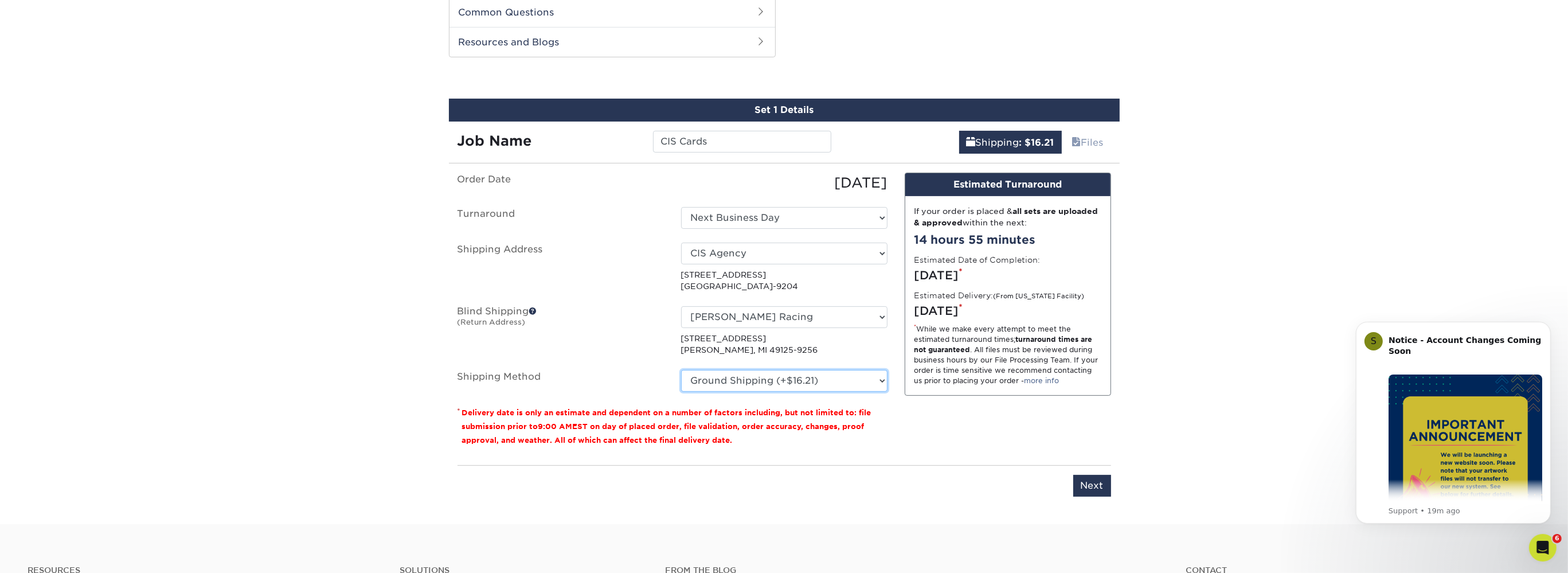
click at [815, 378] on select "Please Select Ground Shipping (+$16.21) 3 Day Shipping Service (+$19.91) 2 Day …" at bounding box center [784, 380] width 206 height 22
click at [681, 370] on select "Please Select Ground Shipping (+$16.21) 3 Day Shipping Service (+$19.91) 2 Day …" at bounding box center [784, 380] width 206 height 22
click at [815, 378] on select "Please Select Ground Shipping (+$16.21) 3 Day Shipping Service (+$19.91) 2 Day …" at bounding box center [784, 380] width 206 height 22
click at [681, 370] on select "Please Select Ground Shipping (+$16.21) 3 Day Shipping Service (+$19.91) 2 Day …" at bounding box center [784, 380] width 206 height 22
click at [815, 378] on select "Please Select Ground Shipping (+$16.21) 3 Day Shipping Service (+$19.91) 2 Day …" at bounding box center [784, 380] width 206 height 22
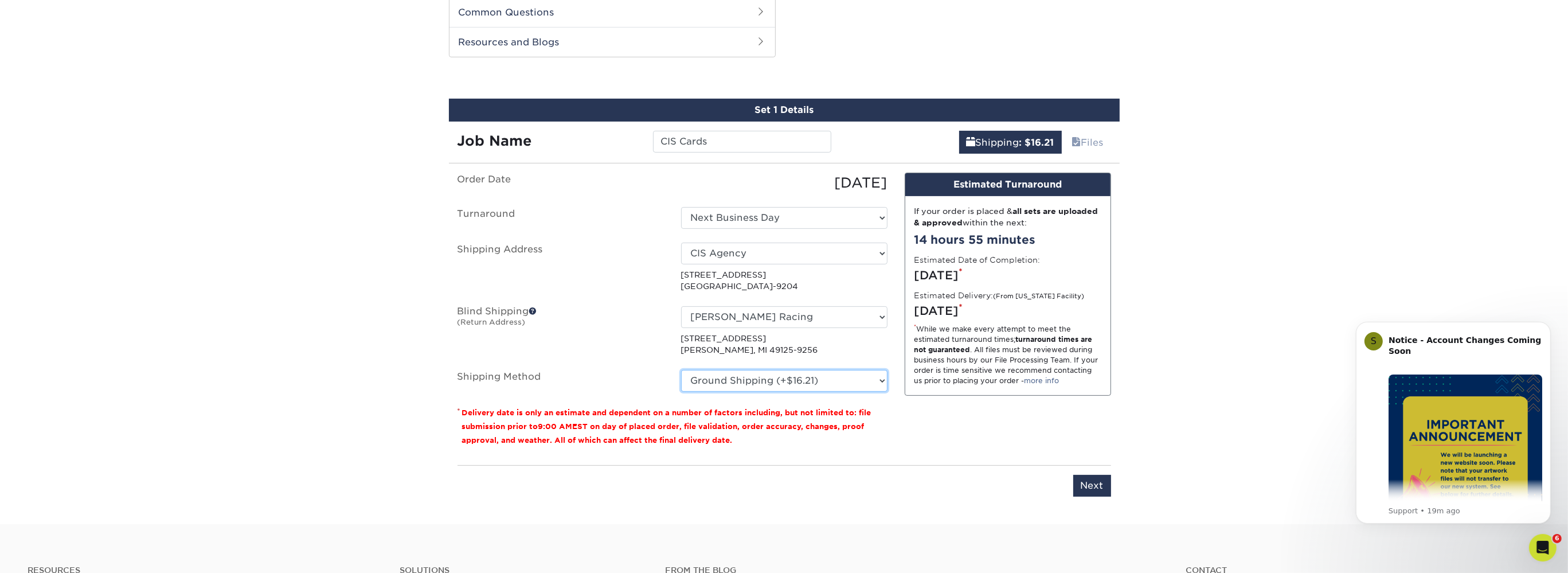
click at [681, 370] on select "Please Select Ground Shipping (+$16.21) 3 Day Shipping Service (+$19.91) 2 Day …" at bounding box center [784, 380] width 206 height 22
click at [815, 378] on select "Please Select Ground Shipping (+$16.21) 3 Day Shipping Service (+$19.91) 2 Day …" at bounding box center [784, 380] width 206 height 22
click at [681, 370] on select "Please Select Ground Shipping (+$16.21) 3 Day Shipping Service (+$19.91) 2 Day …" at bounding box center [784, 380] width 206 height 22
click at [815, 378] on select "Please Select Ground Shipping (+$16.21) 3 Day Shipping Service (+$19.91) 2 Day …" at bounding box center [784, 380] width 206 height 22
click at [681, 370] on select "Please Select Ground Shipping (+$16.21) 3 Day Shipping Service (+$19.91) 2 Day …" at bounding box center [784, 380] width 206 height 22
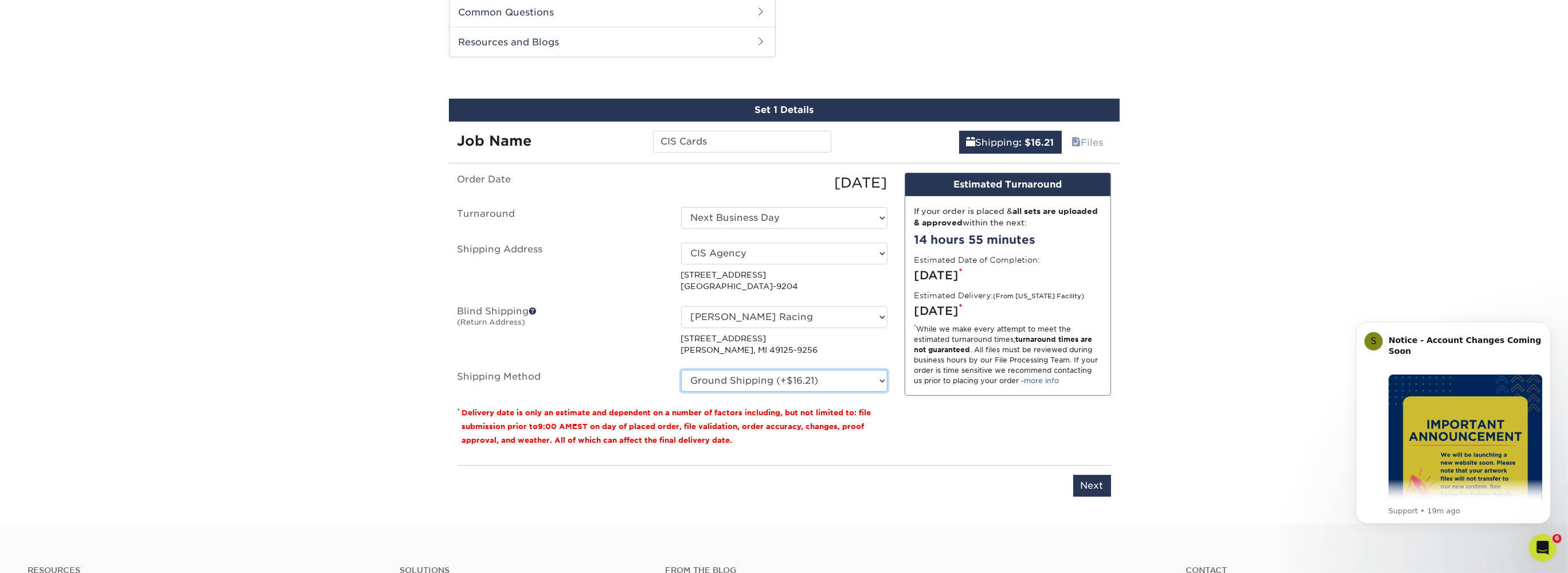
click at [815, 378] on select "Please Select Ground Shipping (+$16.21) 3 Day Shipping Service (+$19.91) 2 Day …" at bounding box center [784, 380] width 206 height 22
click at [681, 370] on select "Please Select Ground Shipping (+$16.21) 3 Day Shipping Service (+$19.91) 2 Day …" at bounding box center [784, 380] width 206 height 22
click at [815, 378] on select "Please Select Ground Shipping (+$16.21) 3 Day Shipping Service (+$19.91) 2 Day …" at bounding box center [784, 380] width 206 height 22
click at [681, 370] on select "Please Select Ground Shipping (+$16.21) 3 Day Shipping Service (+$19.91) 2 Day …" at bounding box center [784, 380] width 206 height 22
click at [815, 378] on select "Please Select Ground Shipping (+$16.21) 3 Day Shipping Service (+$19.91) 2 Day …" at bounding box center [784, 380] width 206 height 22
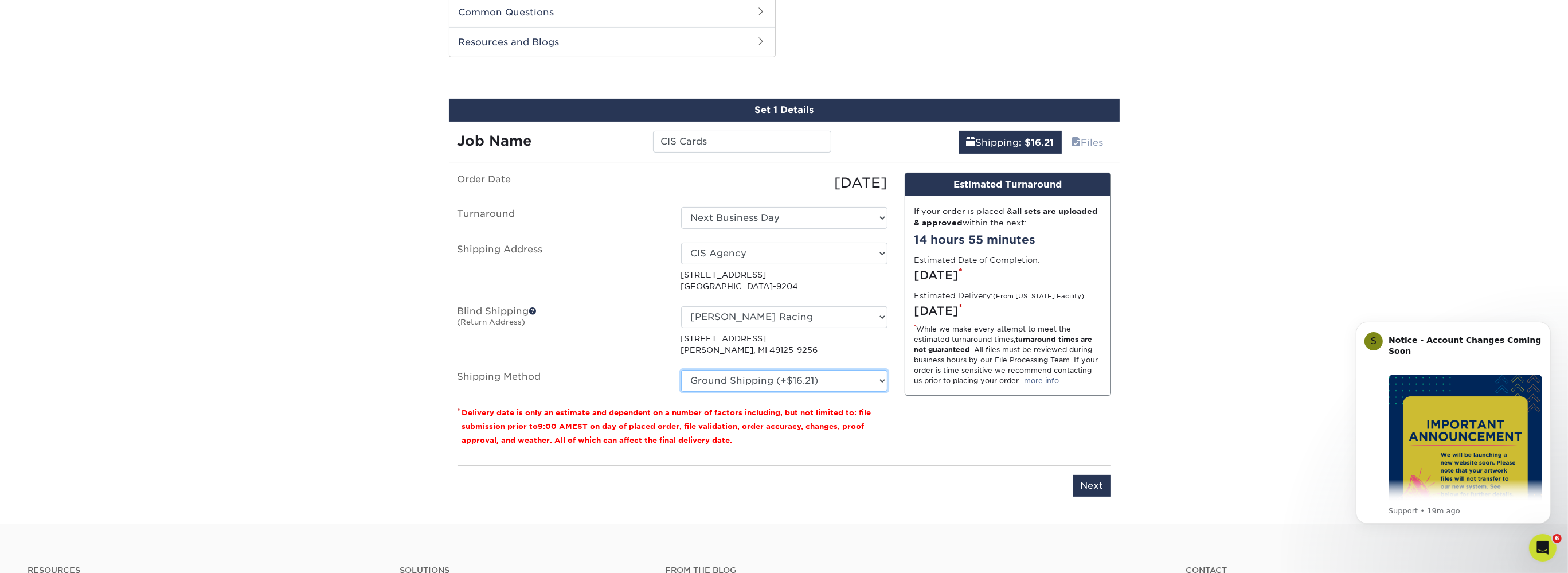
click at [681, 370] on select "Please Select Ground Shipping (+$16.21) 3 Day Shipping Service (+$19.91) 2 Day …" at bounding box center [784, 380] width 206 height 22
click at [815, 378] on select "Please Select Ground Shipping (+$16.21) 3 Day Shipping Service (+$19.91) 2 Day …" at bounding box center [784, 380] width 206 height 22
click at [681, 370] on select "Please Select Ground Shipping (+$16.21) 3 Day Shipping Service (+$19.91) 2 Day …" at bounding box center [784, 380] width 206 height 22
click at [815, 378] on select "Please Select Ground Shipping (+$16.21) 3 Day Shipping Service (+$19.91) 2 Day …" at bounding box center [784, 380] width 206 height 22
click at [681, 370] on select "Please Select Ground Shipping (+$16.21) 3 Day Shipping Service (+$19.91) 2 Day …" at bounding box center [784, 380] width 206 height 22
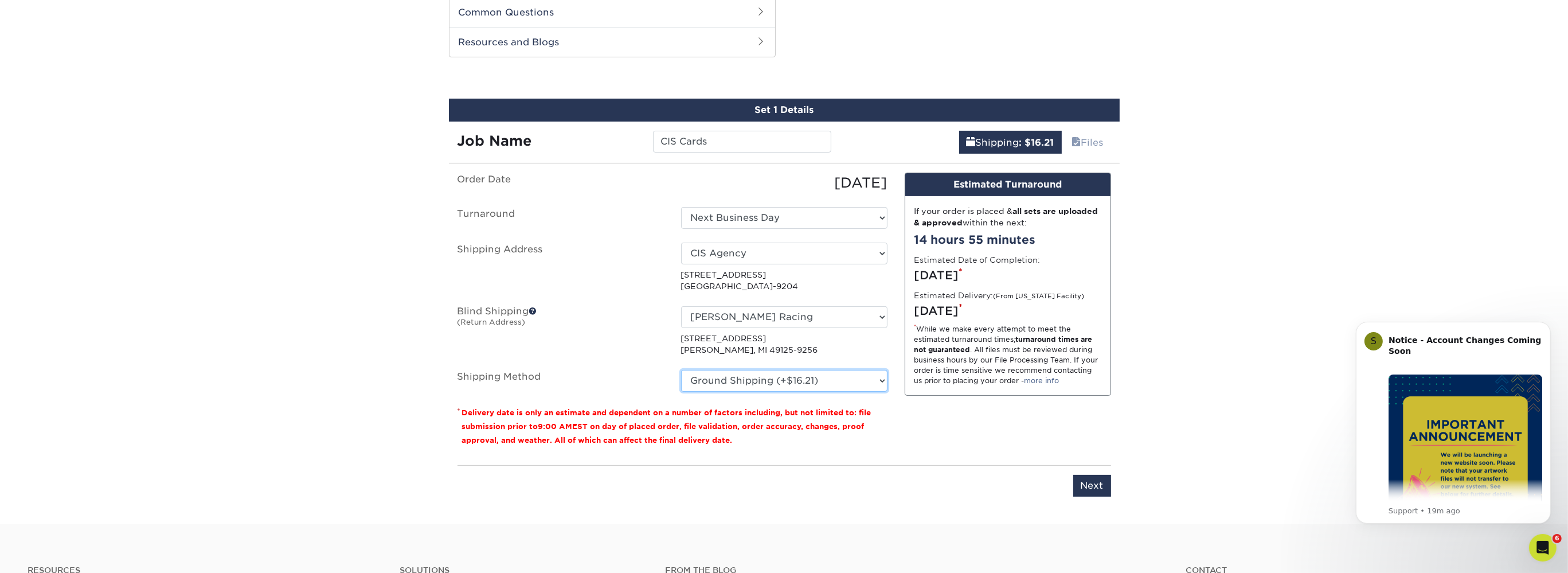
click at [815, 378] on select "Please Select Ground Shipping (+$16.21) 3 Day Shipping Service (+$19.91) 2 Day …" at bounding box center [784, 380] width 206 height 22
click at [681, 370] on select "Please Select Ground Shipping (+$16.21) 3 Day Shipping Service (+$19.91) 2 Day …" at bounding box center [784, 380] width 206 height 22
click at [815, 378] on select "Please Select Ground Shipping (+$16.21) 3 Day Shipping Service (+$19.91) 2 Day …" at bounding box center [784, 380] width 206 height 22
click at [681, 370] on select "Please Select Ground Shipping (+$16.21) 3 Day Shipping Service (+$19.91) 2 Day …" at bounding box center [784, 380] width 206 height 22
click at [815, 378] on select "Please Select Ground Shipping (+$16.21) 3 Day Shipping Service (+$19.91) 2 Day …" at bounding box center [784, 380] width 206 height 22
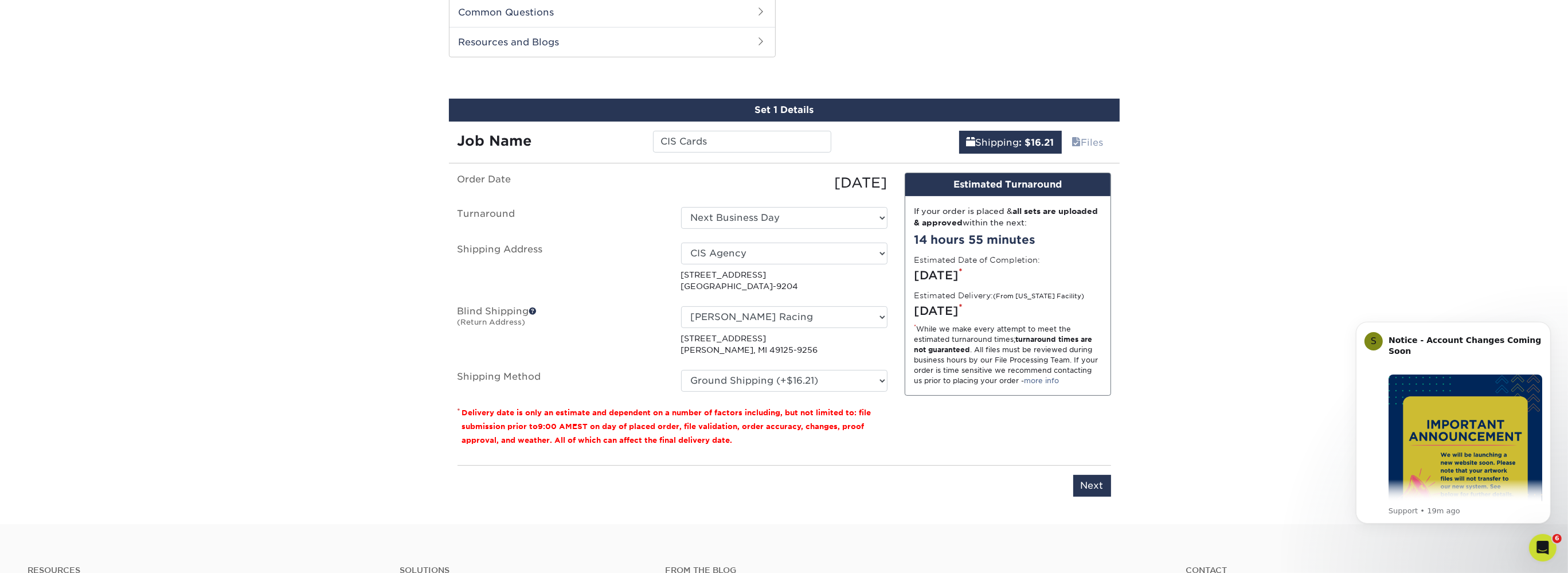
click at [973, 413] on div "Design Estimated Turnaround If your order is placed & all sets are uploaded & a…" at bounding box center [1008, 314] width 224 height 284
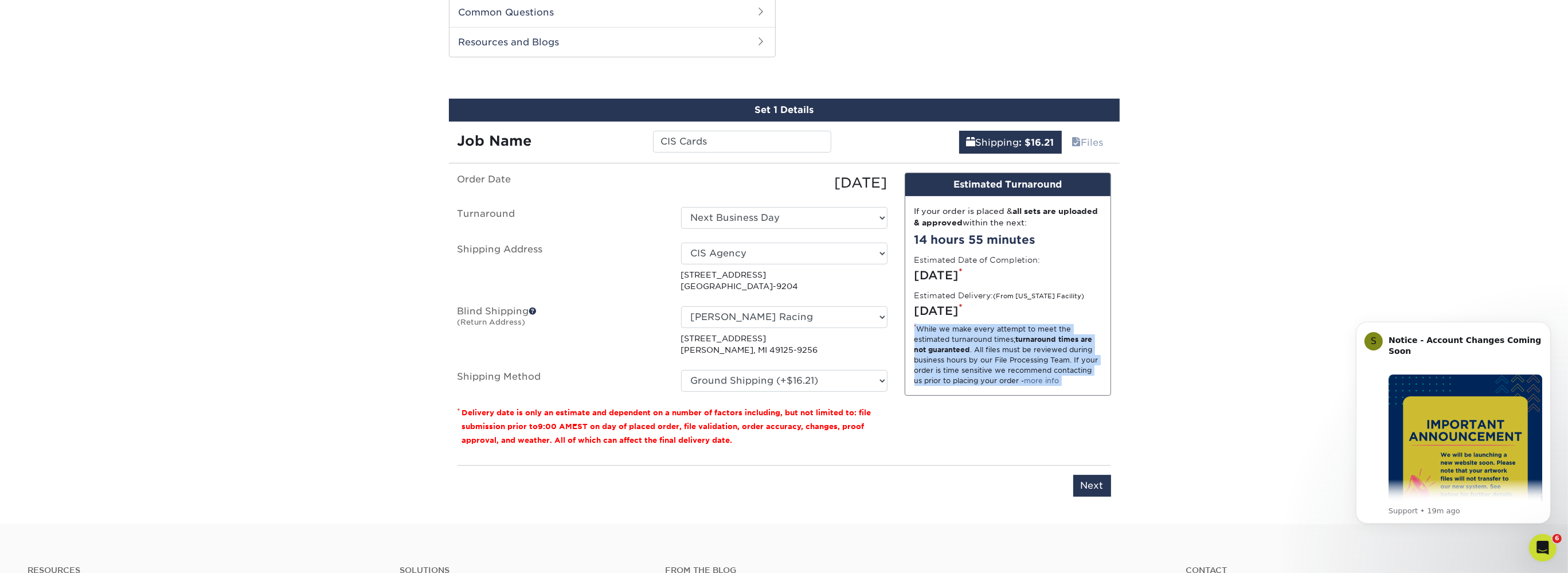
click at [973, 413] on div "Design Estimated Turnaround If your order is placed & all sets are uploaded & a…" at bounding box center [1008, 314] width 224 height 284
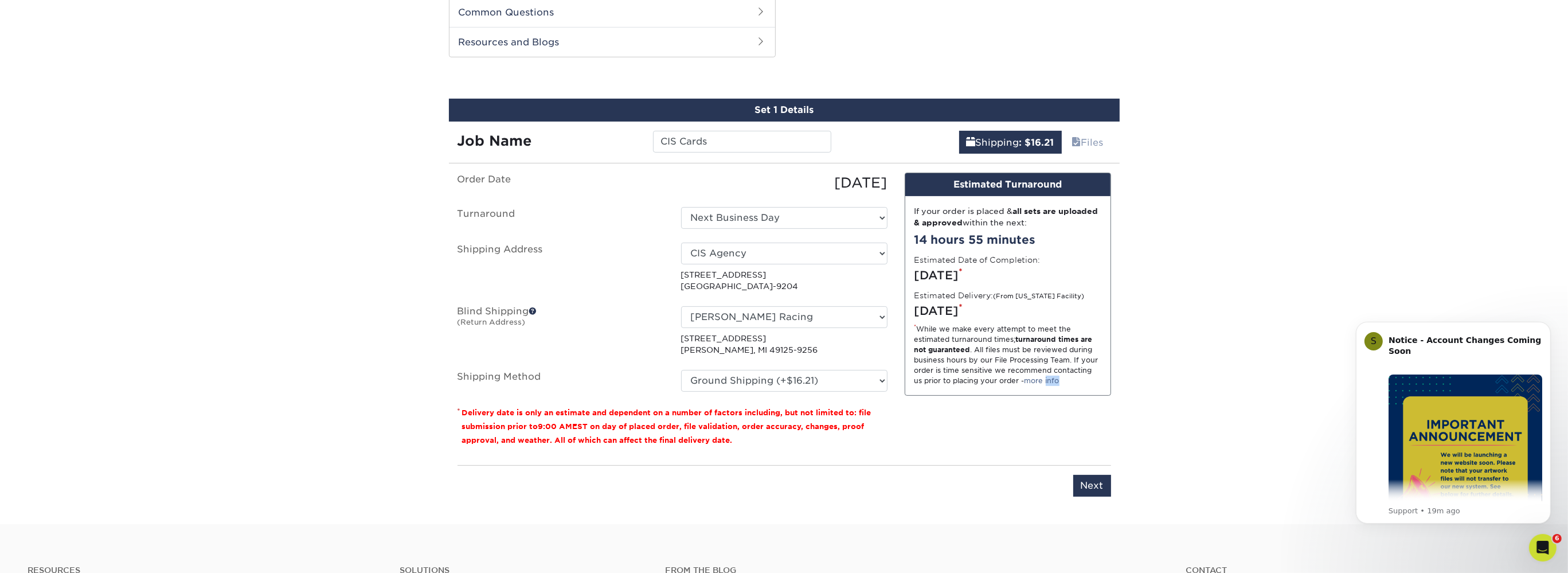
click at [973, 413] on div "Design Estimated Turnaround If your order is placed & all sets are uploaded & a…" at bounding box center [1008, 314] width 224 height 284
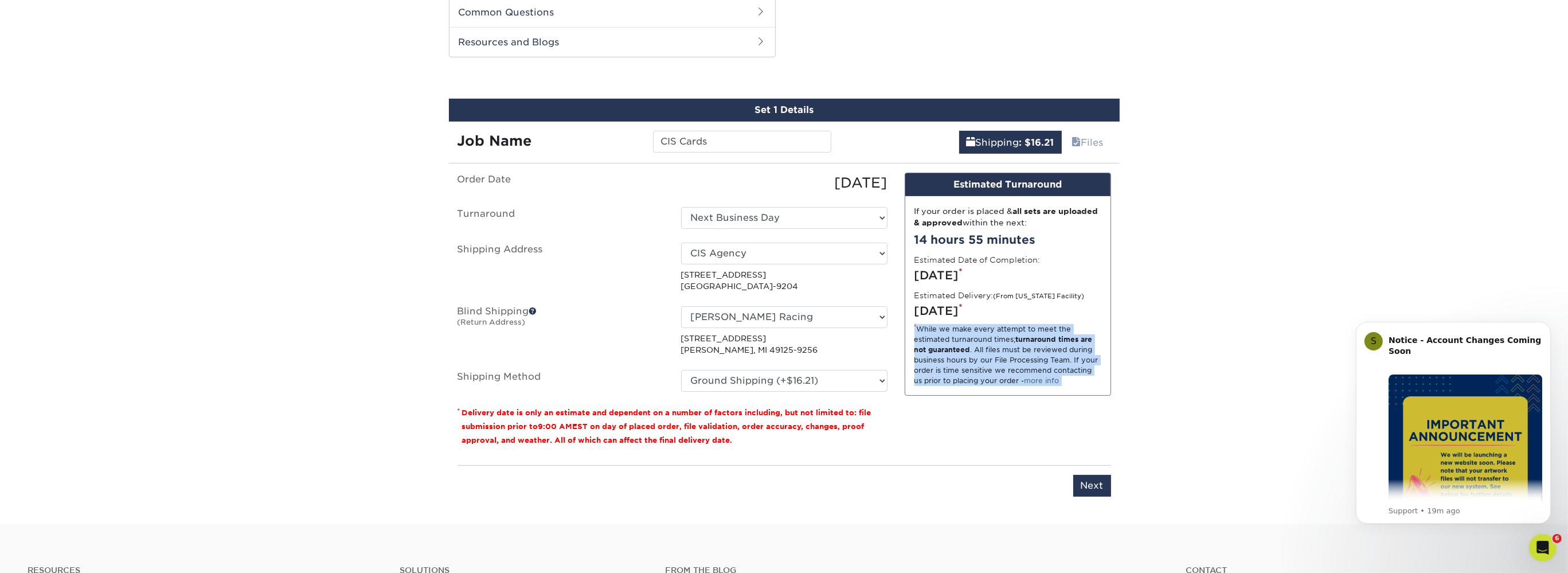
click at [973, 413] on div "Design Estimated Turnaround If your order is placed & all sets are uploaded & a…" at bounding box center [1008, 314] width 224 height 284
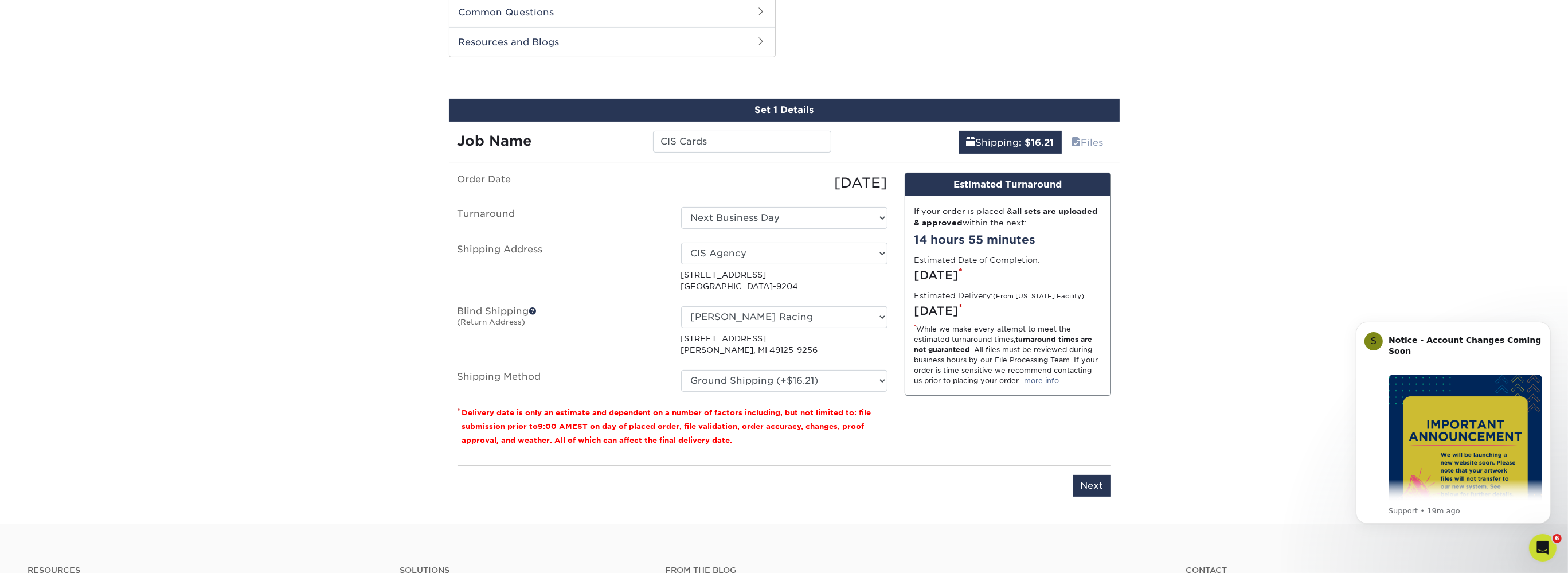
click at [975, 437] on div "Design Estimated Turnaround If your order is placed & all sets are uploaded & a…" at bounding box center [1008, 314] width 224 height 284
click at [681, 242] on select "Select One Matt Kemp Racing CIS Agency + Add New Address" at bounding box center [784, 253] width 206 height 22
click at [845, 253] on select "Select One Matt Kemp Racing CIS Agency + Add New Address" at bounding box center [784, 253] width 206 height 22
click at [681, 242] on select "Select One Matt Kemp Racing CIS Agency + Add New Address" at bounding box center [784, 253] width 206 height 22
click at [845, 253] on select "Select One Matt Kemp Racing CIS Agency + Add New Address" at bounding box center [784, 253] width 206 height 22
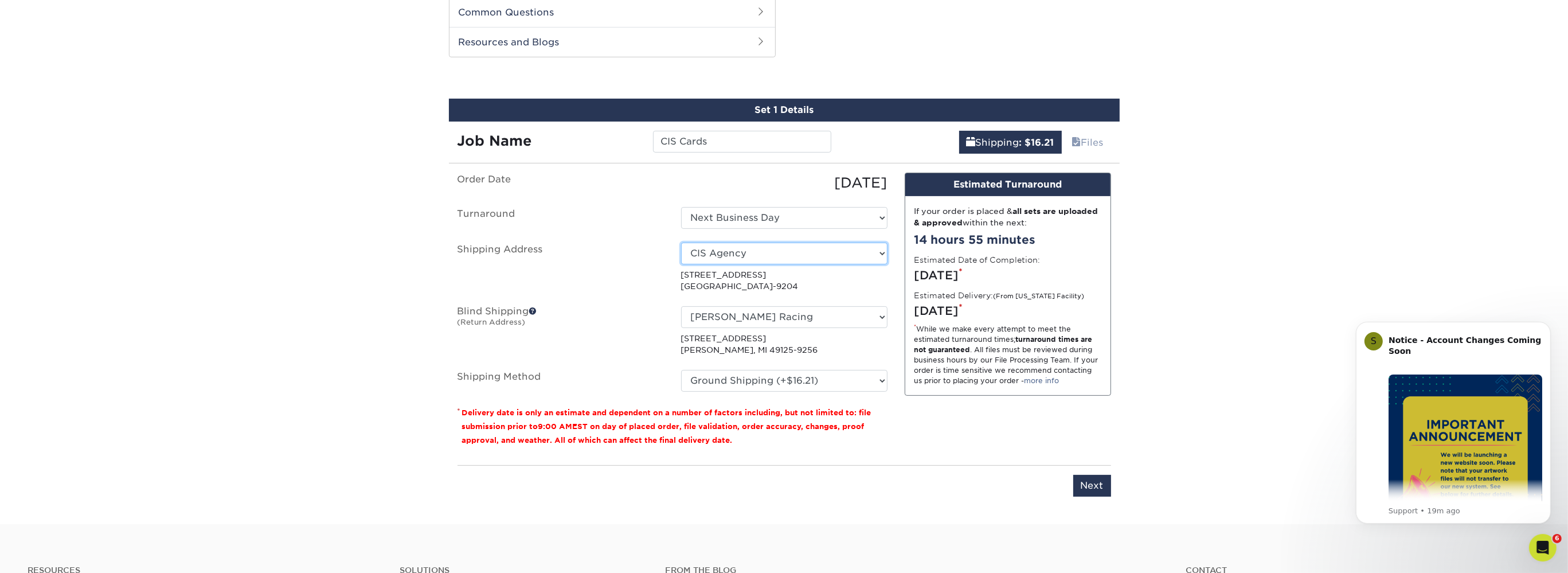
click at [681, 242] on select "Select One Matt Kemp Racing CIS Agency + Add New Address" at bounding box center [784, 253] width 206 height 22
click at [845, 253] on select "Select One Matt Kemp Racing CIS Agency + Add New Address" at bounding box center [784, 253] width 206 height 22
click at [681, 242] on select "Select One Matt Kemp Racing CIS Agency + Add New Address" at bounding box center [784, 253] width 206 height 22
click at [845, 253] on select "Select One Matt Kemp Racing CIS Agency + Add New Address" at bounding box center [784, 253] width 206 height 22
click at [681, 242] on select "Select One Matt Kemp Racing CIS Agency + Add New Address" at bounding box center [784, 253] width 206 height 22
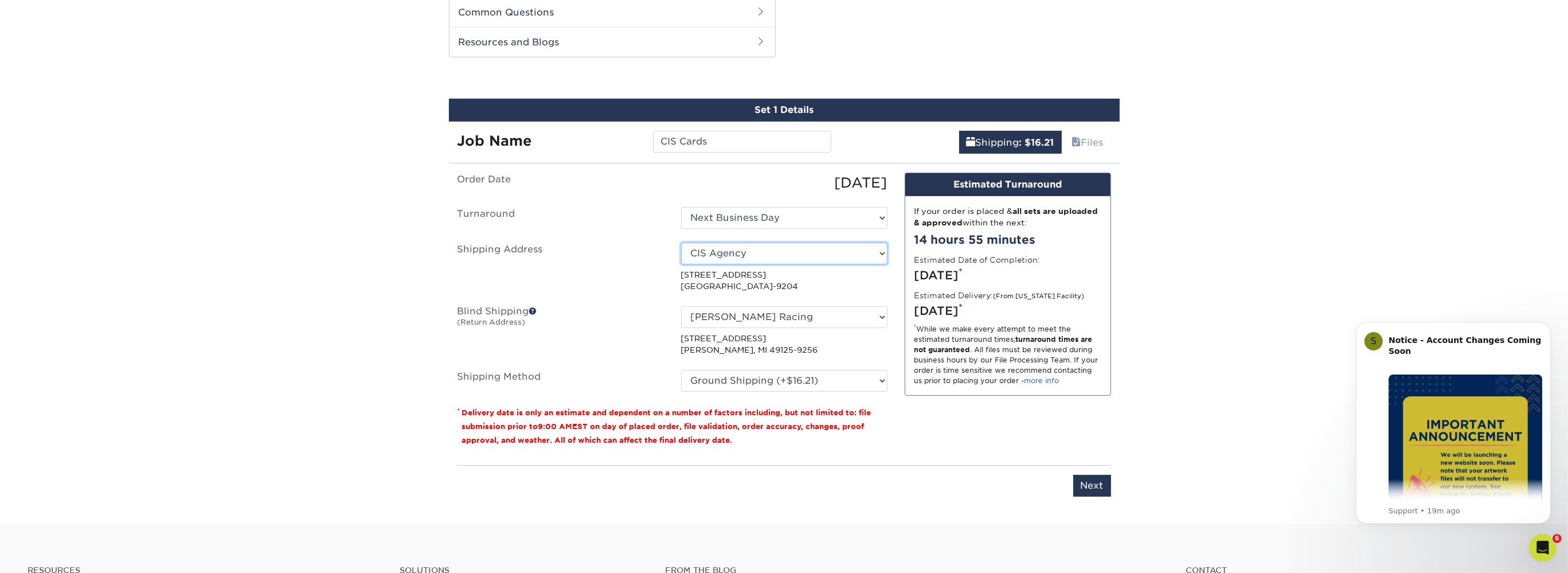
click at [845, 253] on select "Select One Matt Kemp Racing CIS Agency + Add New Address" at bounding box center [784, 253] width 206 height 22
click at [681, 242] on select "Select One Matt Kemp Racing CIS Agency + Add New Address" at bounding box center [784, 253] width 206 height 22
click at [845, 253] on select "Select One Matt Kemp Racing CIS Agency + Add New Address" at bounding box center [784, 253] width 206 height 22
click at [681, 306] on select "No Blind Shipping Matt Kemp Racing + Add New Address" at bounding box center [784, 317] width 206 height 22
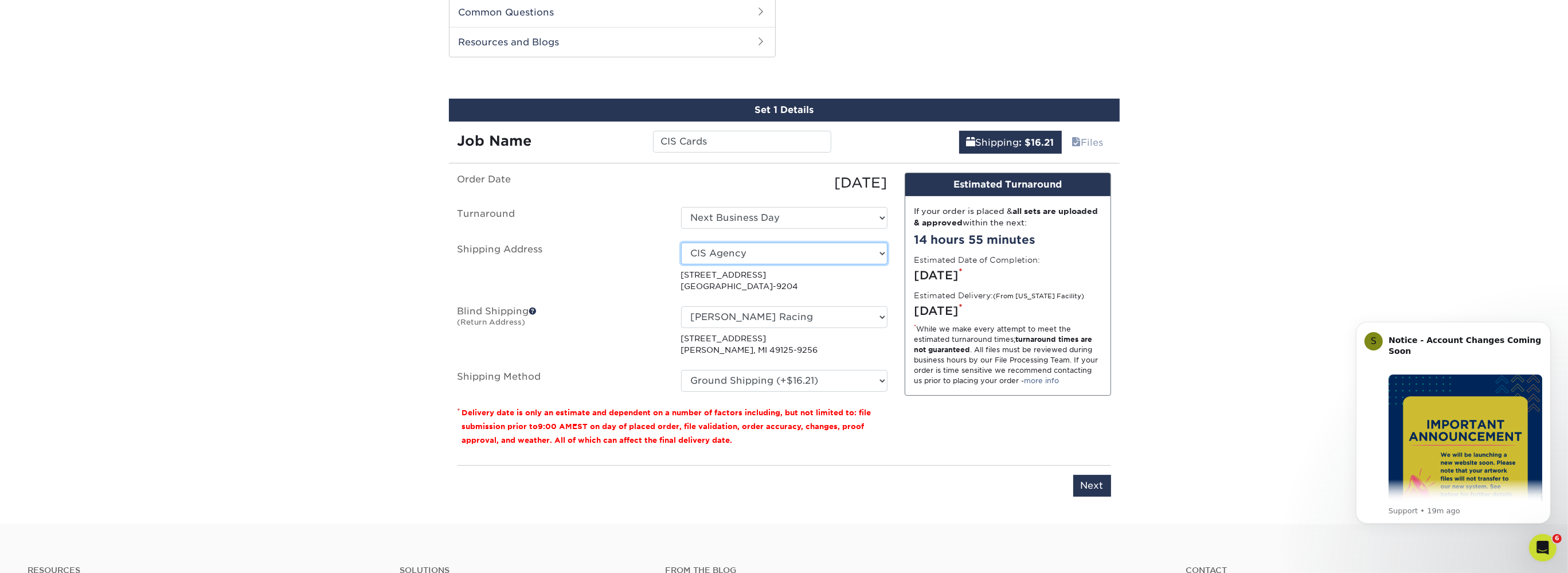
click at [681, 242] on select "Select One Matt Kemp Racing CIS Agency + Add New Address" at bounding box center [784, 253] width 206 height 22
click at [1131, 343] on div "Products Hero Cards Previous Next ," at bounding box center [784, 7] width 1568 height 1033
click at [1096, 484] on input "Next" at bounding box center [1093, 485] width 38 height 22
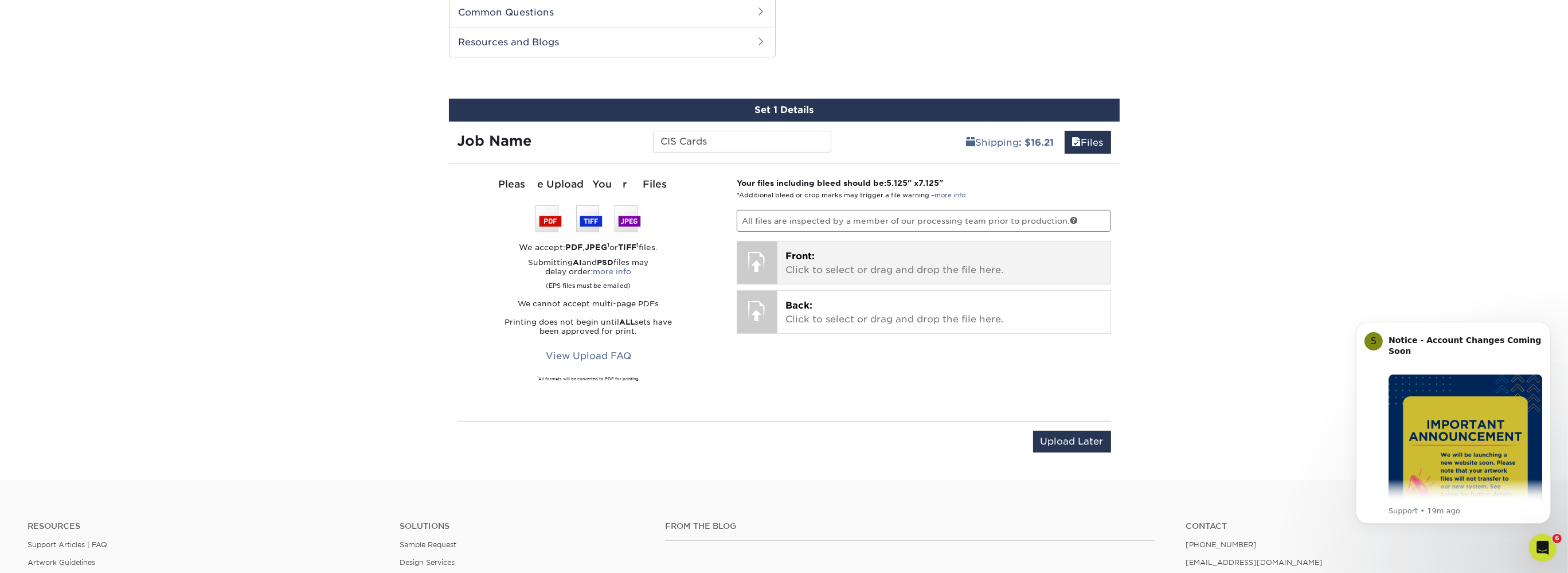
click at [809, 261] on p "Front: Click to select or drag and drop the file here." at bounding box center [944, 263] width 317 height 28
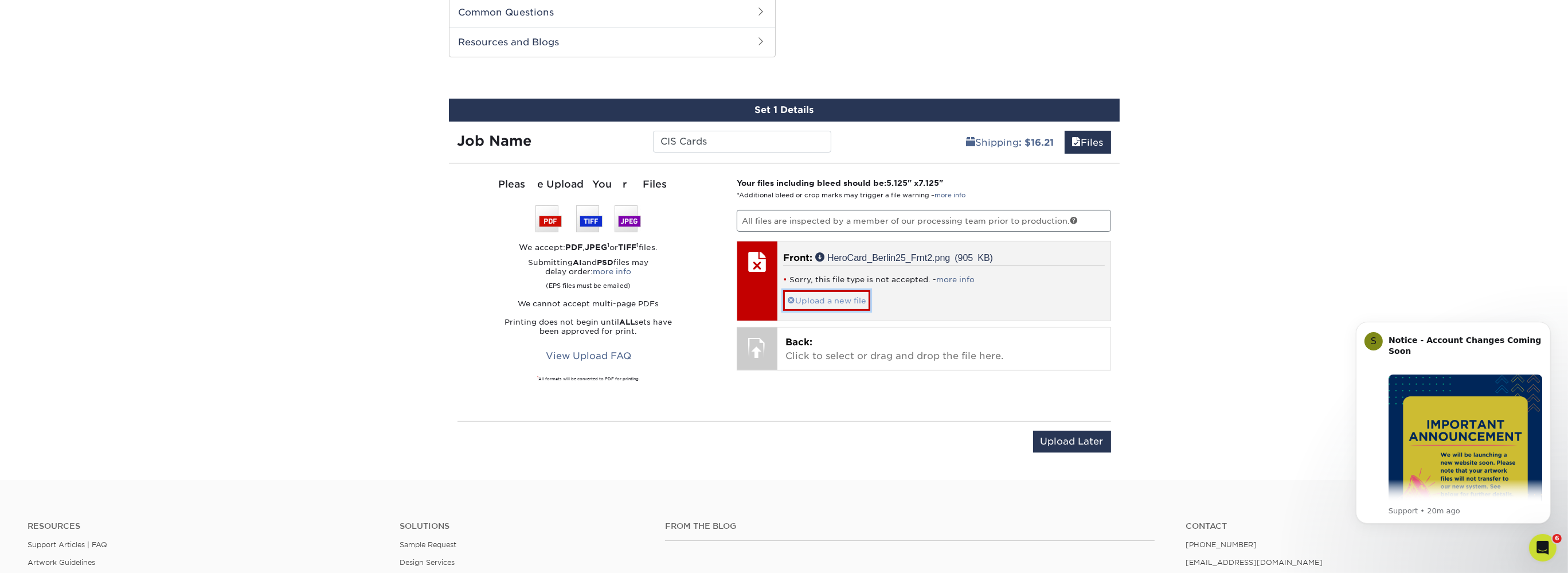
click at [852, 300] on link "Upload a new file" at bounding box center [826, 300] width 87 height 20
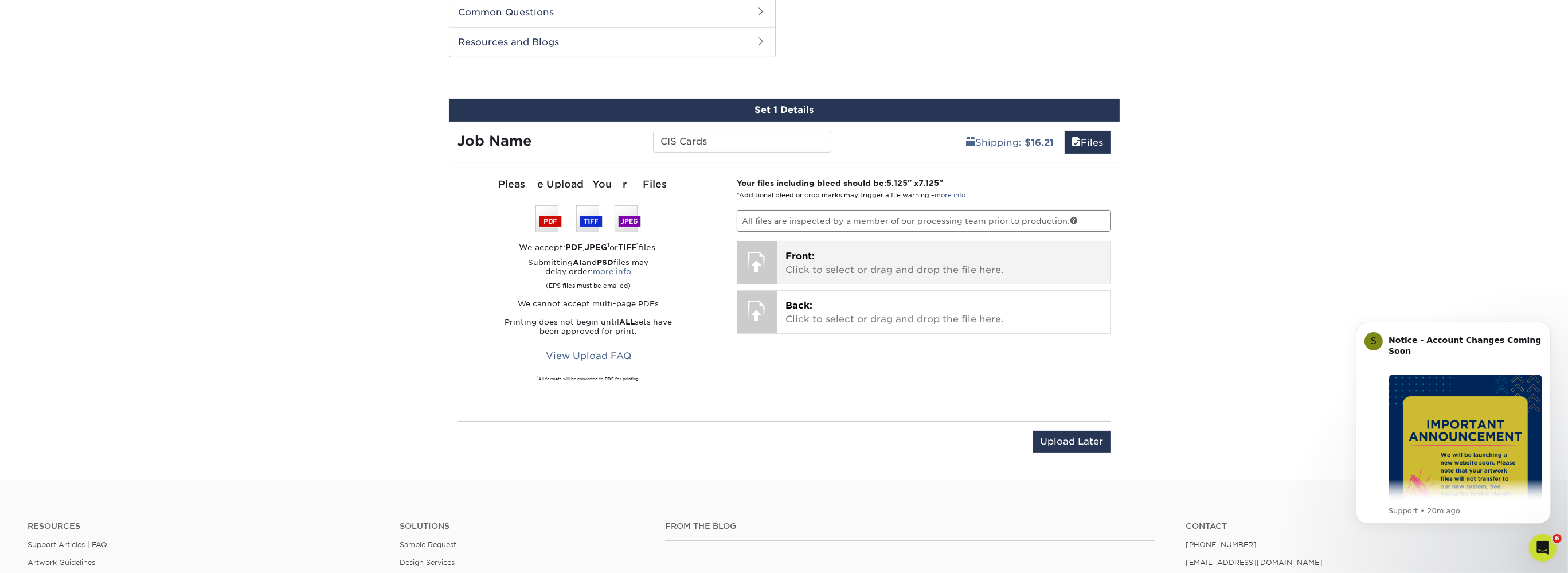
click at [816, 279] on div "Front: Click to select or drag and drop the file here. Choose file HeroCard_Ber…" at bounding box center [944, 263] width 333 height 43
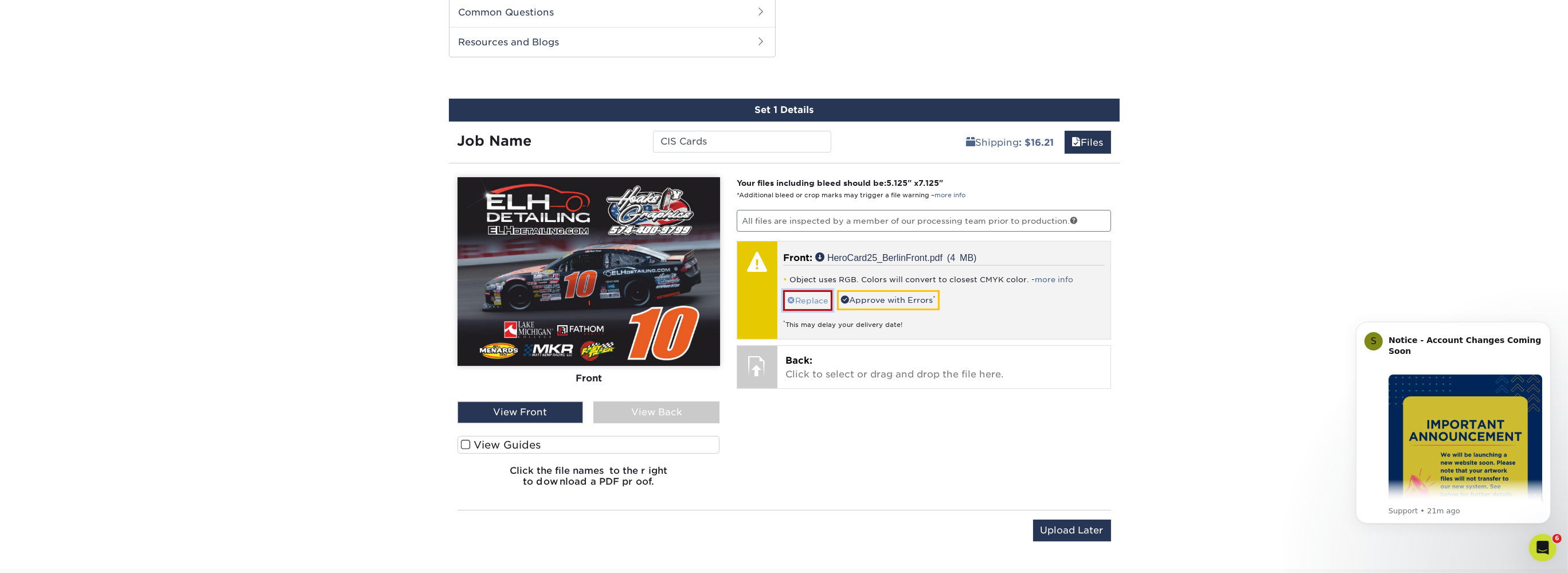
click at [815, 301] on link "Replace" at bounding box center [807, 300] width 49 height 20
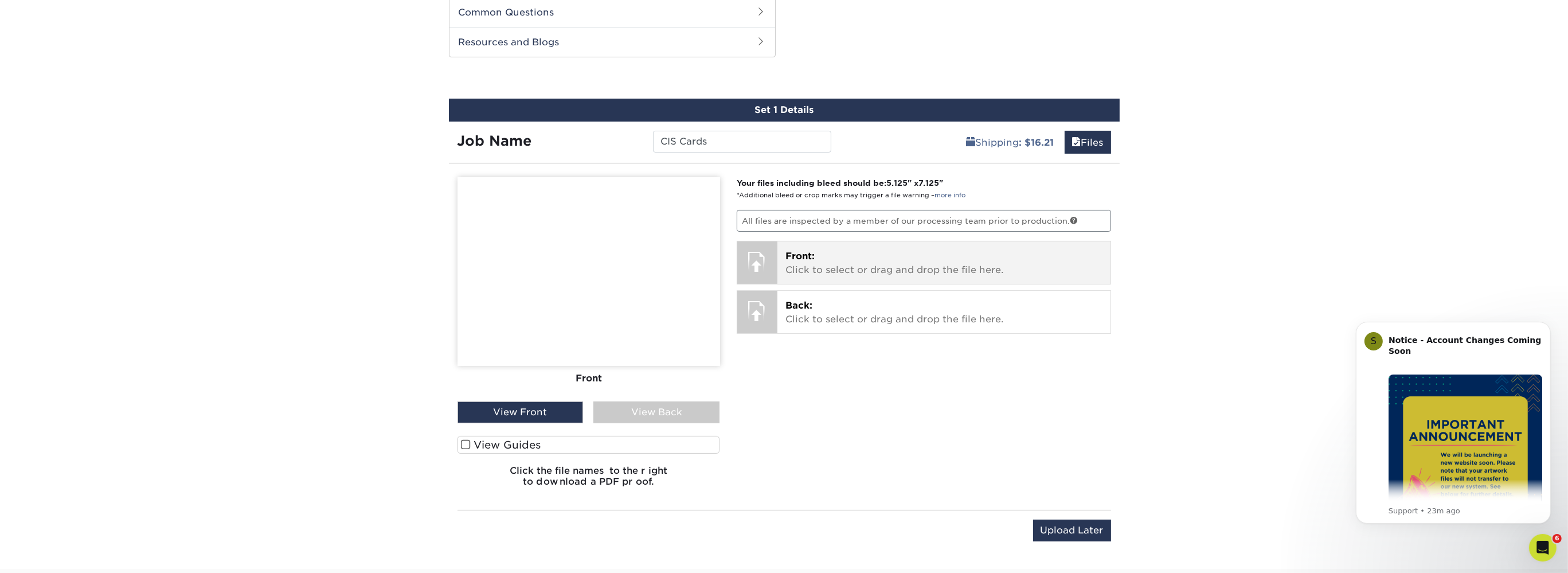
click at [808, 265] on p "Front: Click to select or drag and drop the file here." at bounding box center [944, 263] width 317 height 28
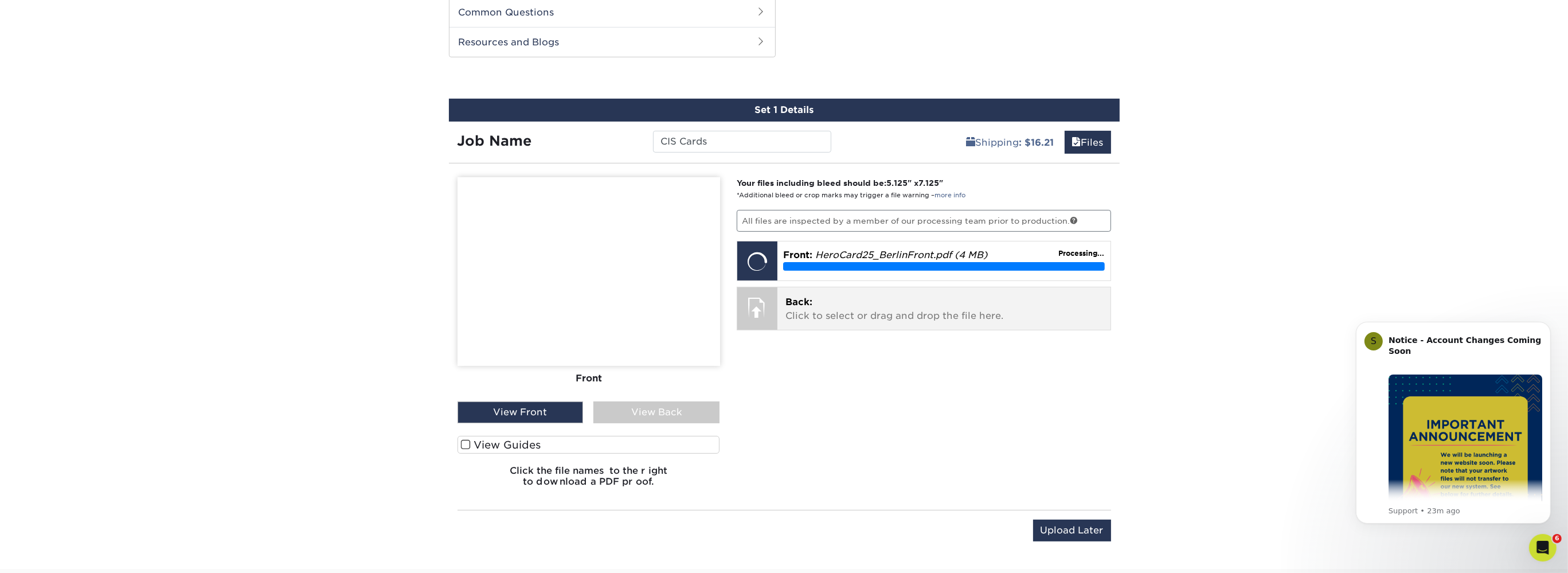
click at [824, 308] on p "Back: Click to select or drag and drop the file here." at bounding box center [944, 309] width 317 height 28
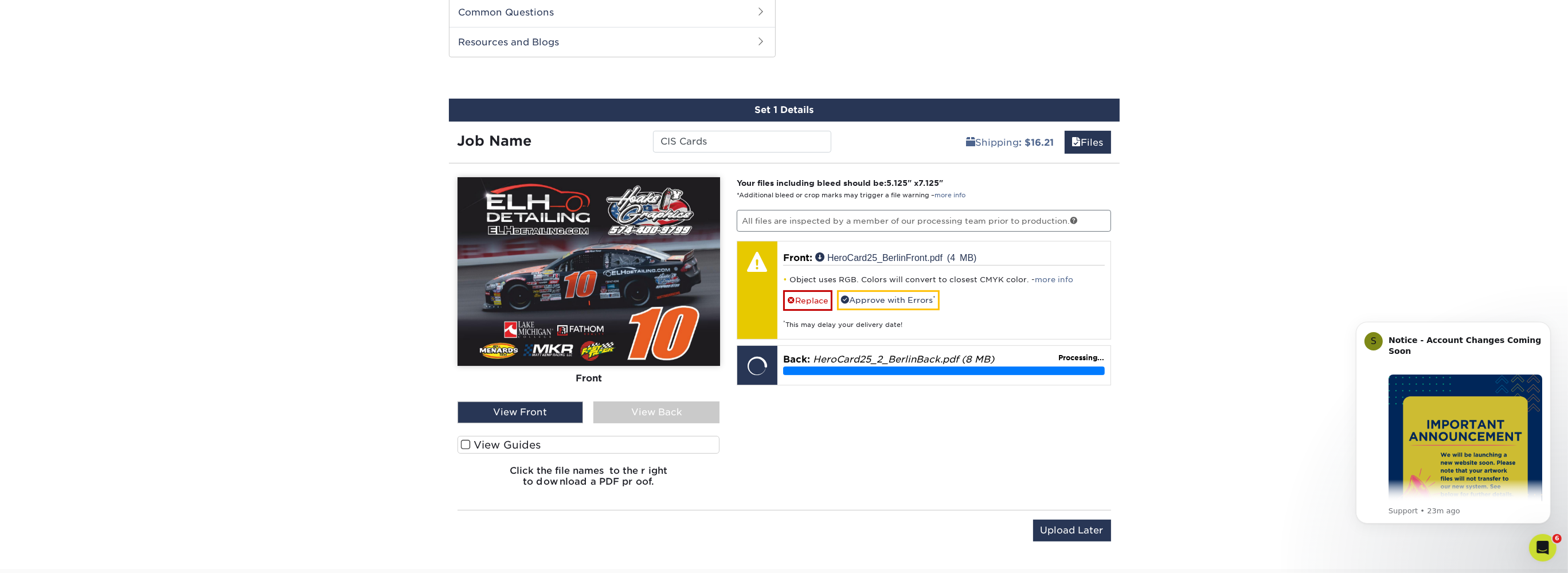
click at [631, 411] on div "View Back" at bounding box center [656, 412] width 126 height 22
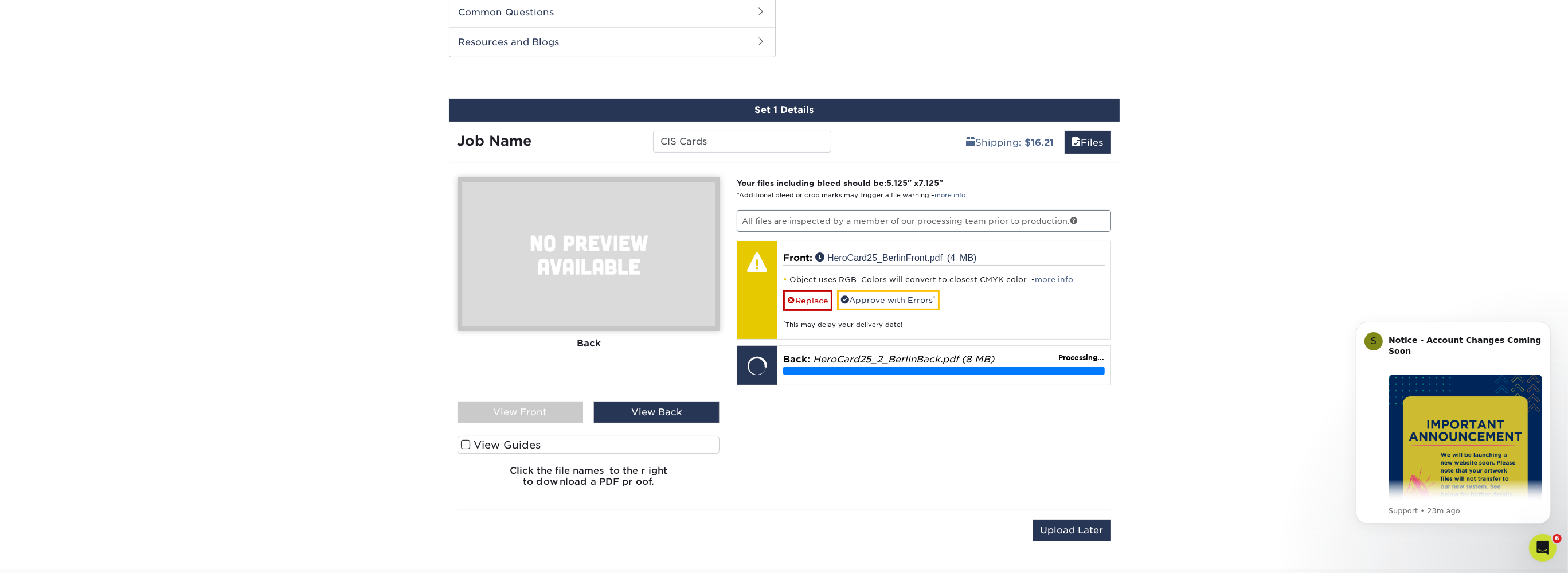
click at [555, 411] on div "View Front" at bounding box center [520, 412] width 126 height 22
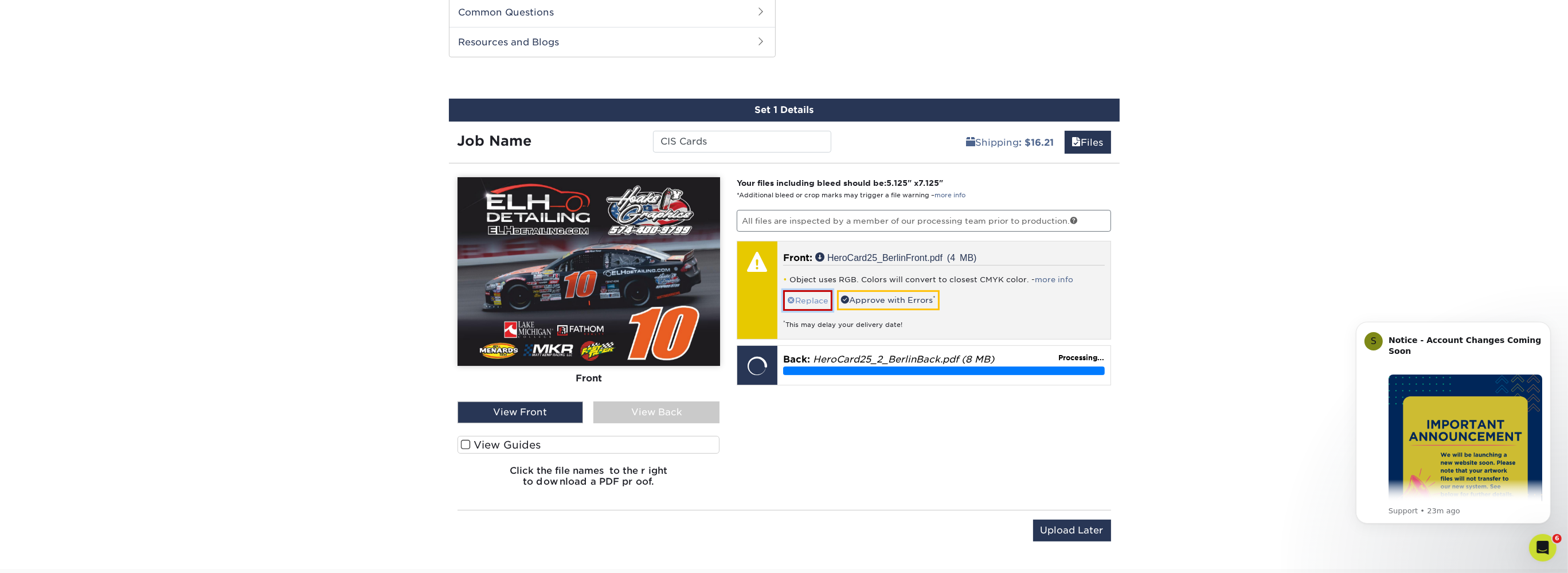
click at [809, 303] on link "Replace" at bounding box center [807, 300] width 49 height 20
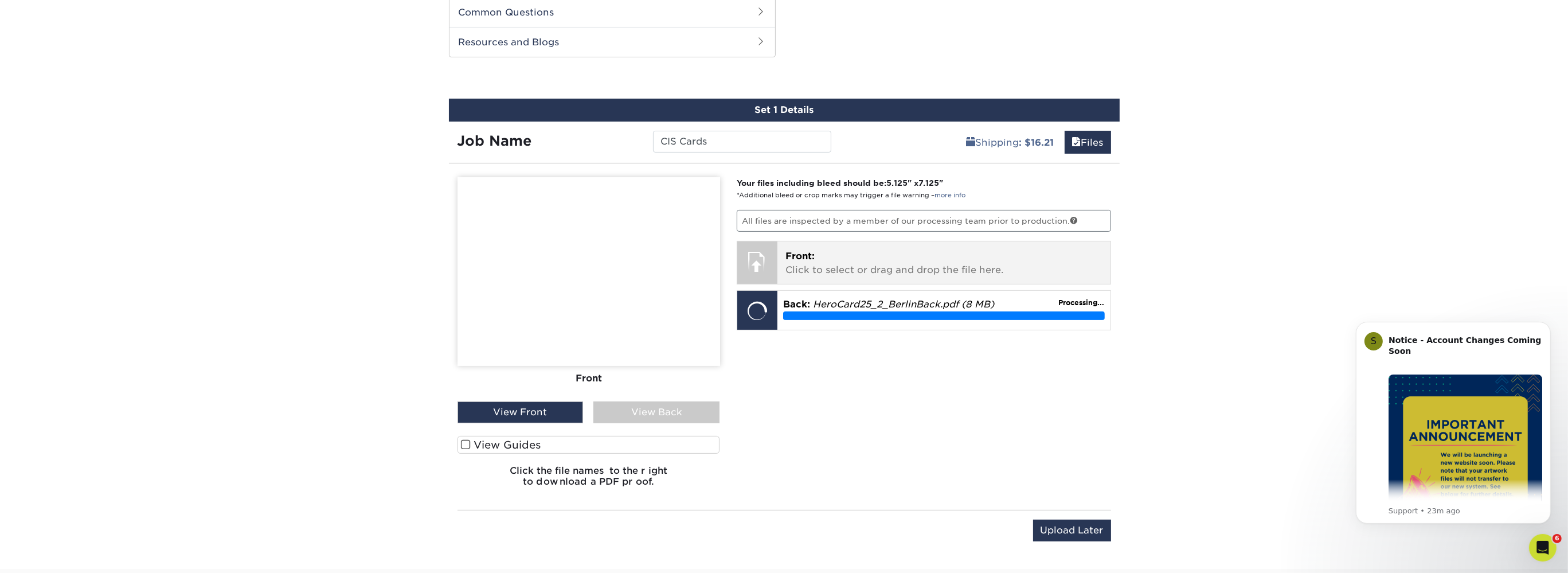
click at [850, 264] on p "Front: Click to select or drag and drop the file here." at bounding box center [944, 263] width 317 height 28
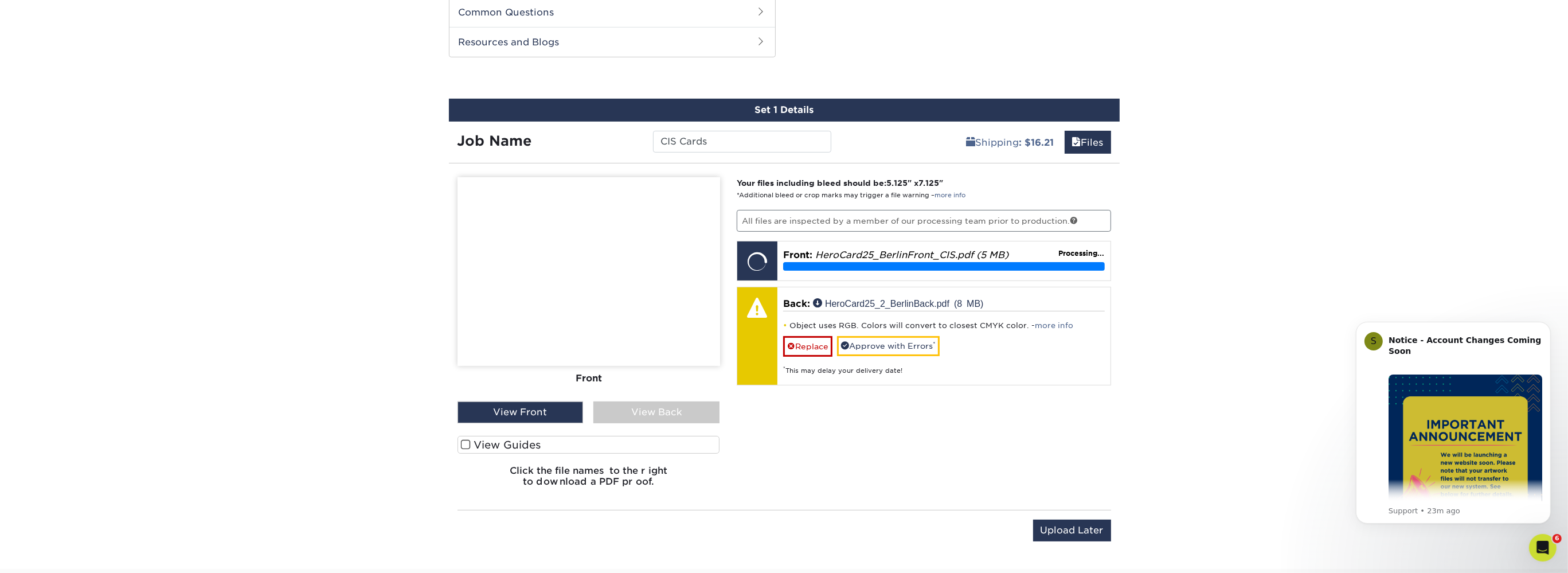
click at [659, 411] on div "View Back" at bounding box center [656, 412] width 126 height 22
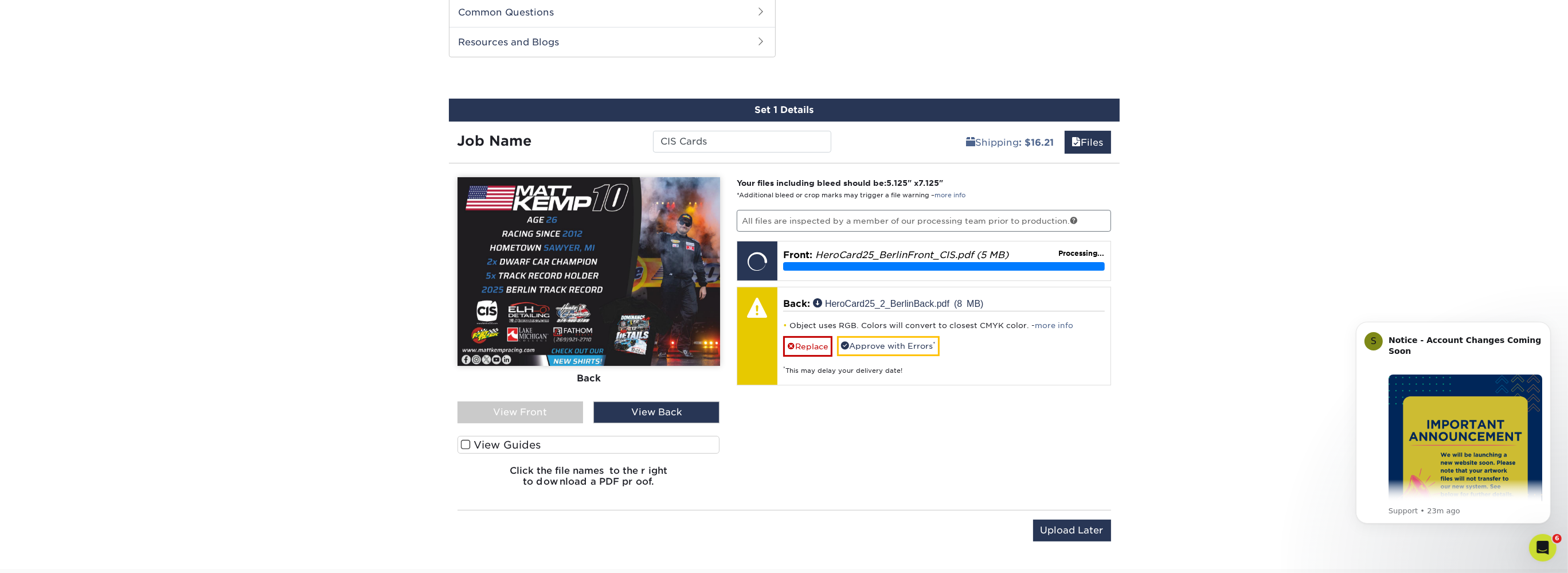
click at [551, 413] on div "View Front" at bounding box center [520, 412] width 126 height 22
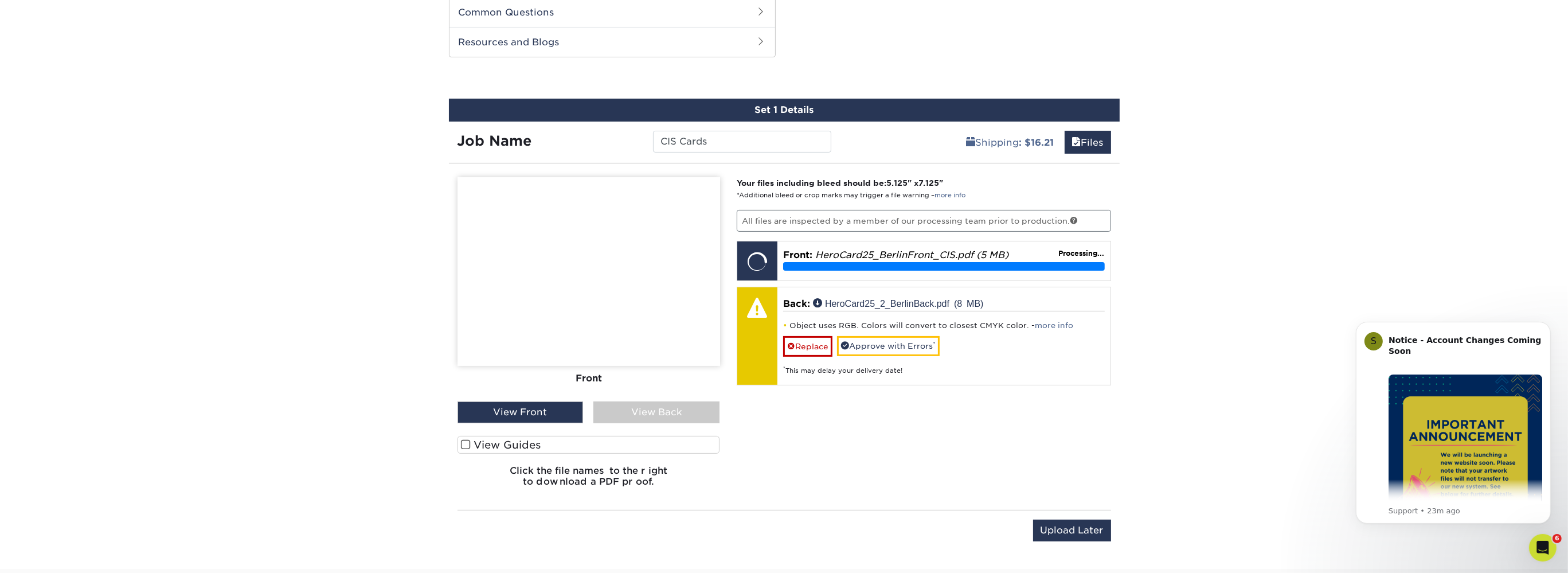
click at [629, 405] on div "View Back" at bounding box center [656, 412] width 126 height 22
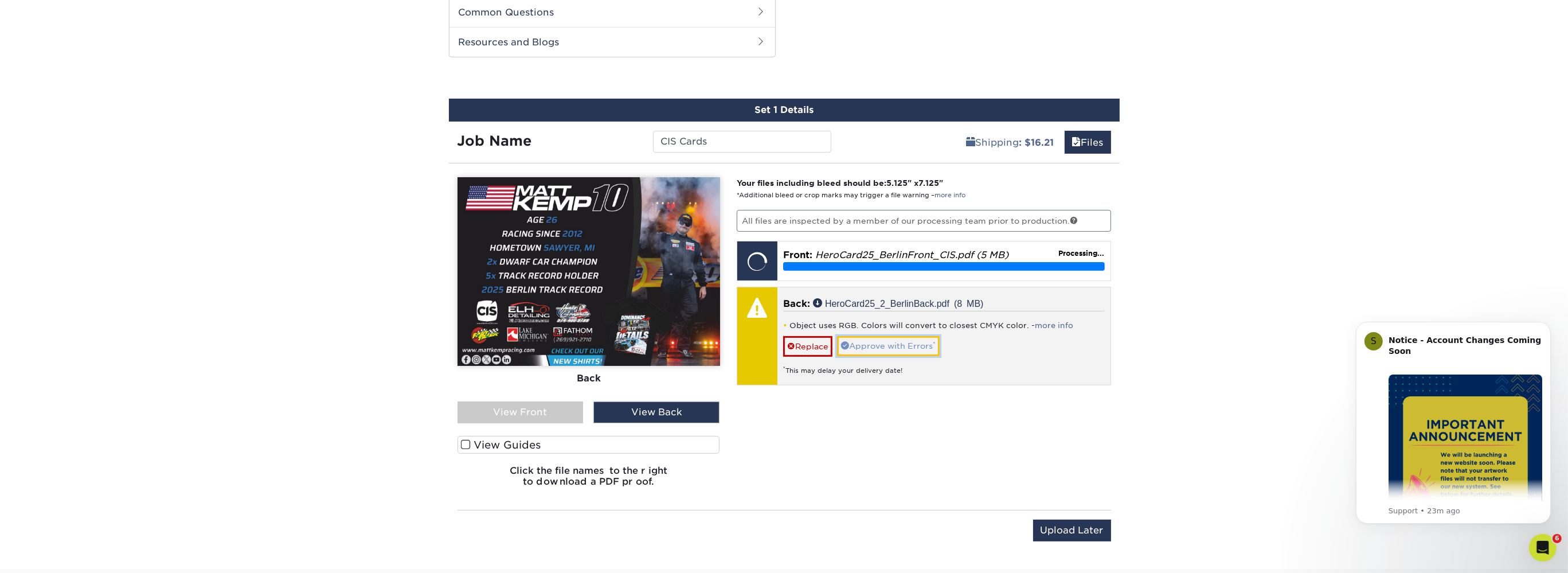
click at [894, 346] on link "Approve with Errors *" at bounding box center [888, 346] width 103 height 20
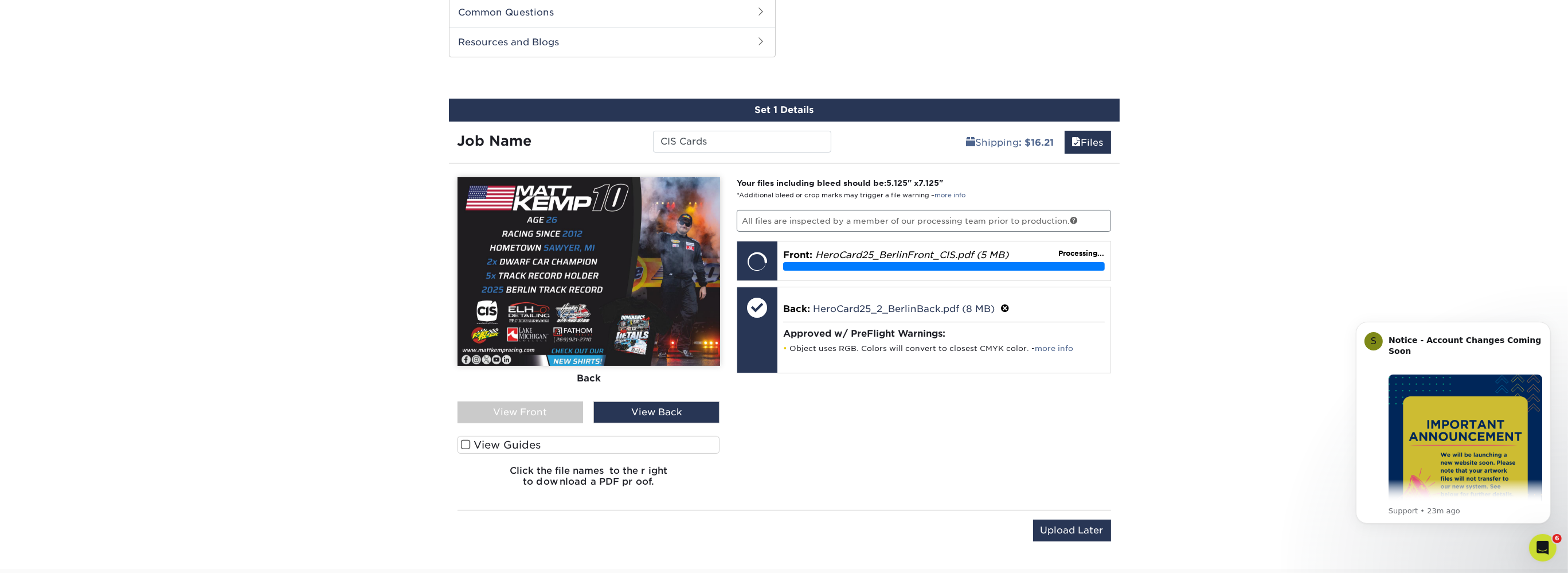
click at [520, 411] on div "View Front" at bounding box center [520, 412] width 126 height 22
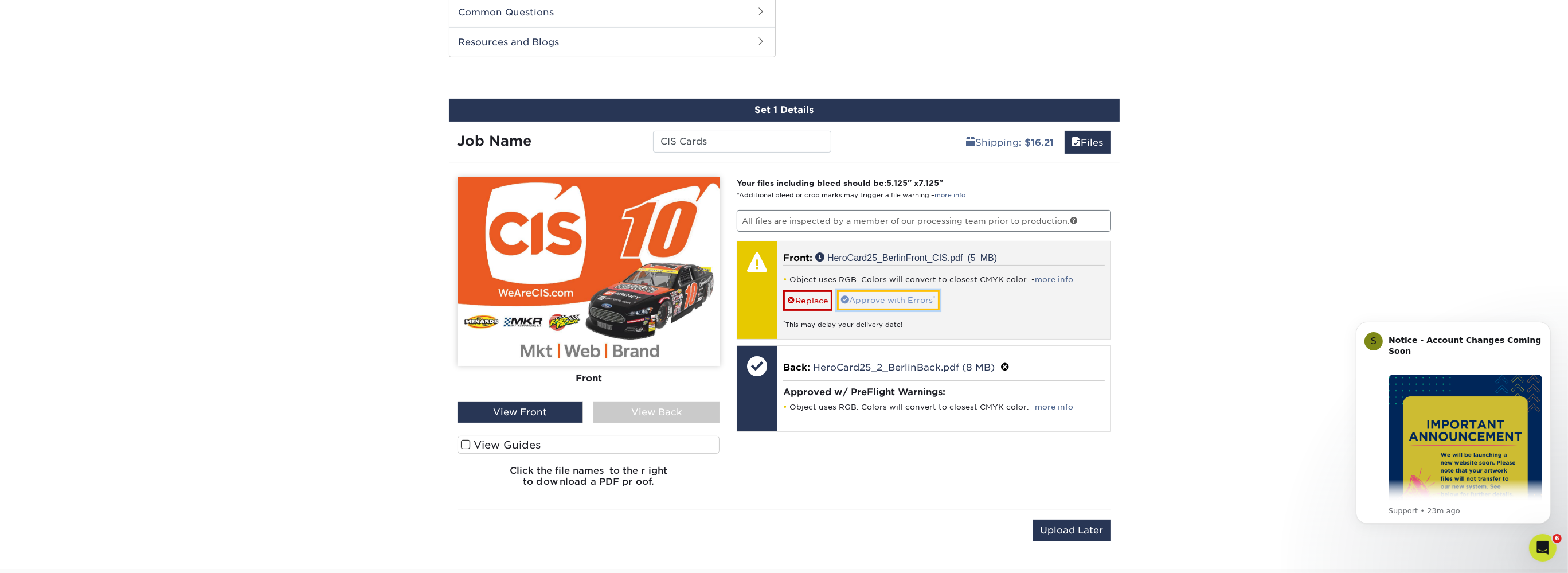
click at [908, 296] on link "Approve with Errors *" at bounding box center [888, 300] width 103 height 20
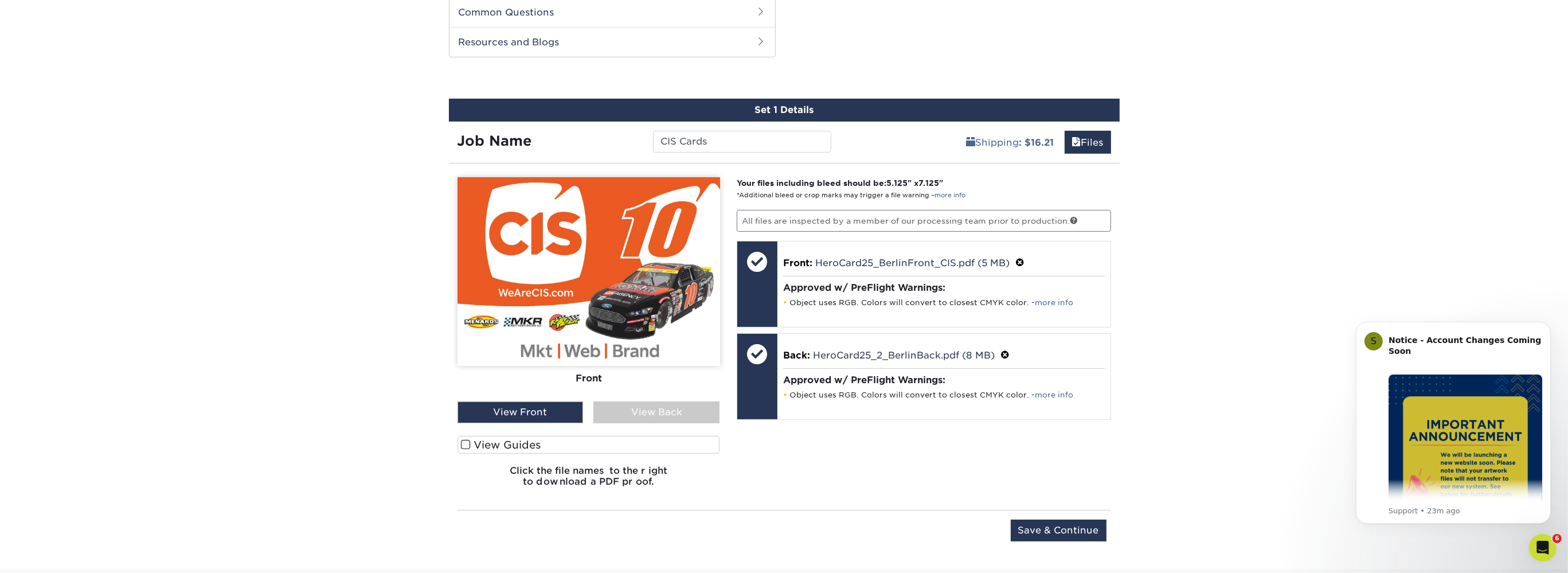
click at [653, 414] on div "View Back" at bounding box center [656, 412] width 126 height 22
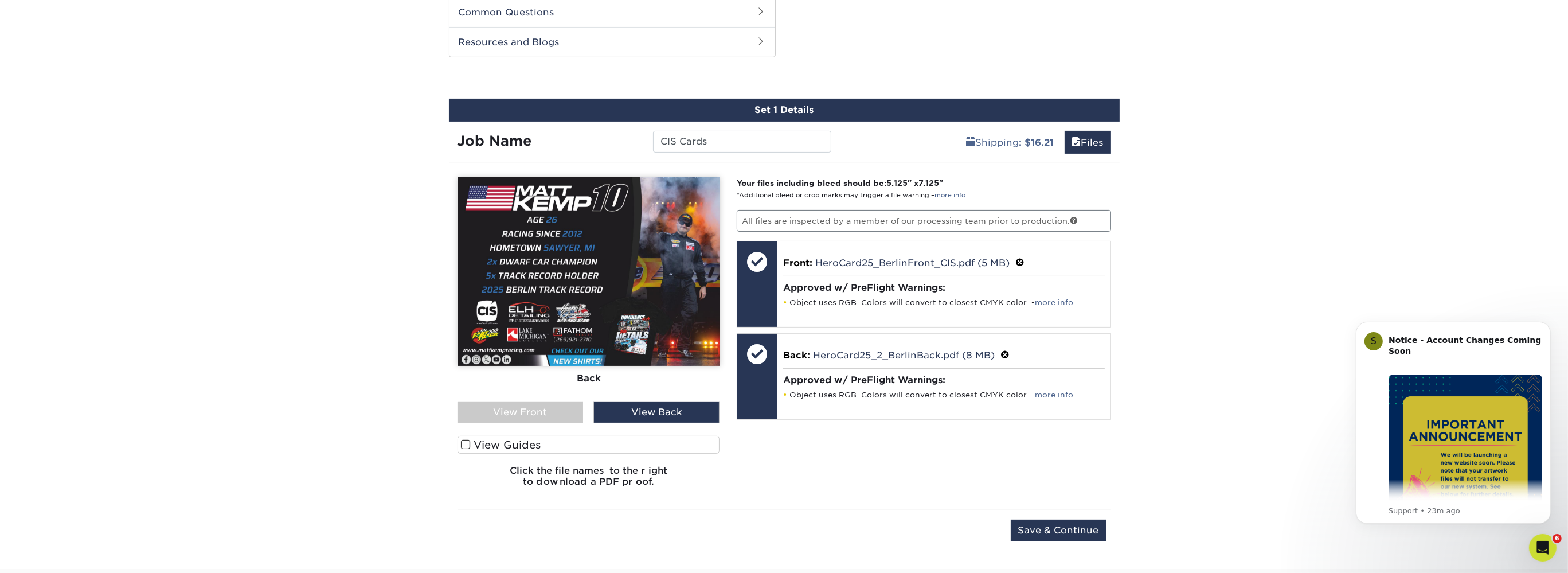
click at [565, 415] on div "View Front" at bounding box center [520, 412] width 126 height 22
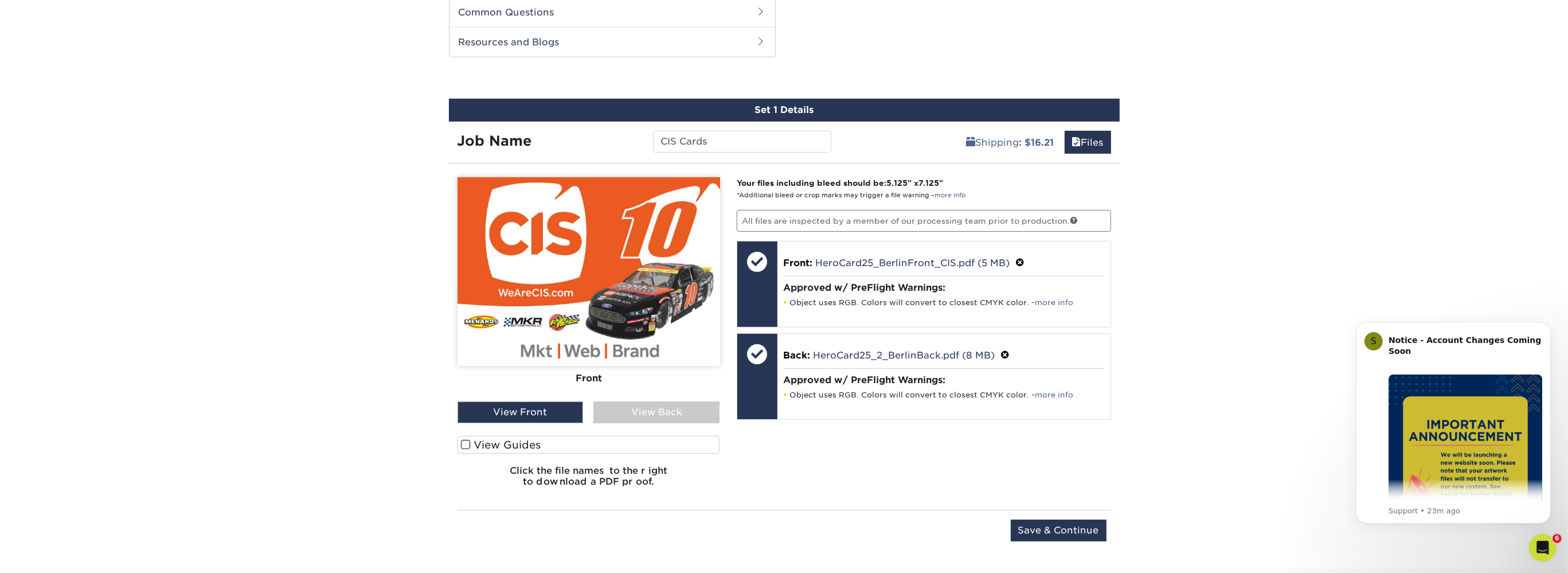
click at [636, 413] on div "View Back" at bounding box center [656, 412] width 126 height 22
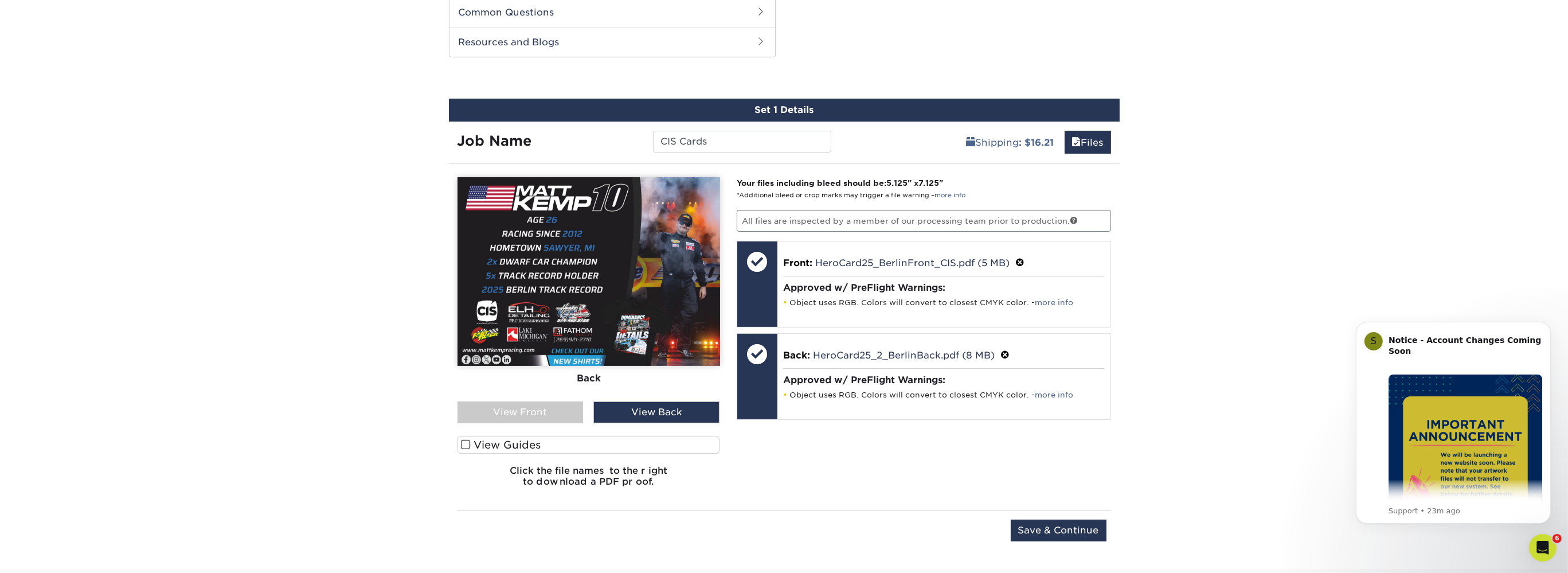
click at [540, 412] on div "View Front" at bounding box center [520, 412] width 126 height 22
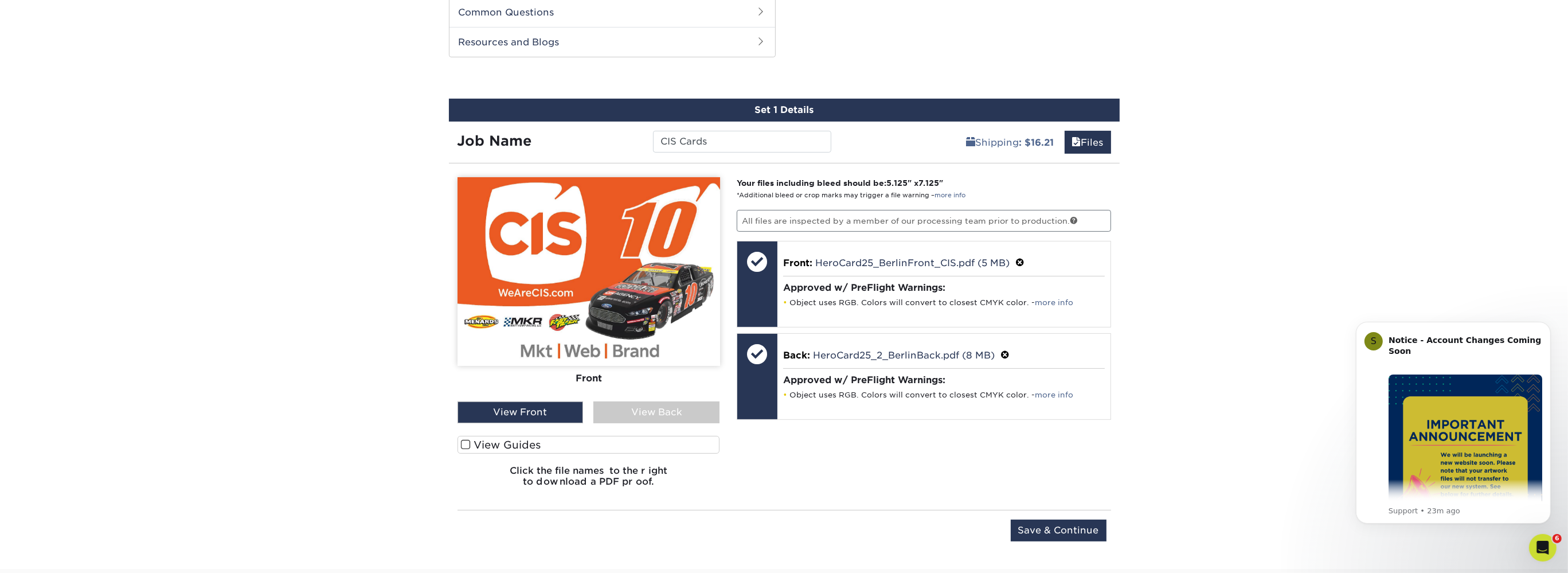
click at [636, 411] on div "View Back" at bounding box center [656, 412] width 126 height 22
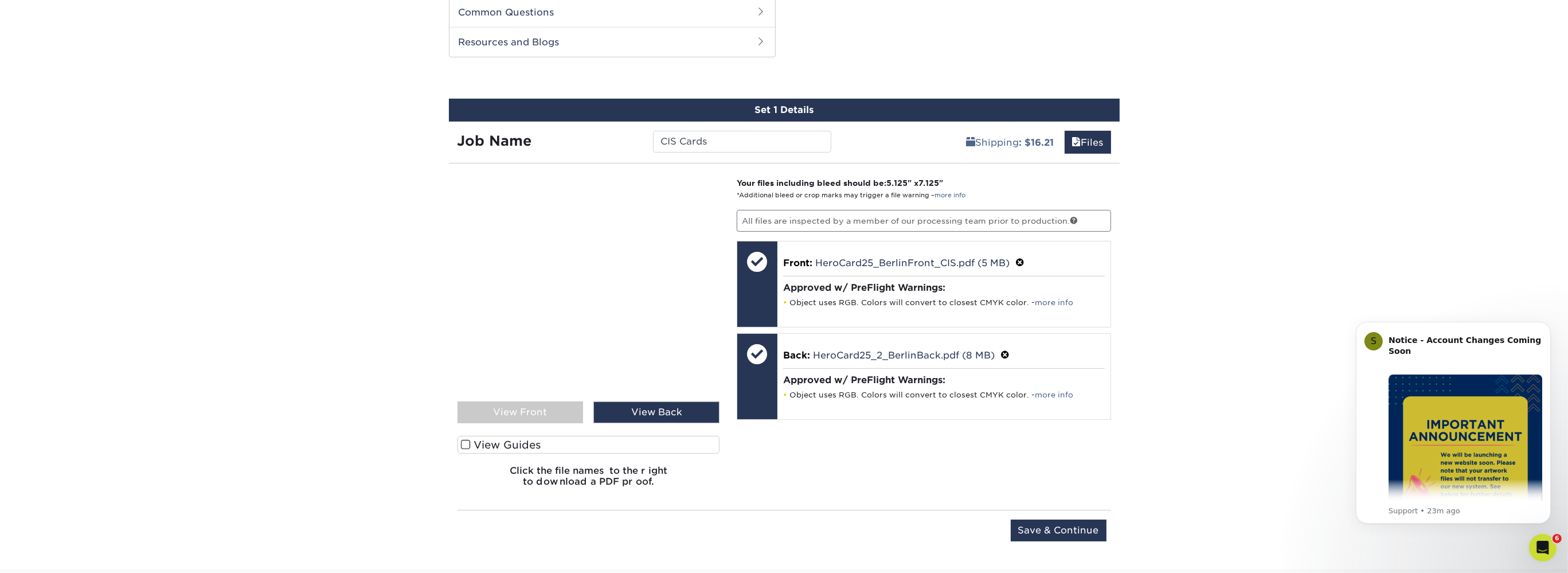
click at [552, 411] on div "View Front" at bounding box center [520, 412] width 126 height 22
click at [630, 411] on div "View Back" at bounding box center [656, 412] width 126 height 22
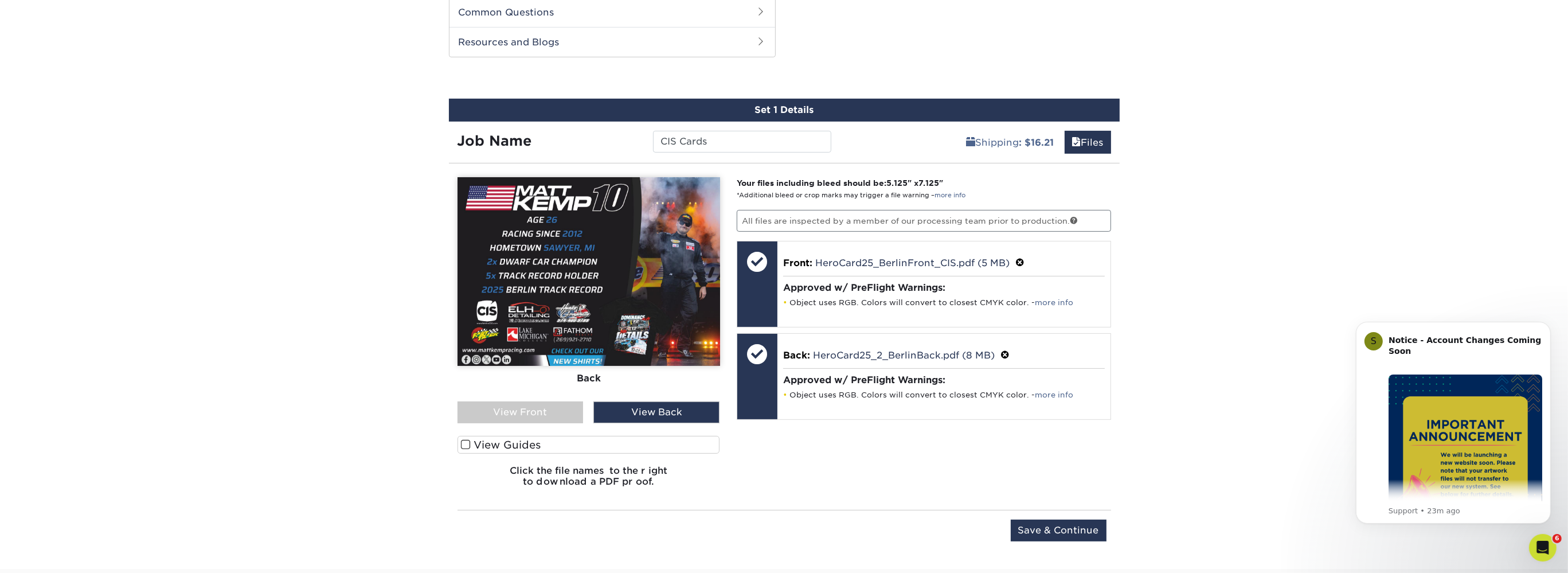
click at [543, 411] on div "View Front" at bounding box center [520, 412] width 126 height 22
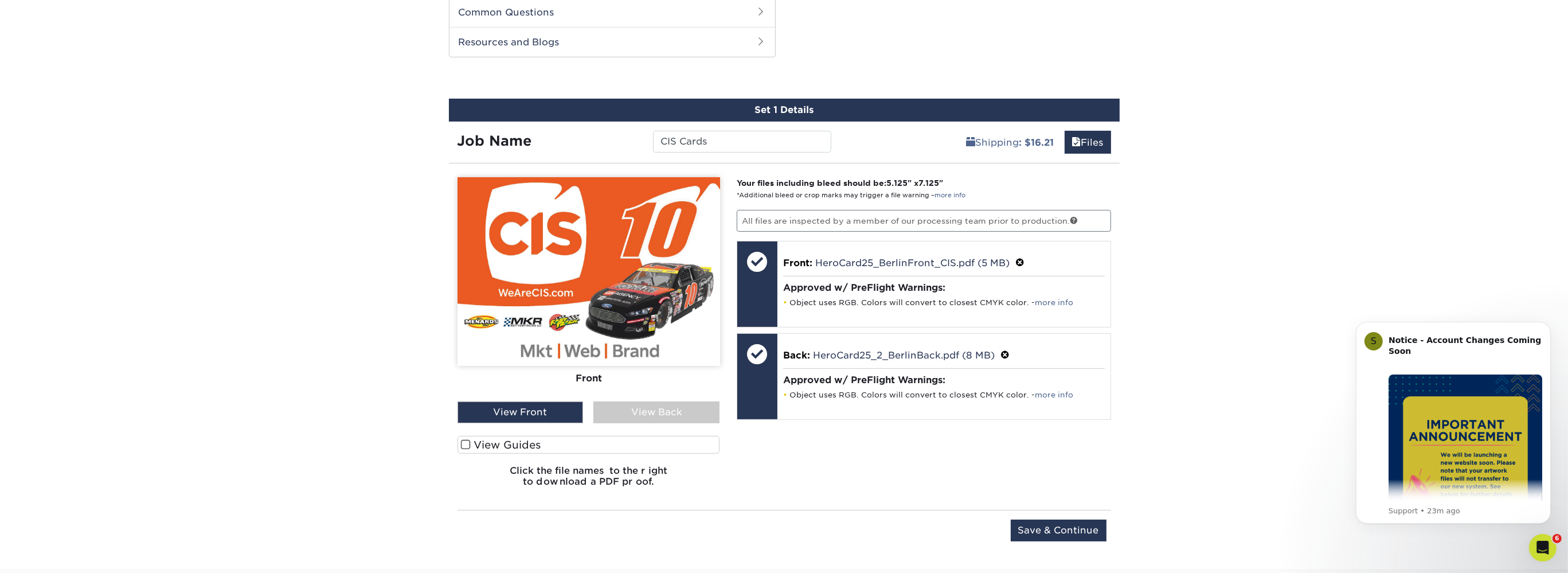
click at [652, 411] on div "View Back" at bounding box center [656, 412] width 126 height 22
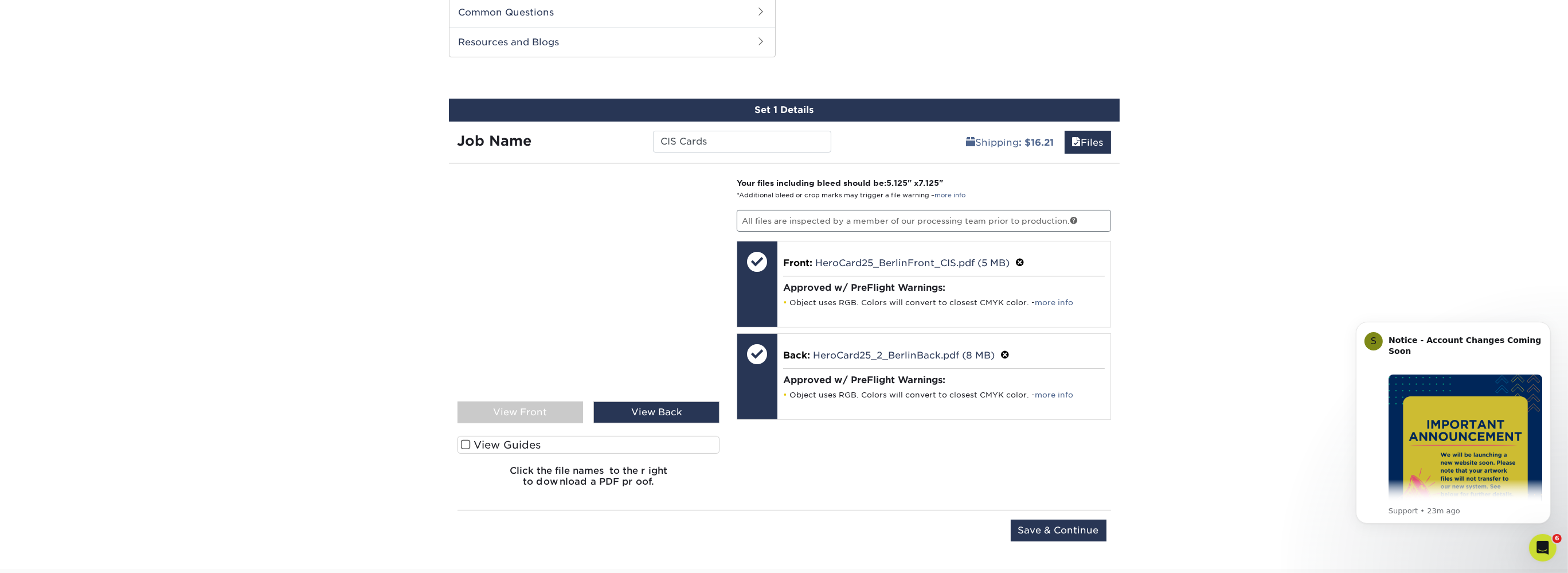
click at [547, 410] on div "View Front" at bounding box center [520, 412] width 126 height 22
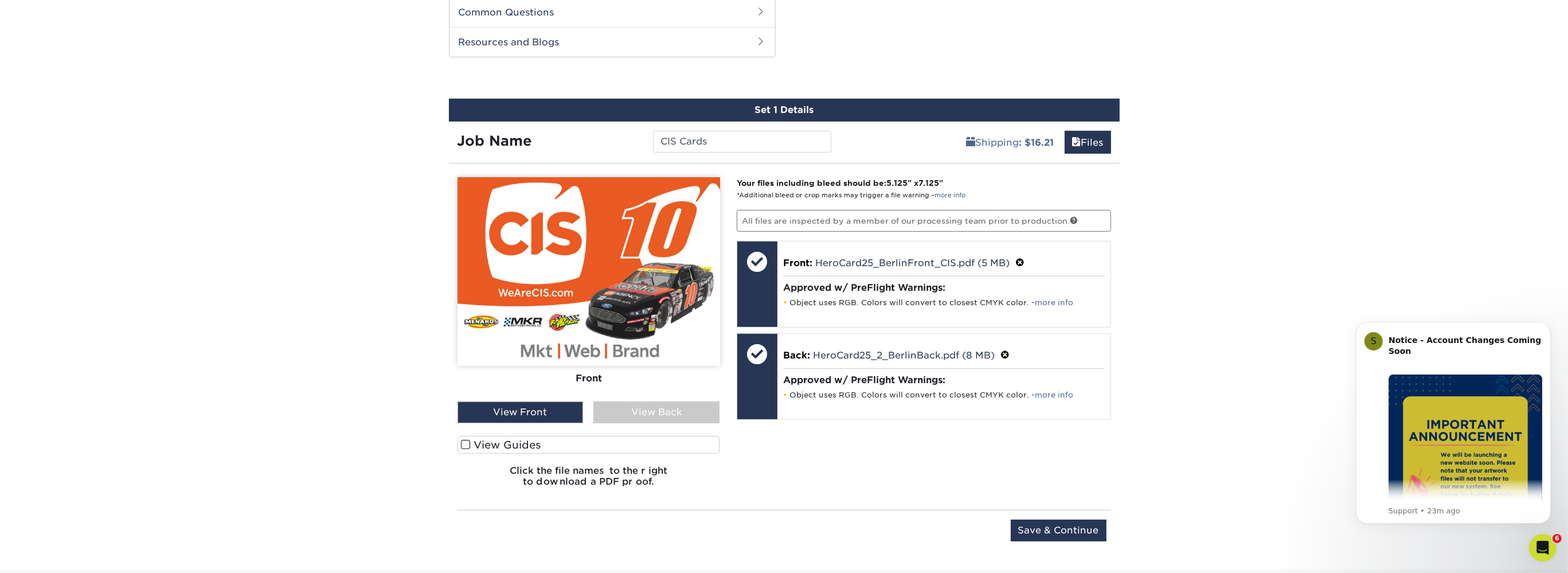
click at [634, 409] on div "View Back" at bounding box center [656, 412] width 126 height 22
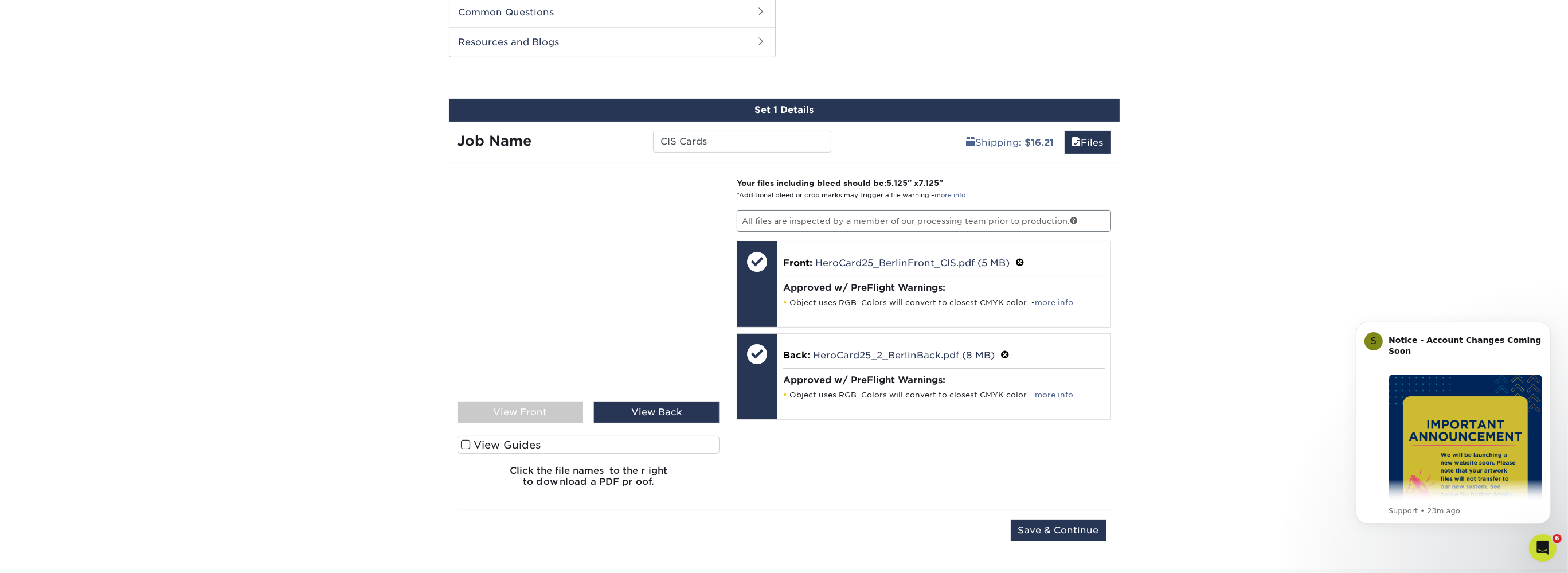
click at [549, 409] on div "View Front" at bounding box center [520, 412] width 126 height 22
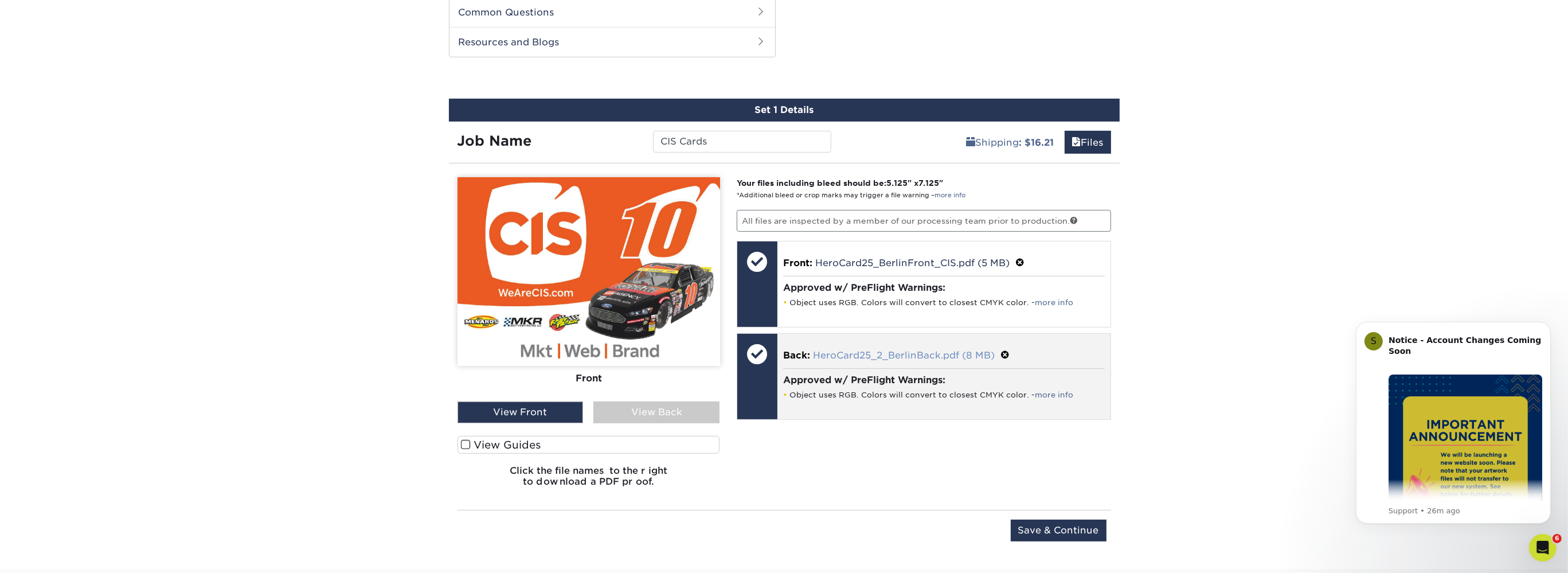
click at [898, 357] on link "HeroCard25_2_BerlinBack.pdf (8 MB)" at bounding box center [904, 355] width 182 height 11
click at [1005, 350] on span at bounding box center [1005, 355] width 9 height 11
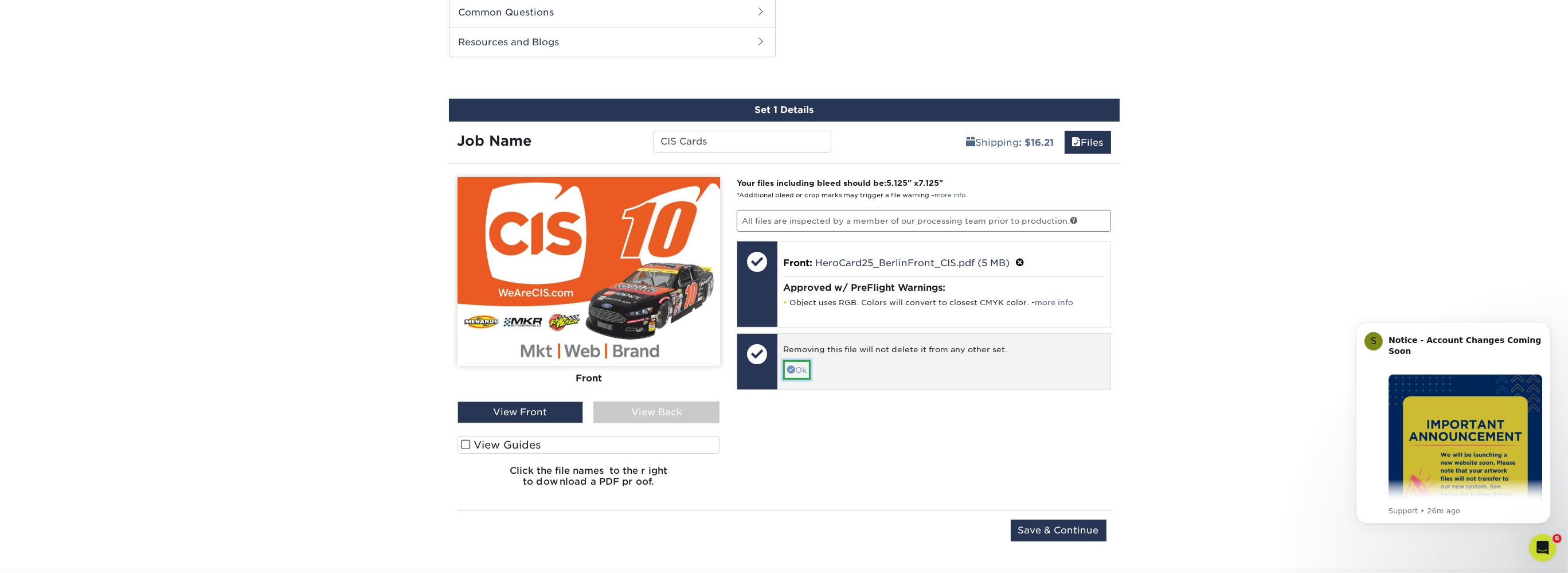
click at [796, 366] on link "Ok" at bounding box center [797, 370] width 27 height 20
click at [825, 352] on p "Back: Click to select or drag and drop the file here." at bounding box center [944, 356] width 317 height 28
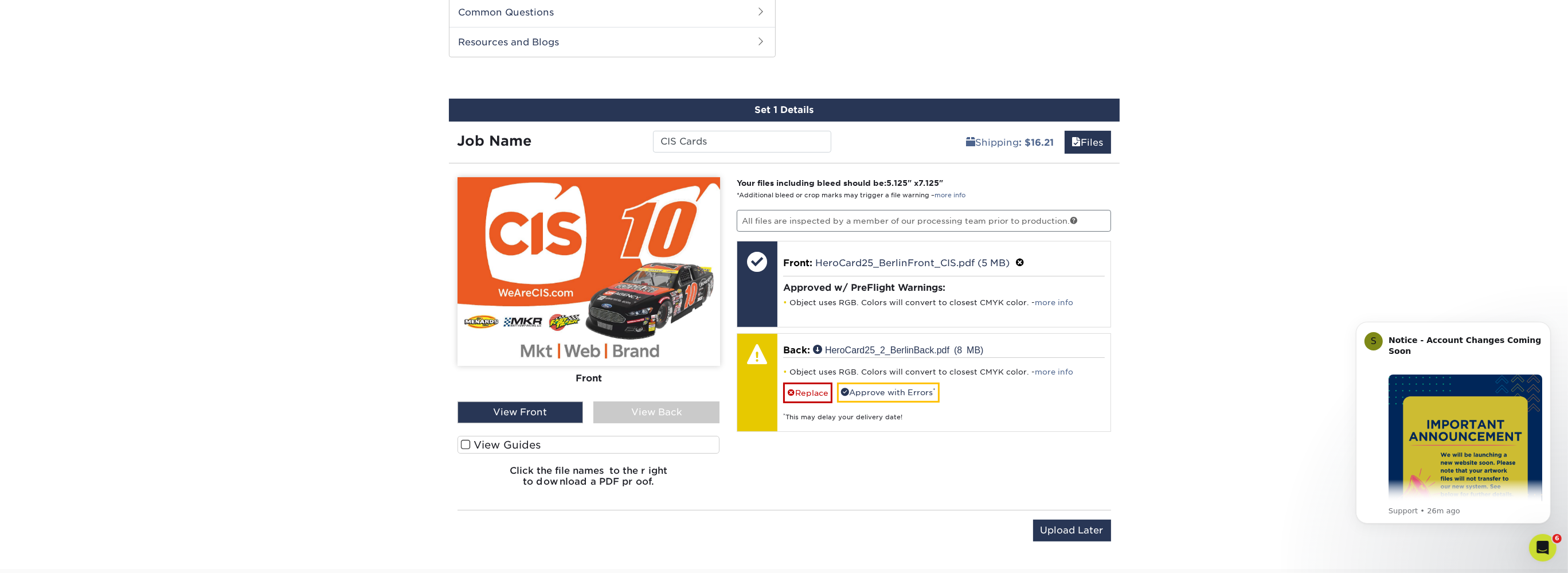
click at [630, 416] on div "View Back" at bounding box center [656, 412] width 126 height 22
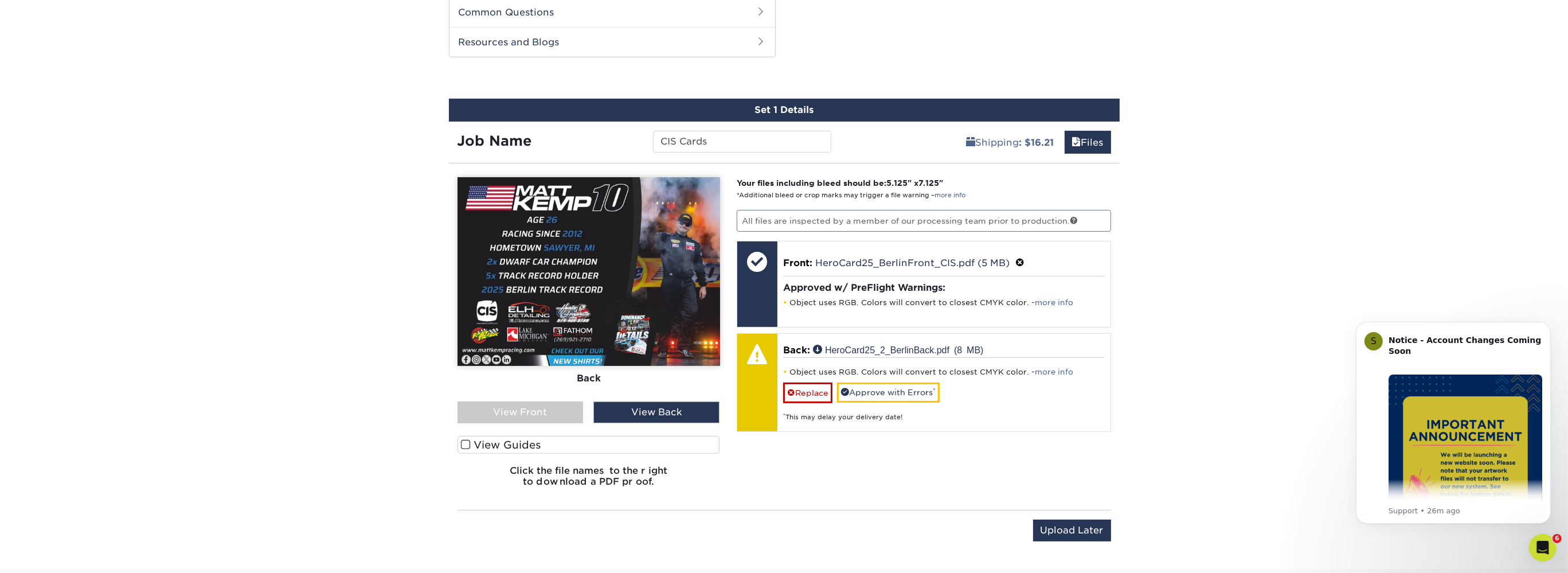
click at [572, 417] on div "View Front" at bounding box center [520, 412] width 126 height 22
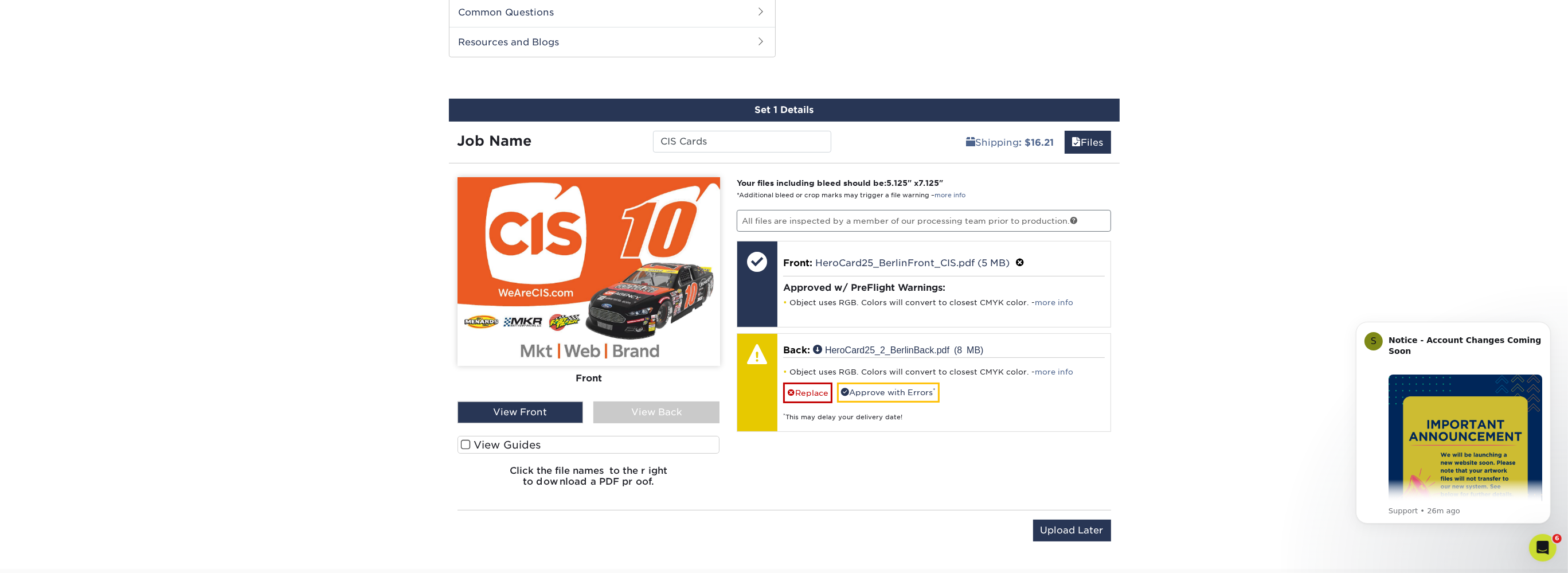
click at [638, 413] on div "View Back" at bounding box center [656, 412] width 126 height 22
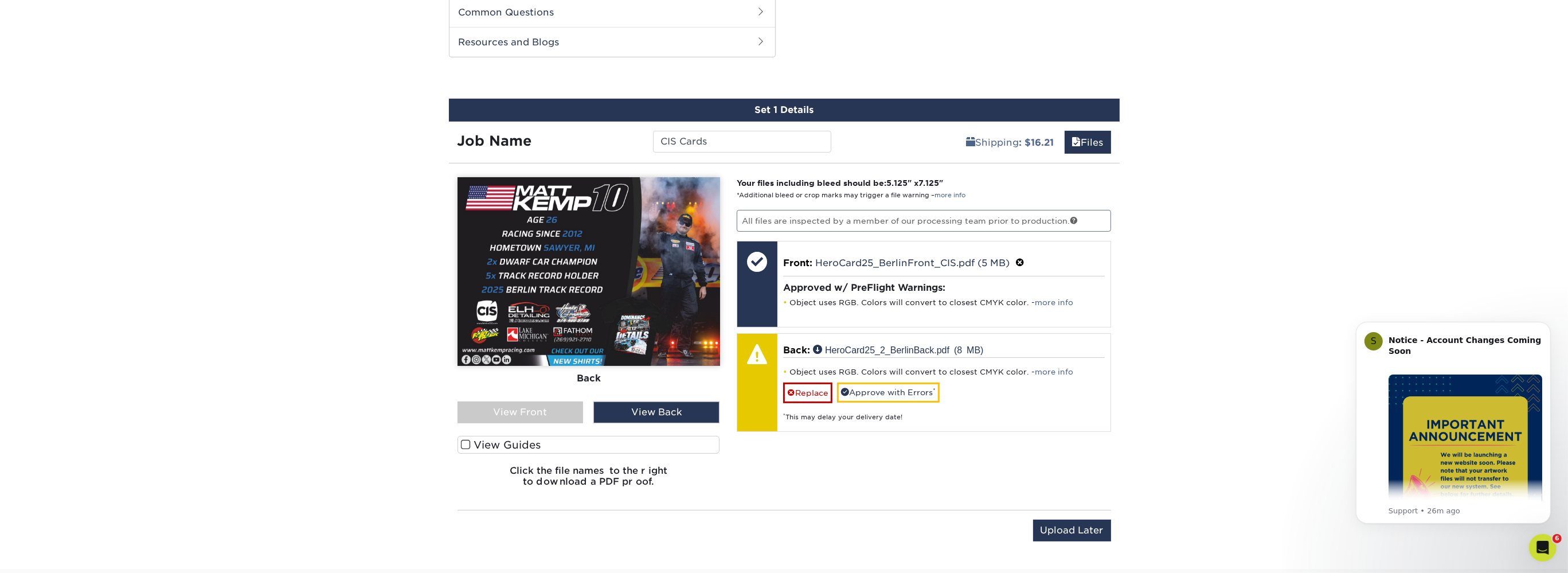
click at [555, 410] on div "View Front" at bounding box center [520, 412] width 126 height 22
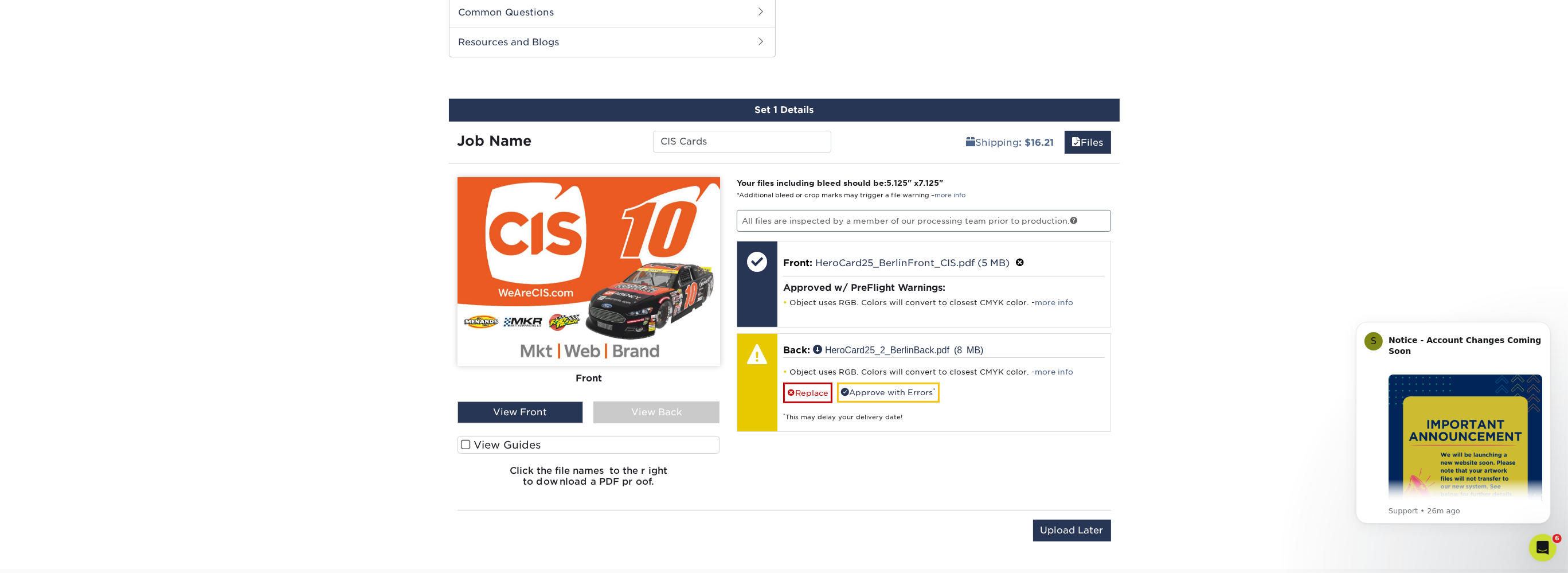
click at [627, 410] on div "View Back" at bounding box center [656, 412] width 126 height 22
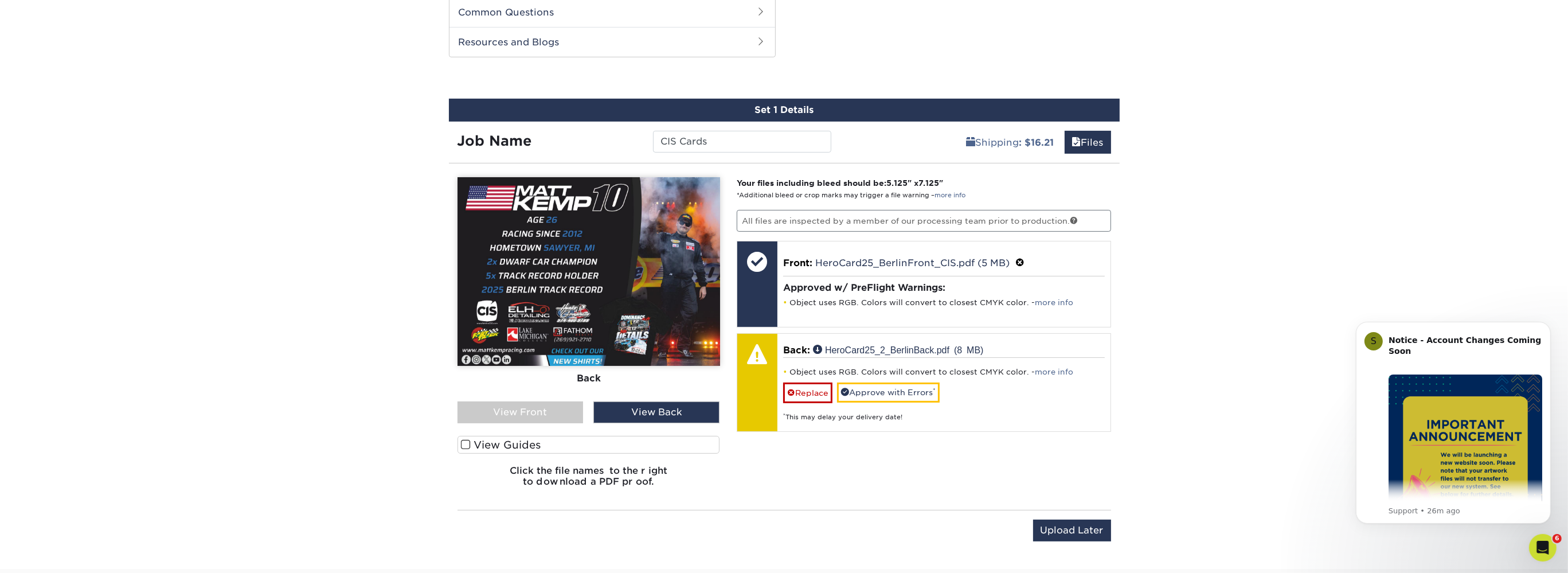
click at [571, 412] on div "View Front" at bounding box center [520, 412] width 126 height 22
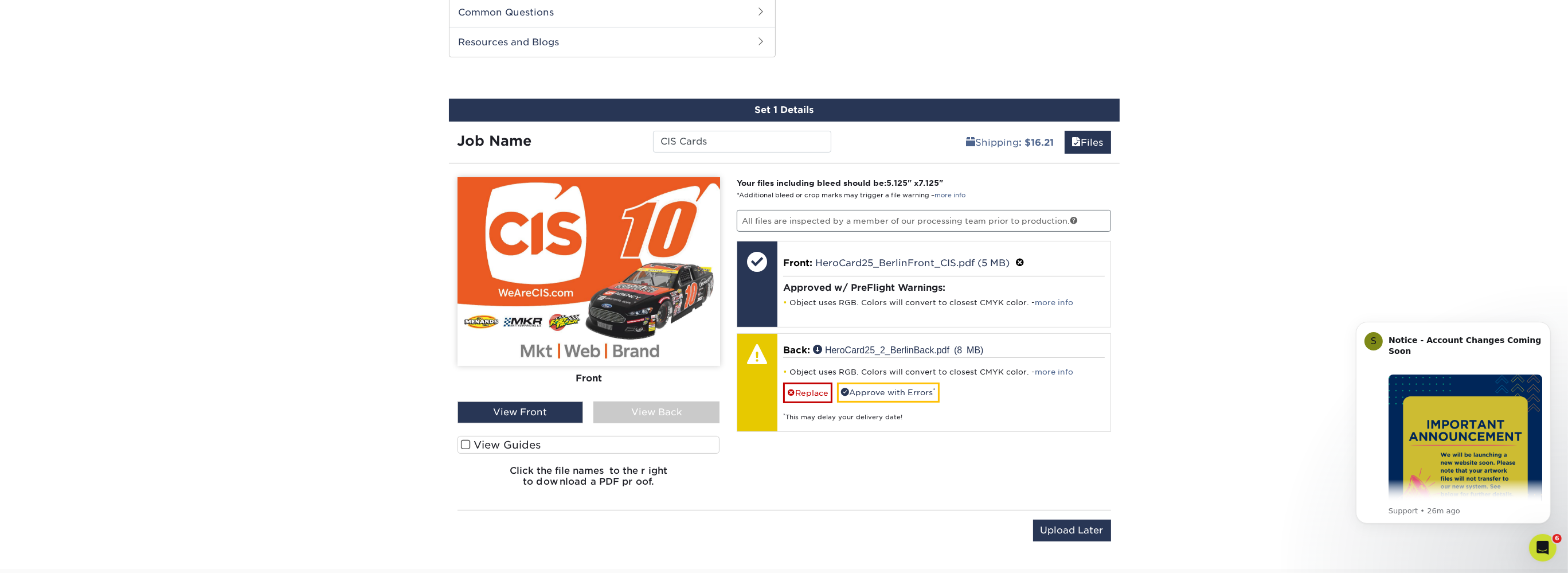
click at [646, 412] on div "View Back" at bounding box center [656, 412] width 126 height 22
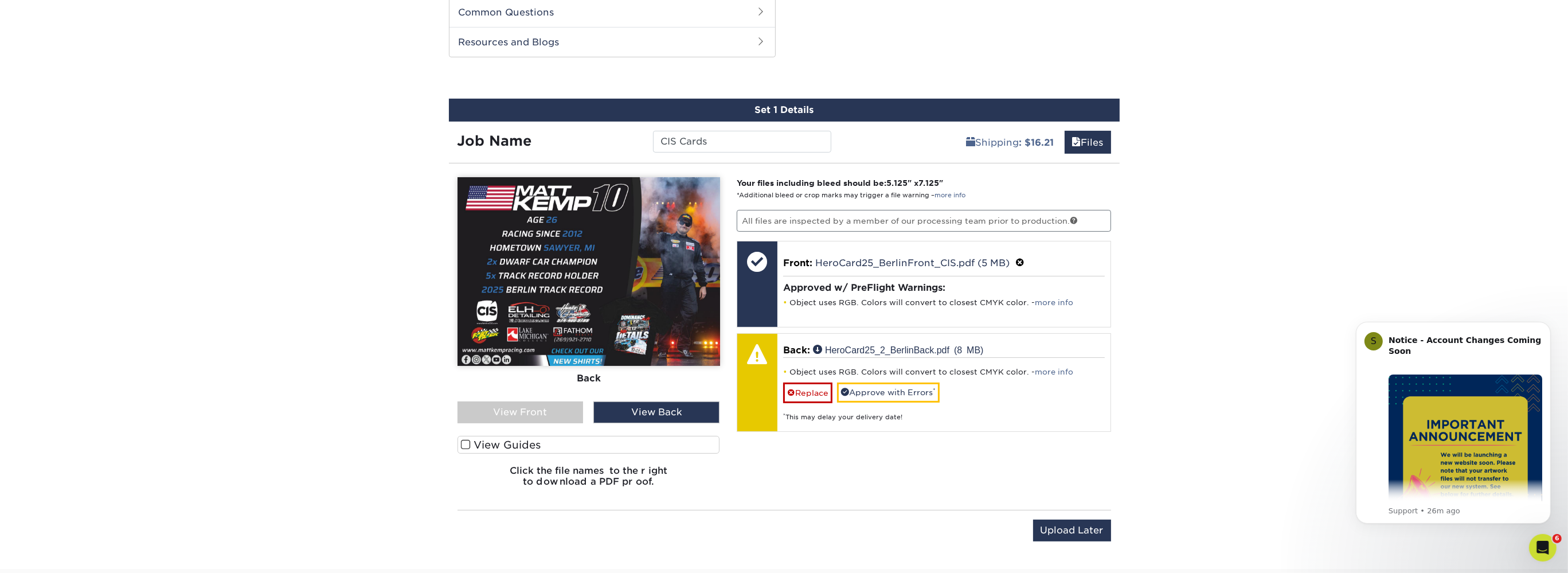
click at [566, 412] on div "View Front" at bounding box center [520, 412] width 126 height 22
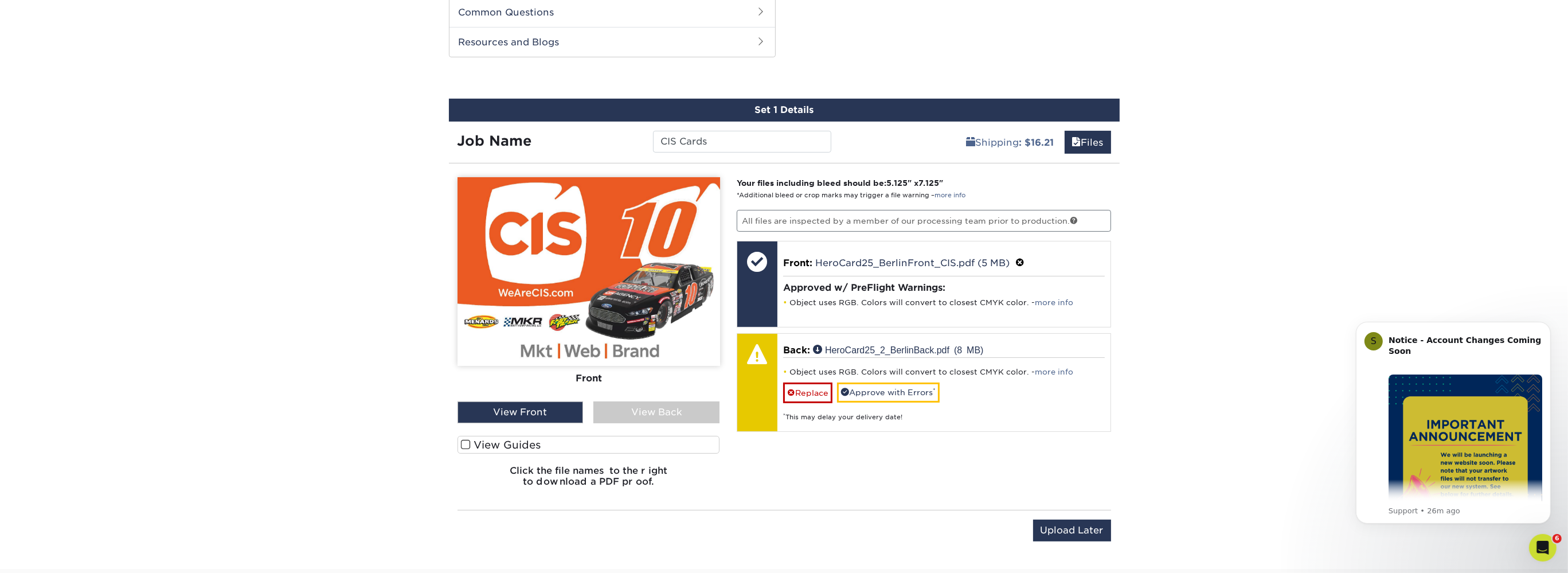
click at [653, 412] on div "View Back" at bounding box center [656, 412] width 126 height 22
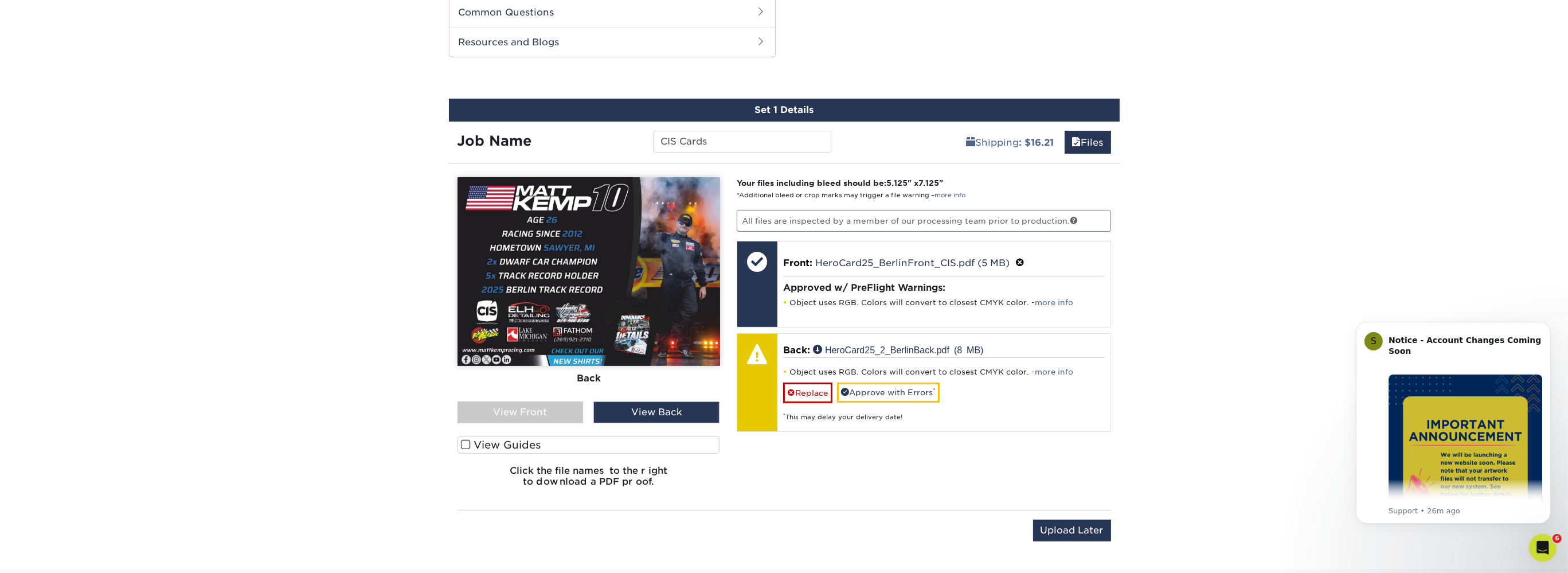
click at [528, 406] on div "View Front" at bounding box center [520, 412] width 126 height 22
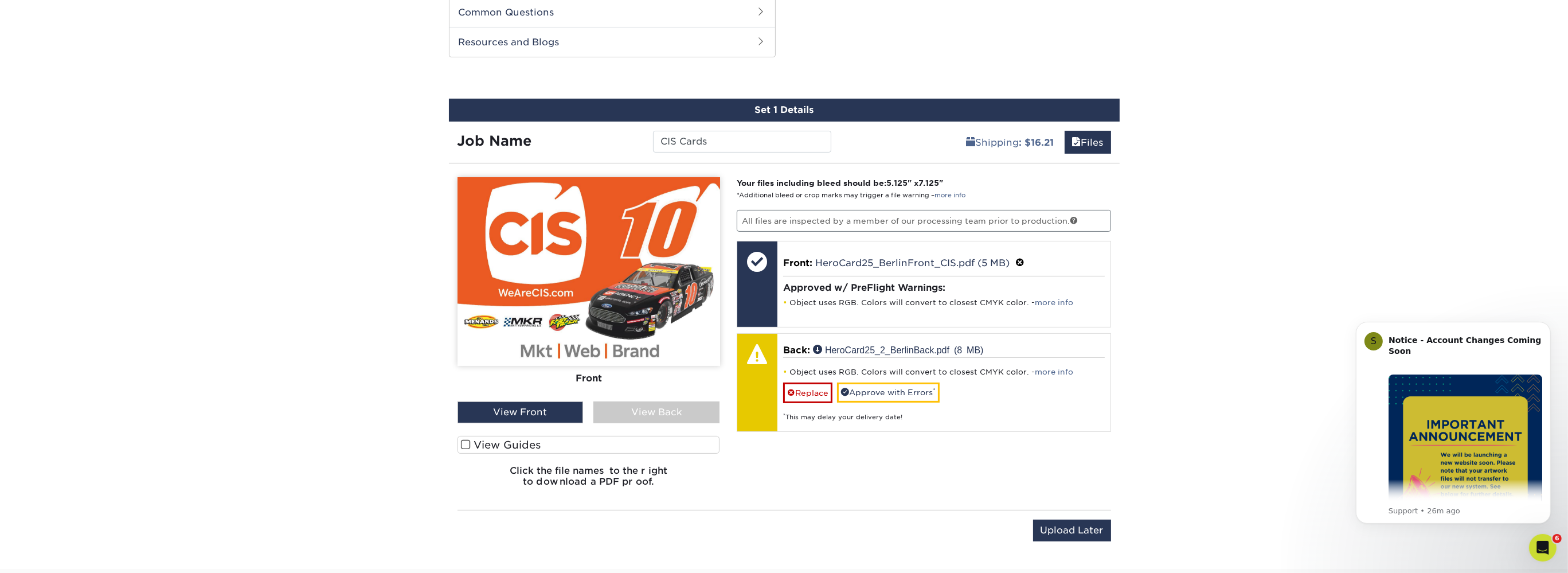
click at [649, 411] on div "View Back" at bounding box center [656, 412] width 126 height 22
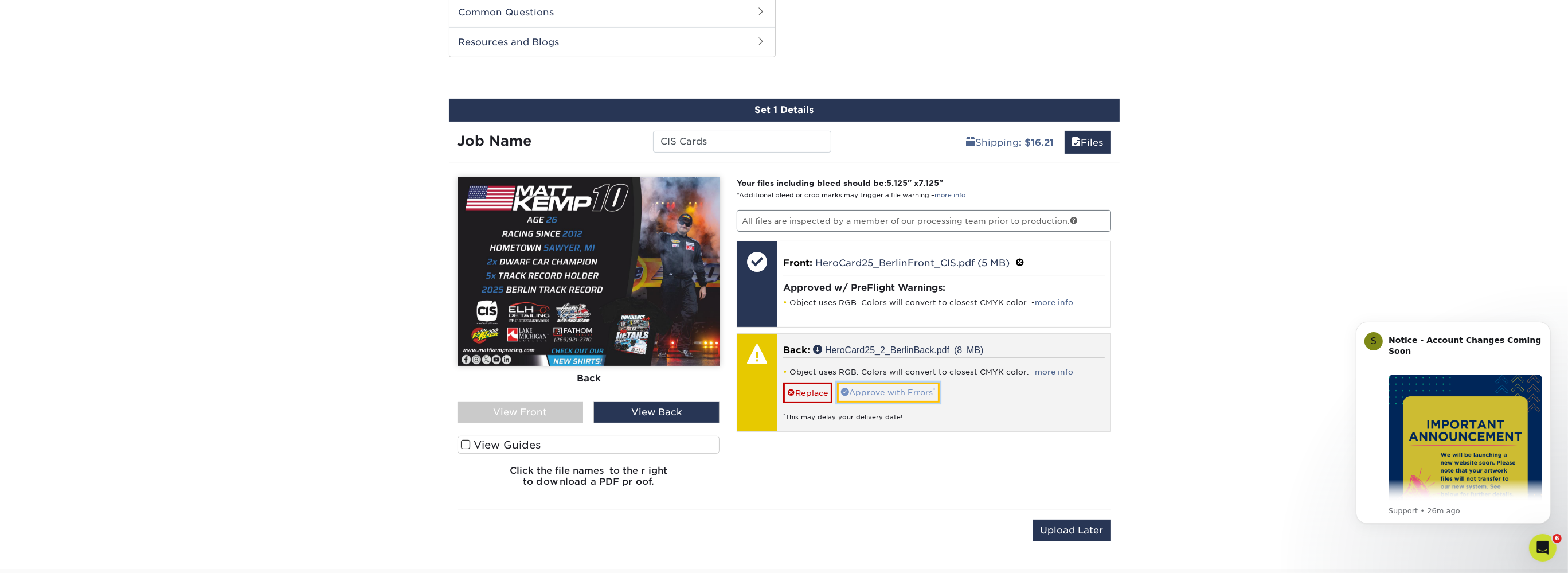
click at [911, 388] on link "Approve with Errors *" at bounding box center [888, 392] width 103 height 20
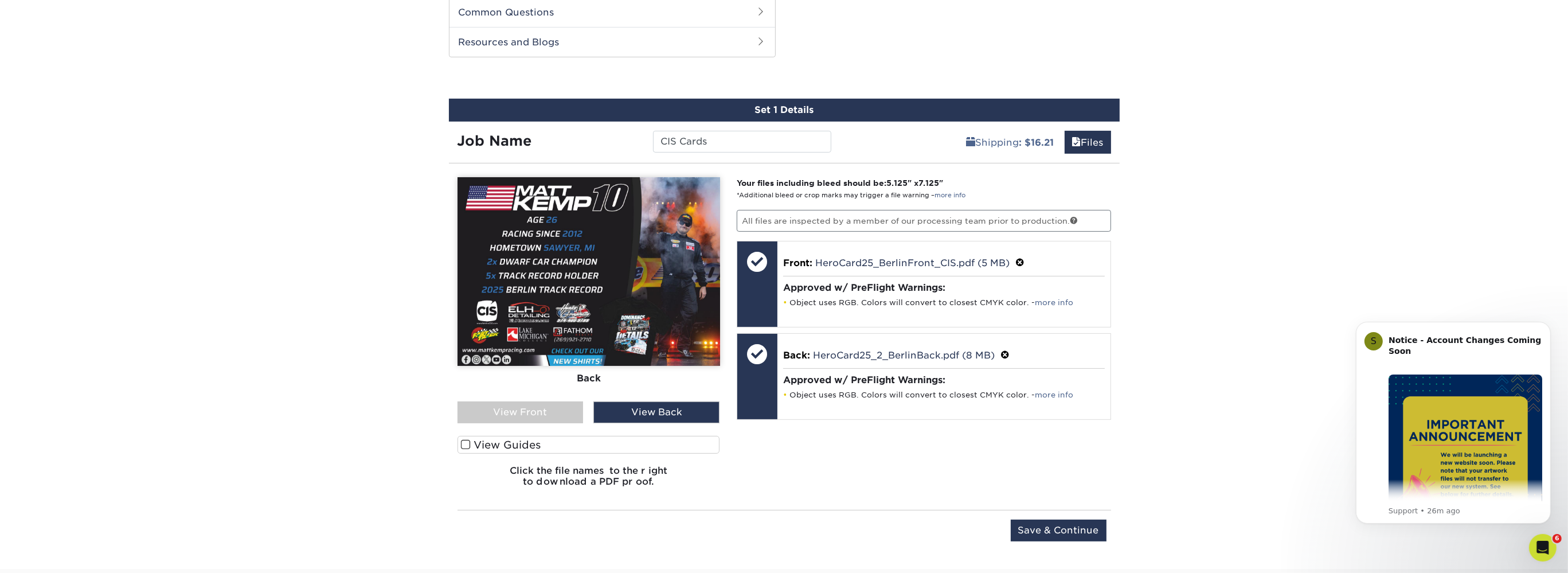
click at [570, 414] on div "View Front" at bounding box center [520, 412] width 126 height 22
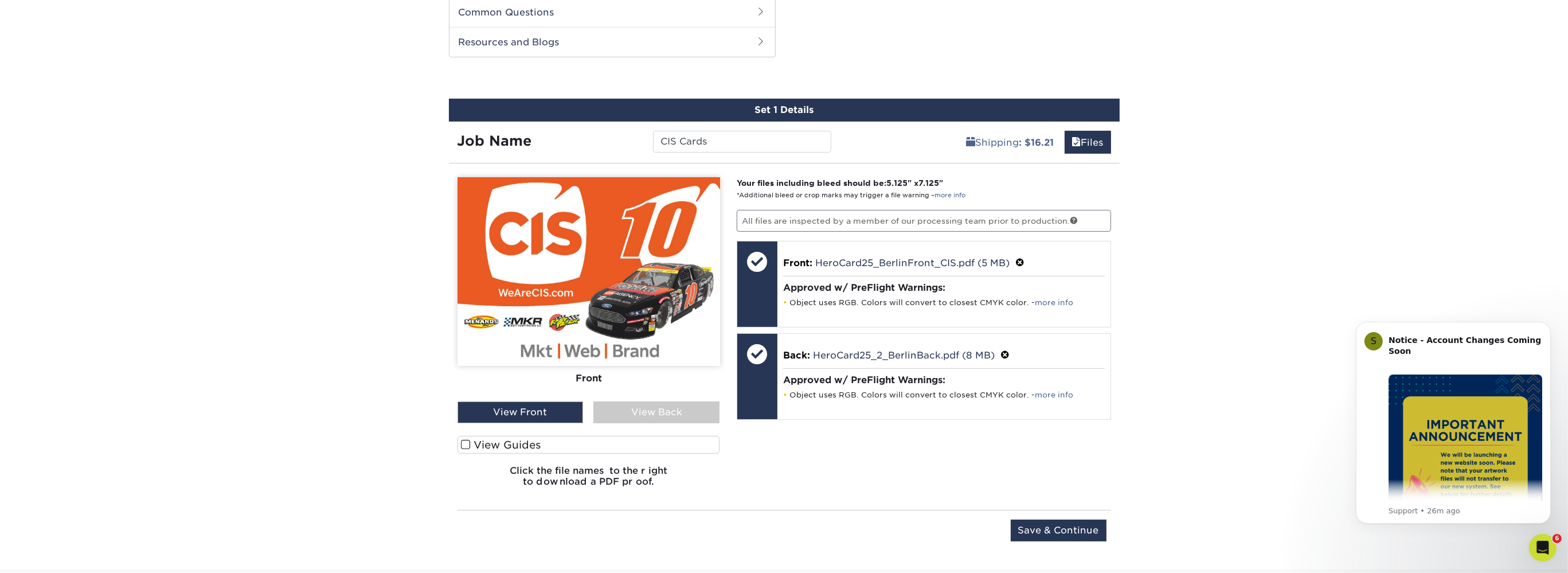
click at [655, 414] on div "View Back" at bounding box center [656, 412] width 126 height 22
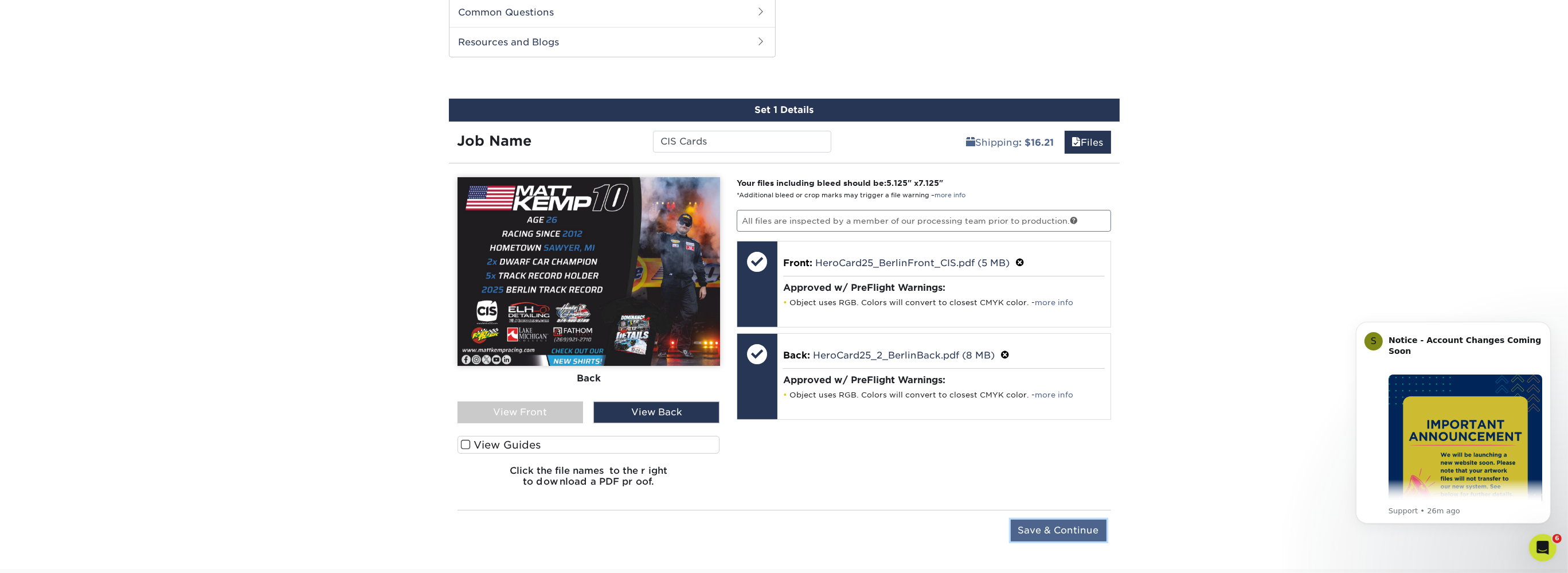
click at [1069, 534] on input "Save & Continue" at bounding box center [1059, 530] width 96 height 22
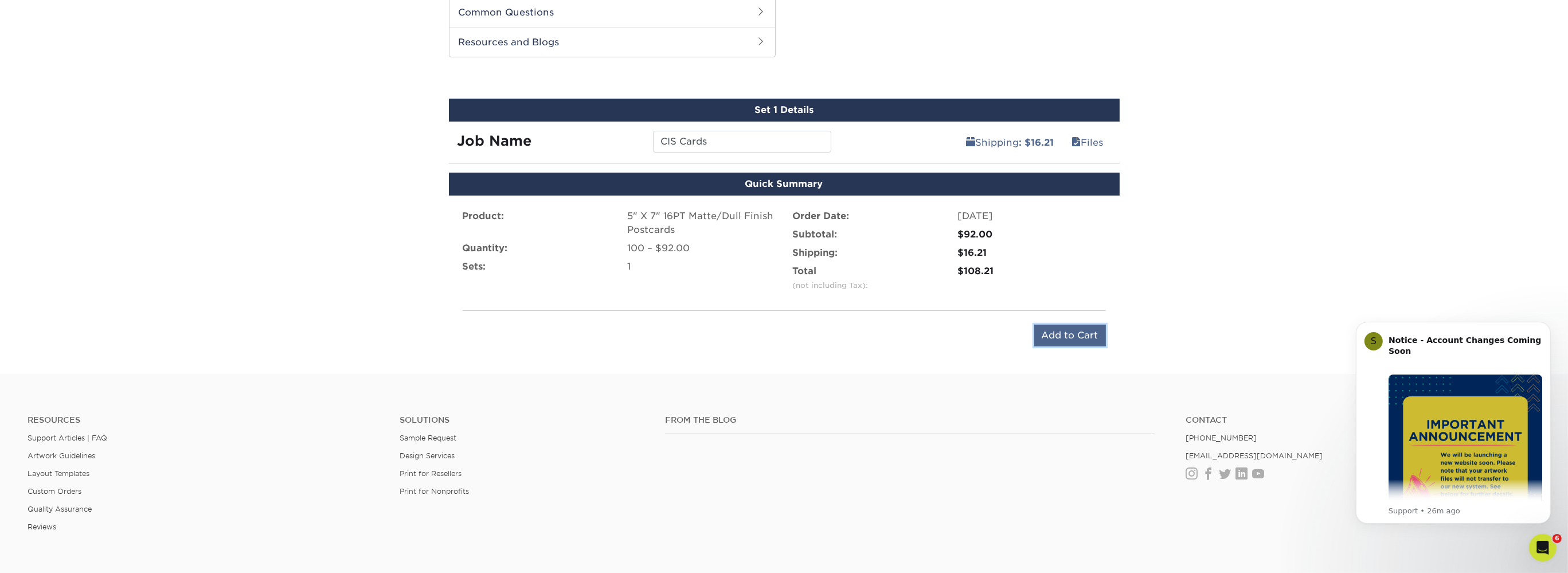
click at [1067, 331] on input "Add to Cart" at bounding box center [1070, 335] width 71 height 22
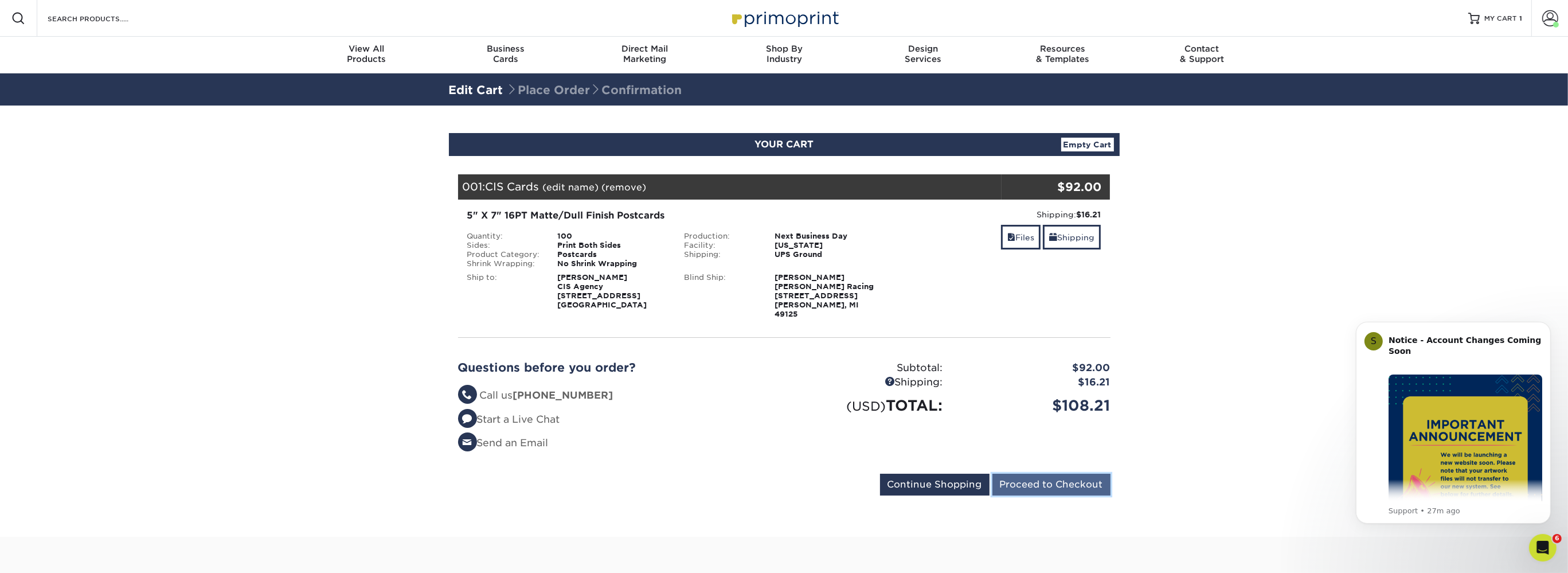
click at [1057, 475] on input "Proceed to Checkout" at bounding box center [1051, 484] width 118 height 22
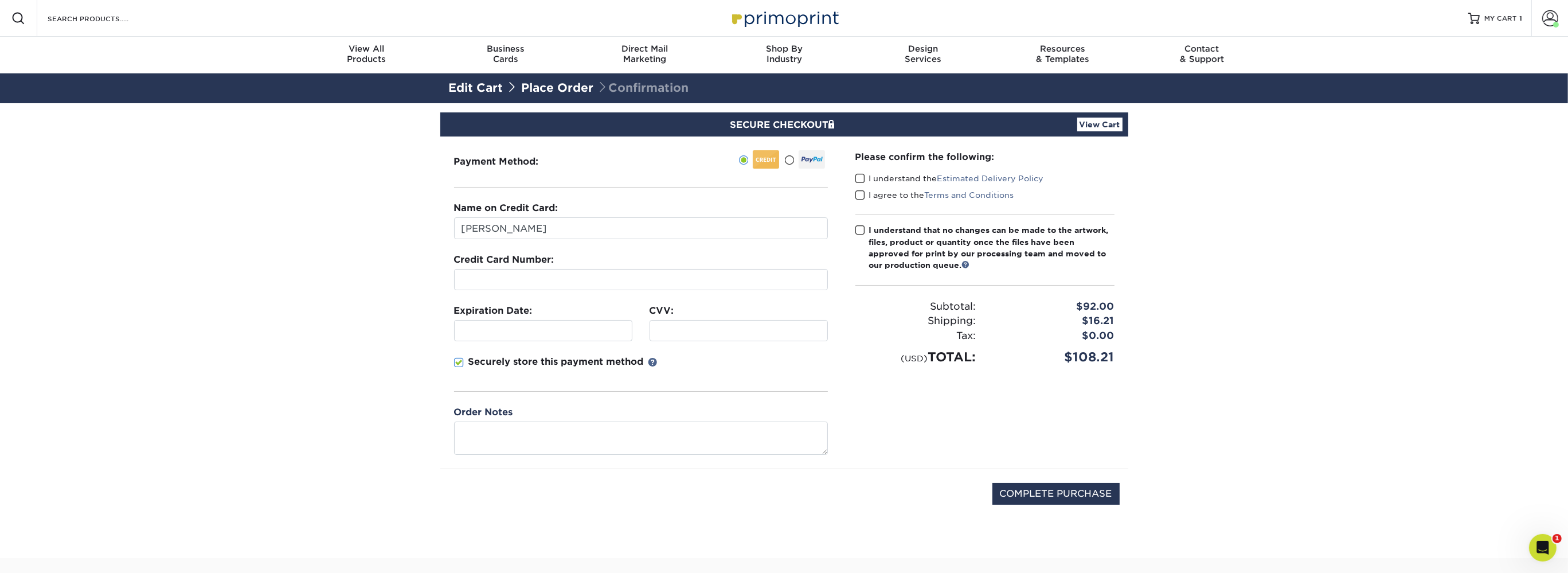
click at [791, 164] on span at bounding box center [789, 160] width 10 height 11
click at [0, 0] on input "radio" at bounding box center [0, 0] width 0 height 0
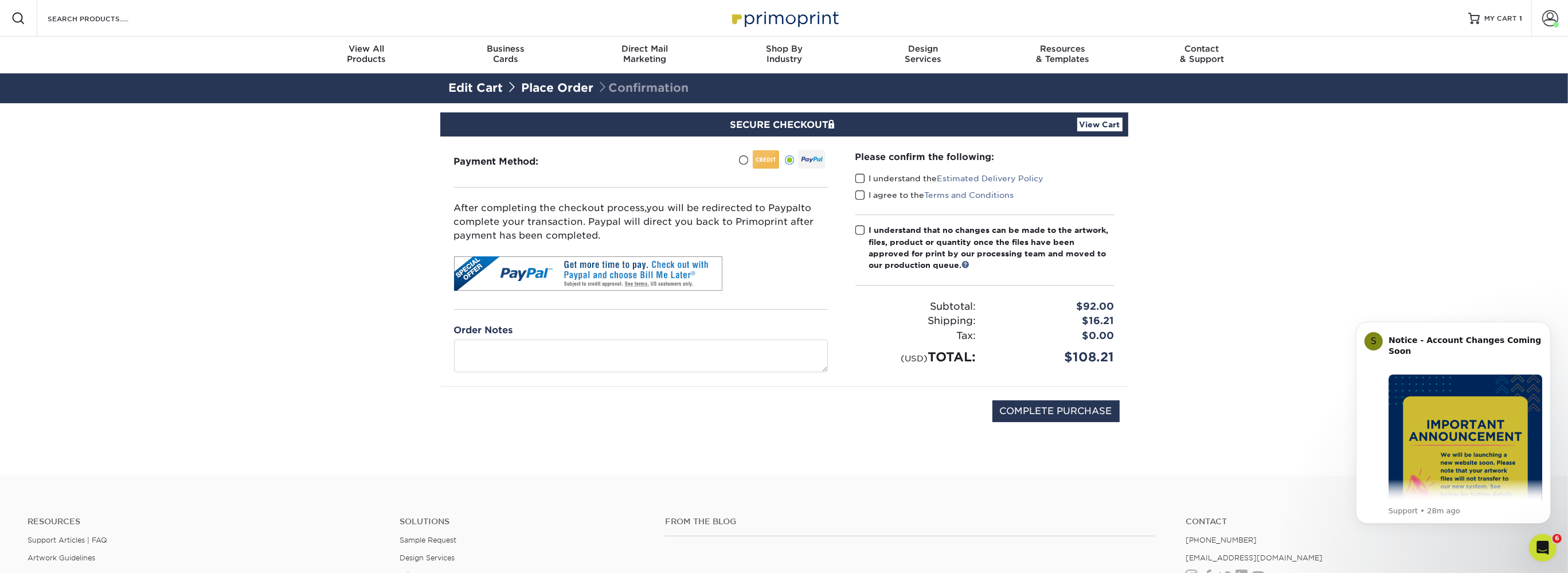
click at [903, 181] on label "I understand the Estimated Delivery Policy" at bounding box center [950, 179] width 189 height 12
click at [0, 0] on input "I understand the Estimated Delivery Policy" at bounding box center [0, 0] width 0 height 0
click at [898, 198] on label "I agree to the Terms and Conditions" at bounding box center [935, 195] width 159 height 12
click at [0, 0] on input "I agree to the Terms and Conditions" at bounding box center [0, 0] width 0 height 0
click at [921, 239] on div "I understand that no changes can be made to the artwork, files, product or quan…" at bounding box center [992, 248] width 246 height 47
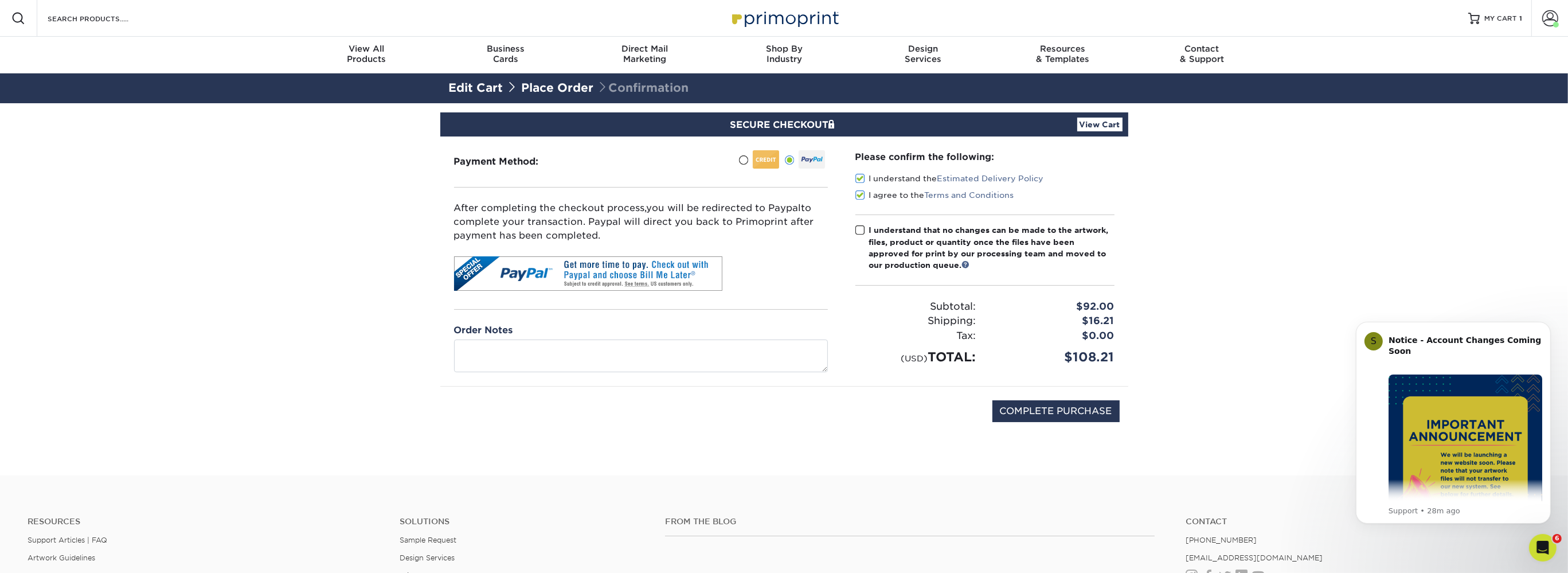
click at [0, 0] on input "I understand that no changes can be made to the artwork, files, product or quan…" at bounding box center [0, 0] width 0 height 0
click at [1042, 415] on input "COMPLETE PURCHASE" at bounding box center [1056, 411] width 127 height 22
type input "PROCESSING, PLEASE WAIT..."
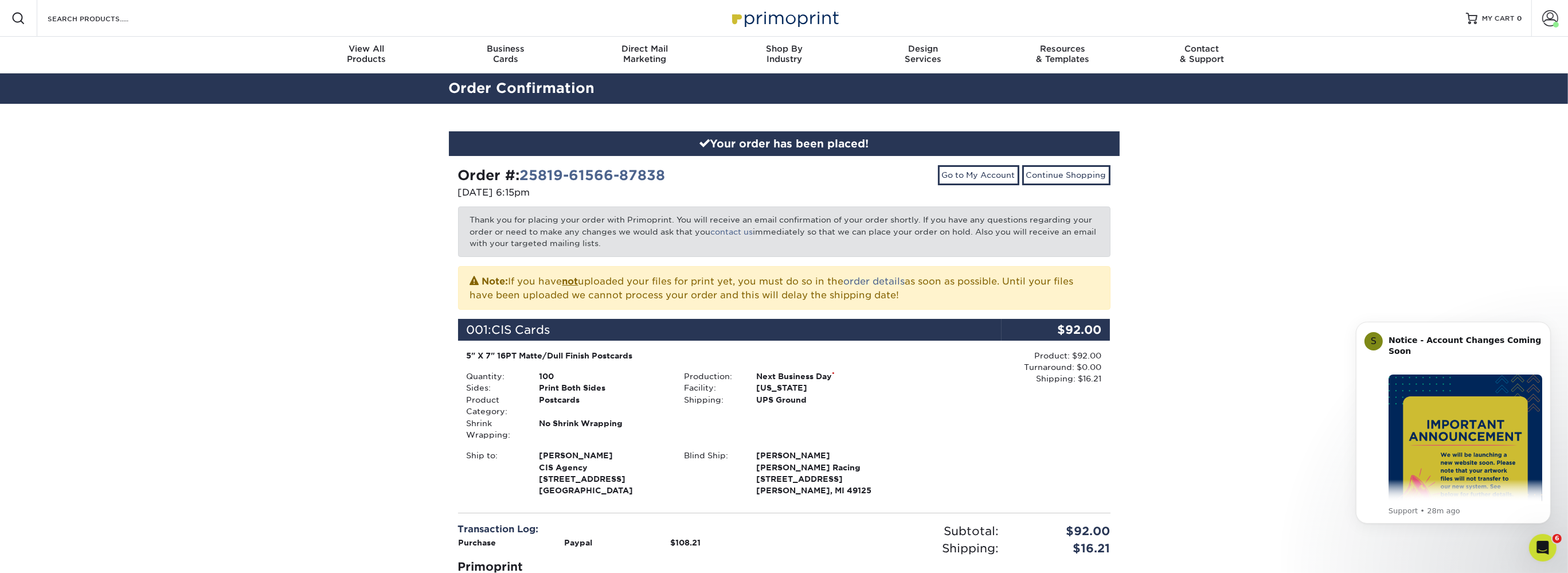
click at [824, 16] on img at bounding box center [784, 18] width 115 height 25
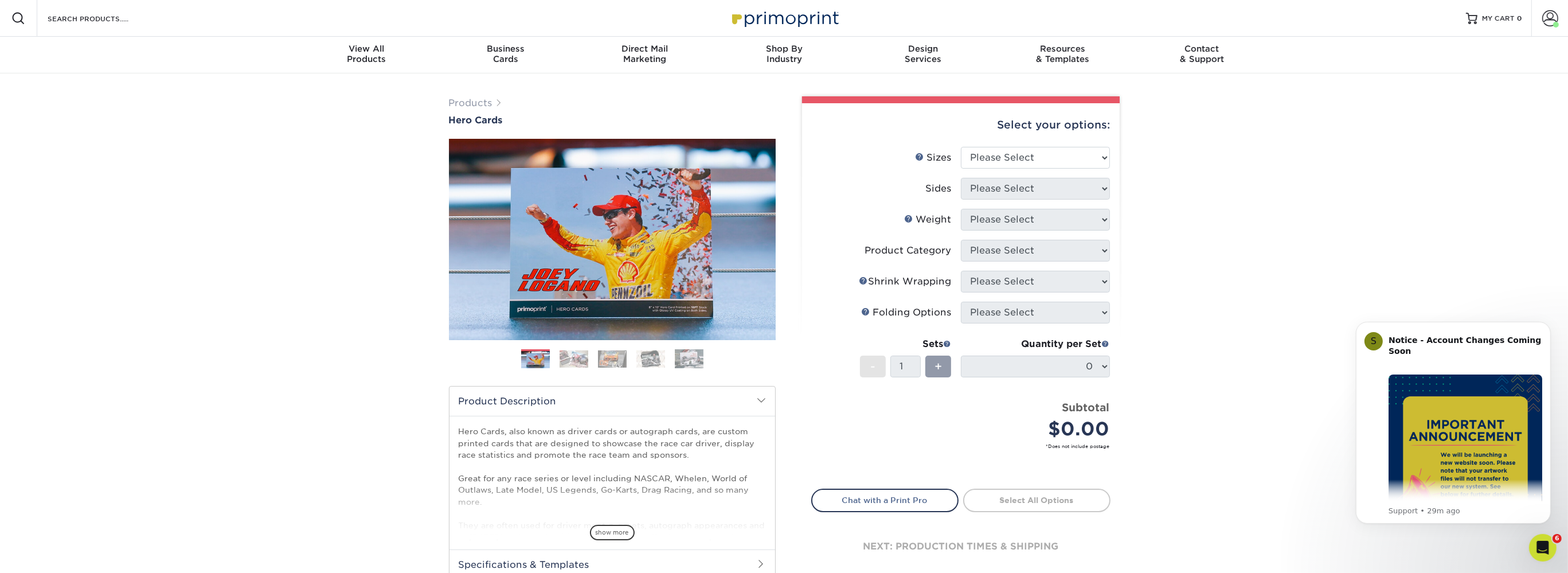
click at [574, 354] on img at bounding box center [574, 359] width 29 height 17
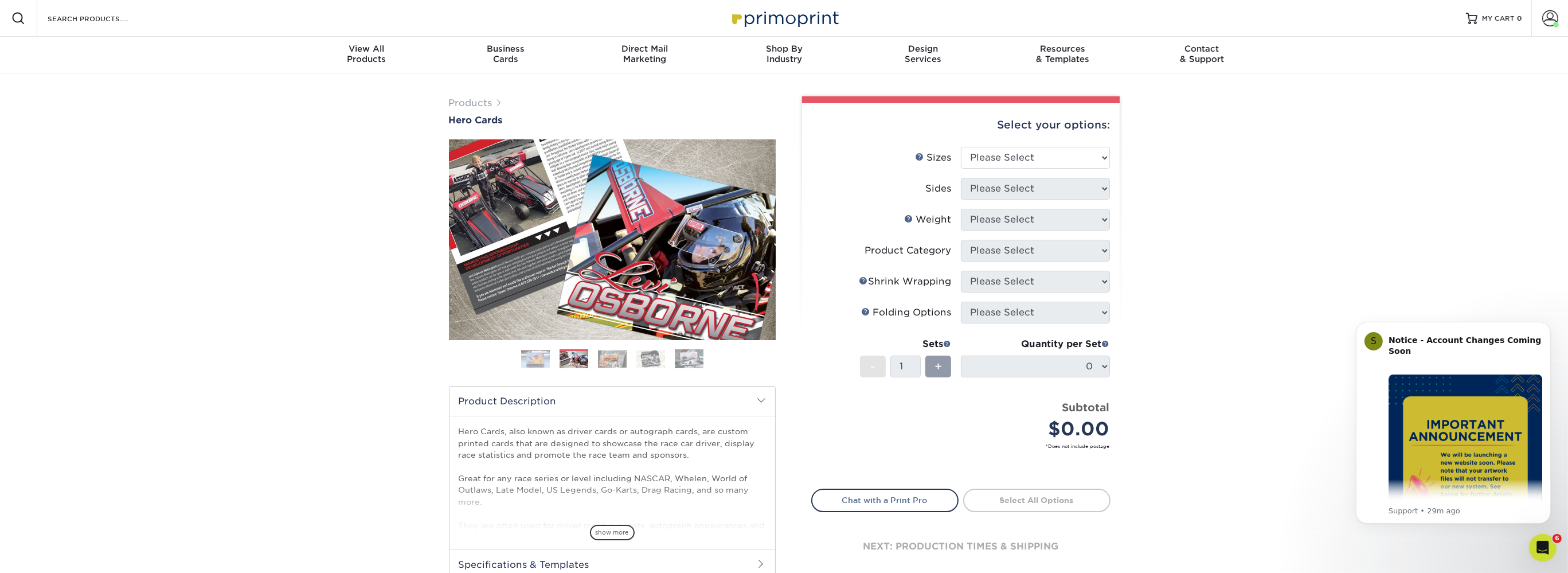
click at [614, 360] on img at bounding box center [613, 359] width 29 height 17
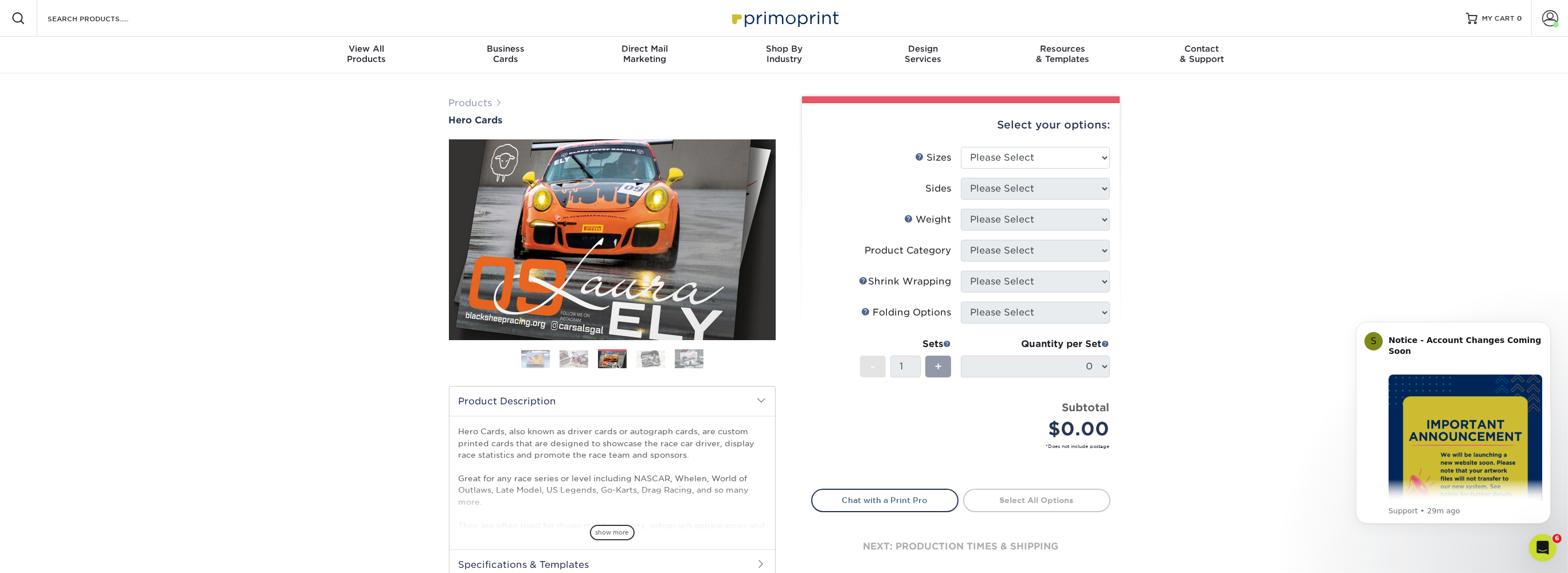
click at [644, 363] on img at bounding box center [651, 359] width 29 height 17
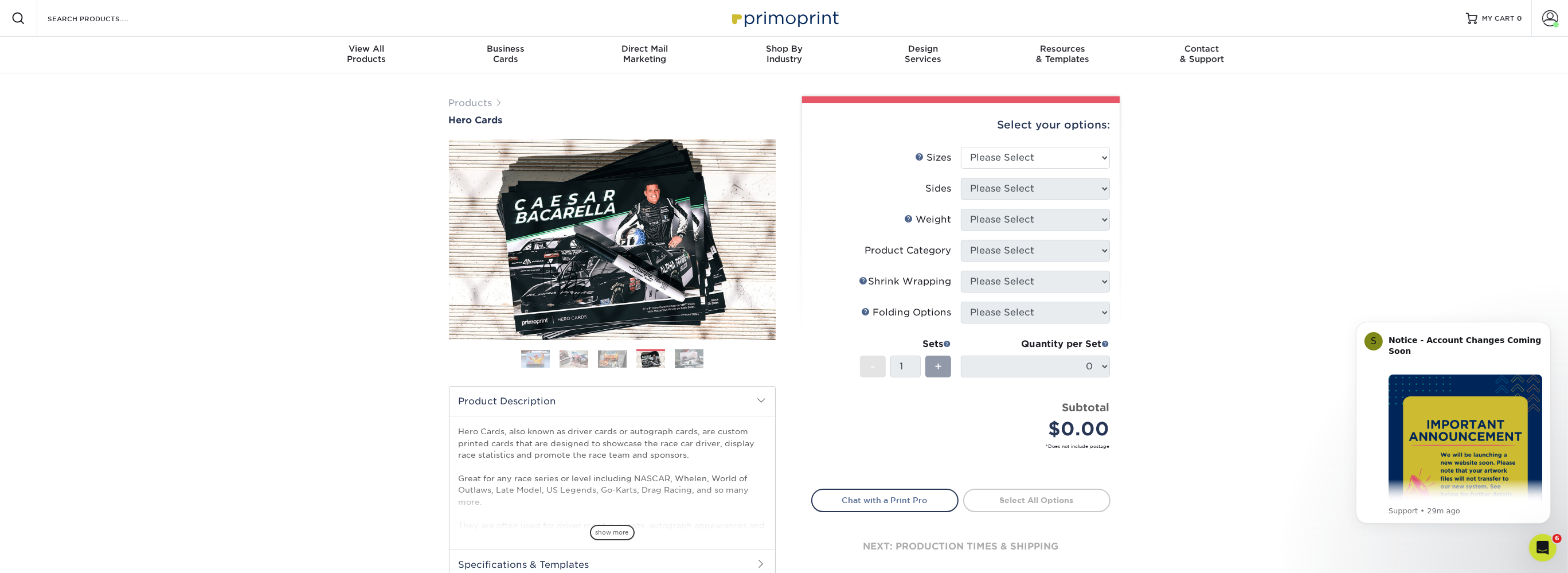
click at [693, 363] on img at bounding box center [689, 359] width 29 height 20
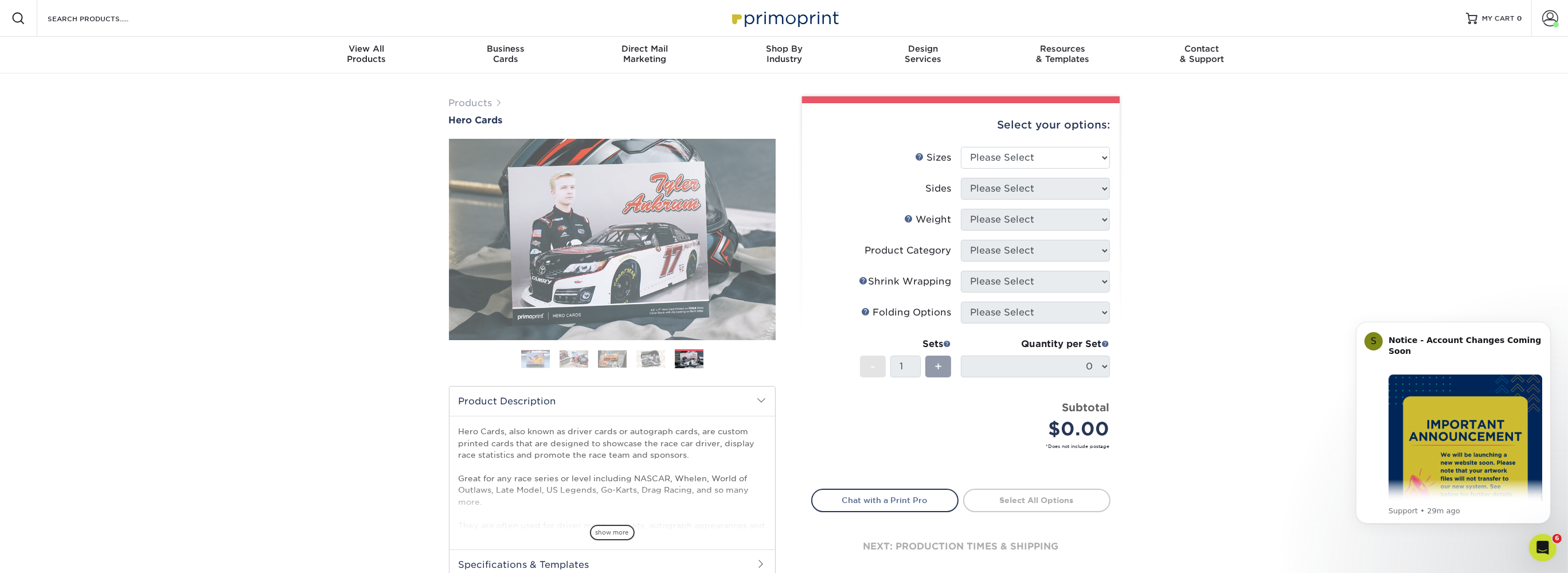
click at [636, 360] on img at bounding box center [651, 359] width 29 height 17
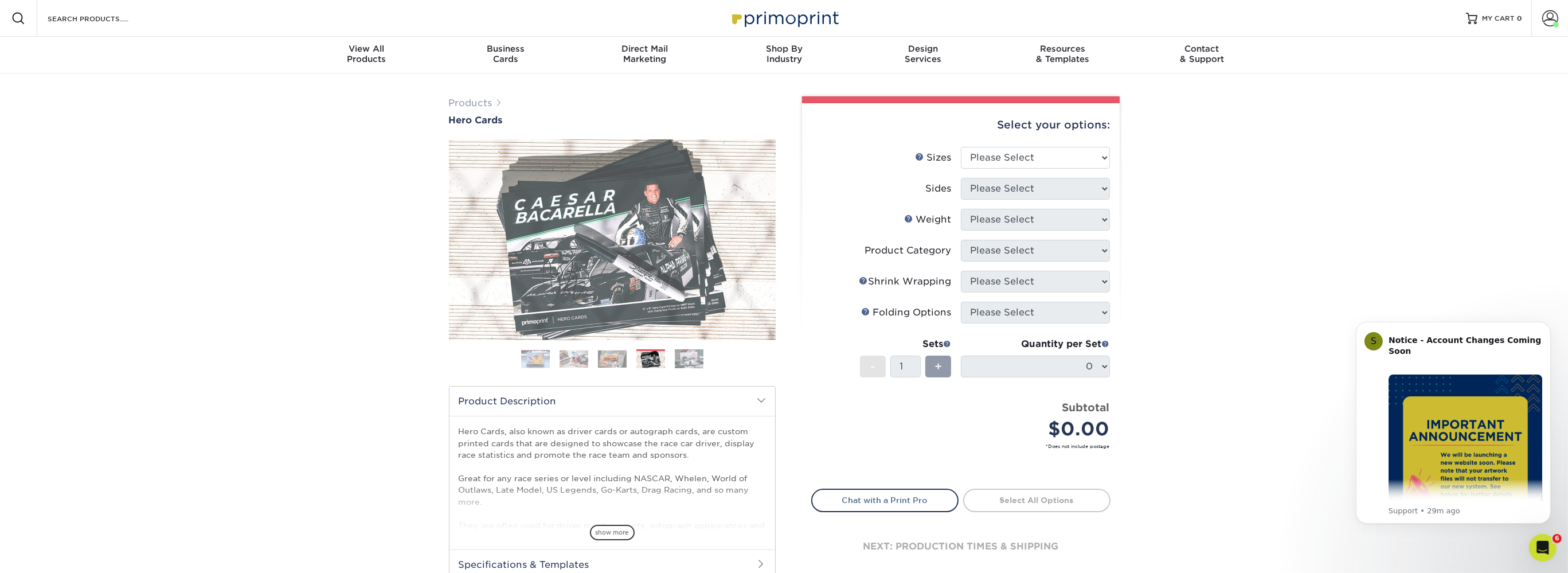
click at [687, 360] on img at bounding box center [689, 359] width 29 height 20
click at [650, 360] on img at bounding box center [651, 360] width 29 height 17
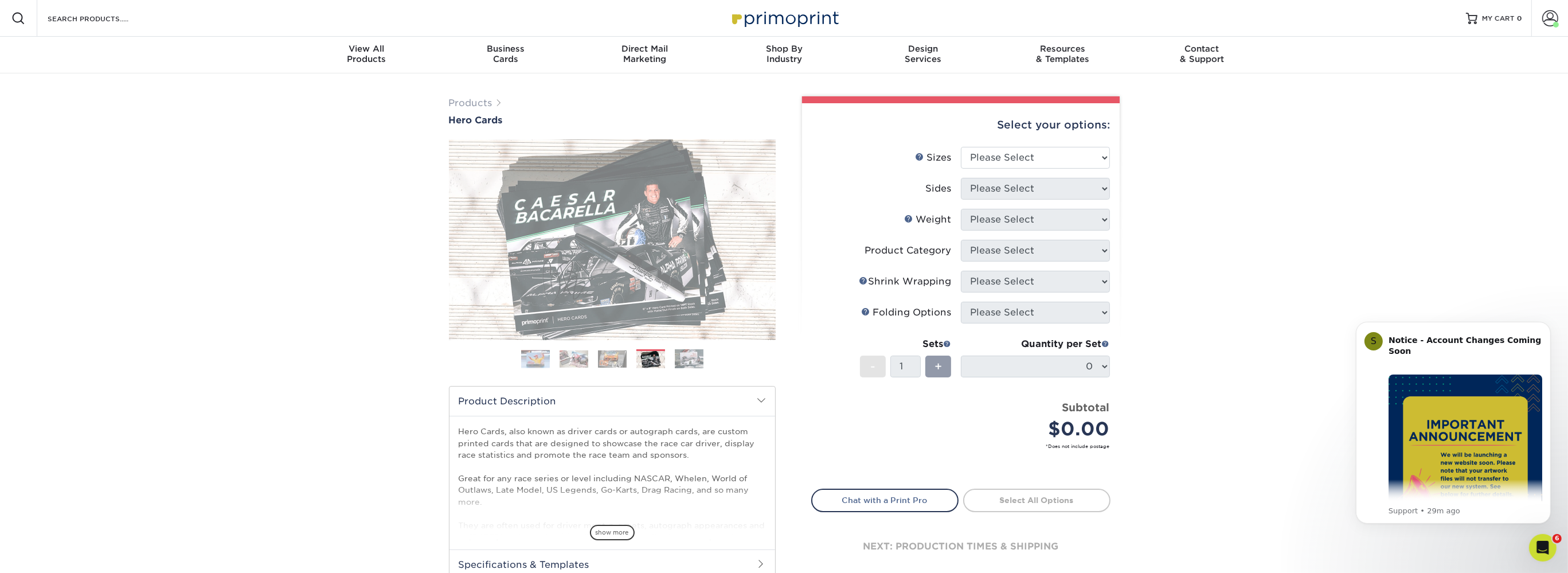
click at [602, 360] on img at bounding box center [613, 359] width 29 height 17
click at [658, 360] on img at bounding box center [651, 360] width 29 height 17
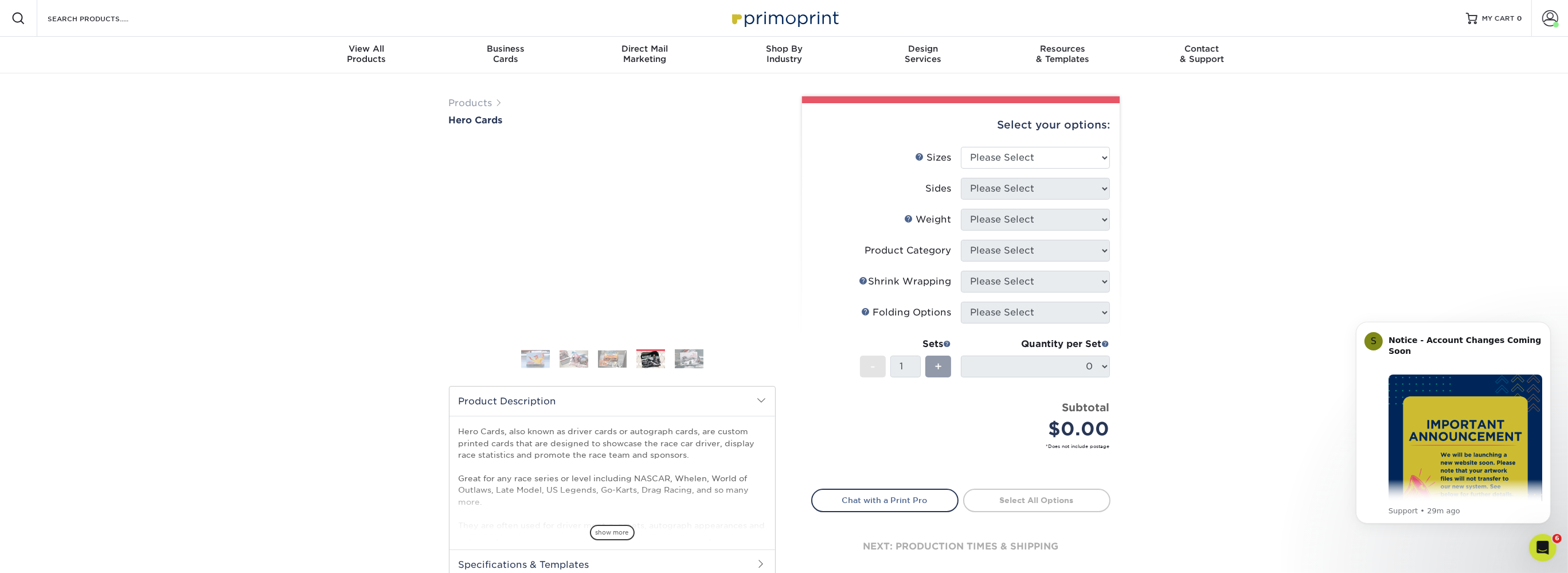
click at [625, 360] on img at bounding box center [613, 359] width 29 height 17
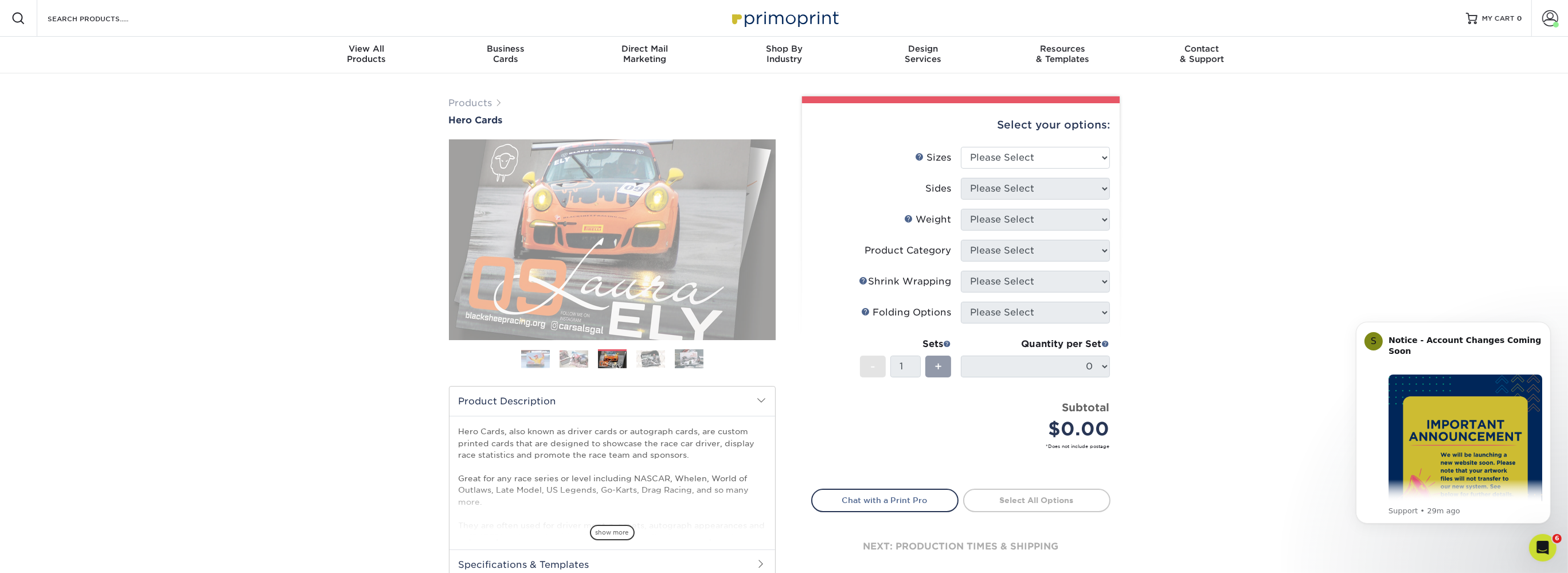
click at [655, 360] on img at bounding box center [651, 359] width 29 height 17
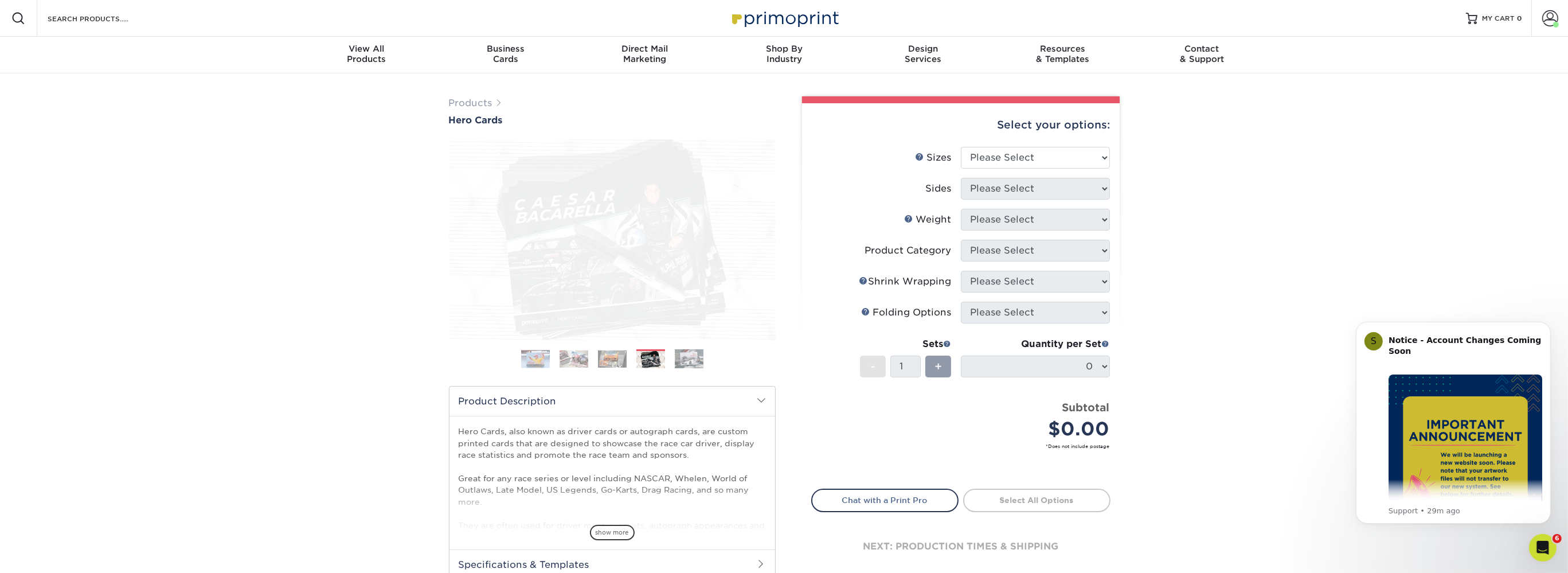
click at [674, 360] on ol at bounding box center [612, 363] width 327 height 28
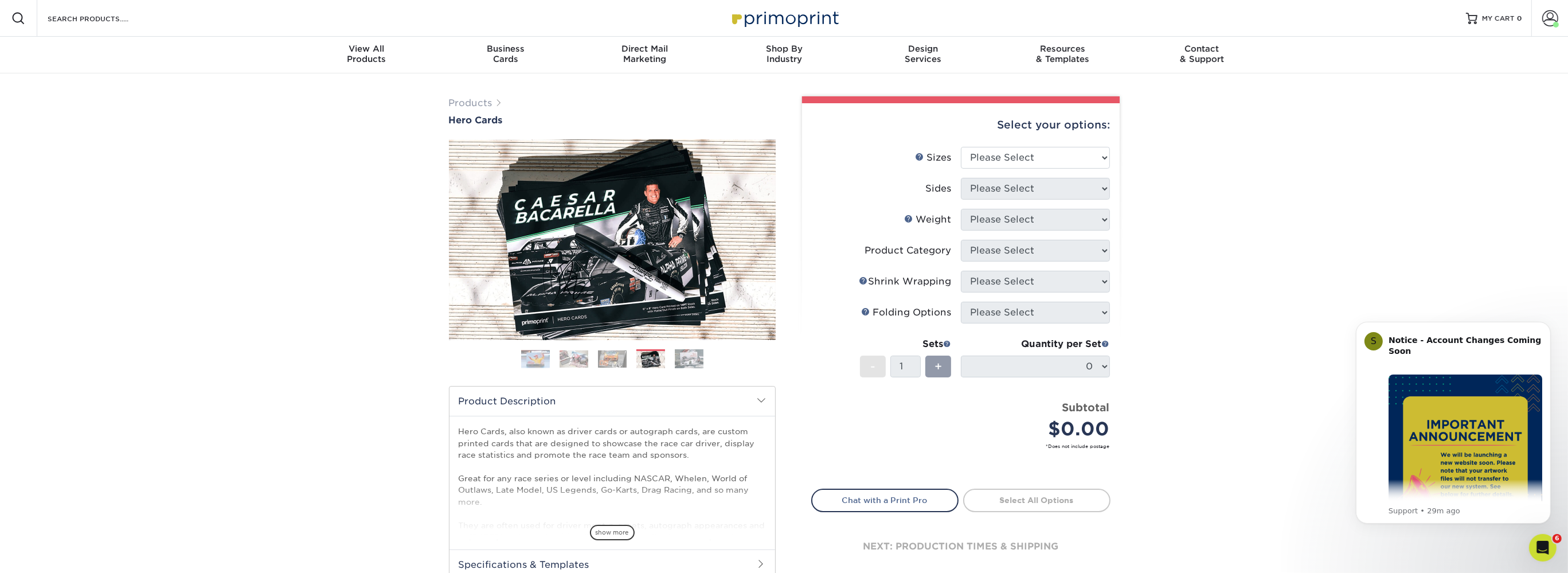
click at [676, 360] on img at bounding box center [689, 359] width 29 height 20
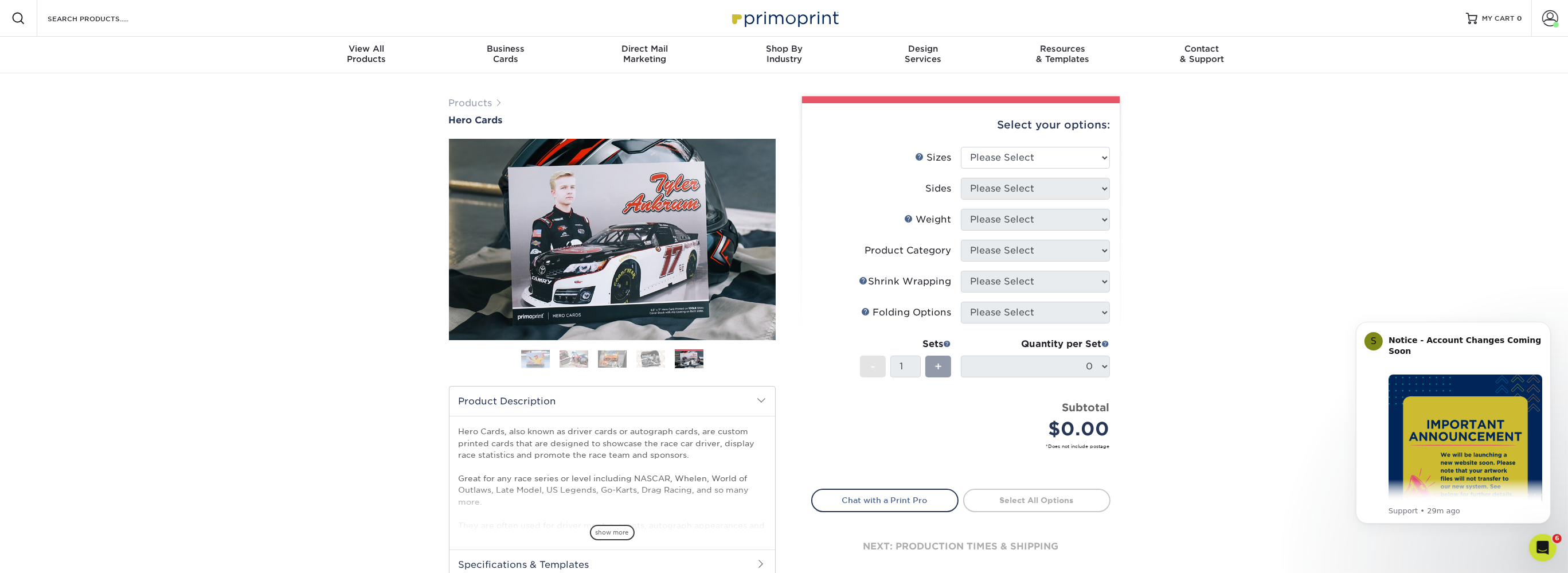
click at [657, 359] on img at bounding box center [651, 359] width 29 height 17
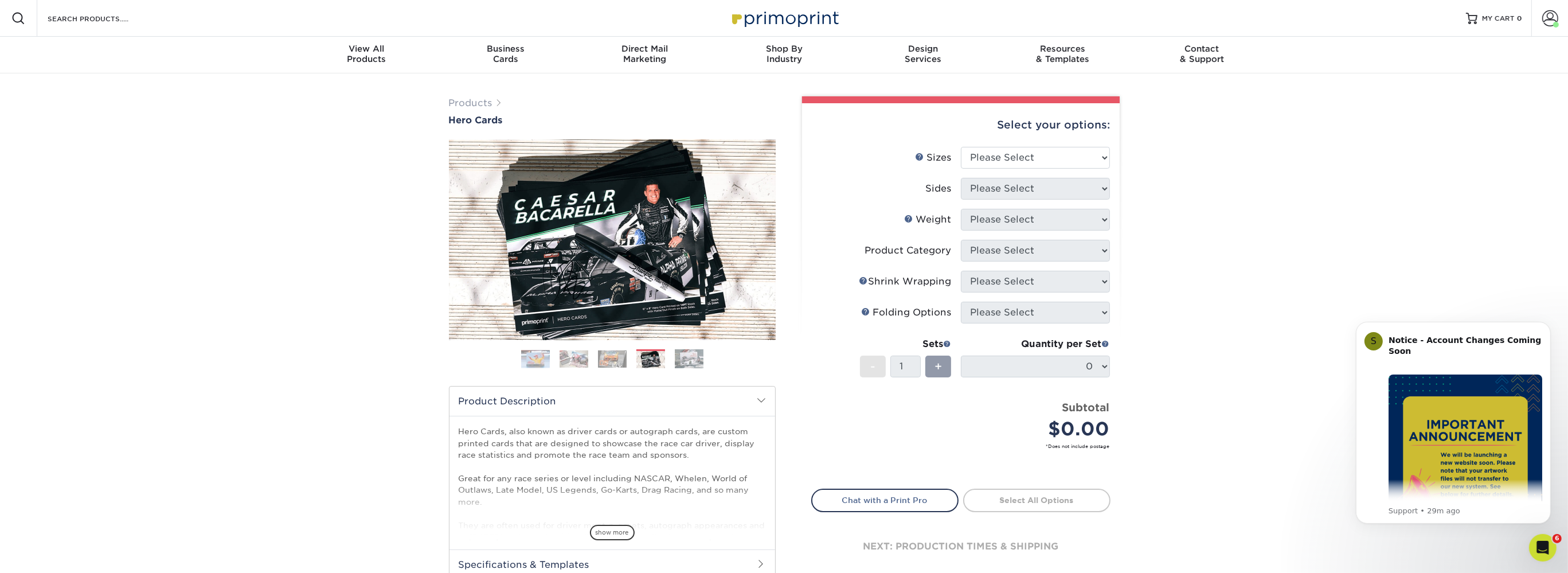
click at [608, 359] on img at bounding box center [613, 359] width 29 height 17
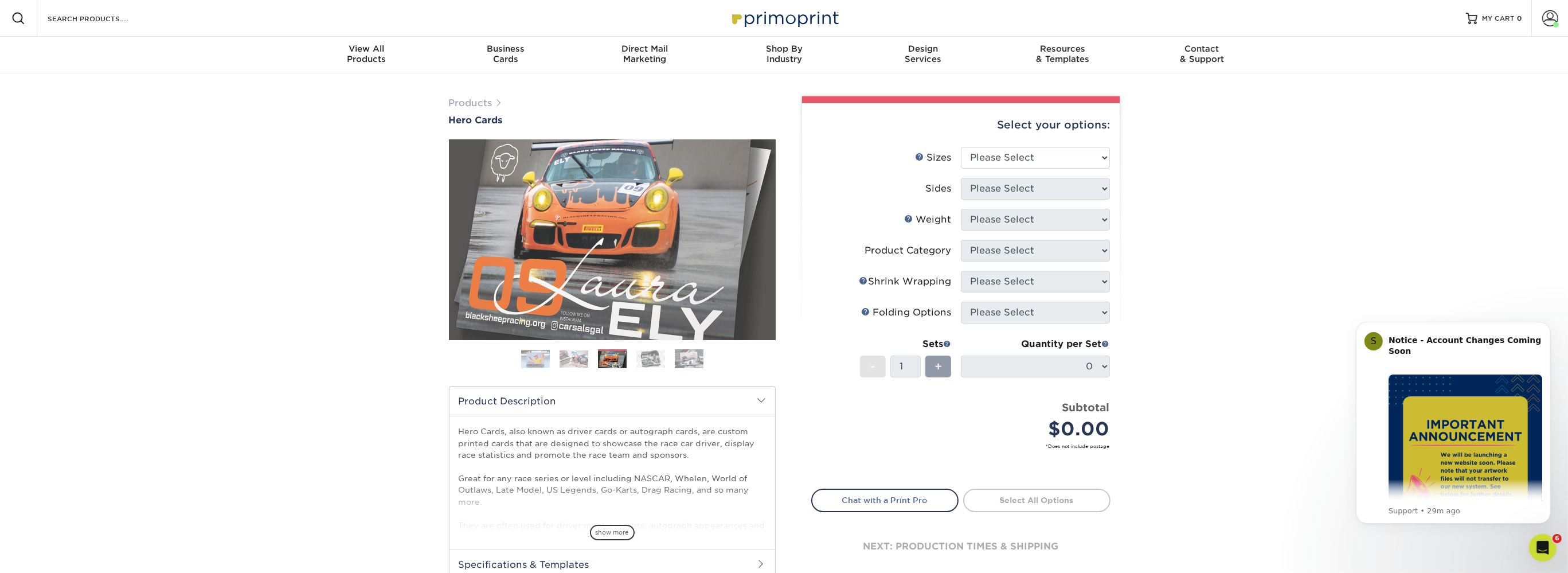
click at [588, 359] on img at bounding box center [574, 359] width 29 height 17
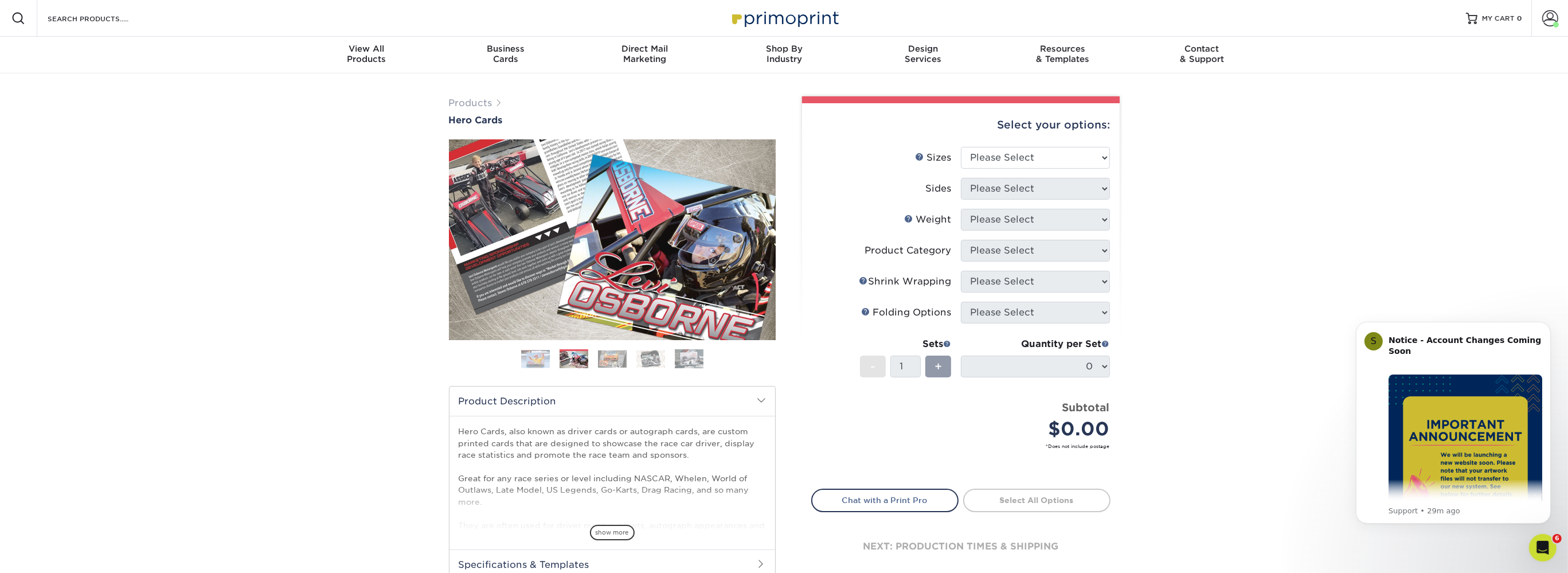
click at [548, 363] on img at bounding box center [536, 358] width 29 height 18
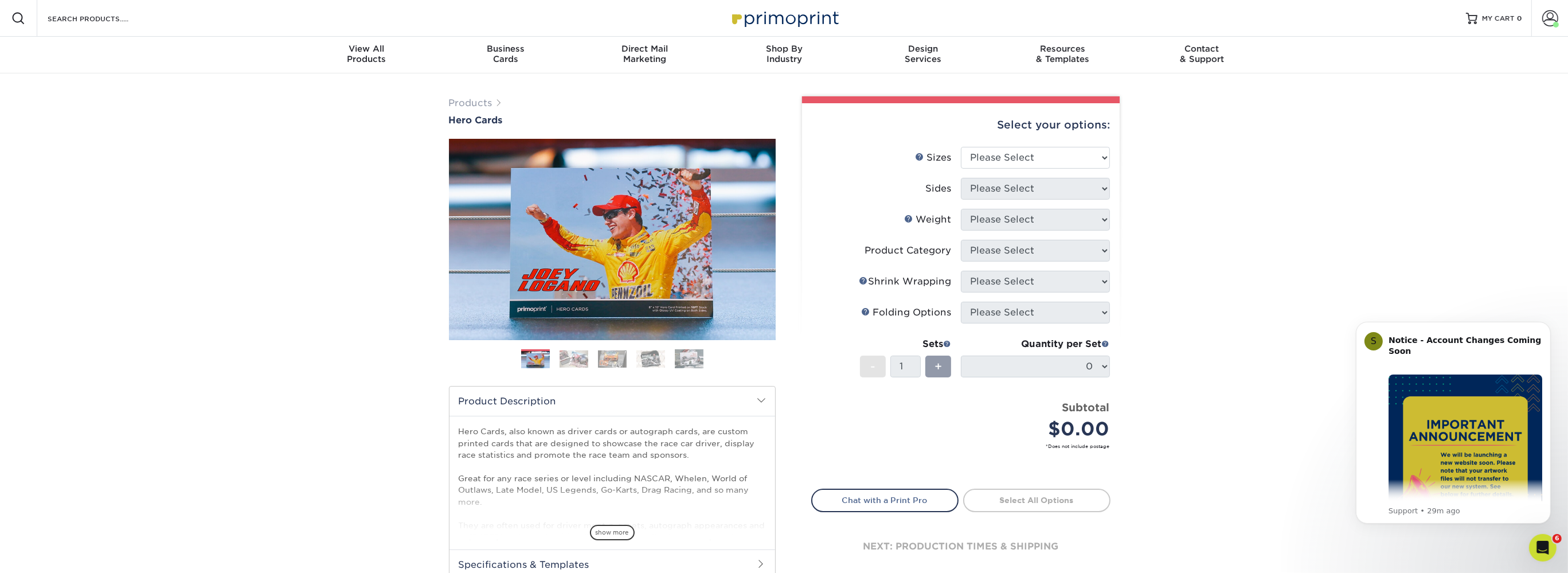
click at [651, 363] on img at bounding box center [651, 359] width 29 height 17
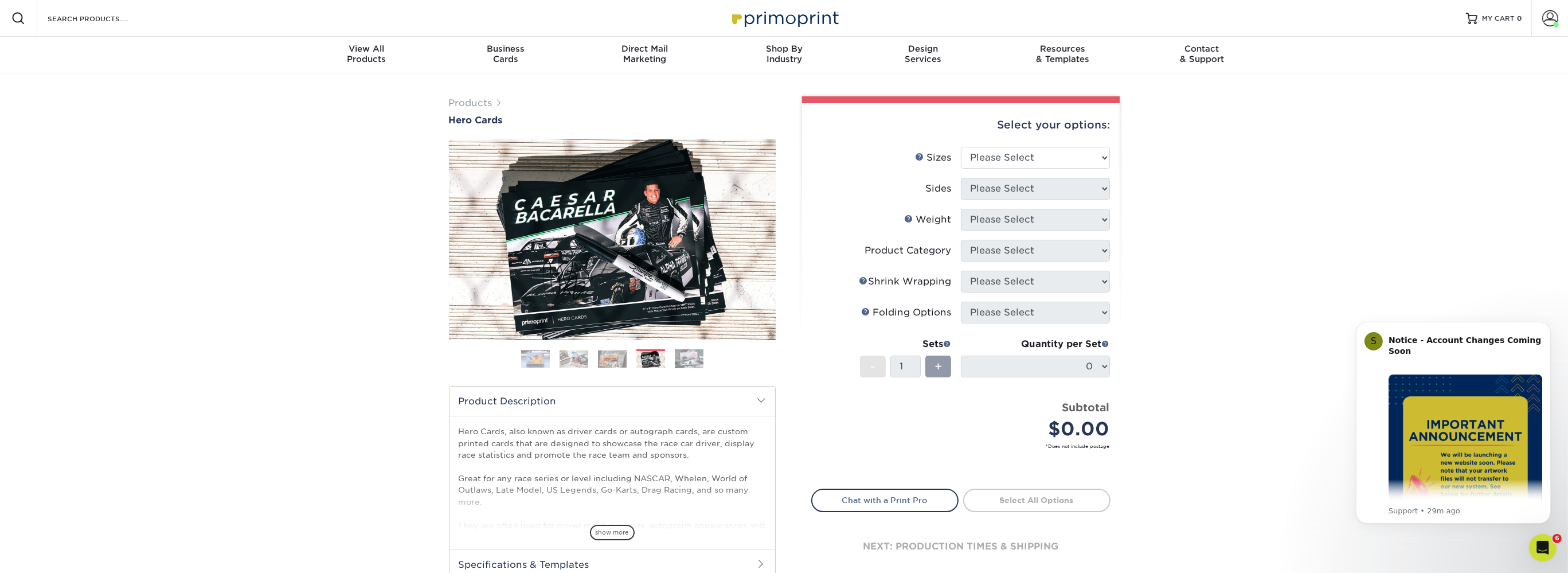
click at [572, 361] on img at bounding box center [574, 359] width 29 height 17
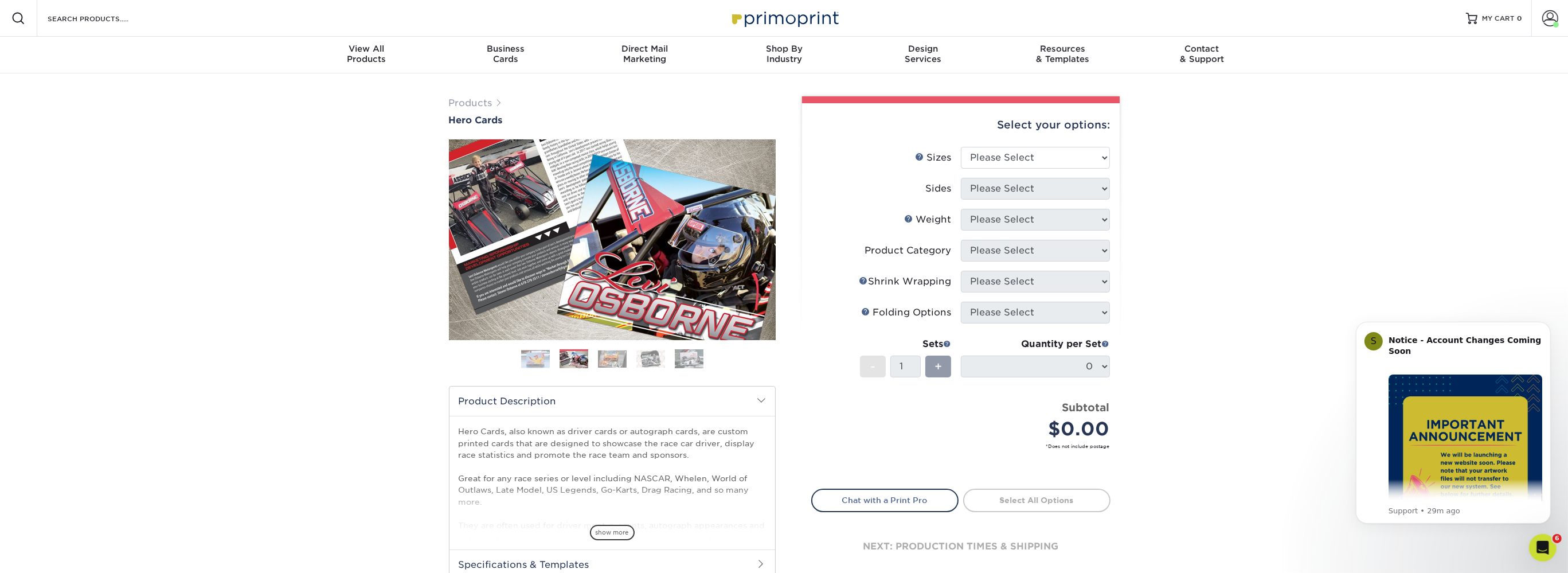
click at [538, 365] on img at bounding box center [536, 358] width 29 height 18
